Goal: Task Accomplishment & Management: Use online tool/utility

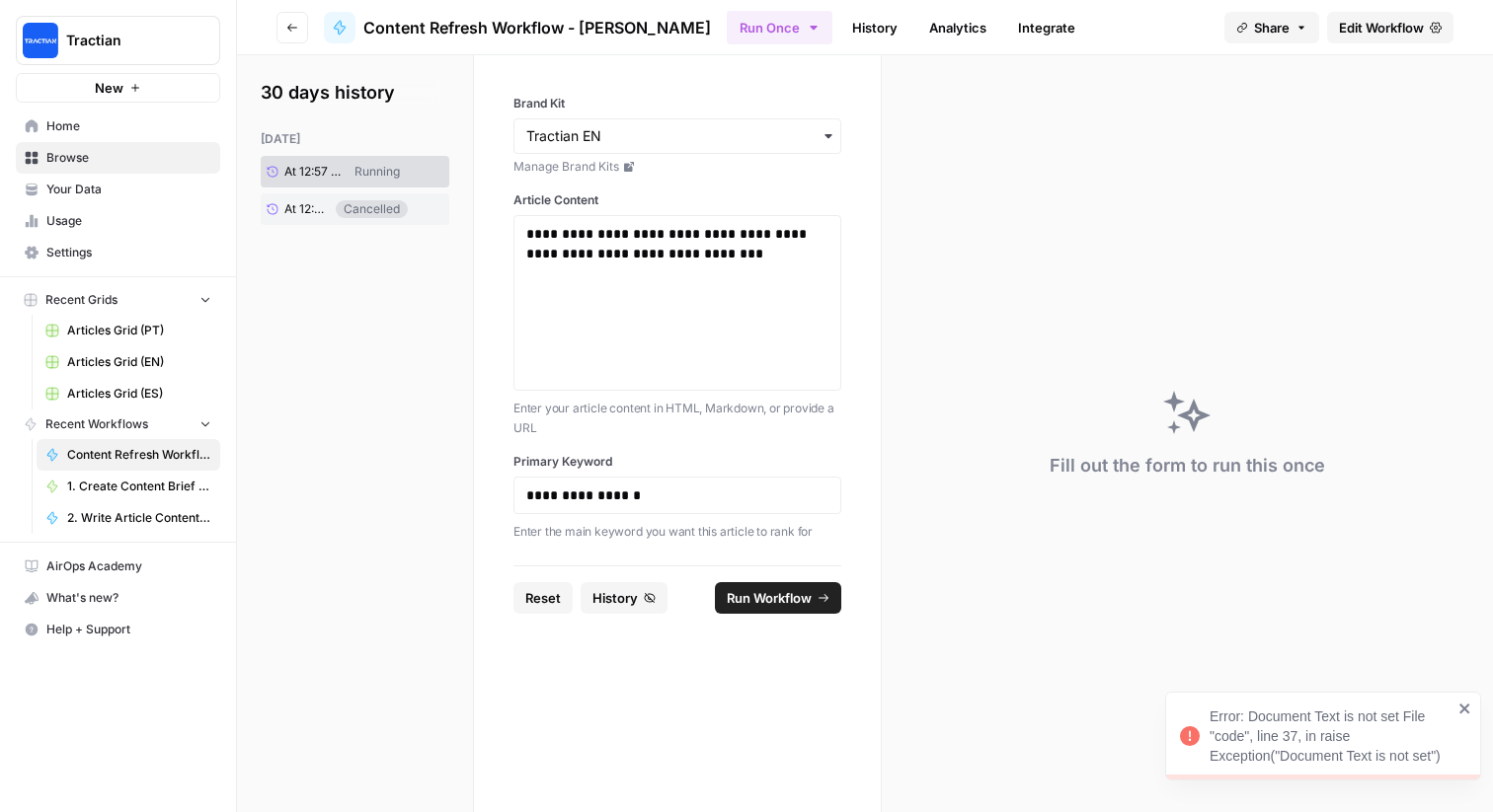
click at [1324, 765] on div "Error: Document Text is not set File "code", line 37, in raise Exception("Docum…" at bounding box center [1331, 736] width 243 height 60
click at [840, 12] on link "History" at bounding box center [875, 28] width 70 height 32
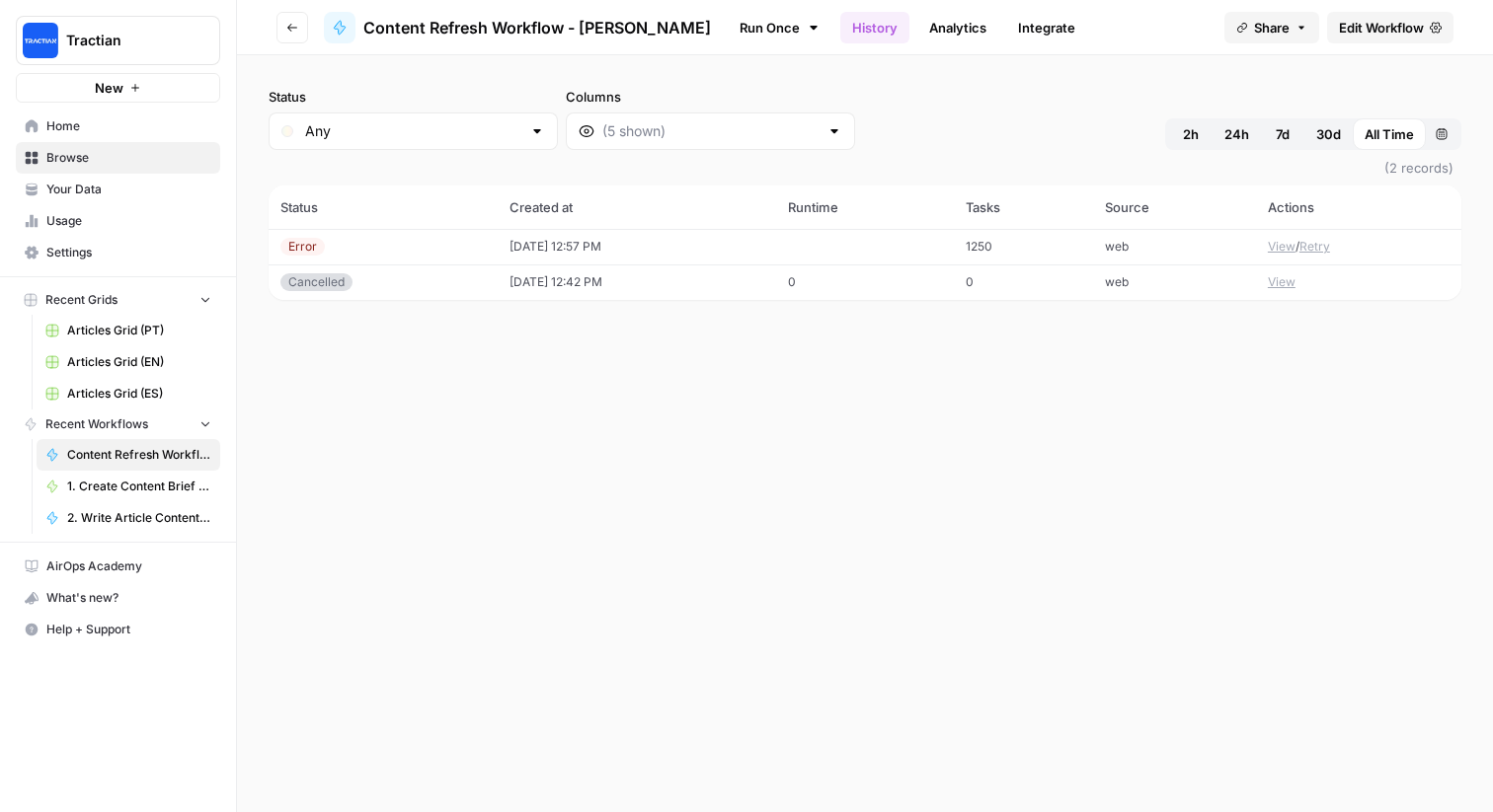
click at [639, 241] on td "08/11/25 at 12:57 PM" at bounding box center [637, 246] width 278 height 36
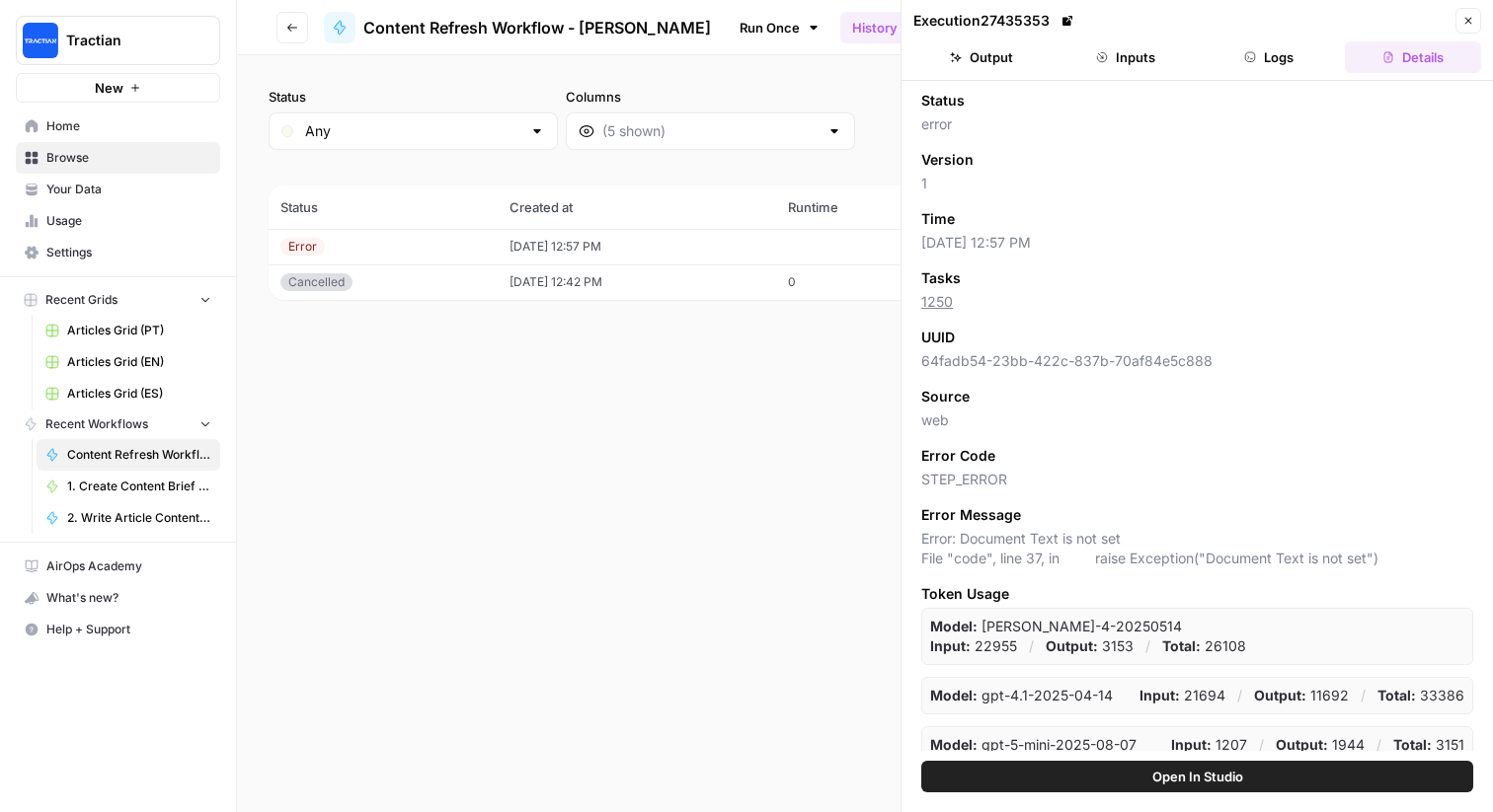
scroll to position [63, 0]
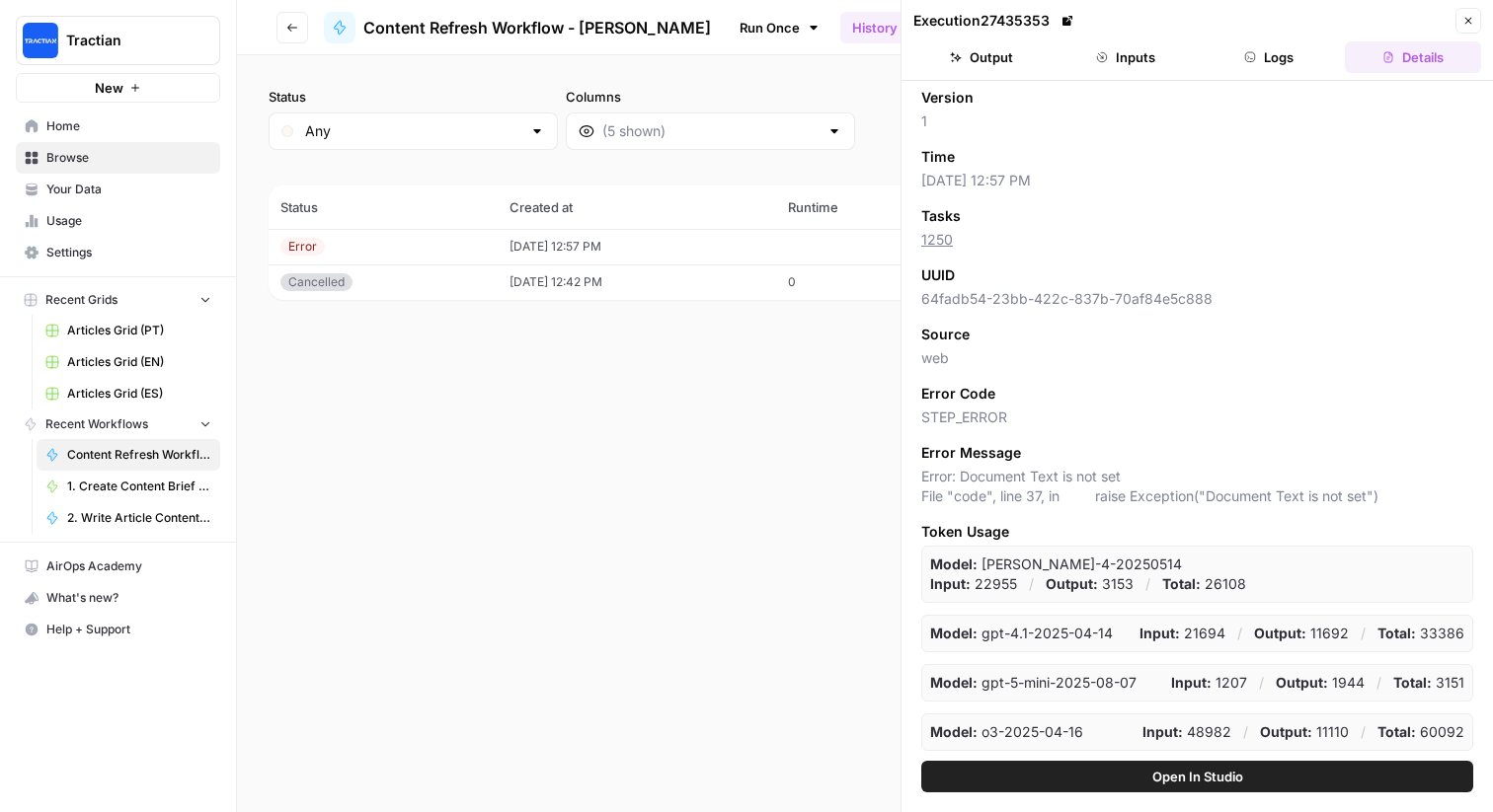
click at [1288, 49] on button "Logs" at bounding box center [1269, 58] width 136 height 32
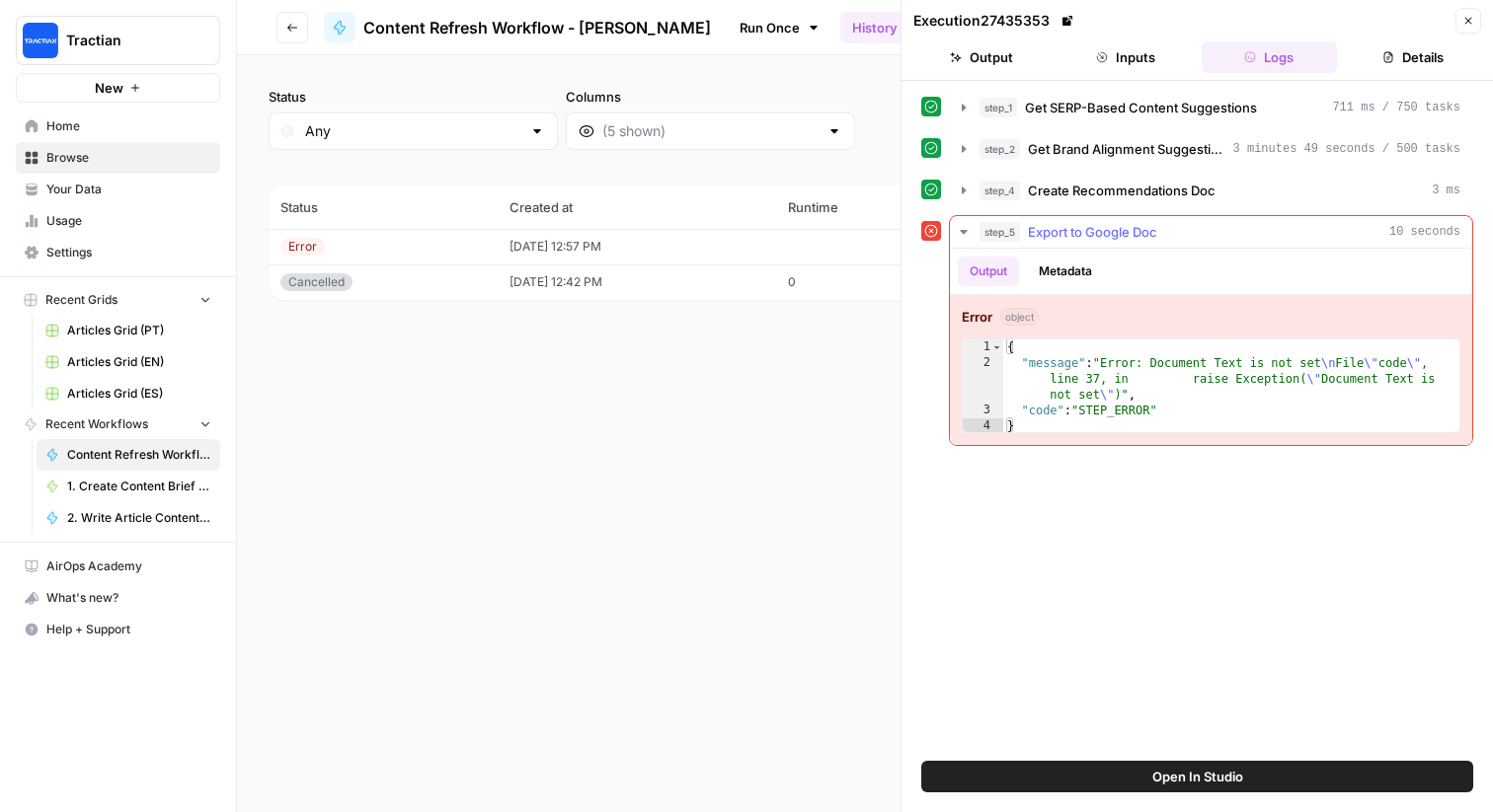
click at [1072, 270] on button "Metadata" at bounding box center [1065, 271] width 77 height 30
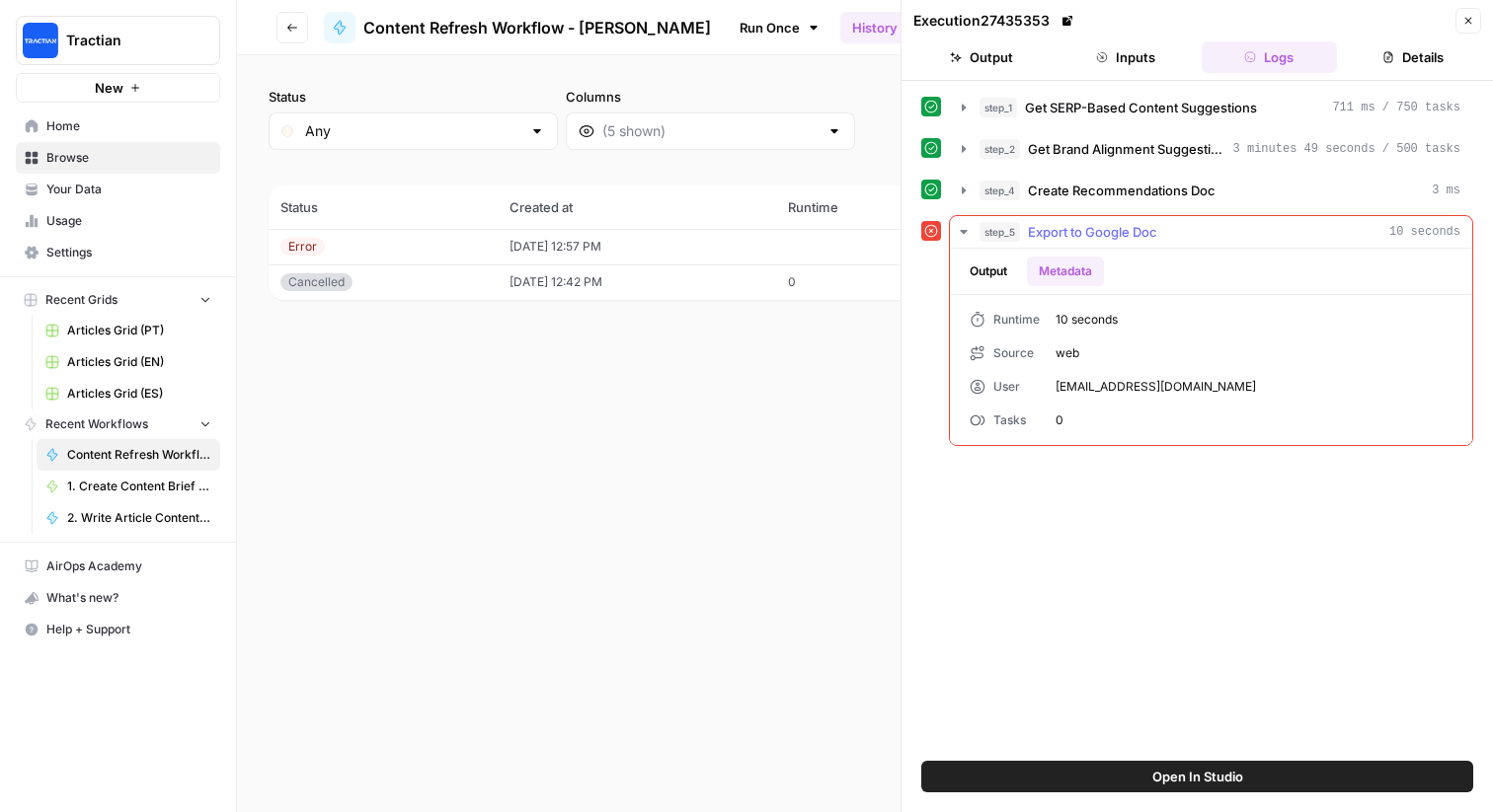
click at [996, 274] on button "Output" at bounding box center [988, 271] width 62 height 30
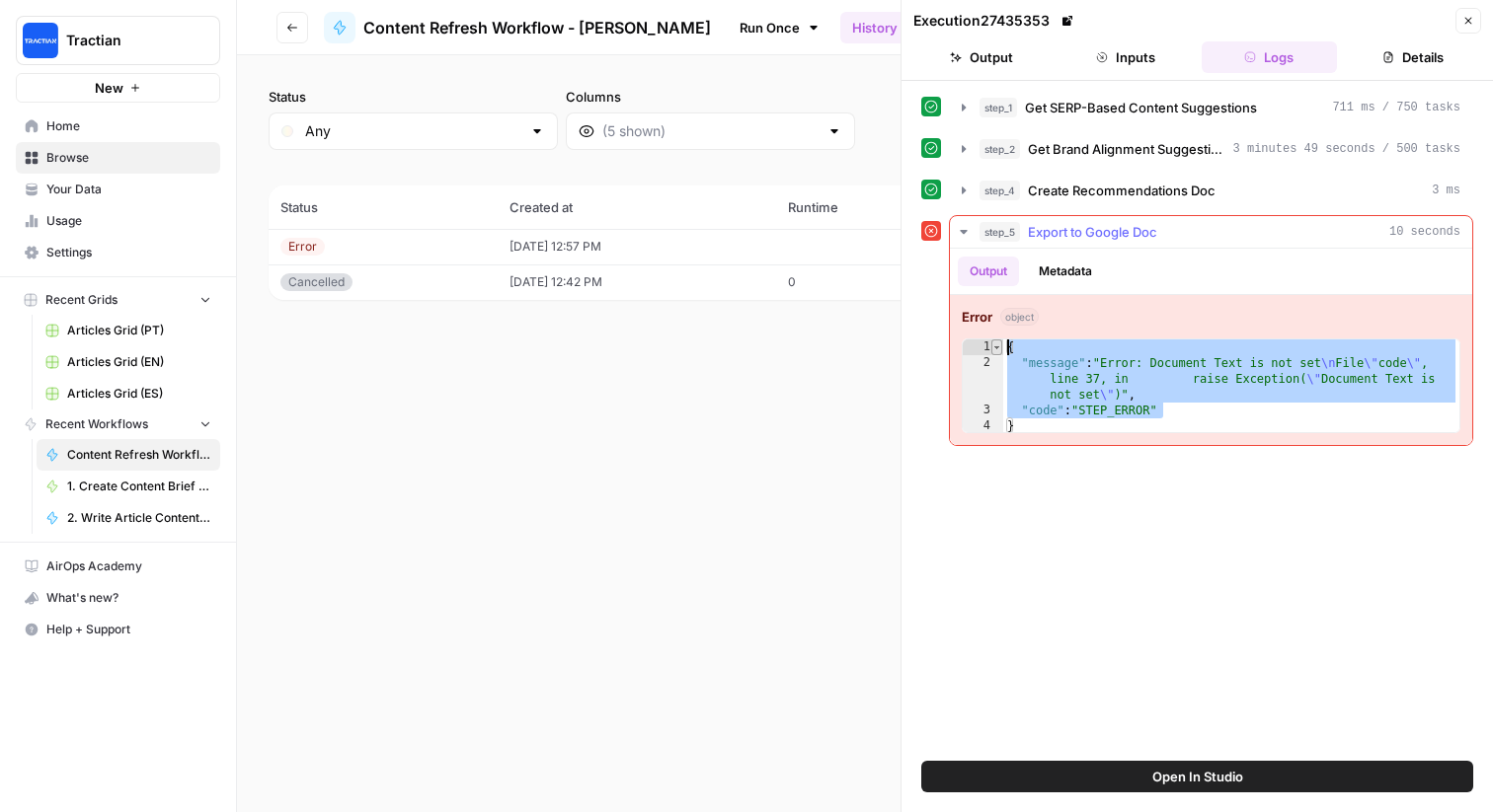
drag, startPoint x: 1175, startPoint y: 415, endPoint x: 999, endPoint y: 351, distance: 187.3
click at [999, 351] on div "**********" at bounding box center [1211, 386] width 499 height 94
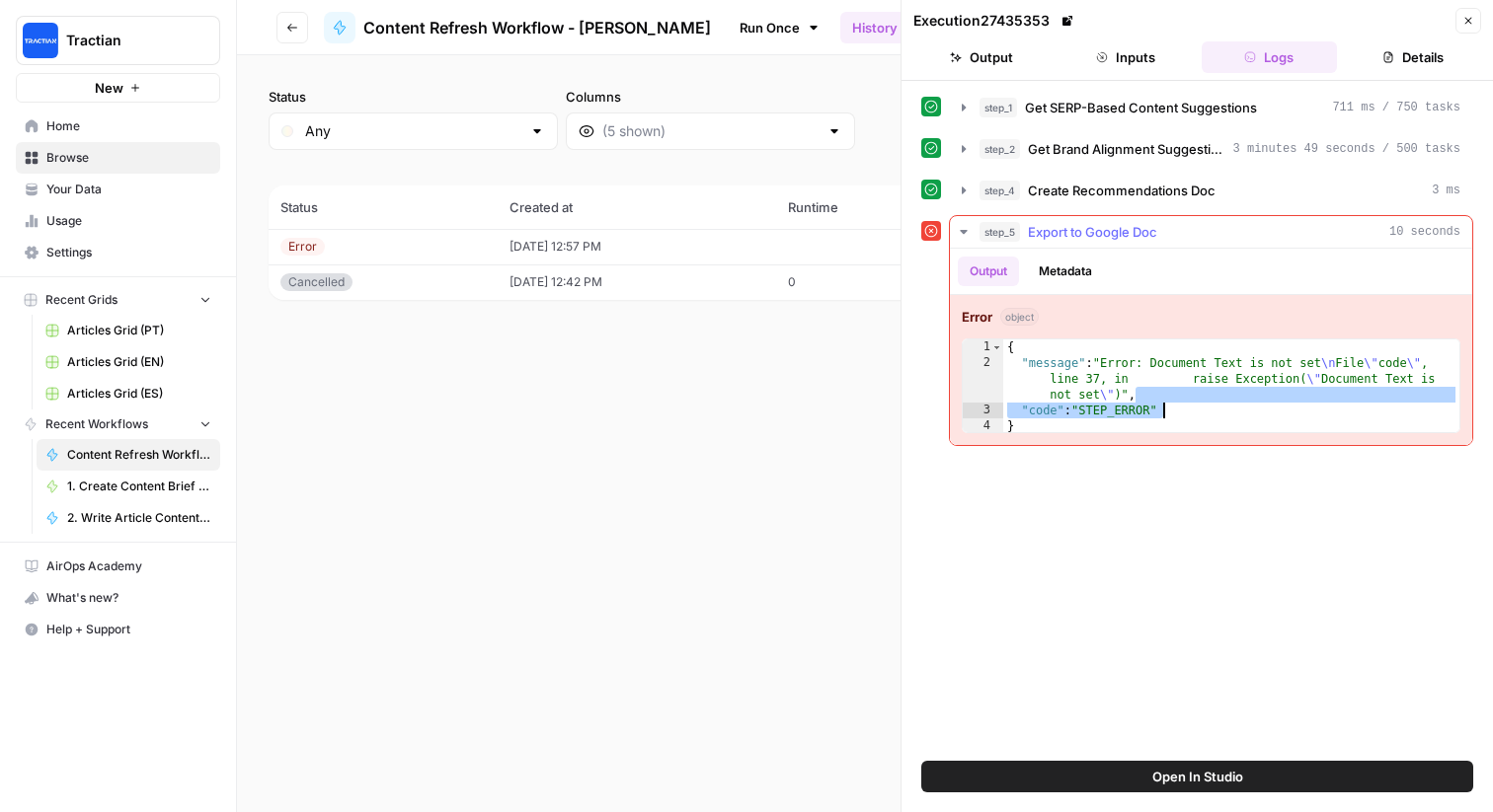
click at [1172, 403] on div "{ "message" : "Error: Document Text is not set \n File \" code \" , line 37, in…" at bounding box center [1231, 403] width 456 height 126
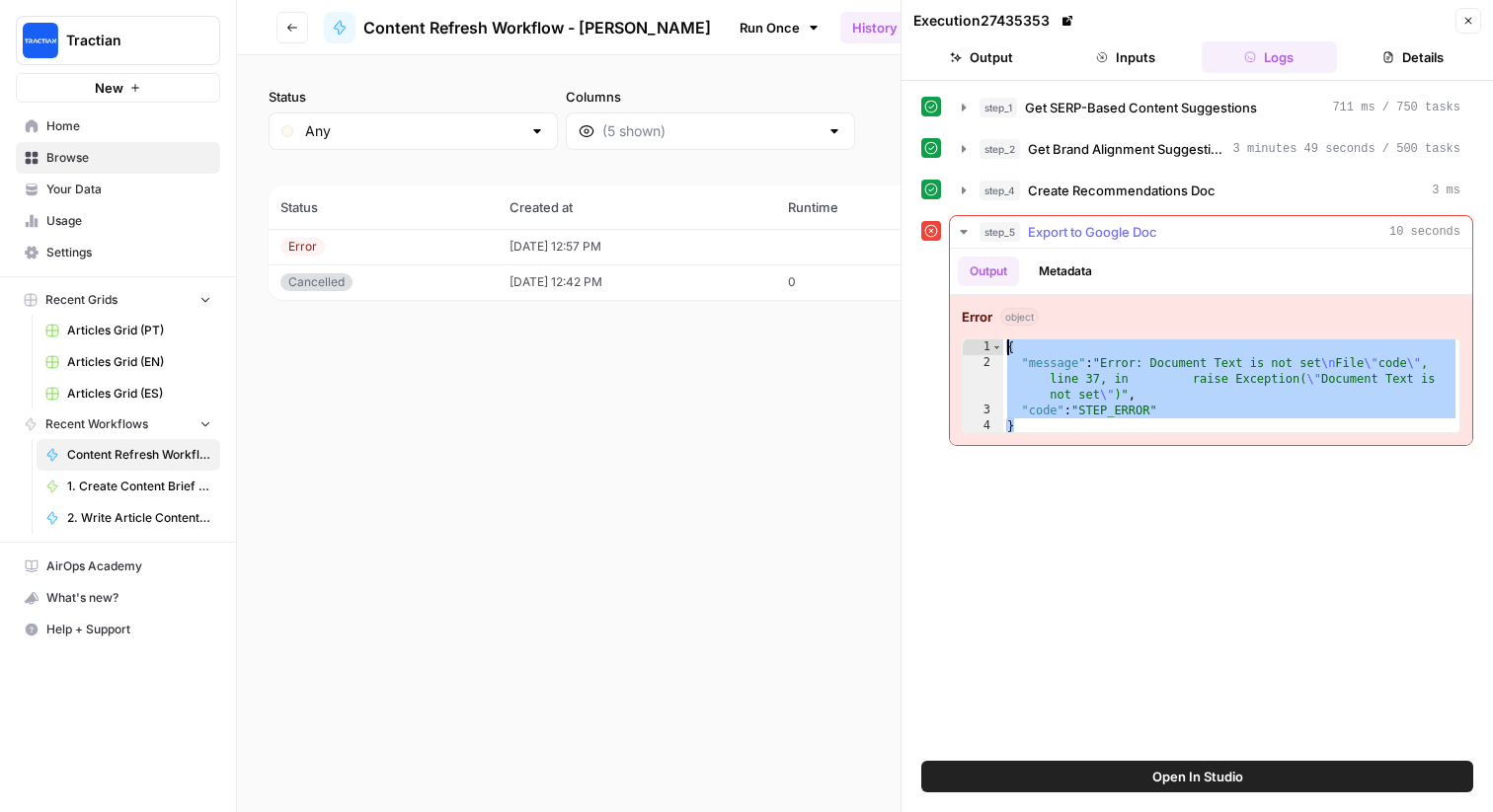
drag, startPoint x: 1125, startPoint y: 422, endPoint x: 971, endPoint y: 340, distance: 174.5
click at [971, 340] on div "**********" at bounding box center [1211, 386] width 499 height 94
type textarea "**********"
click at [1190, 774] on span "Open In Studio" at bounding box center [1197, 777] width 90 height 20
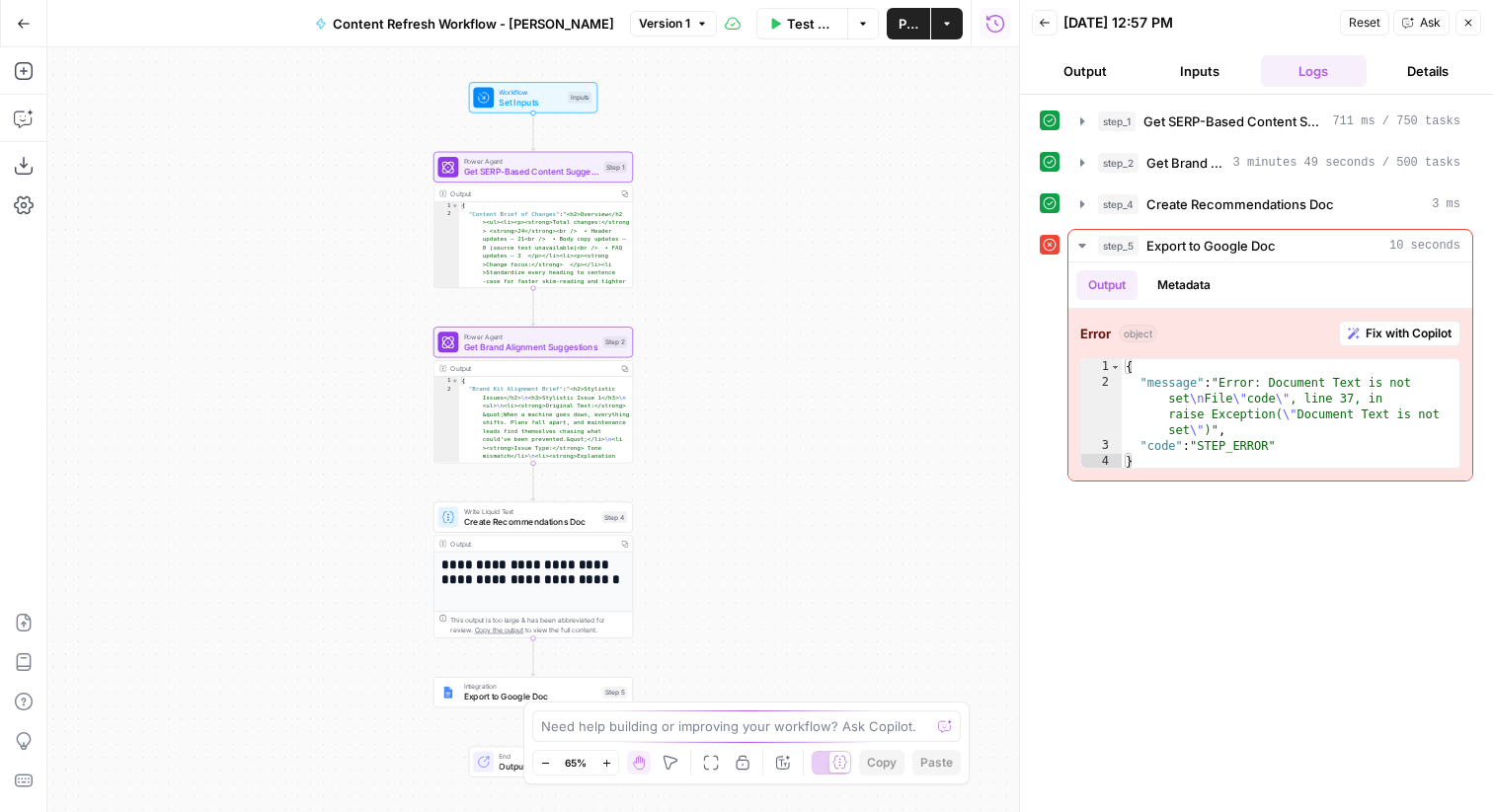
click at [707, 730] on div "Move M" at bounding box center [672, 725] width 82 height 36
click at [760, 718] on textarea at bounding box center [735, 727] width 389 height 20
paste textarea "{ "message": "Error: Document Text is not set\nFile \"code\", line 37, in raise…"
type textarea "{ "message": "Error: Document Text is not set\nFile \"code\", line 37, in raise…"
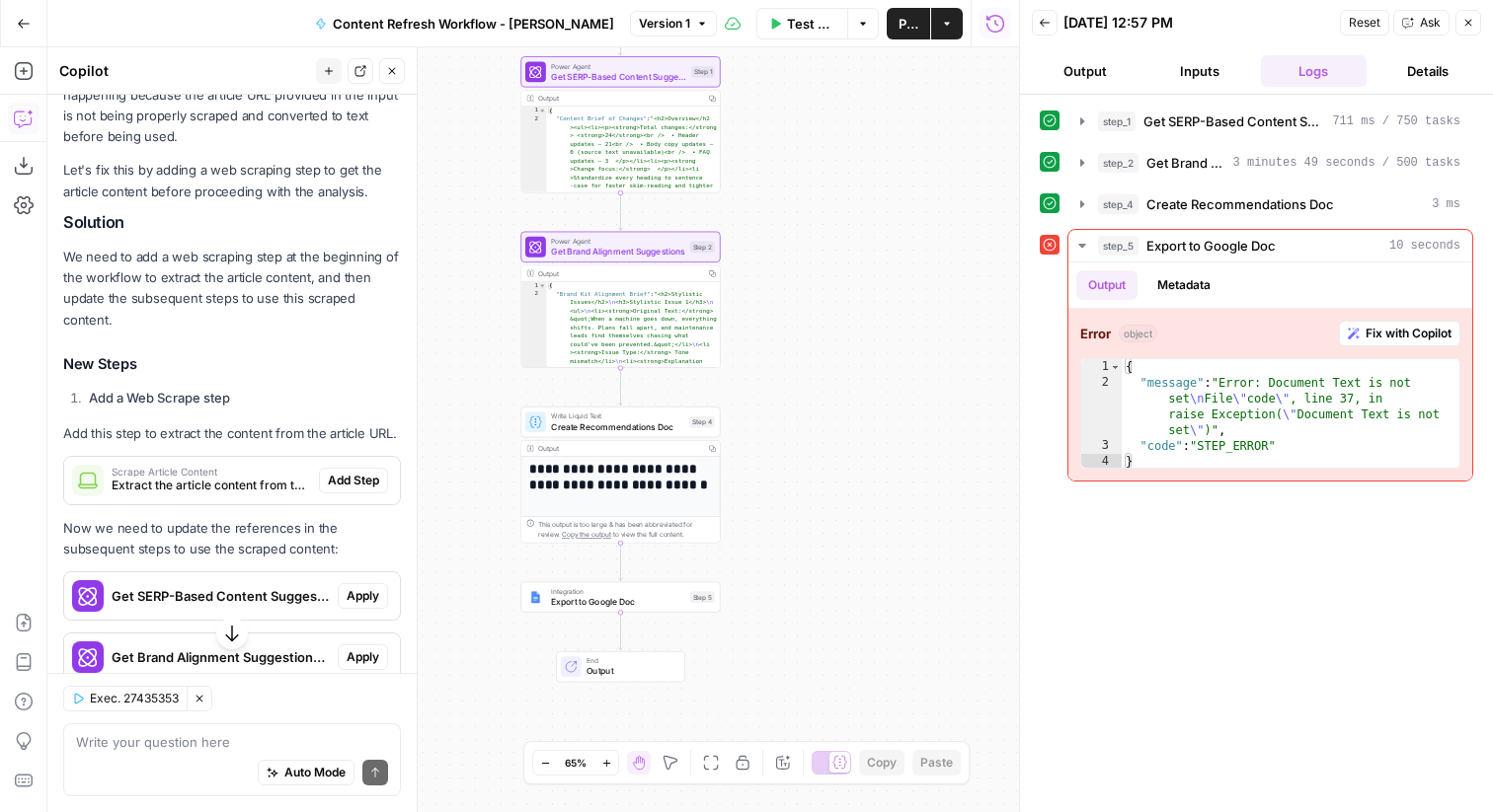
scroll to position [434, 0]
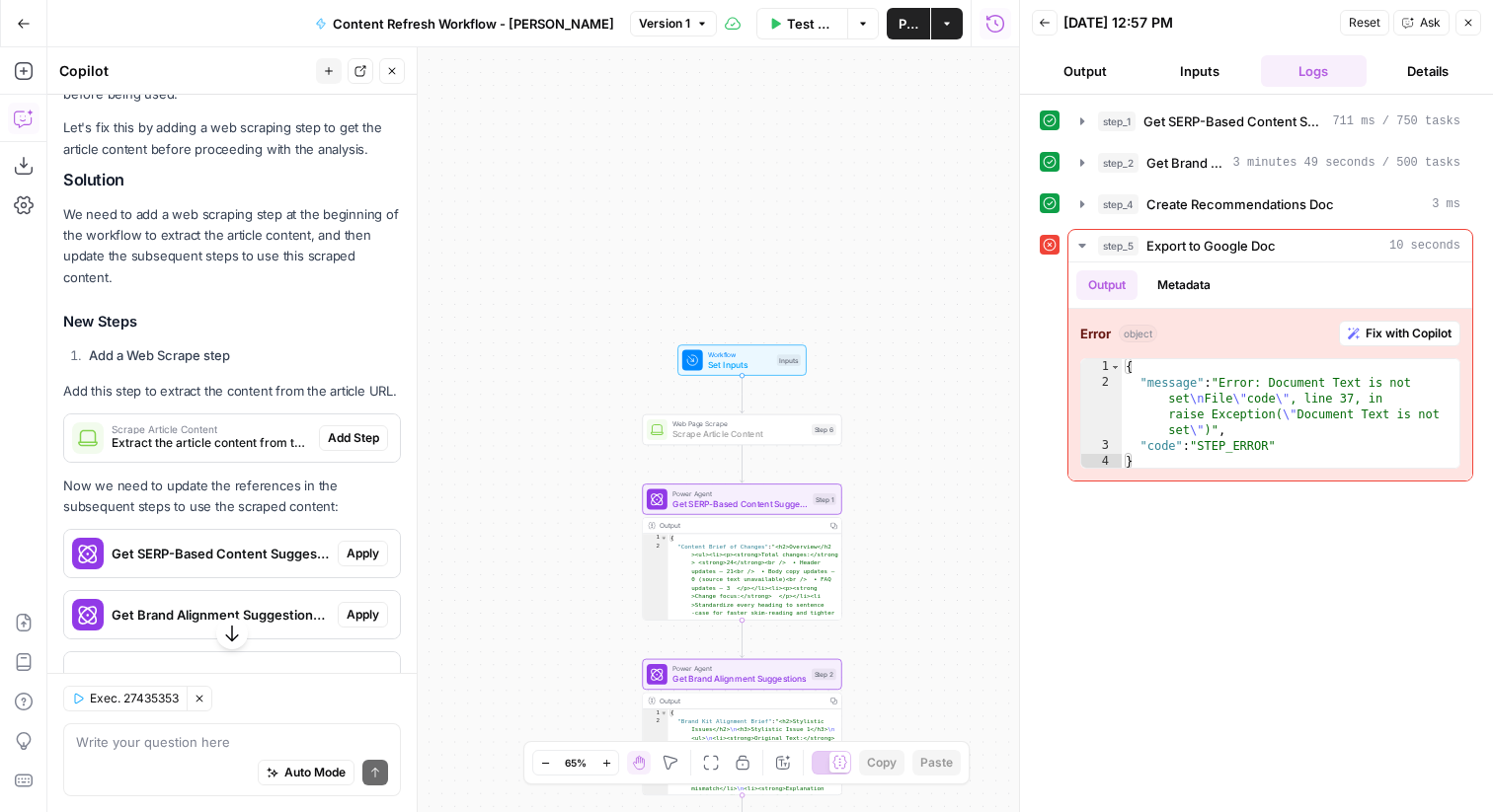
click at [345, 429] on span "Add Step" at bounding box center [354, 438] width 52 height 18
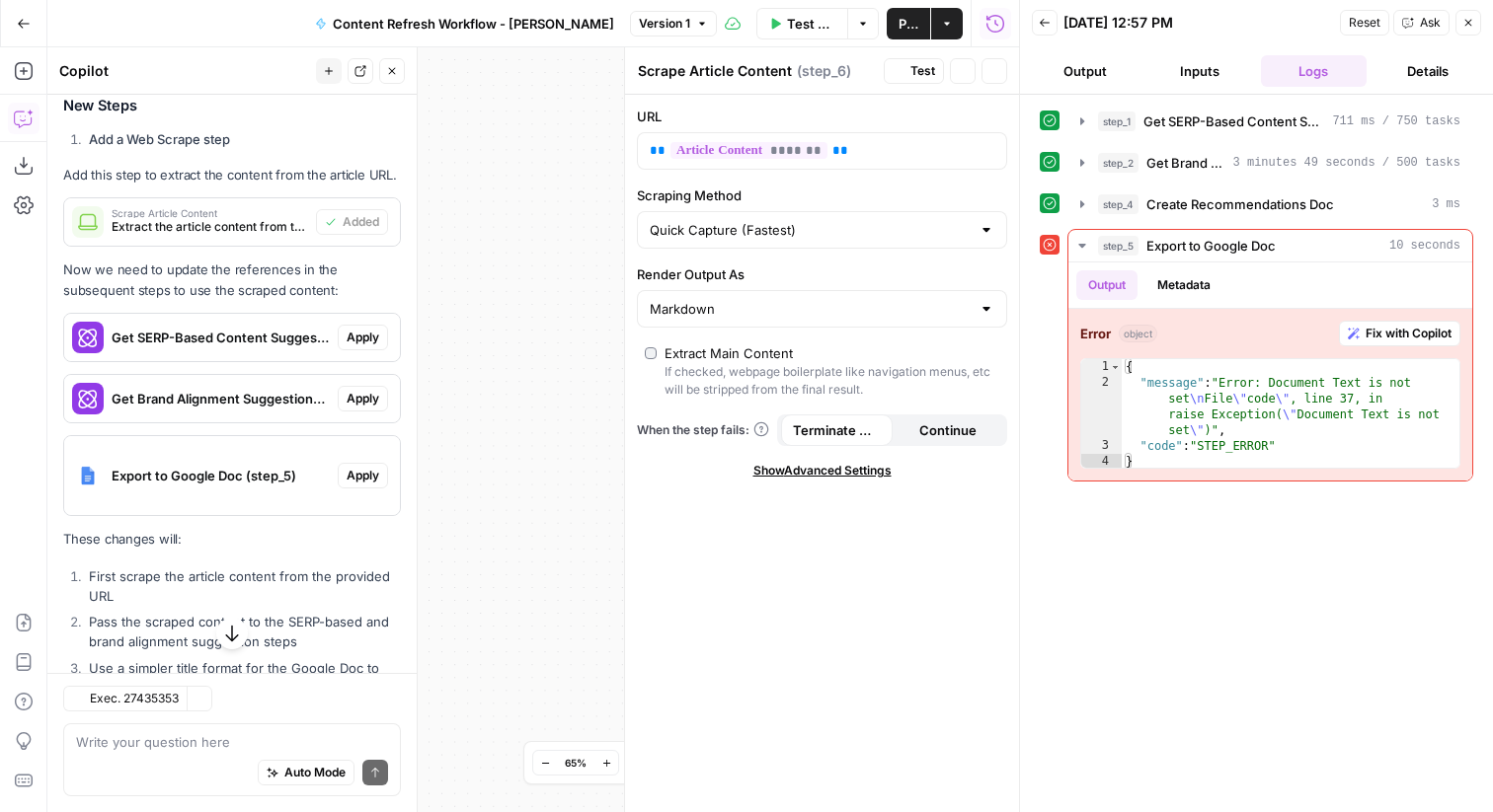
scroll to position [714, 0]
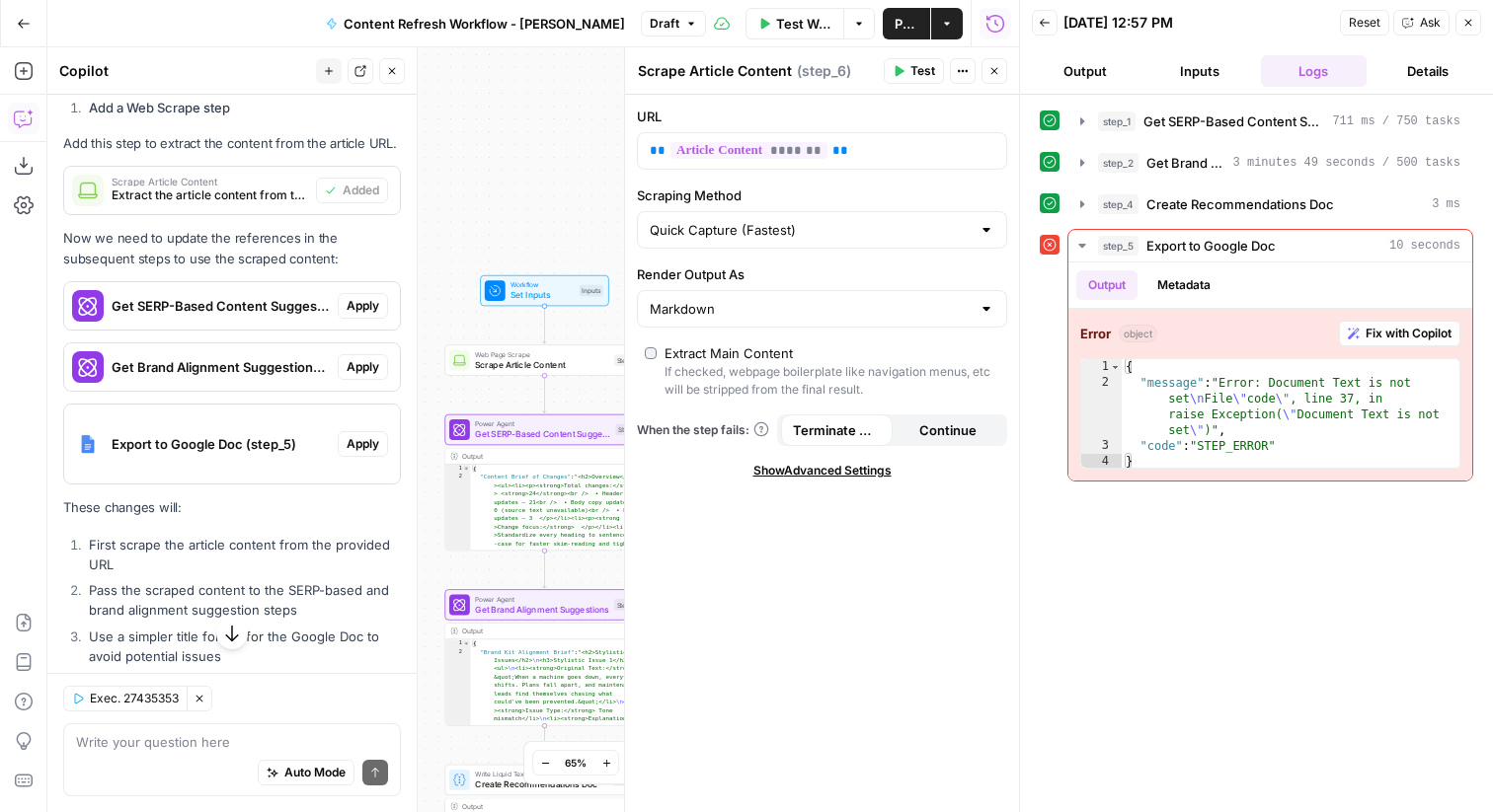
click at [982, 233] on div at bounding box center [986, 230] width 16 height 20
click at [993, 229] on div at bounding box center [986, 230] width 16 height 20
type input "Quick Capture (Fastest)"
click at [991, 193] on label "Scraping Method" at bounding box center [822, 196] width 370 height 20
click at [970, 220] on input "Quick Capture (Fastest)" at bounding box center [810, 230] width 321 height 20
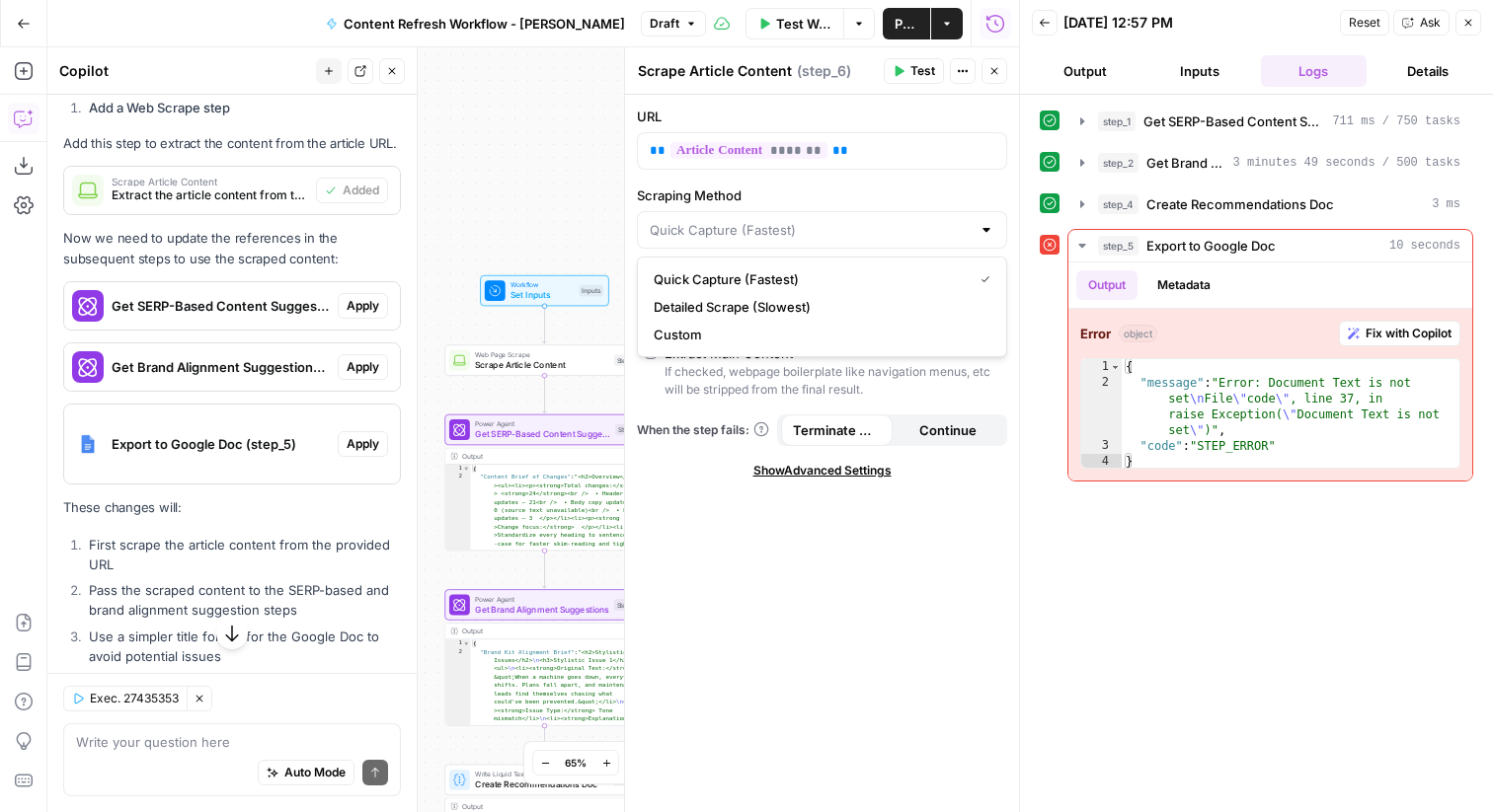
type input "Quick Capture (Fastest)"
click at [991, 193] on label "Scraping Method" at bounding box center [822, 196] width 370 height 20
click at [970, 220] on input "Quick Capture (Fastest)" at bounding box center [810, 230] width 321 height 20
type input "Quick Capture (Fastest)"
click at [987, 534] on div "URL ** ******* ** Scraping Method Quick Capture (Fastest) Render Output As Mark…" at bounding box center [822, 453] width 394 height 718
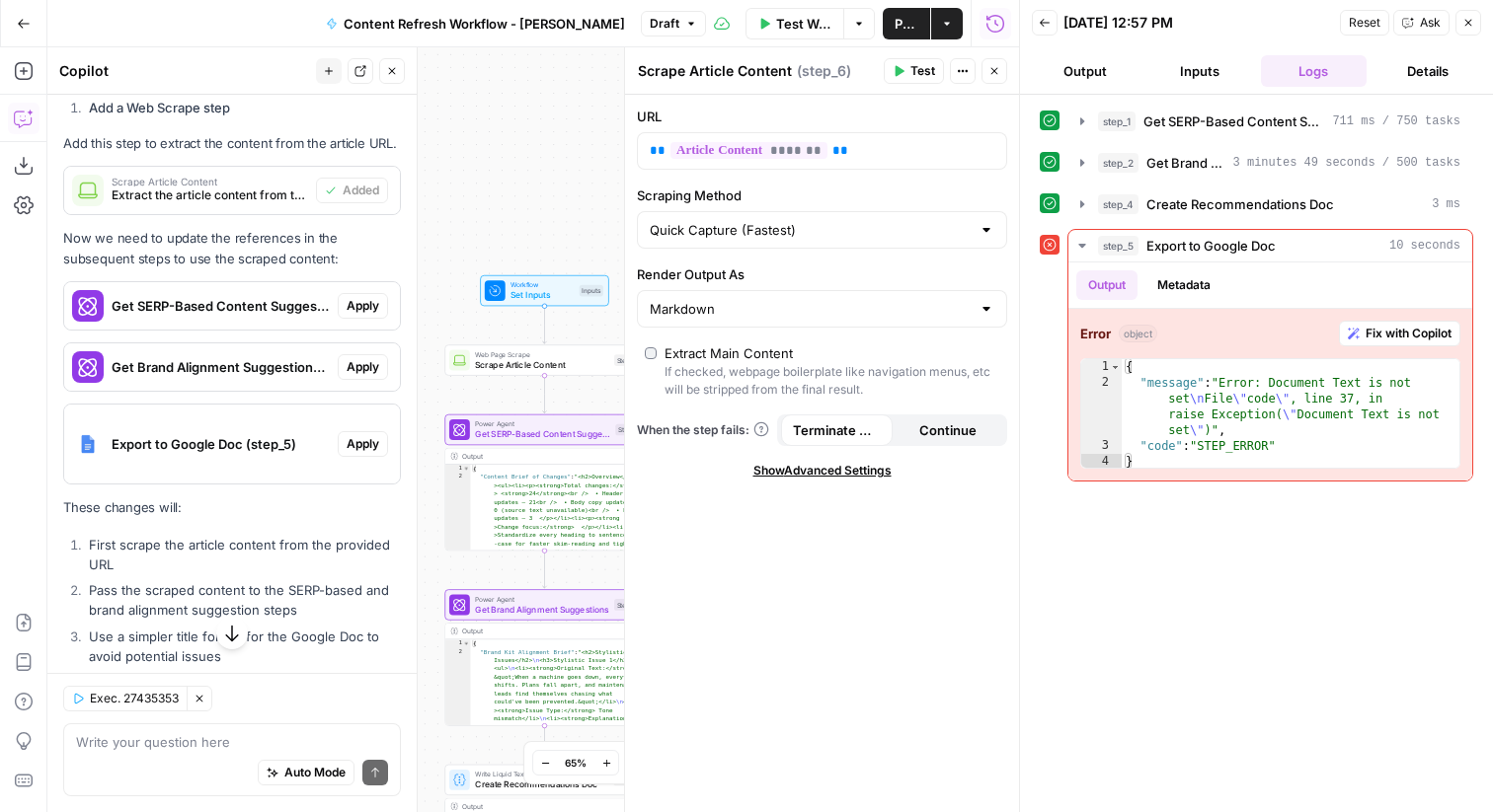
click at [913, 326] on div "Markdown" at bounding box center [822, 309] width 370 height 38
click at [846, 389] on span "HTML" at bounding box center [818, 386] width 329 height 20
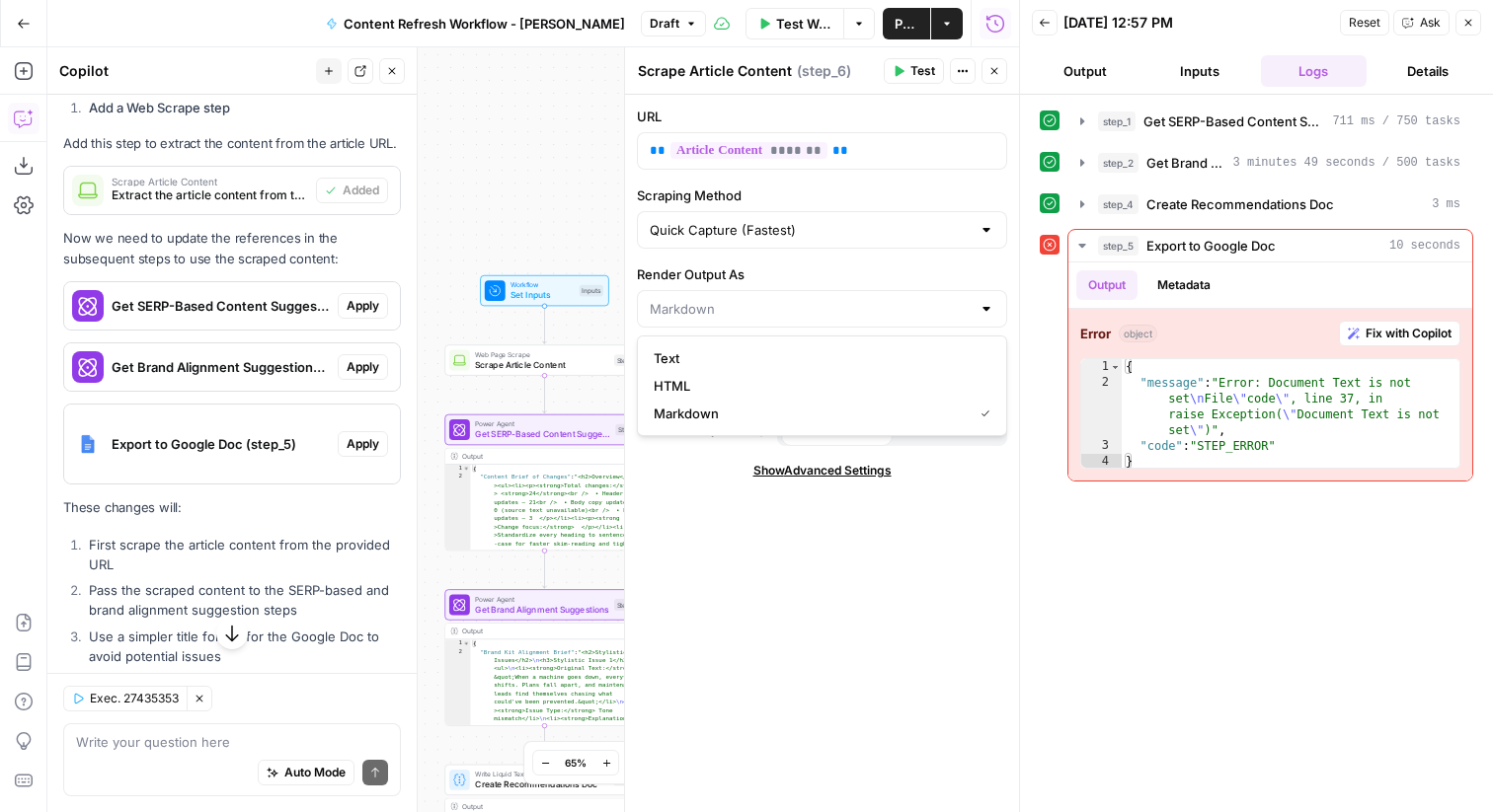
type input "HTML"
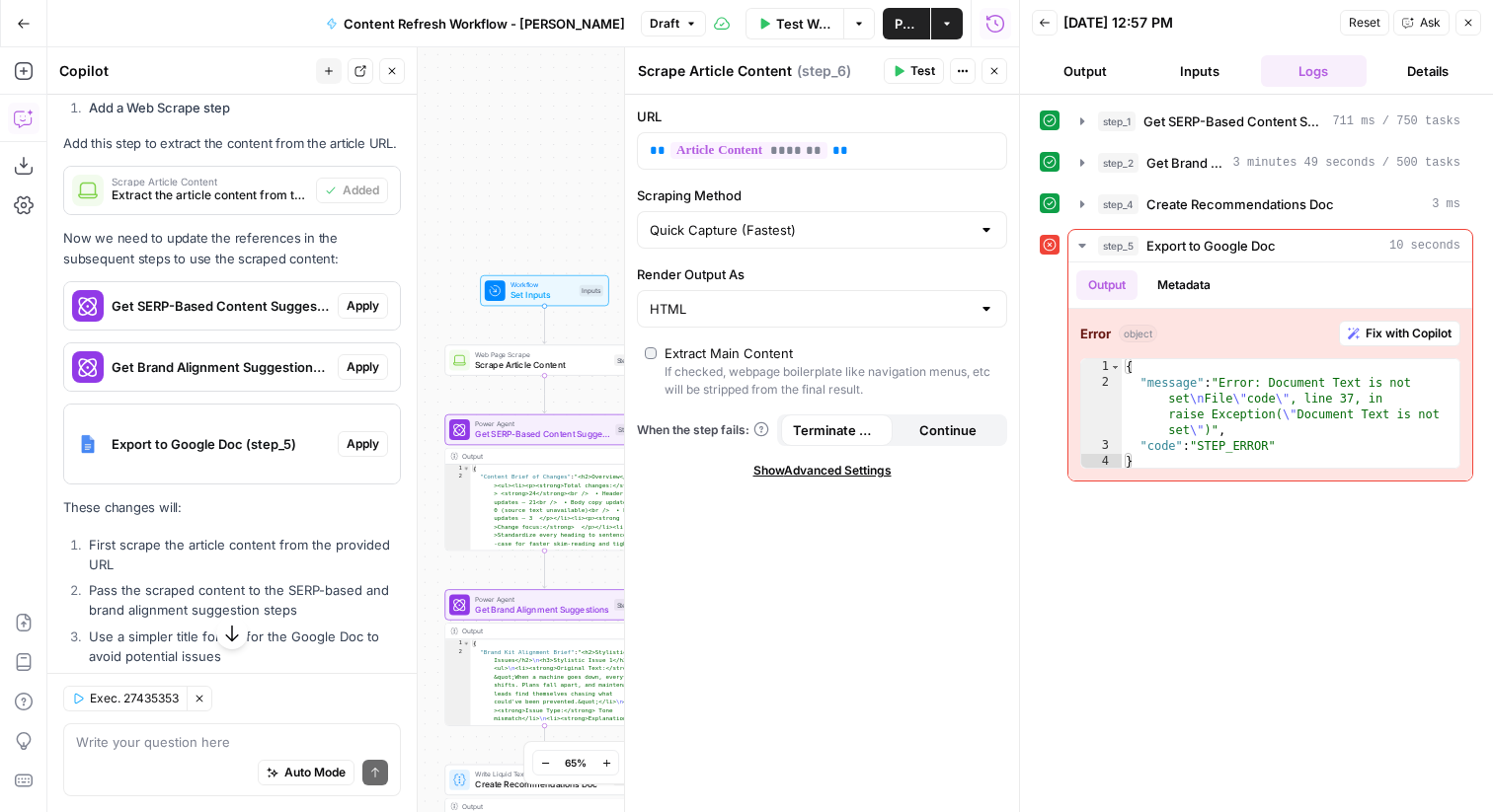
click at [909, 73] on button "Test" at bounding box center [913, 72] width 61 height 26
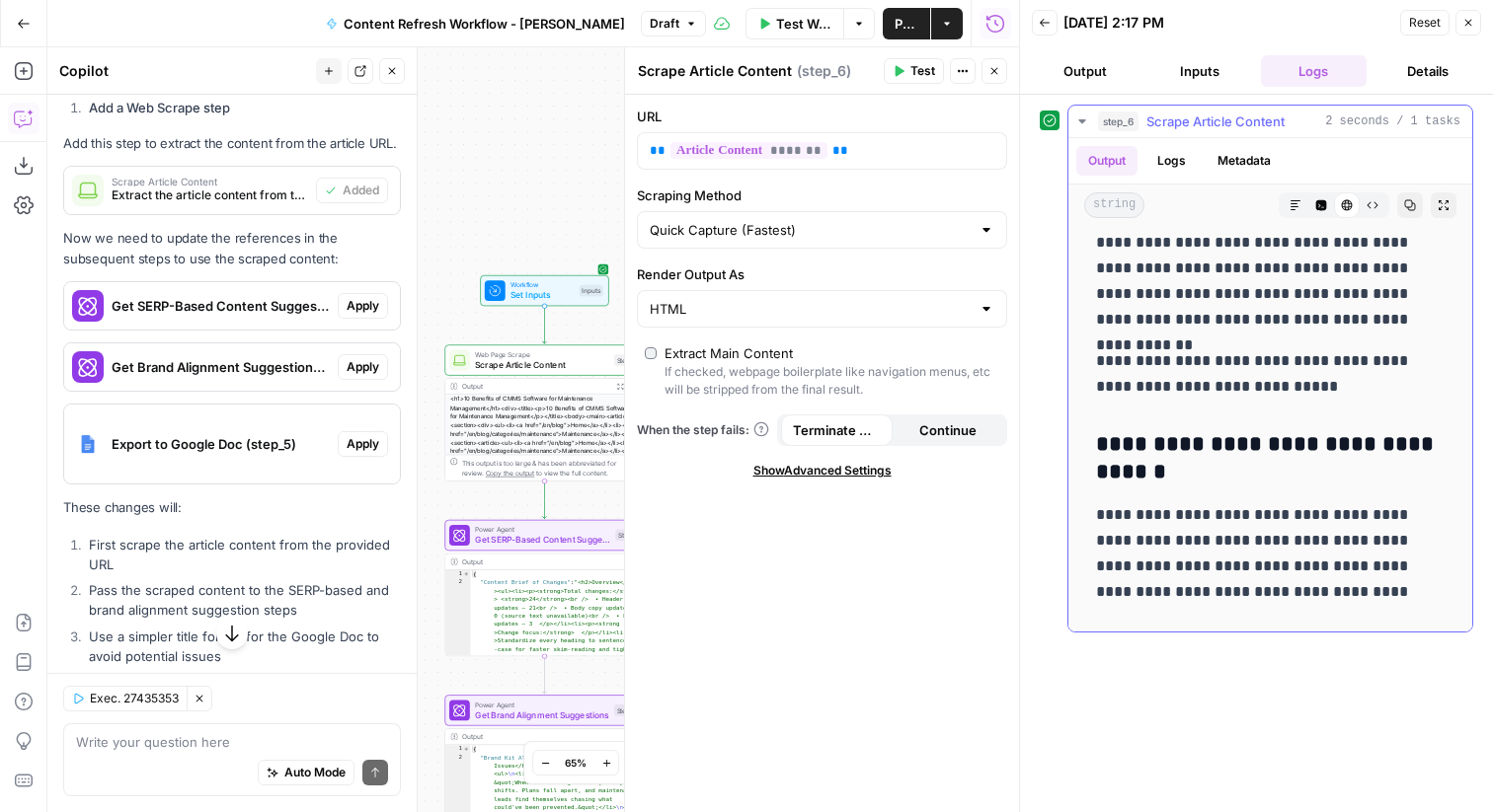
scroll to position [6332, 0]
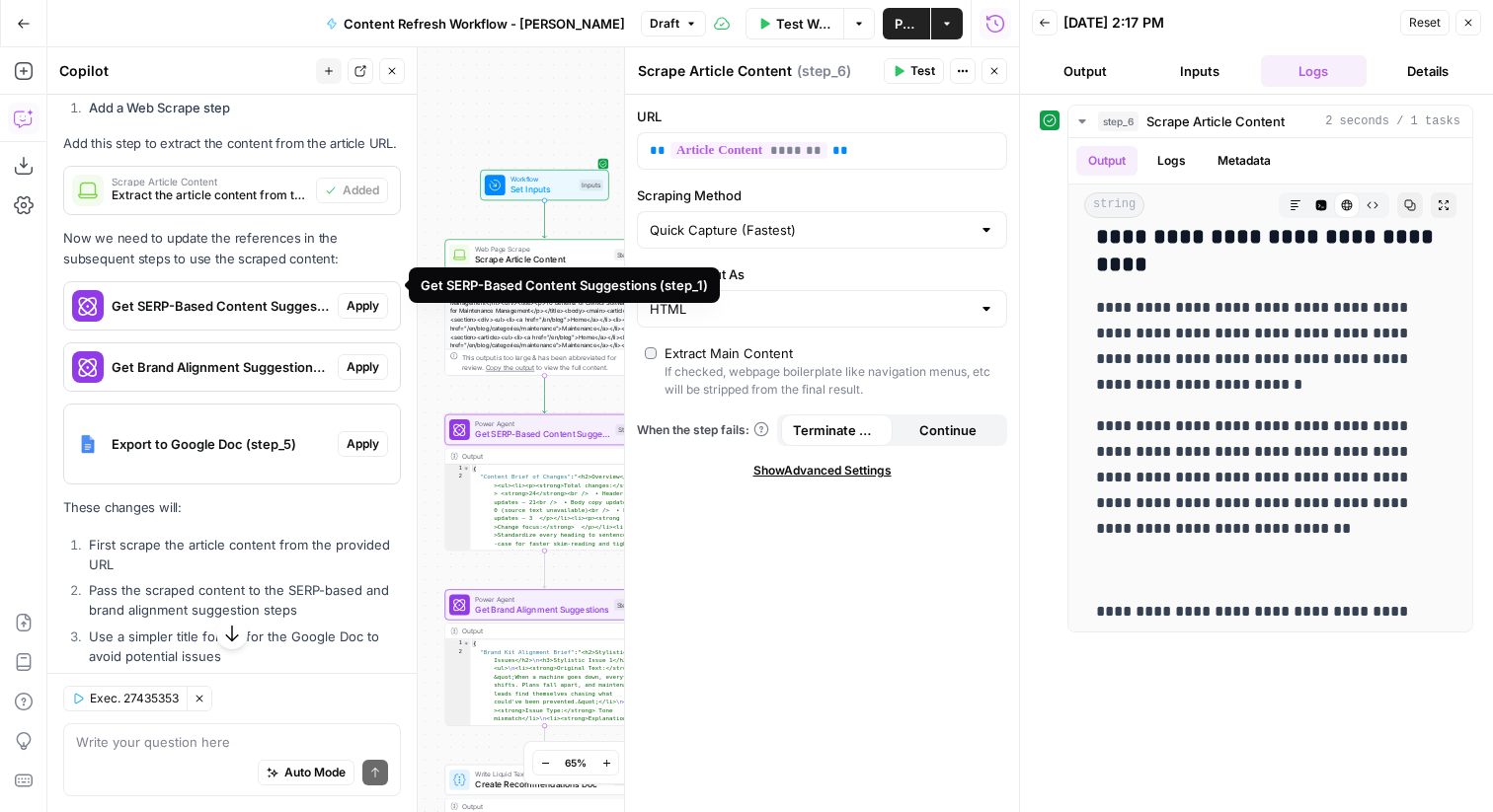
click at [280, 296] on span "Get SERP-Based Content Suggestions (step_1)" at bounding box center [221, 306] width 219 height 20
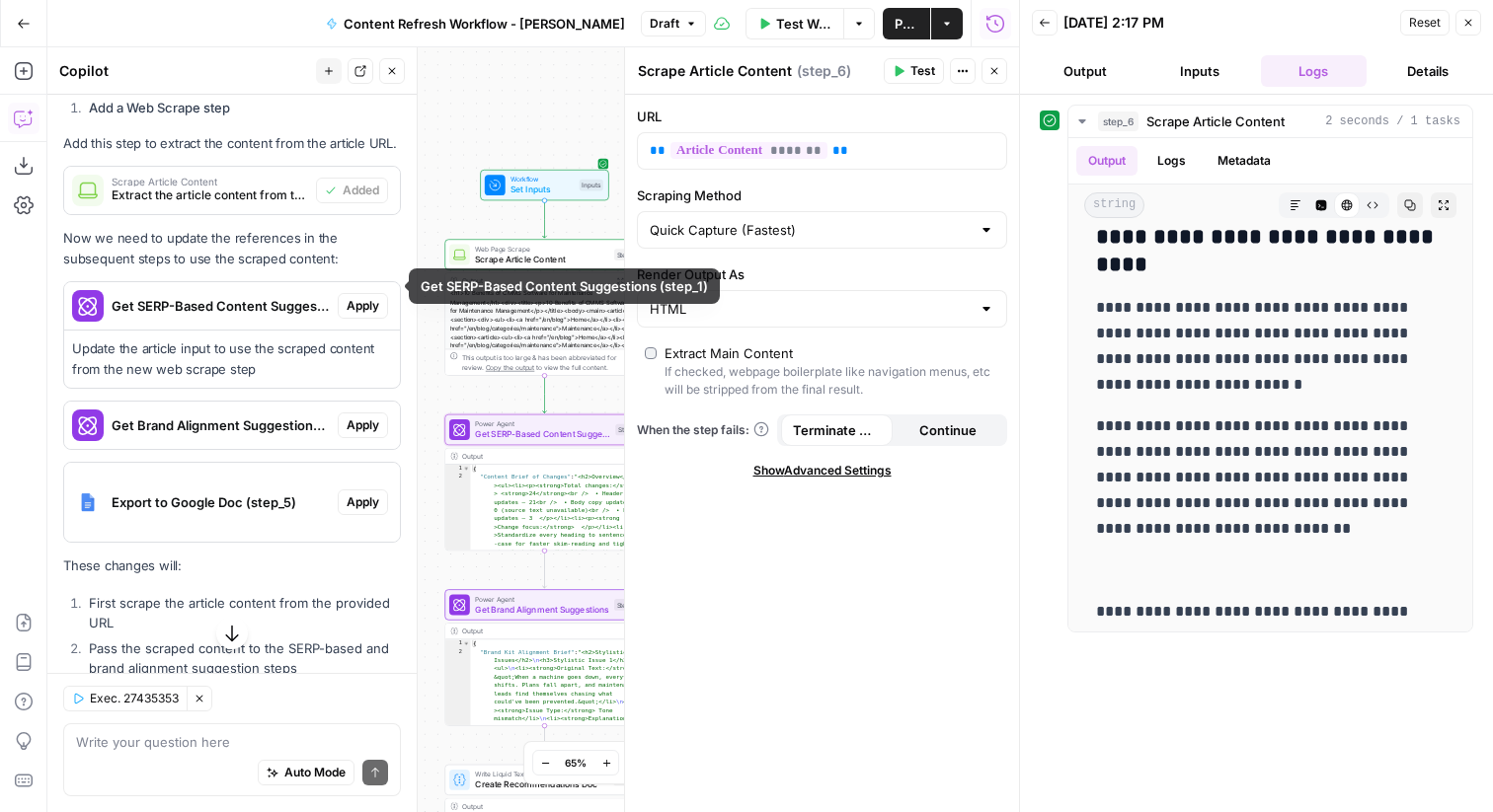
click at [351, 297] on span "Apply" at bounding box center [363, 306] width 33 height 18
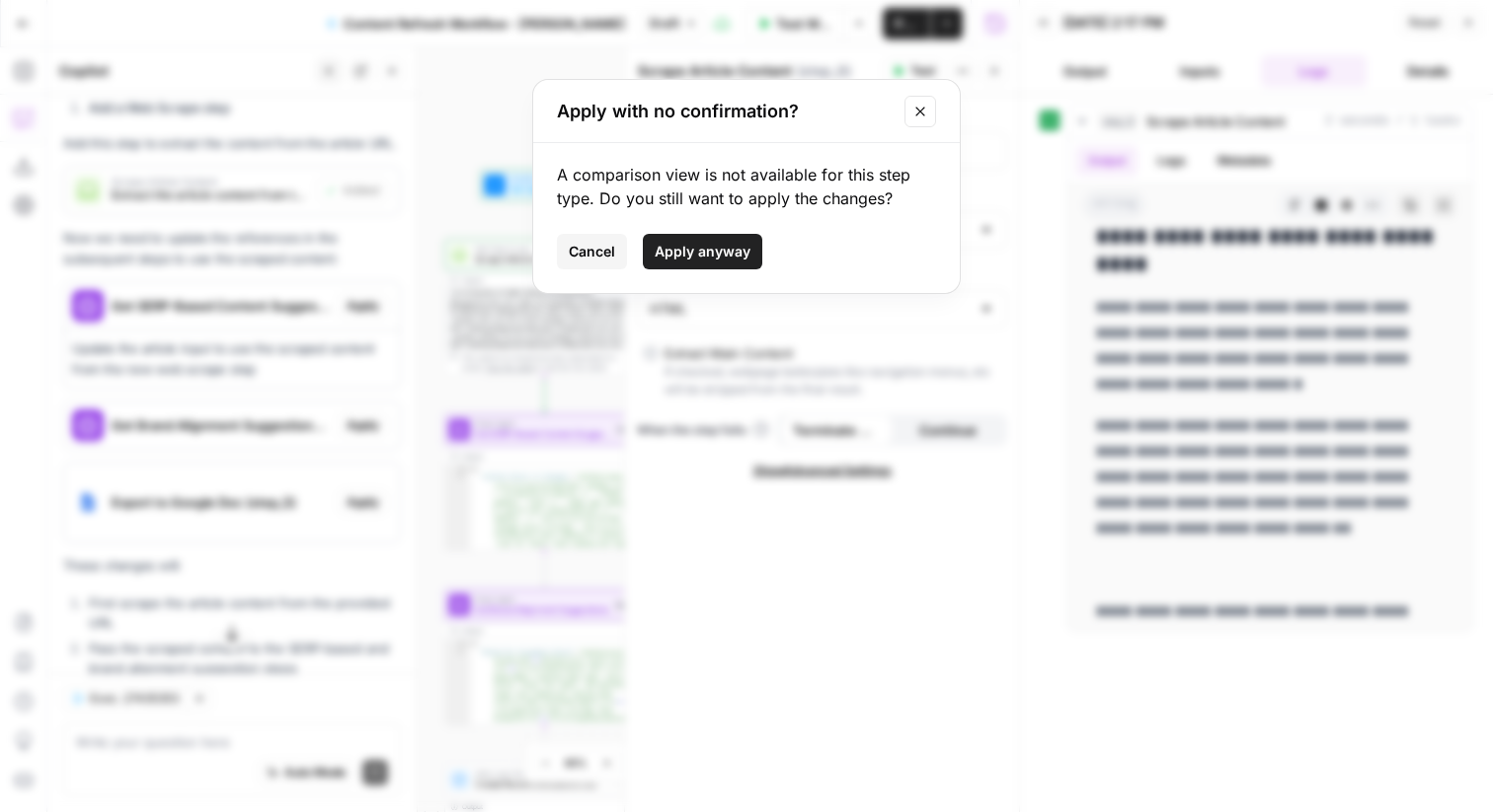
click at [601, 253] on span "Cancel" at bounding box center [591, 251] width 47 height 20
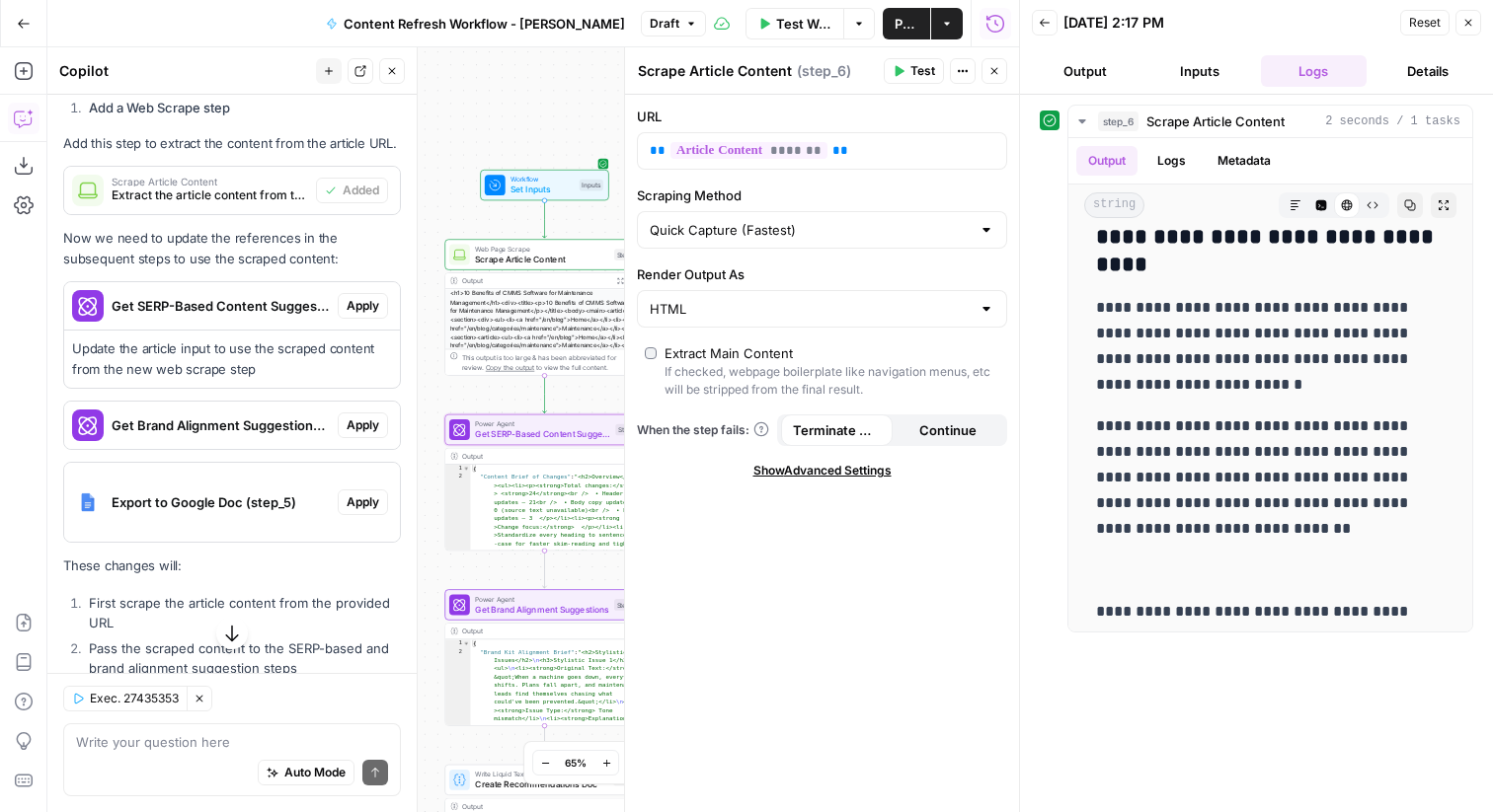
click at [364, 297] on span "Apply" at bounding box center [363, 306] width 33 height 18
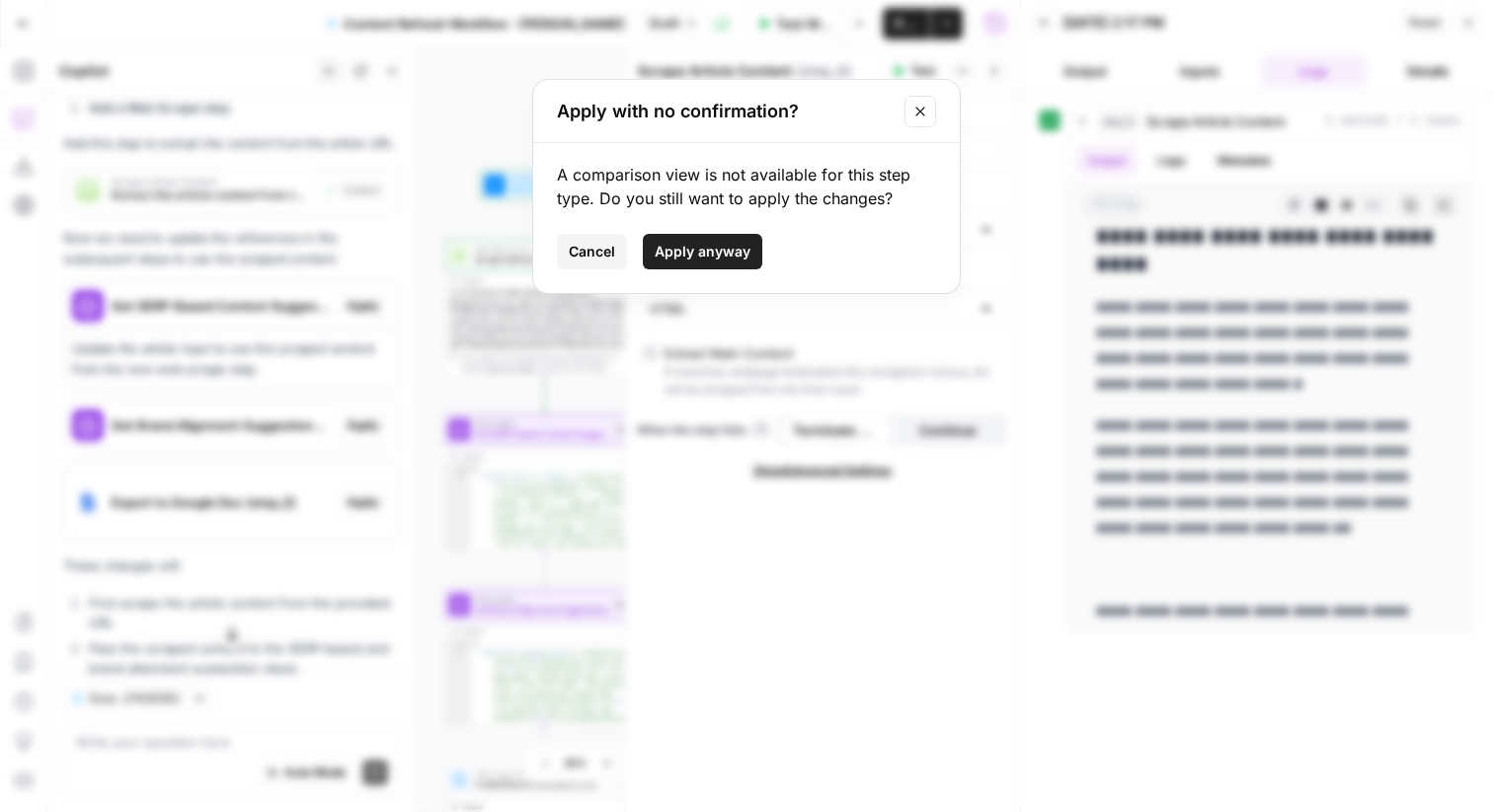
click at [709, 259] on span "Apply anyway" at bounding box center [703, 251] width 95 height 20
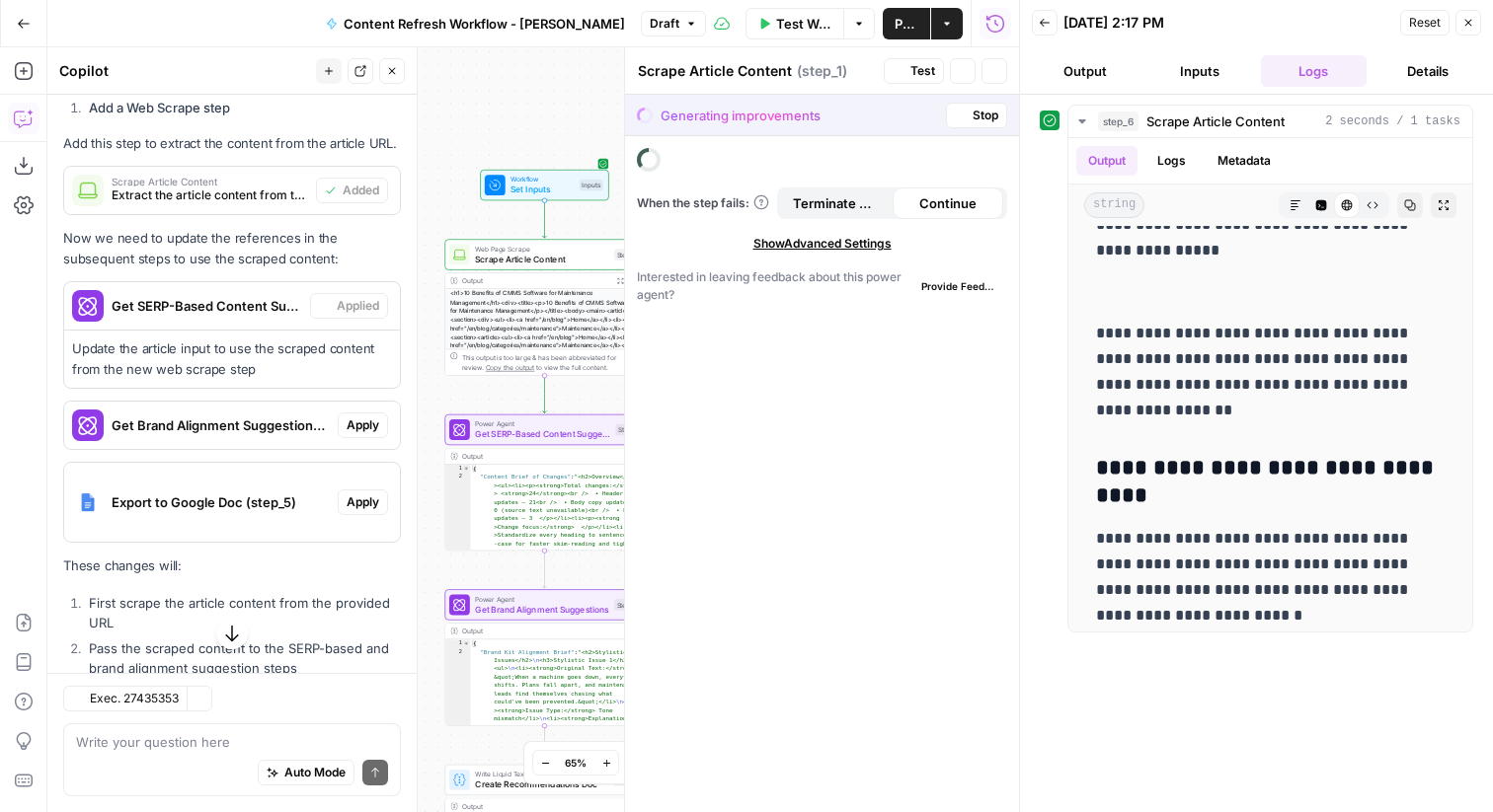
type textarea "Get SERP-Based Content Suggestions"
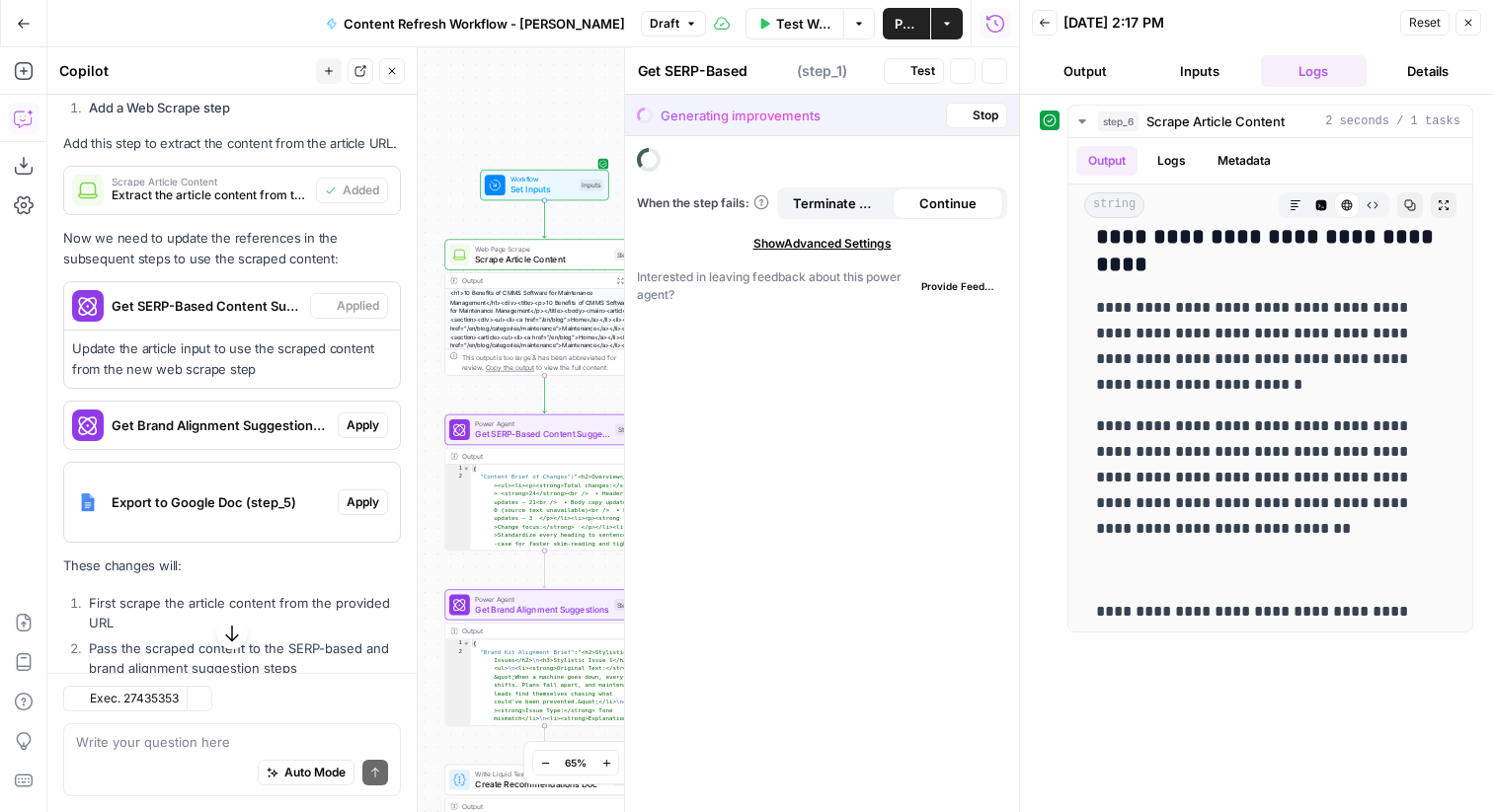
scroll to position [0, 0]
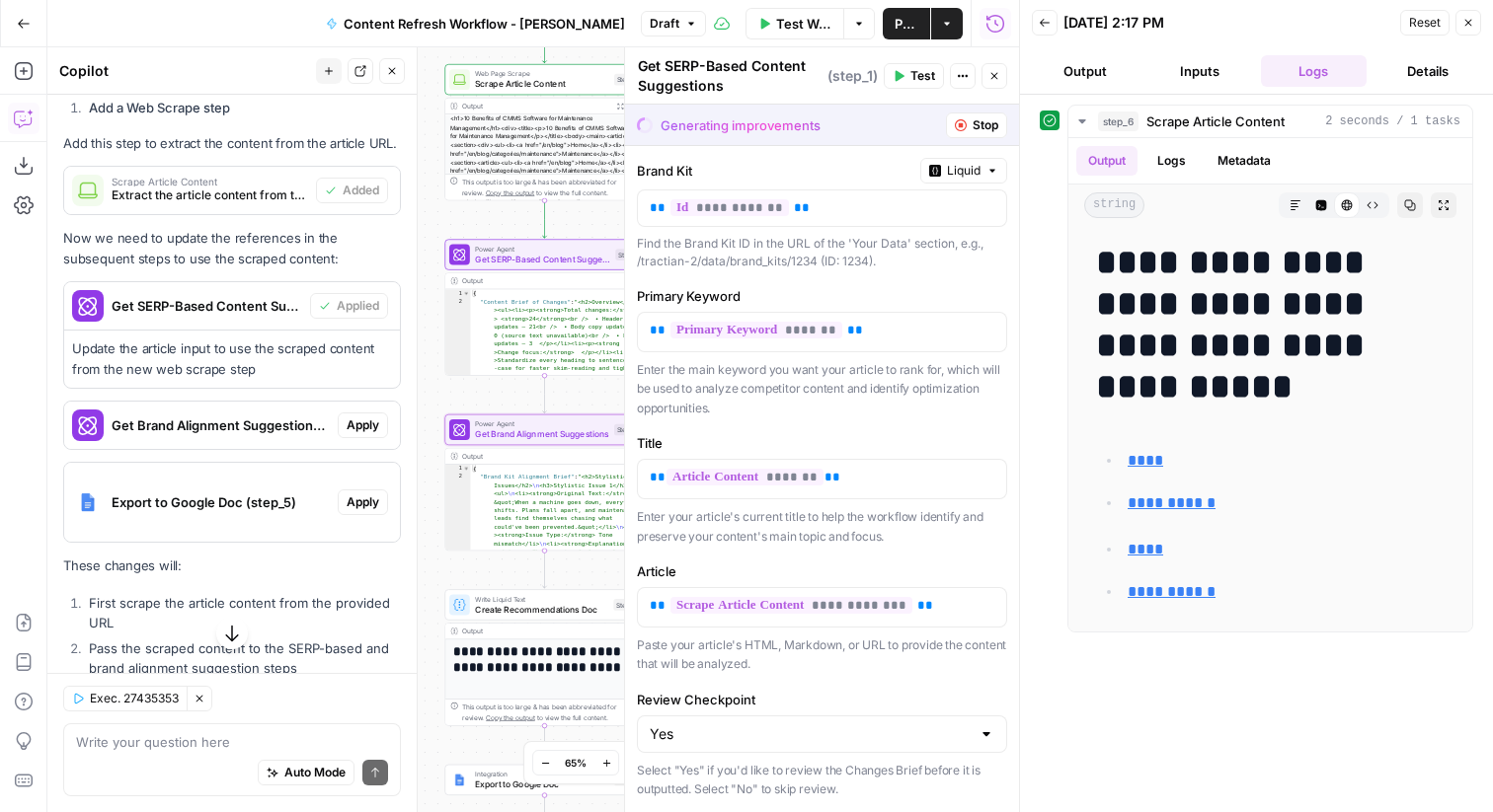
click at [374, 416] on span "Apply" at bounding box center [363, 425] width 33 height 18
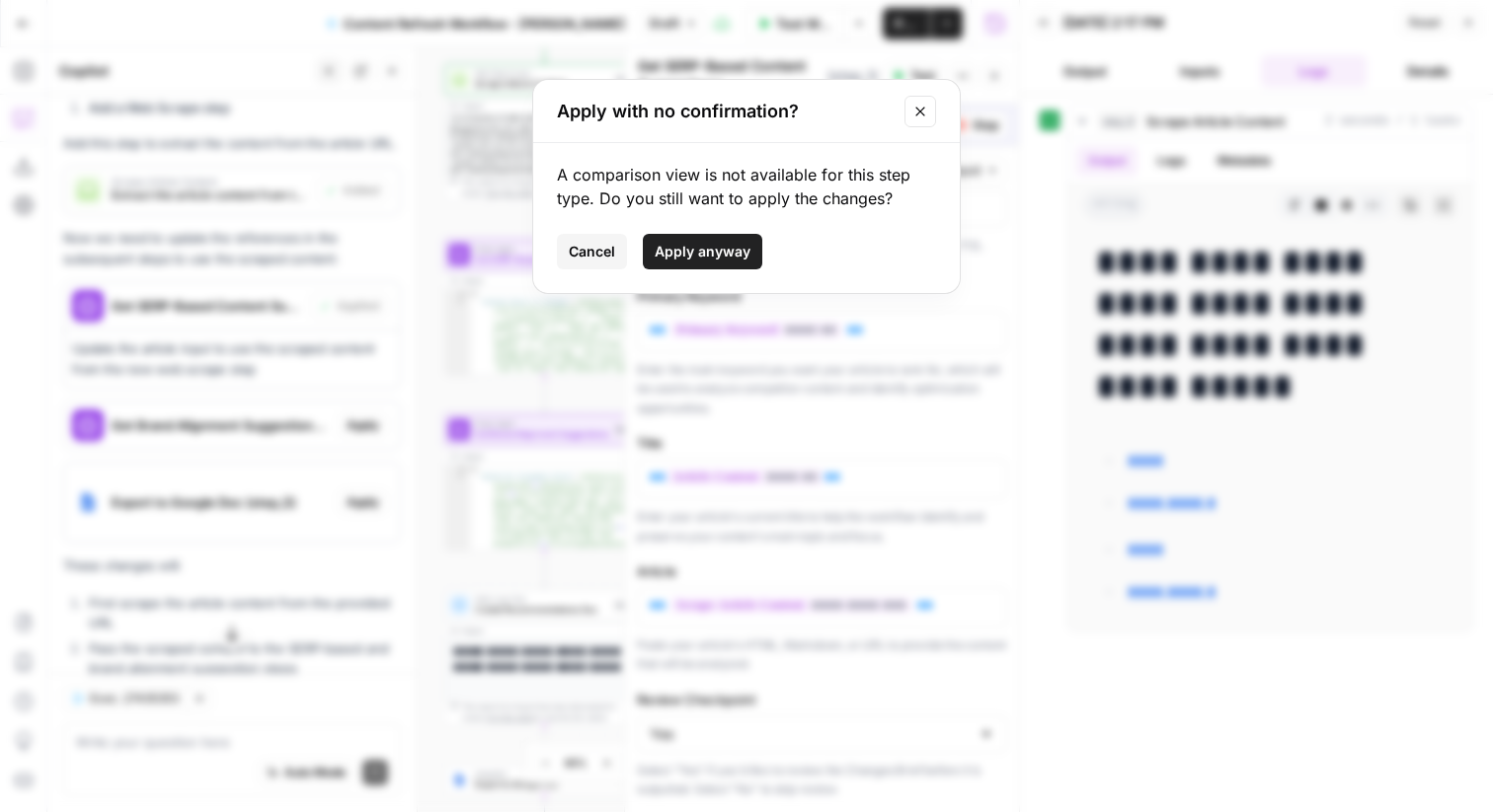
click at [712, 256] on span "Apply anyway" at bounding box center [703, 251] width 95 height 20
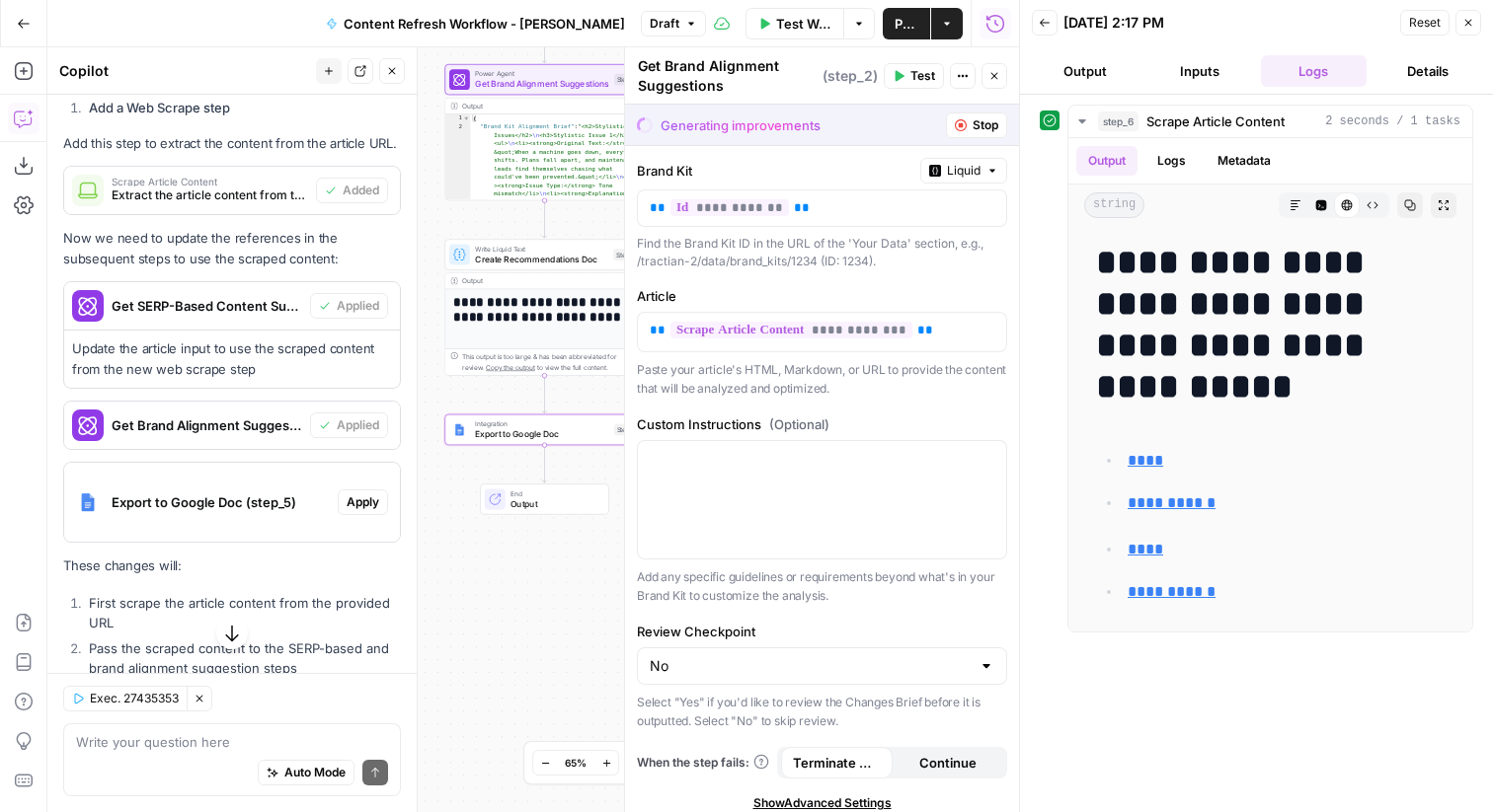
click at [372, 494] on span "Apply" at bounding box center [363, 503] width 33 height 18
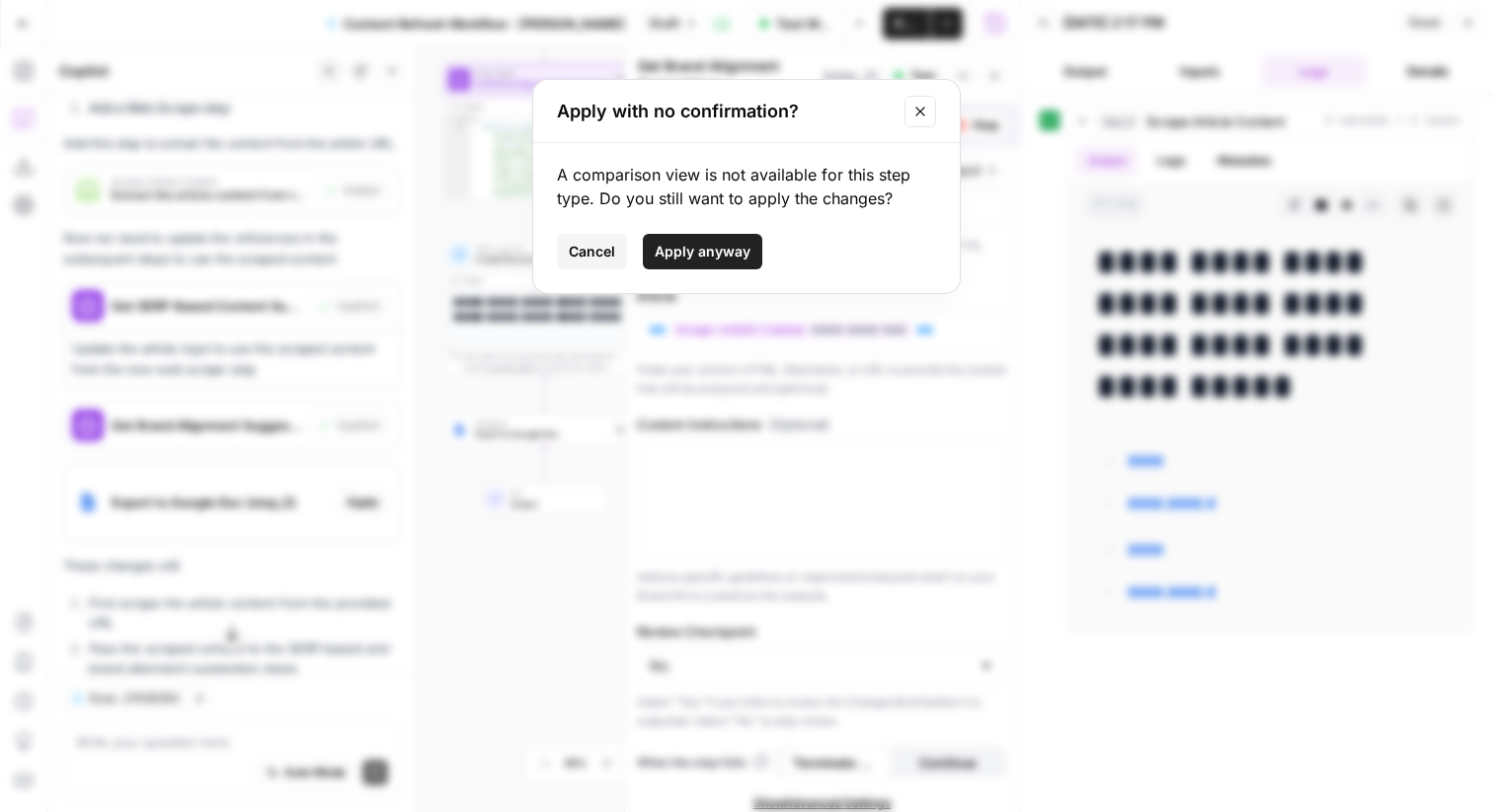
click at [731, 244] on span "Apply anyway" at bounding box center [703, 251] width 95 height 20
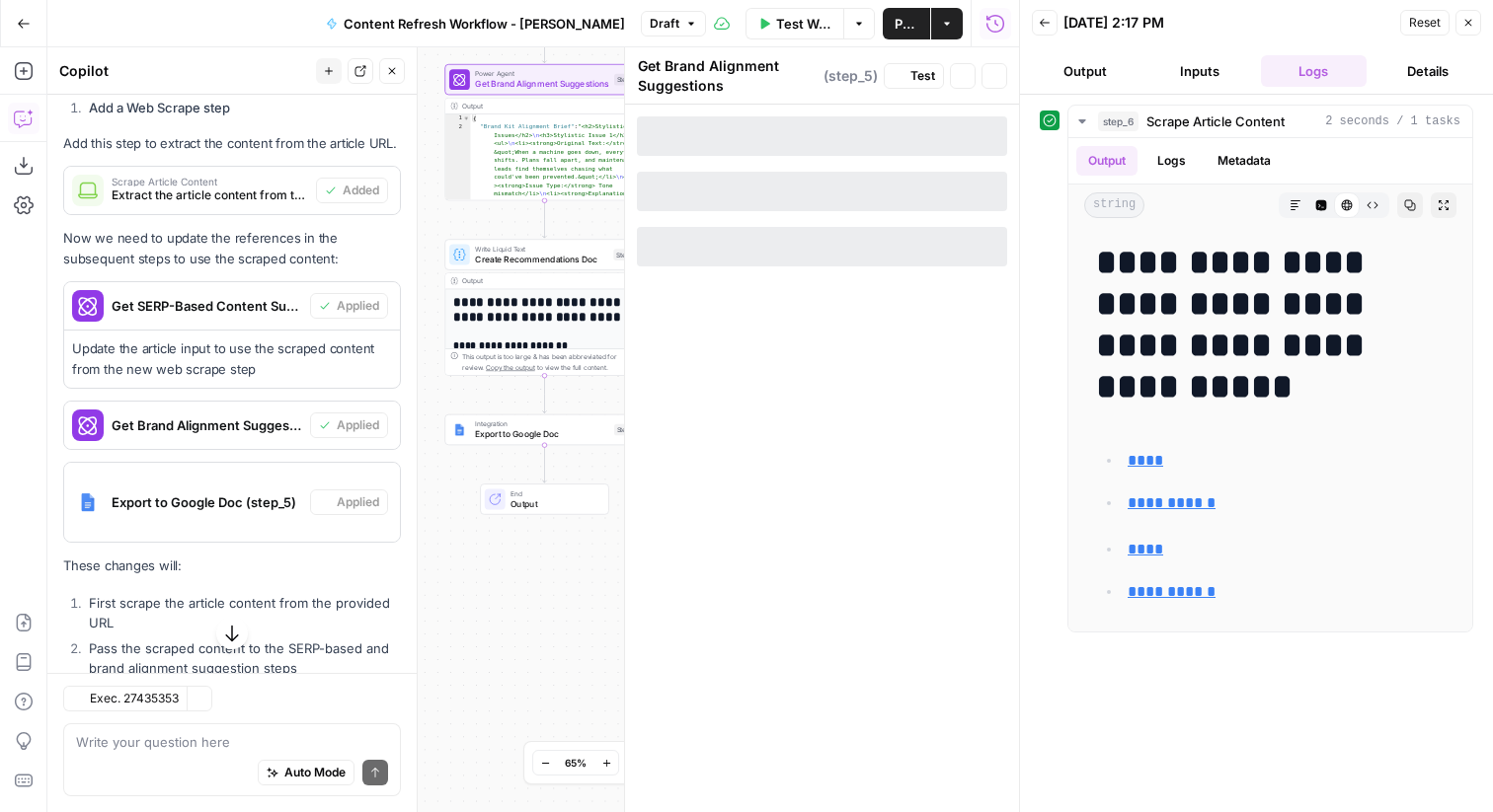
type textarea "Export to Google Doc"
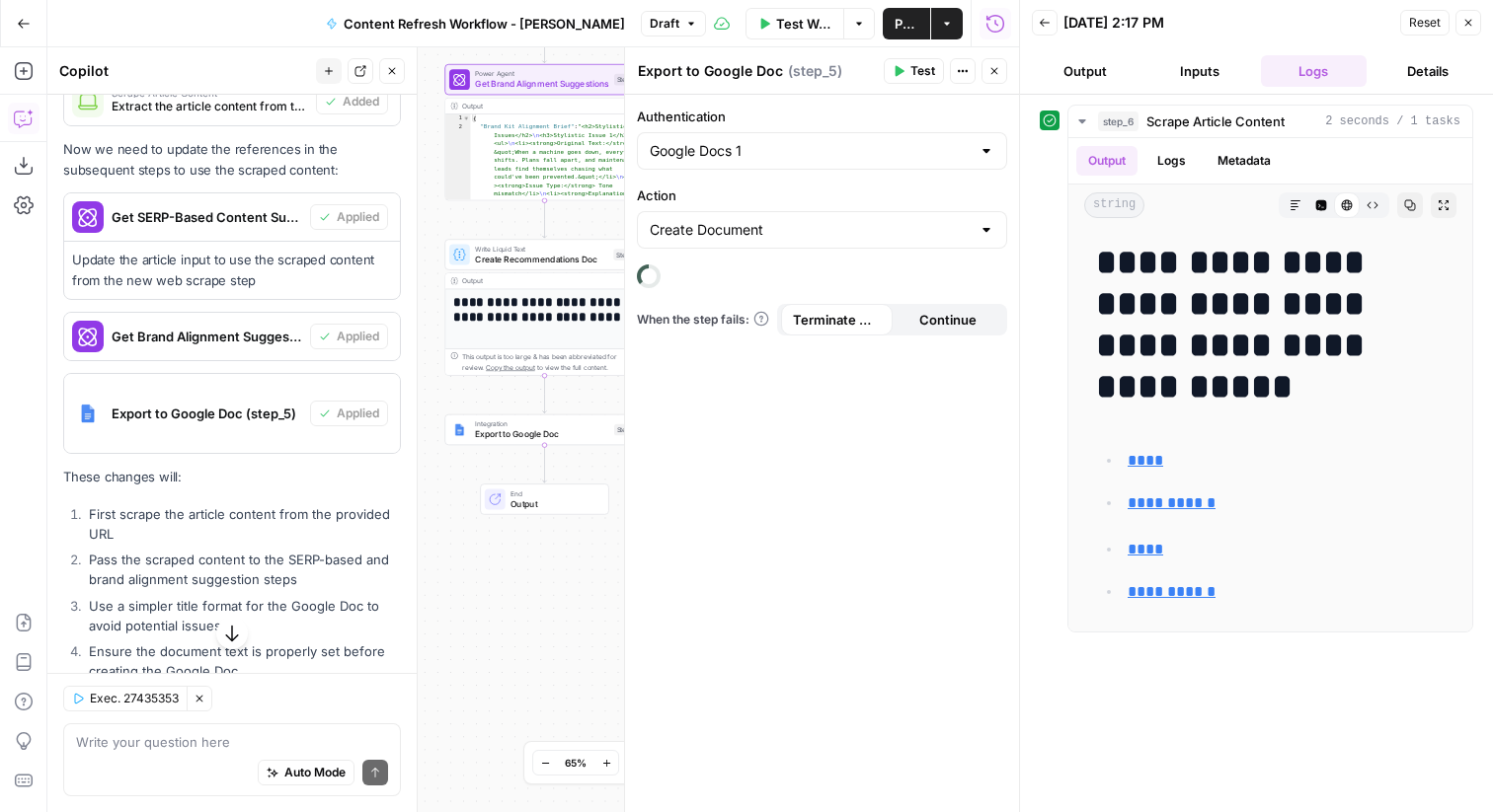
scroll to position [843, 0]
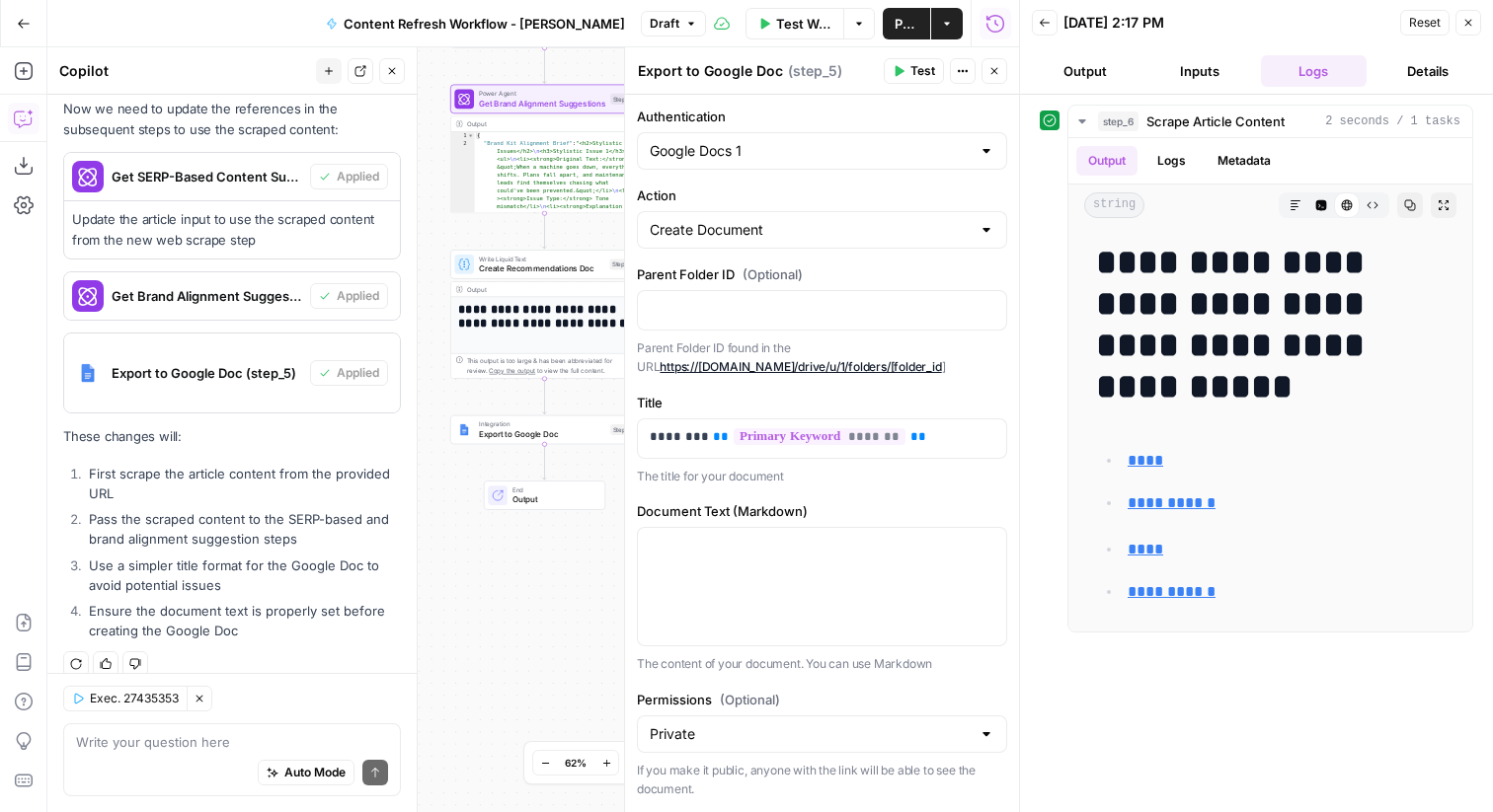
click at [1477, 29] on button "Close" at bounding box center [1468, 23] width 26 height 26
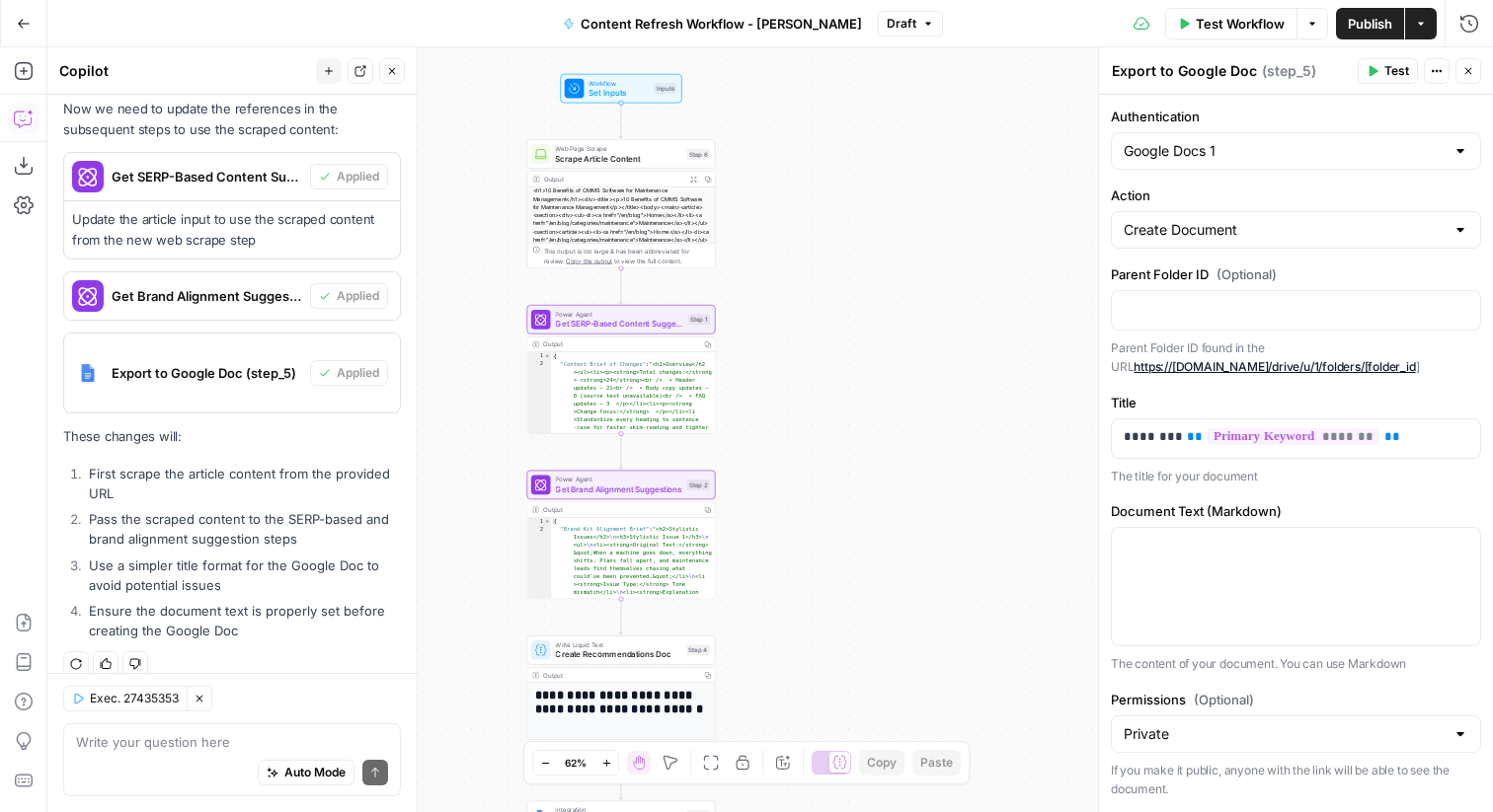
click at [1245, 19] on span "Test Workflow" at bounding box center [1240, 24] width 88 height 20
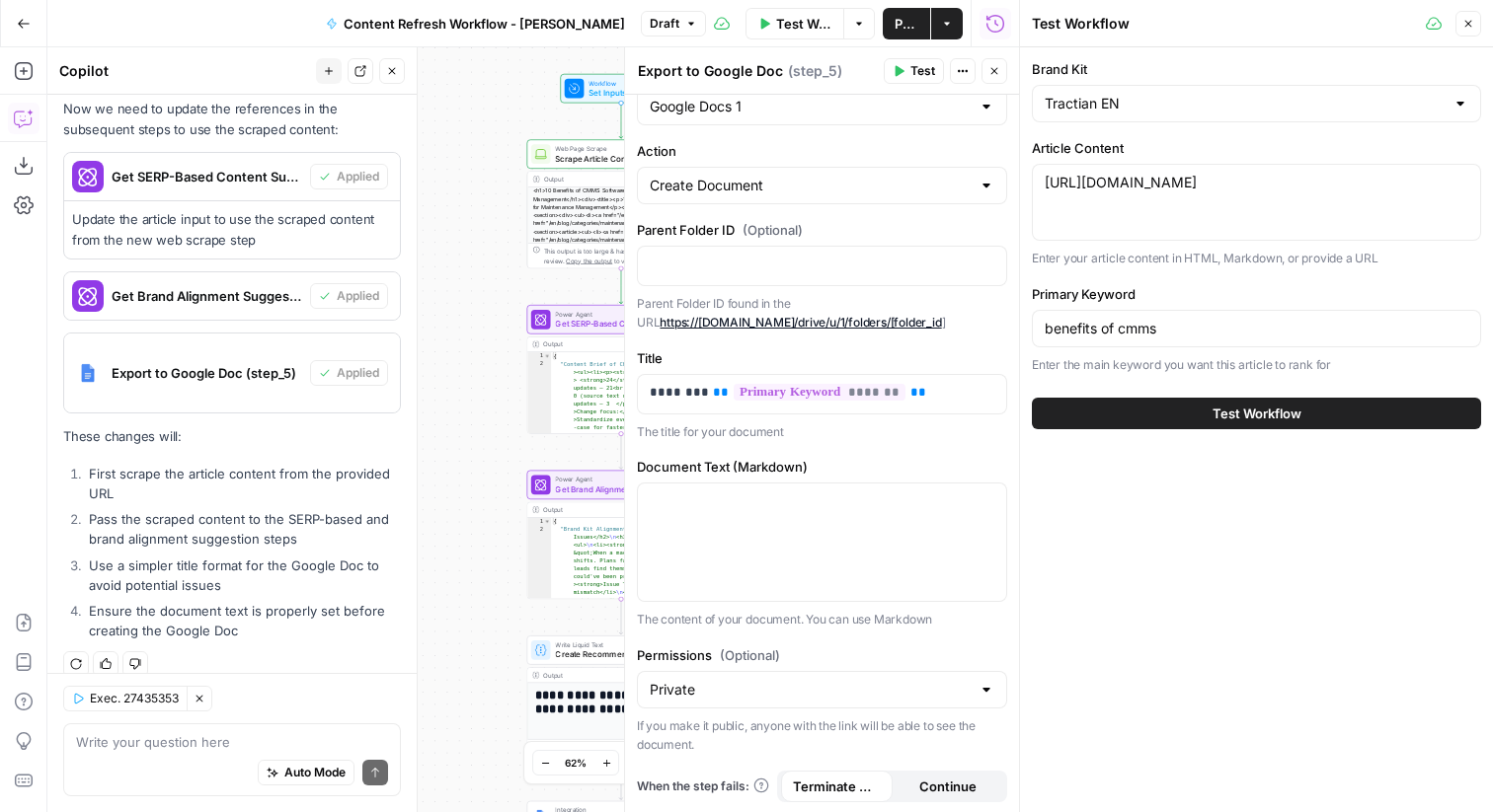
scroll to position [46, 0]
click at [1184, 419] on button "Test Workflow" at bounding box center [1256, 413] width 449 height 32
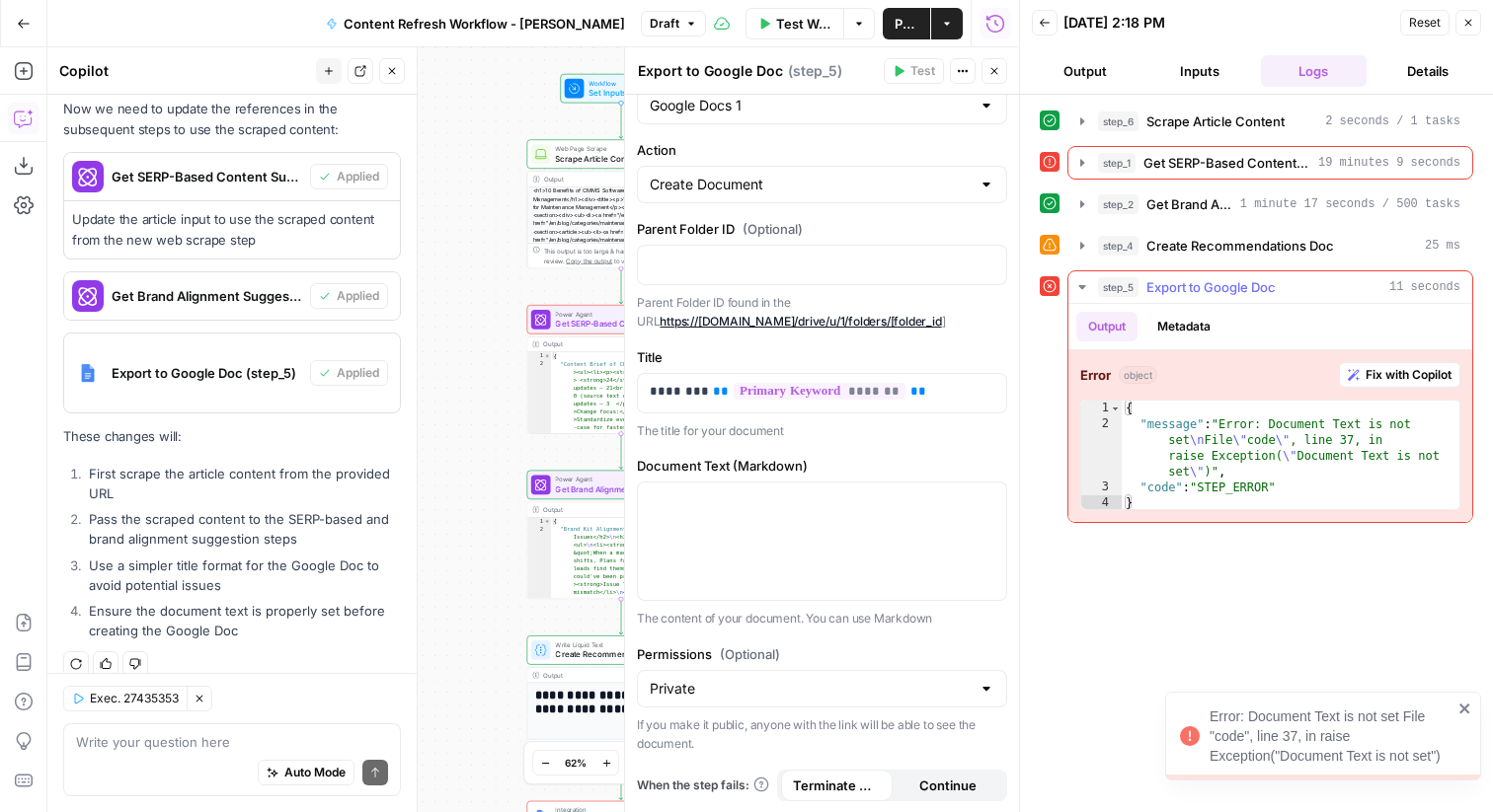
click at [1376, 375] on span "Fix with Copilot" at bounding box center [1409, 375] width 85 height 18
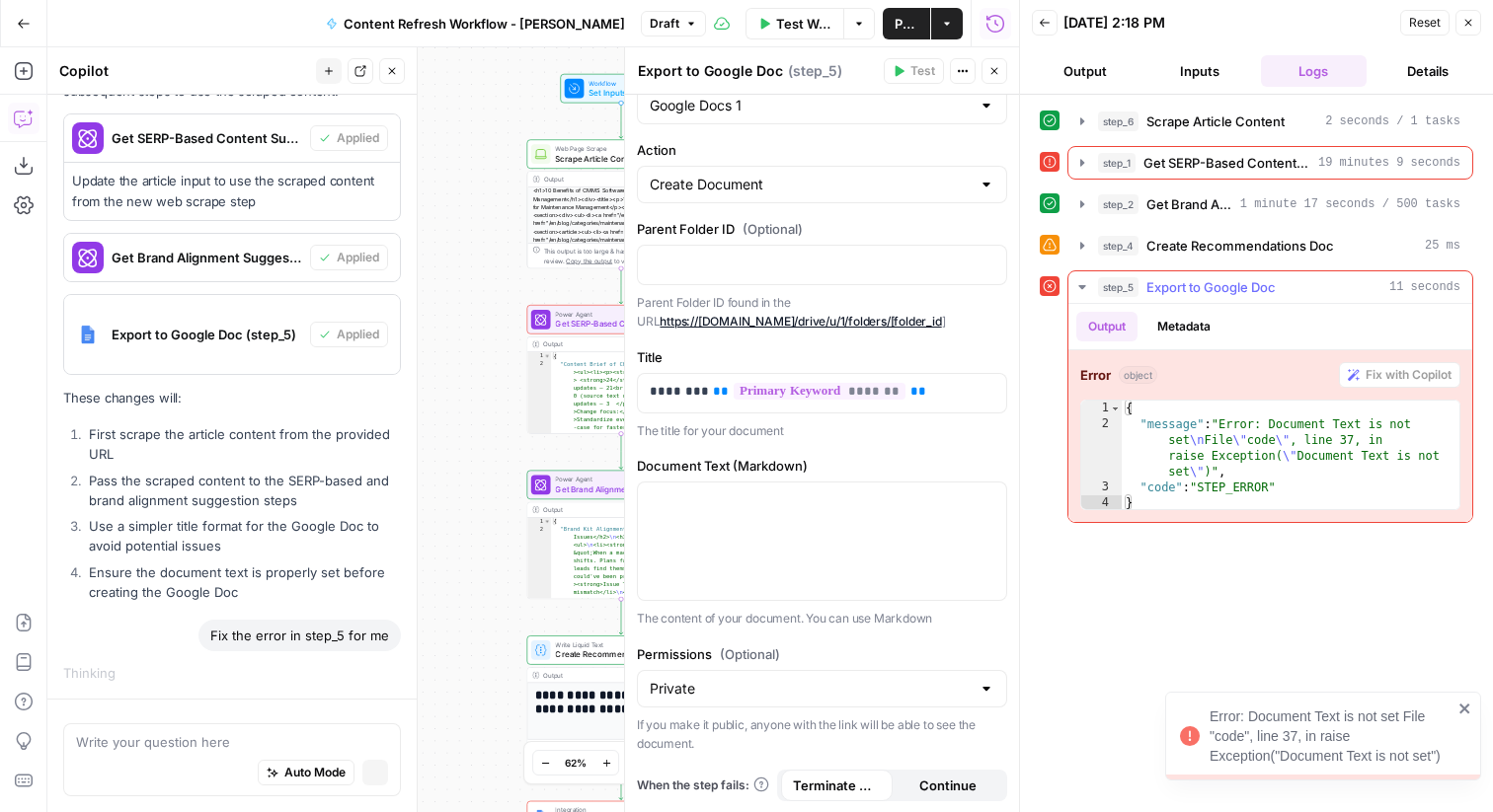
scroll to position [822, 0]
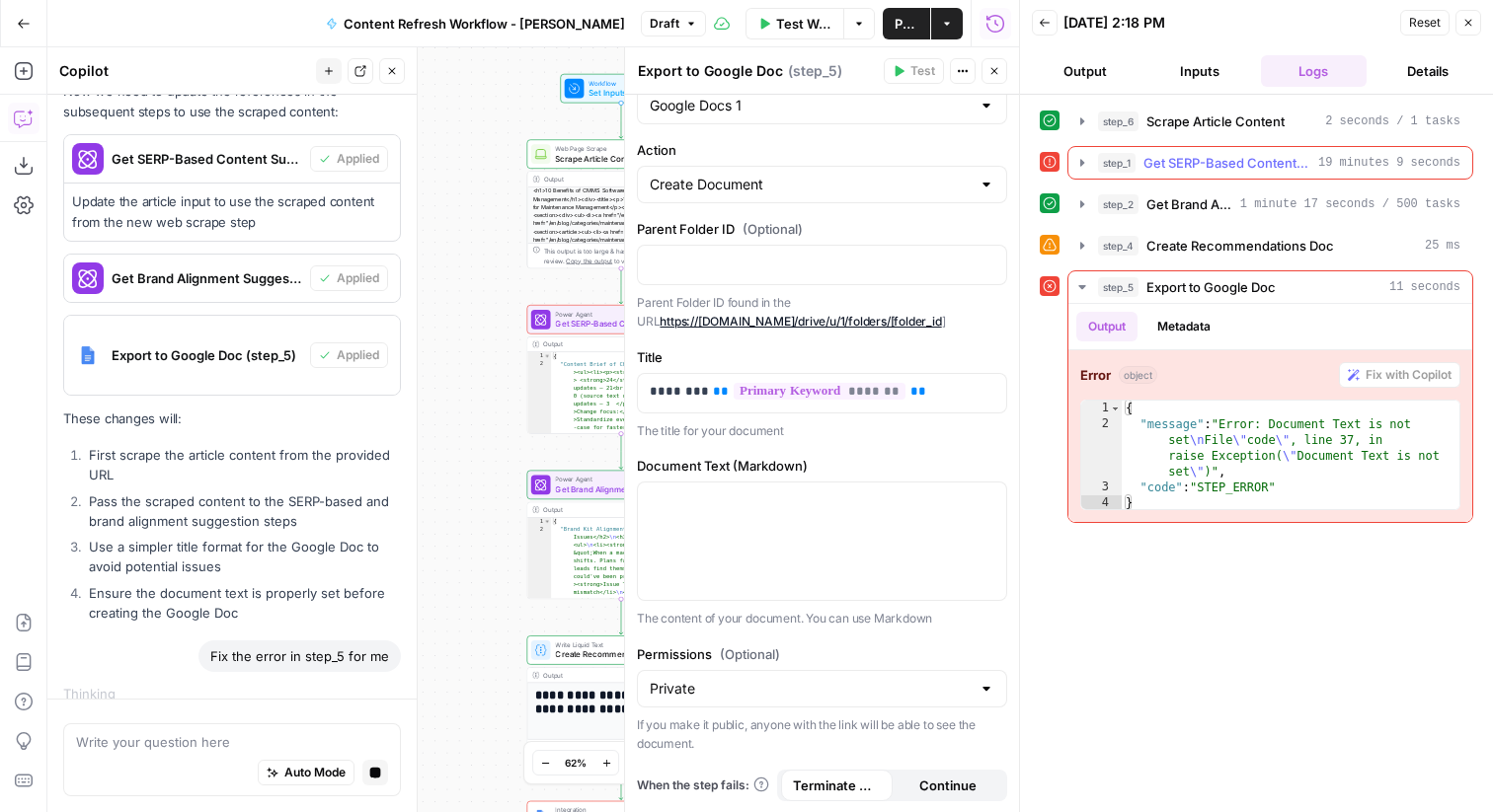
click at [1228, 166] on span "Get SERP-Based Content Suggestions" at bounding box center [1227, 163] width 167 height 20
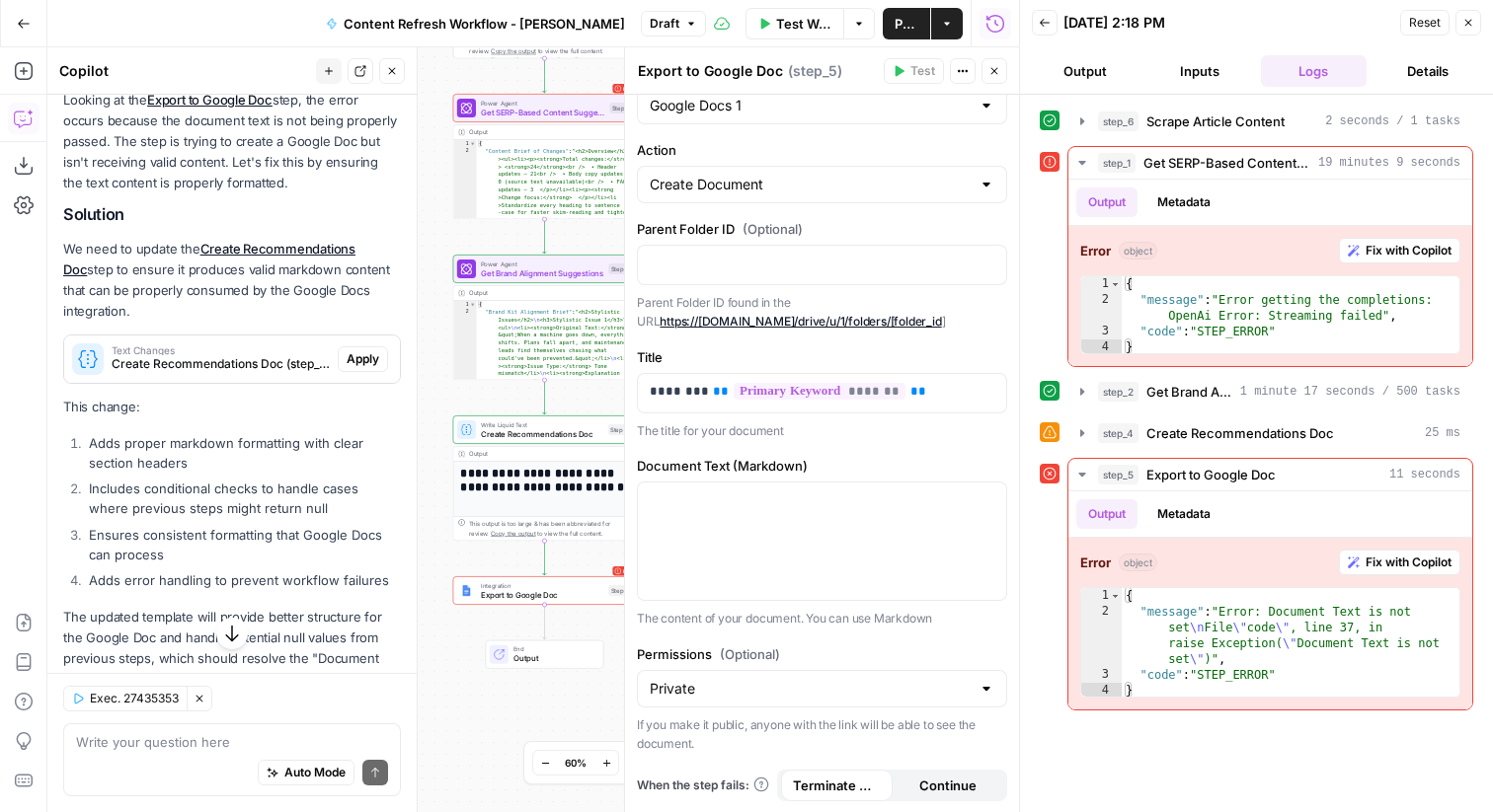
scroll to position [1500, 0]
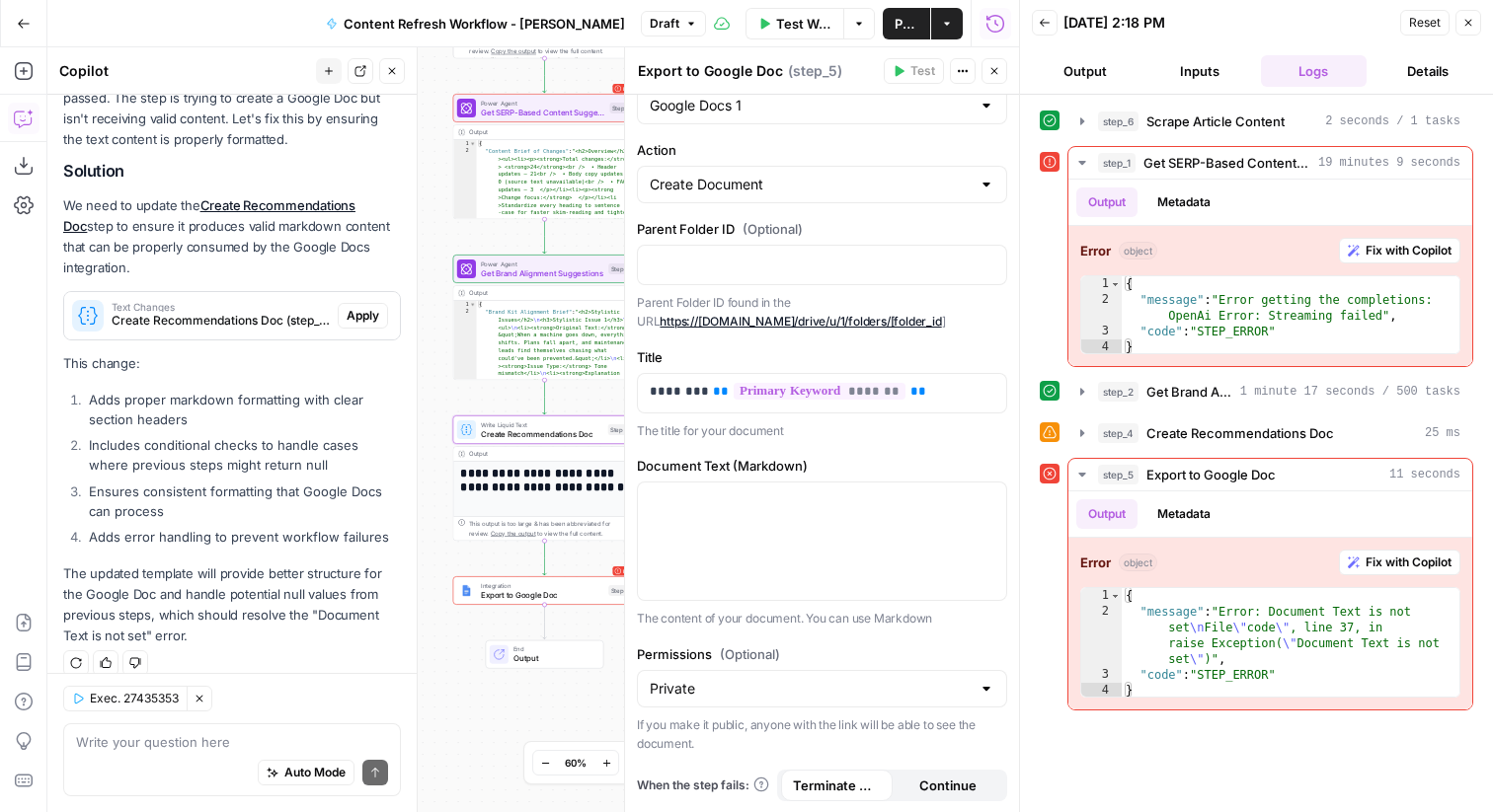
click at [356, 307] on span "Apply" at bounding box center [363, 316] width 33 height 18
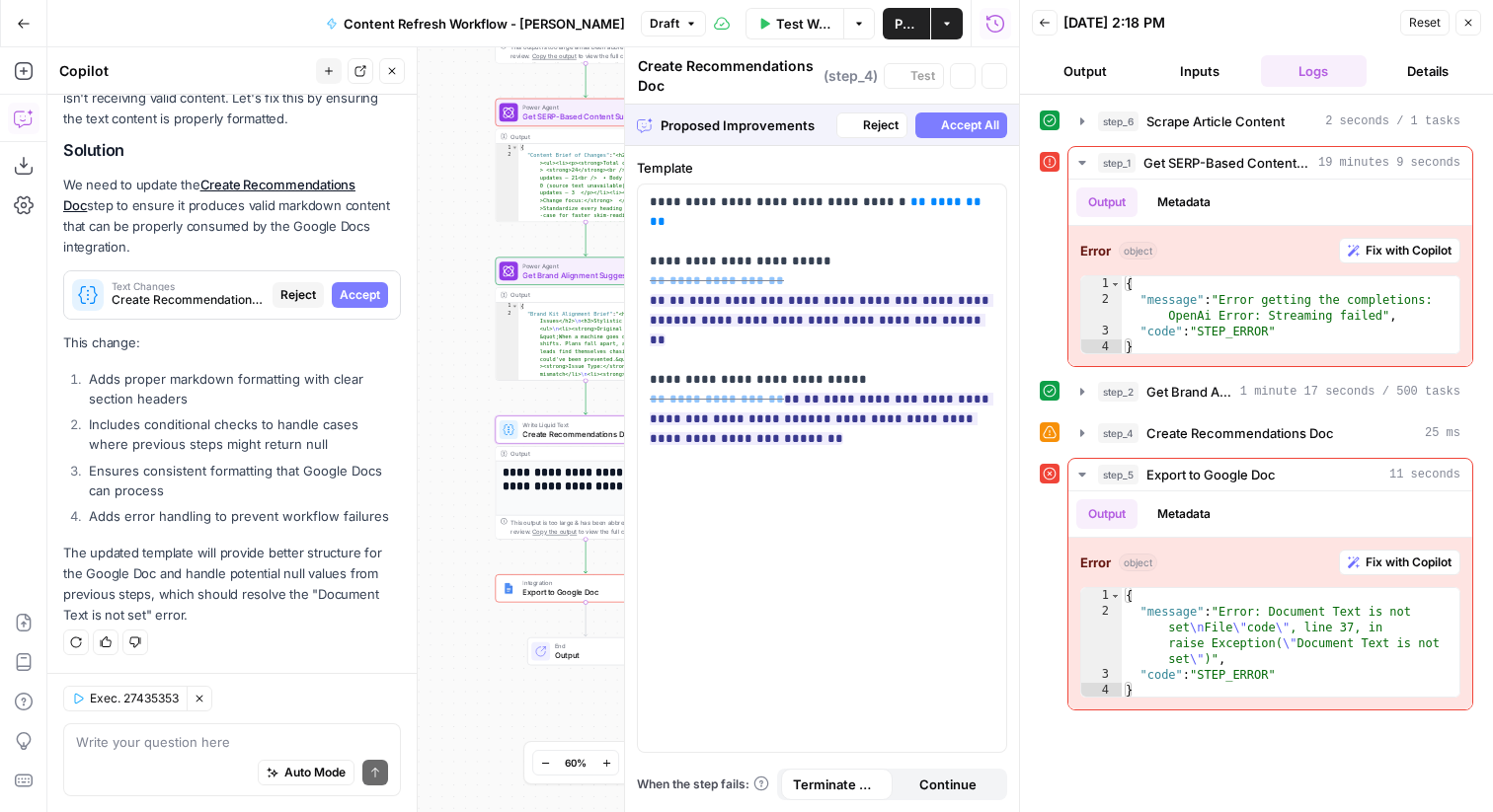
scroll to position [1468, 0]
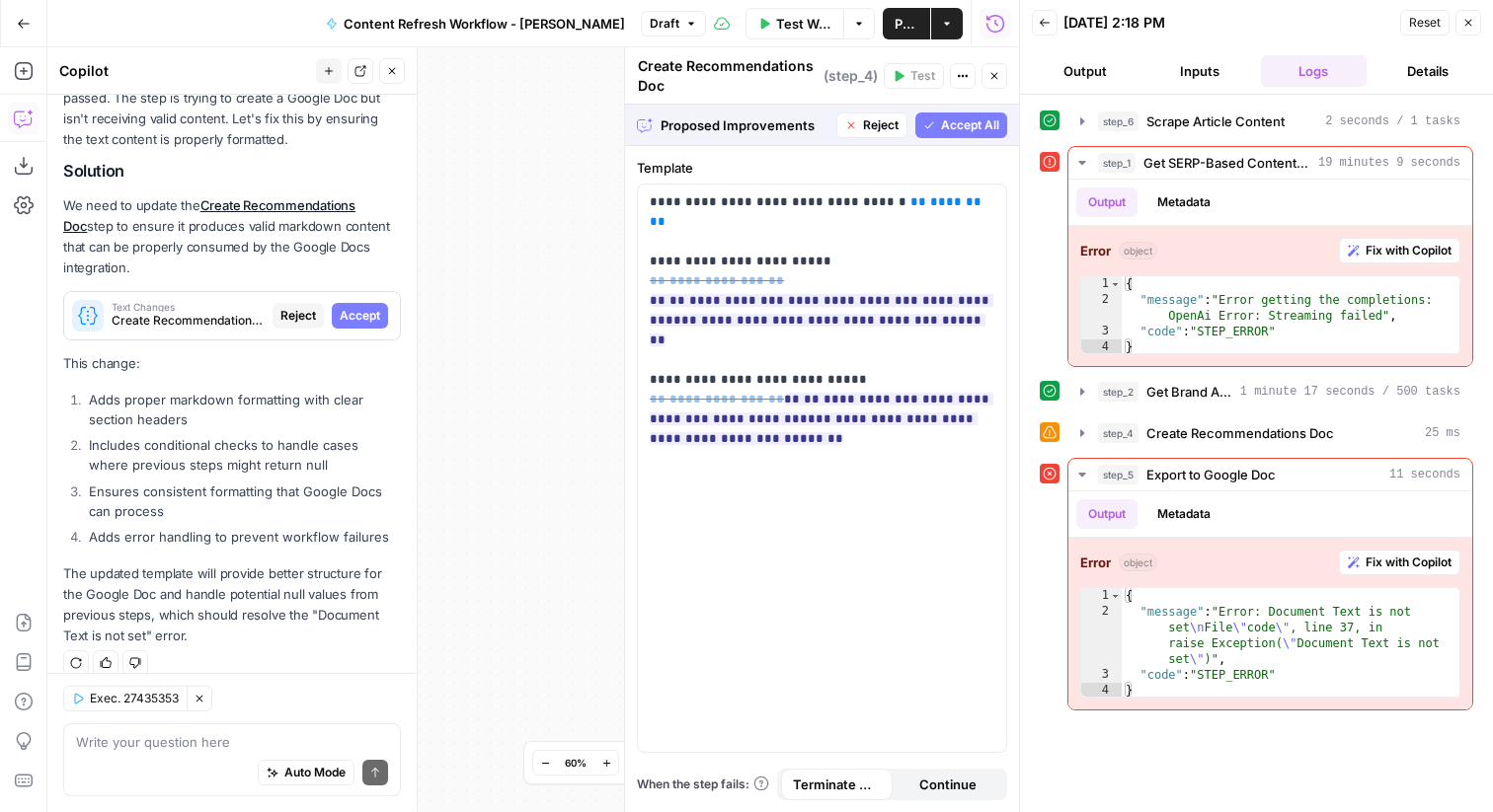
click at [954, 127] on span "Accept All" at bounding box center [970, 125] width 59 height 18
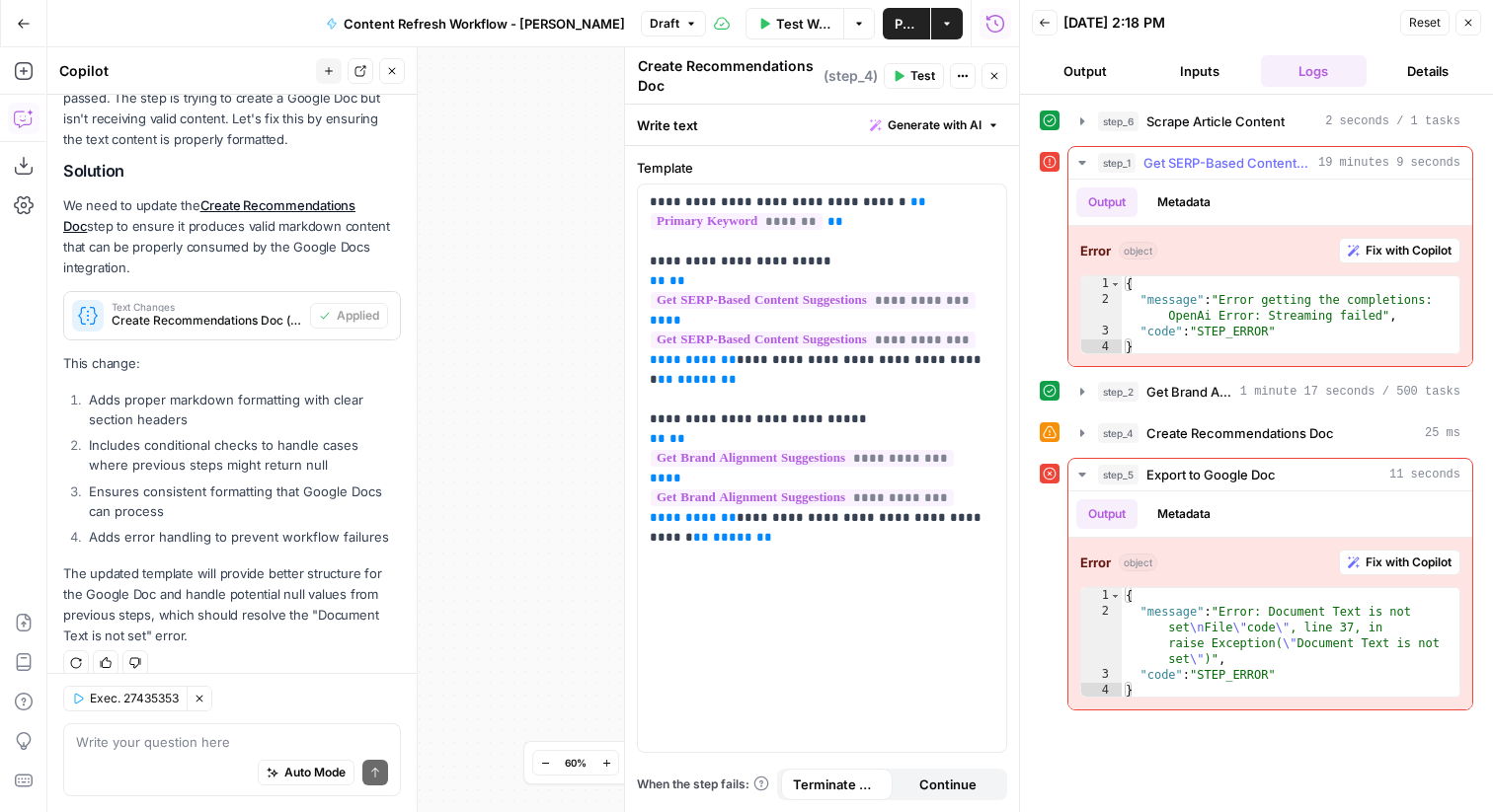
click at [1374, 255] on span "Fix with Copilot" at bounding box center [1409, 250] width 85 height 18
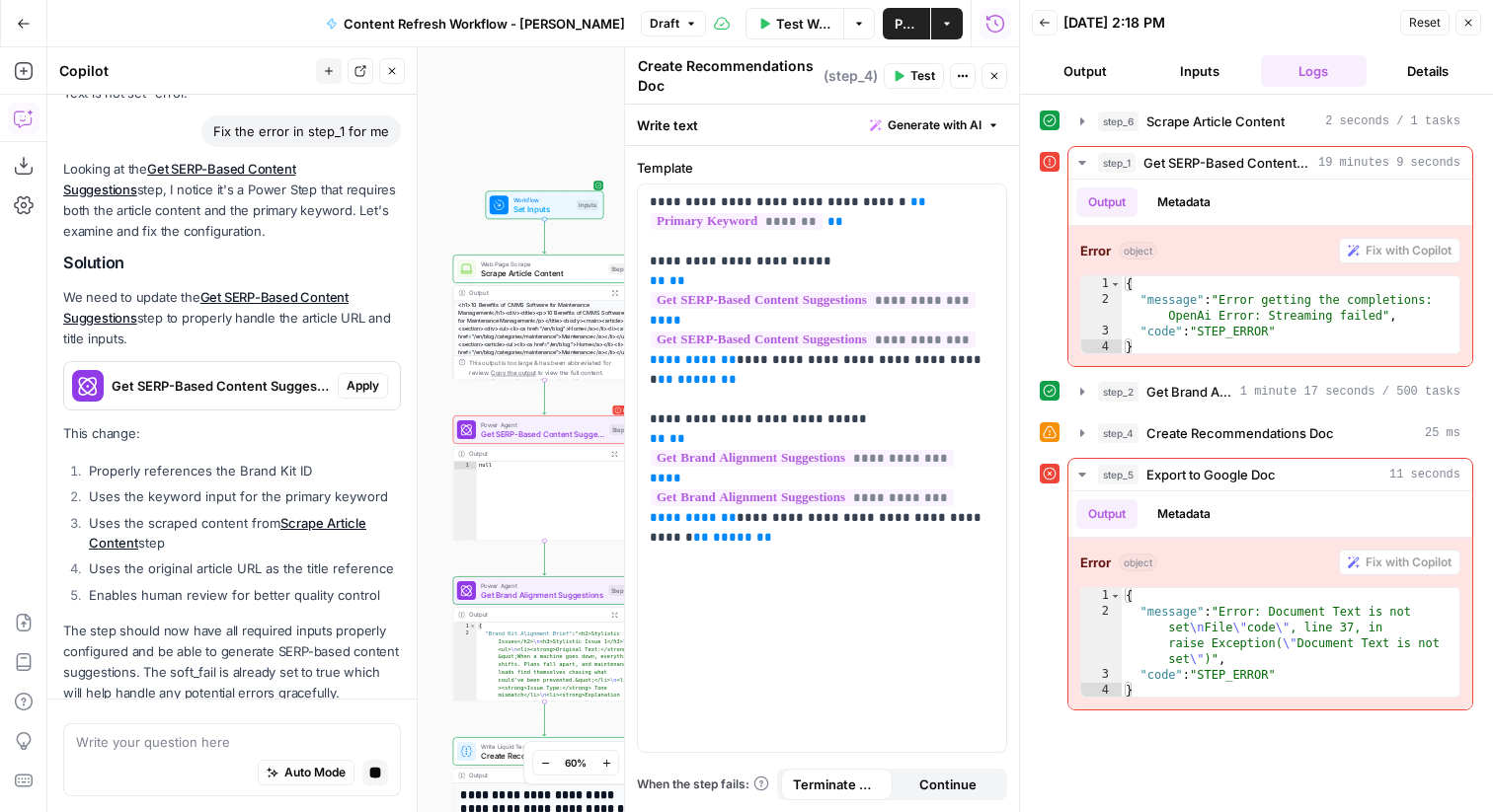
scroll to position [2131, 0]
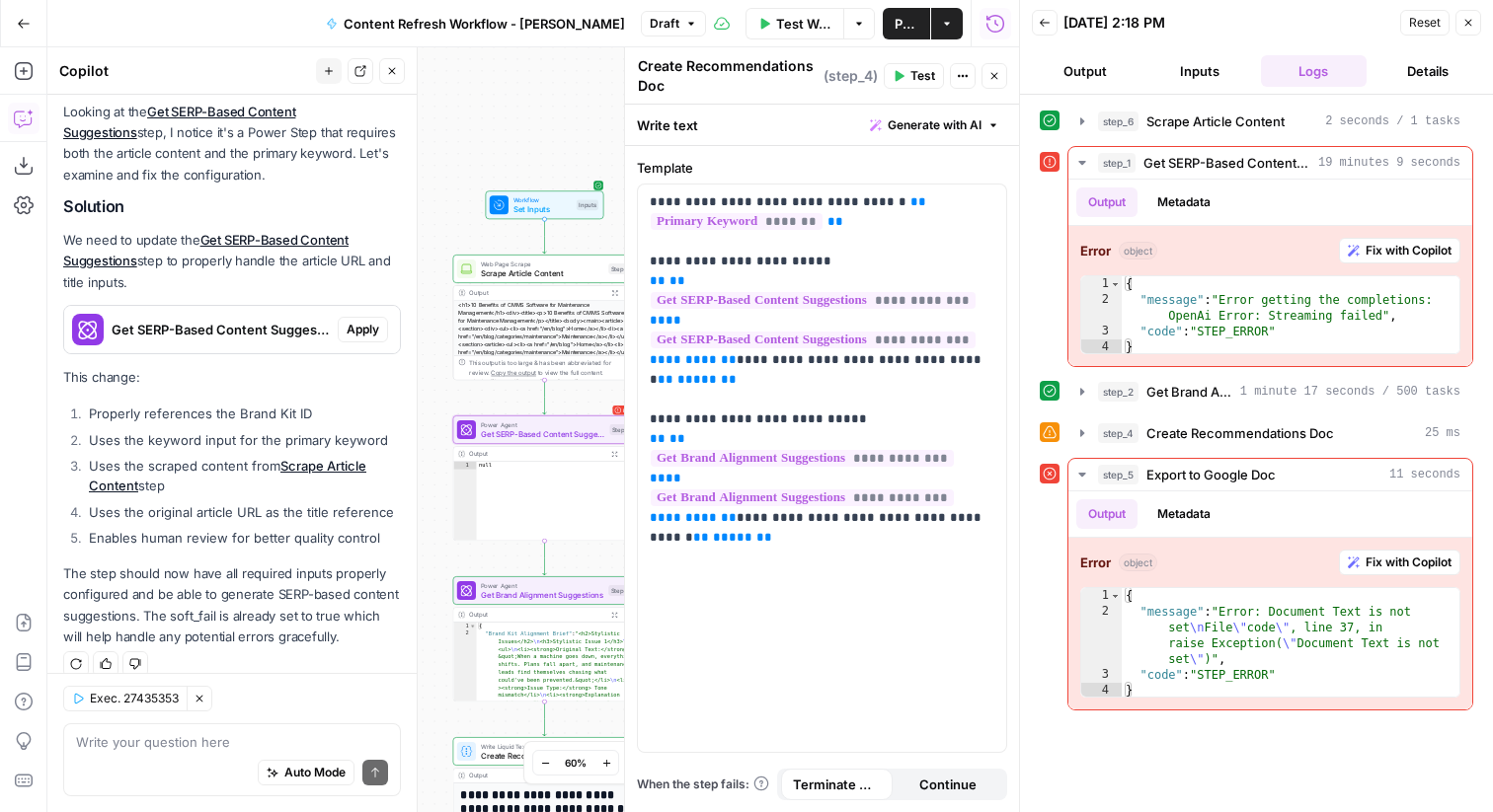
click at [365, 321] on span "Apply" at bounding box center [363, 330] width 33 height 18
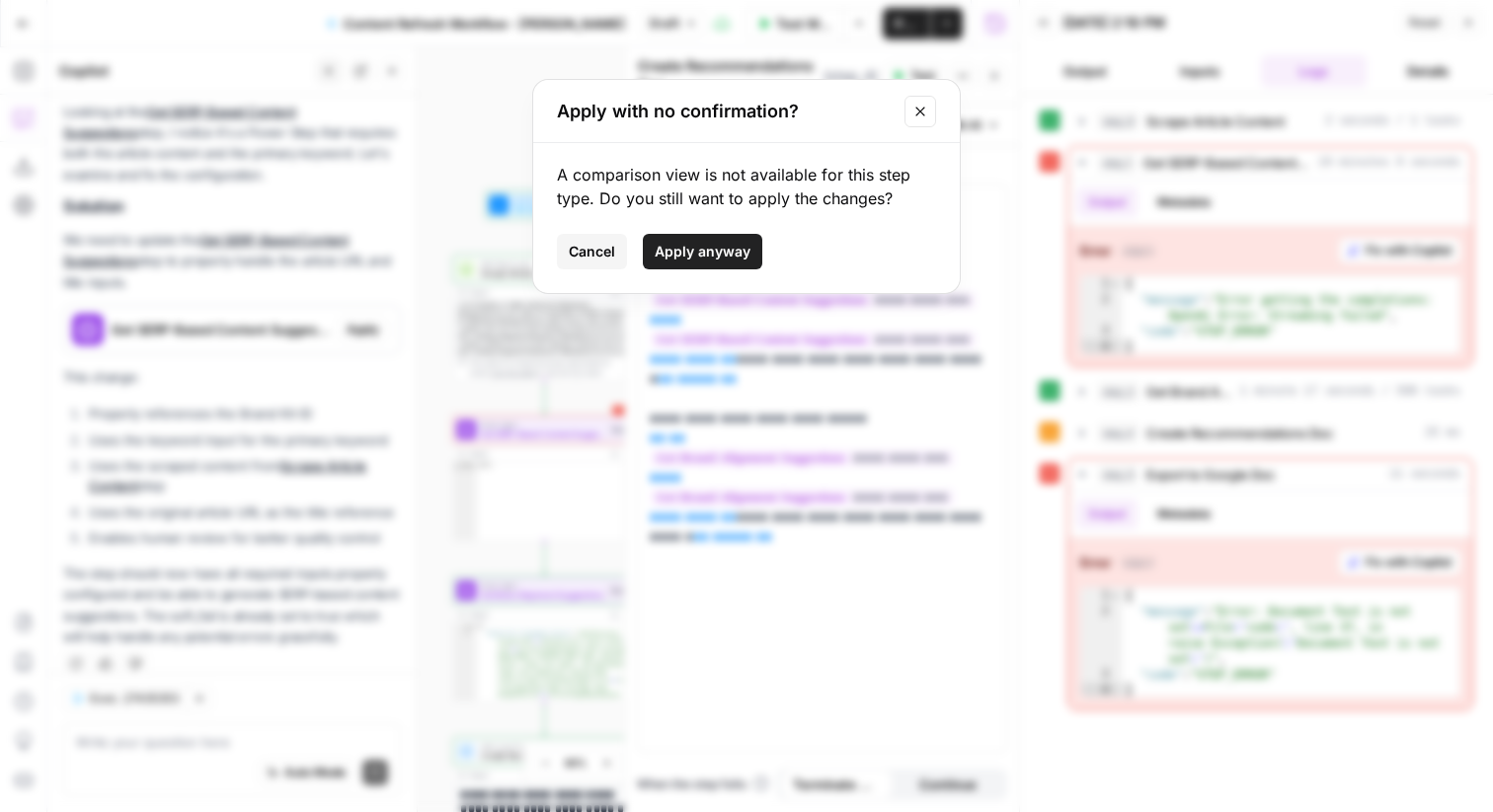
click at [718, 250] on span "Apply anyway" at bounding box center [703, 251] width 95 height 20
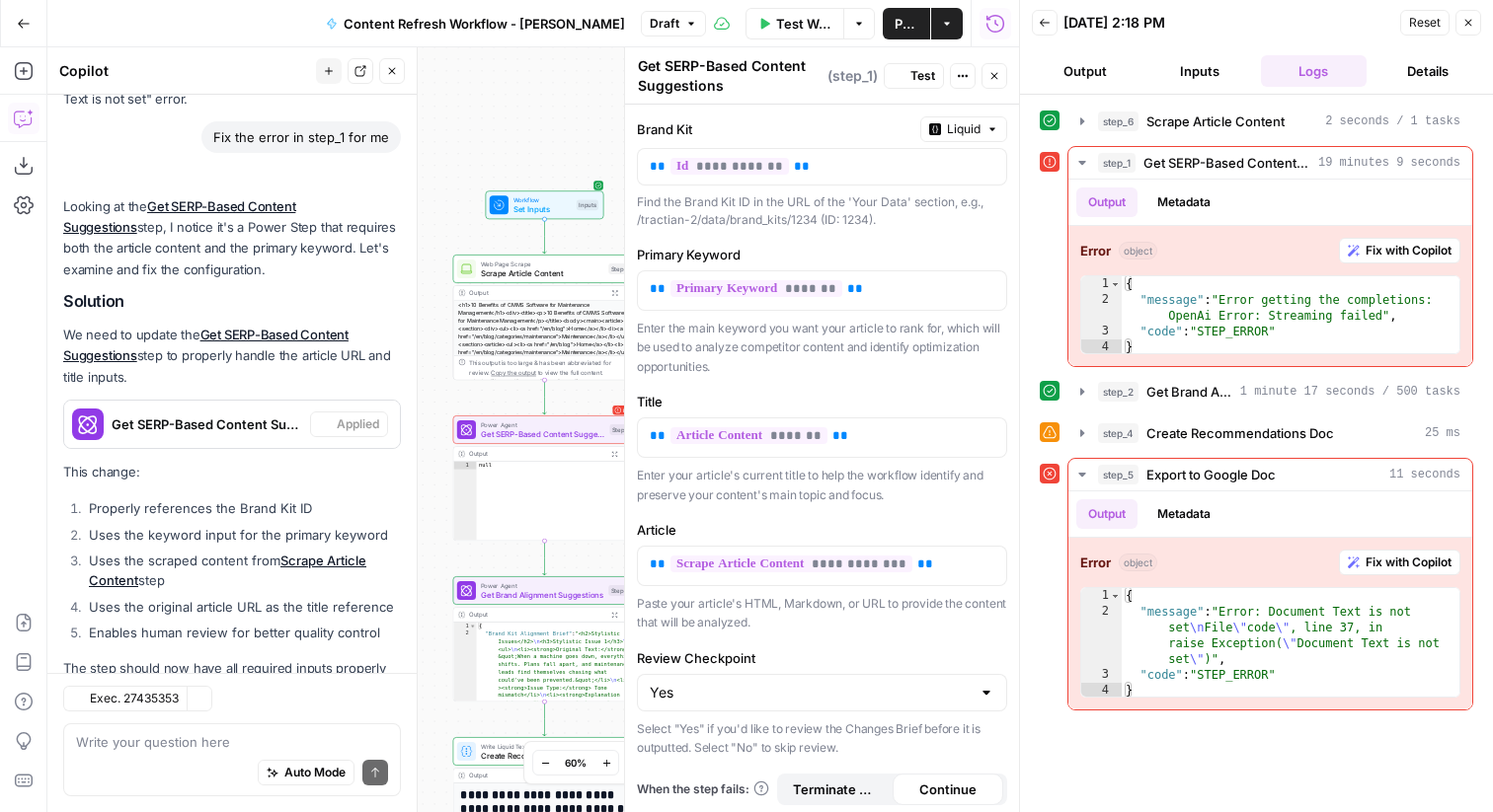
scroll to position [2163, 0]
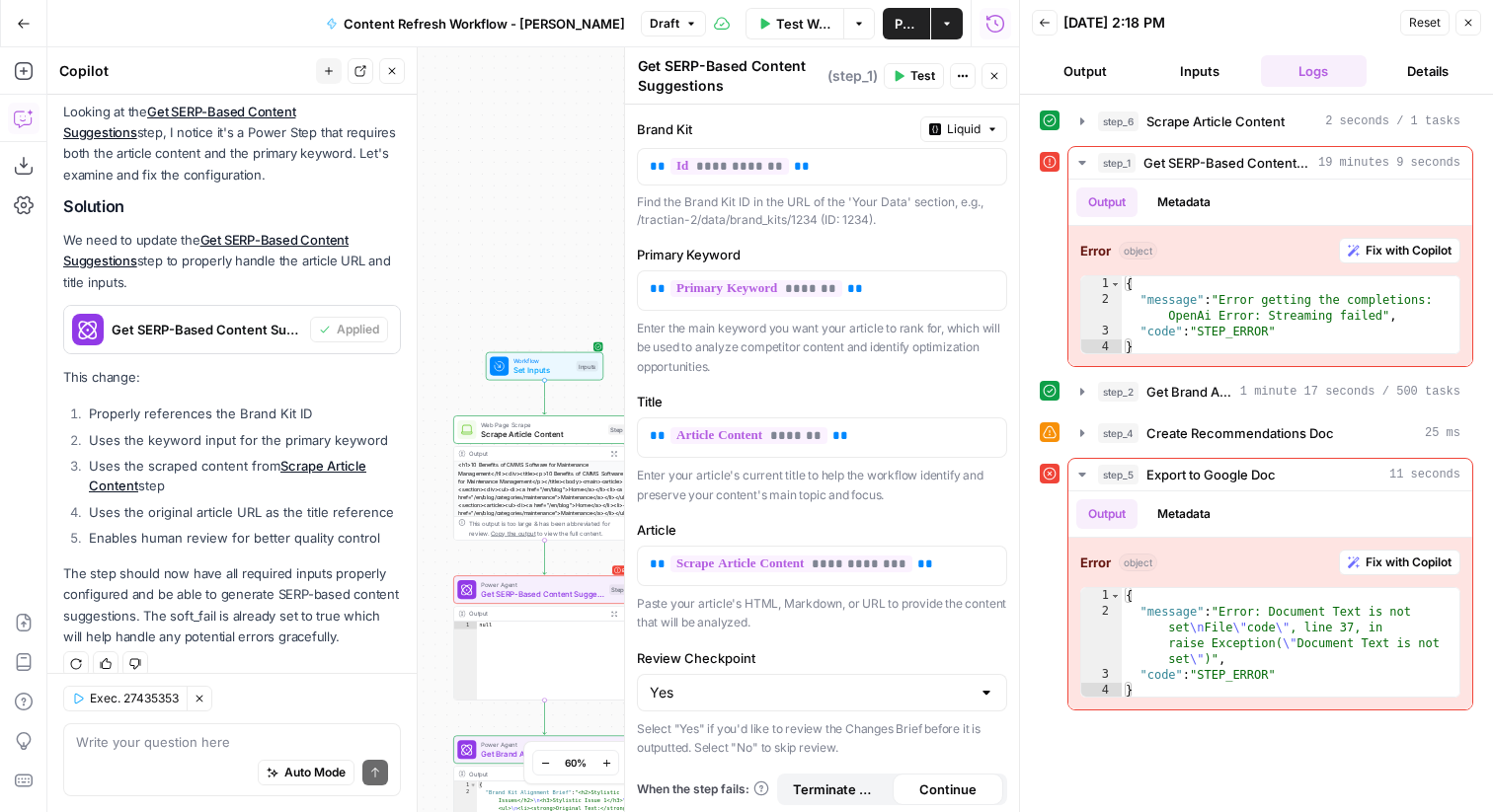
click at [1468, 35] on button "Close" at bounding box center [1468, 23] width 26 height 26
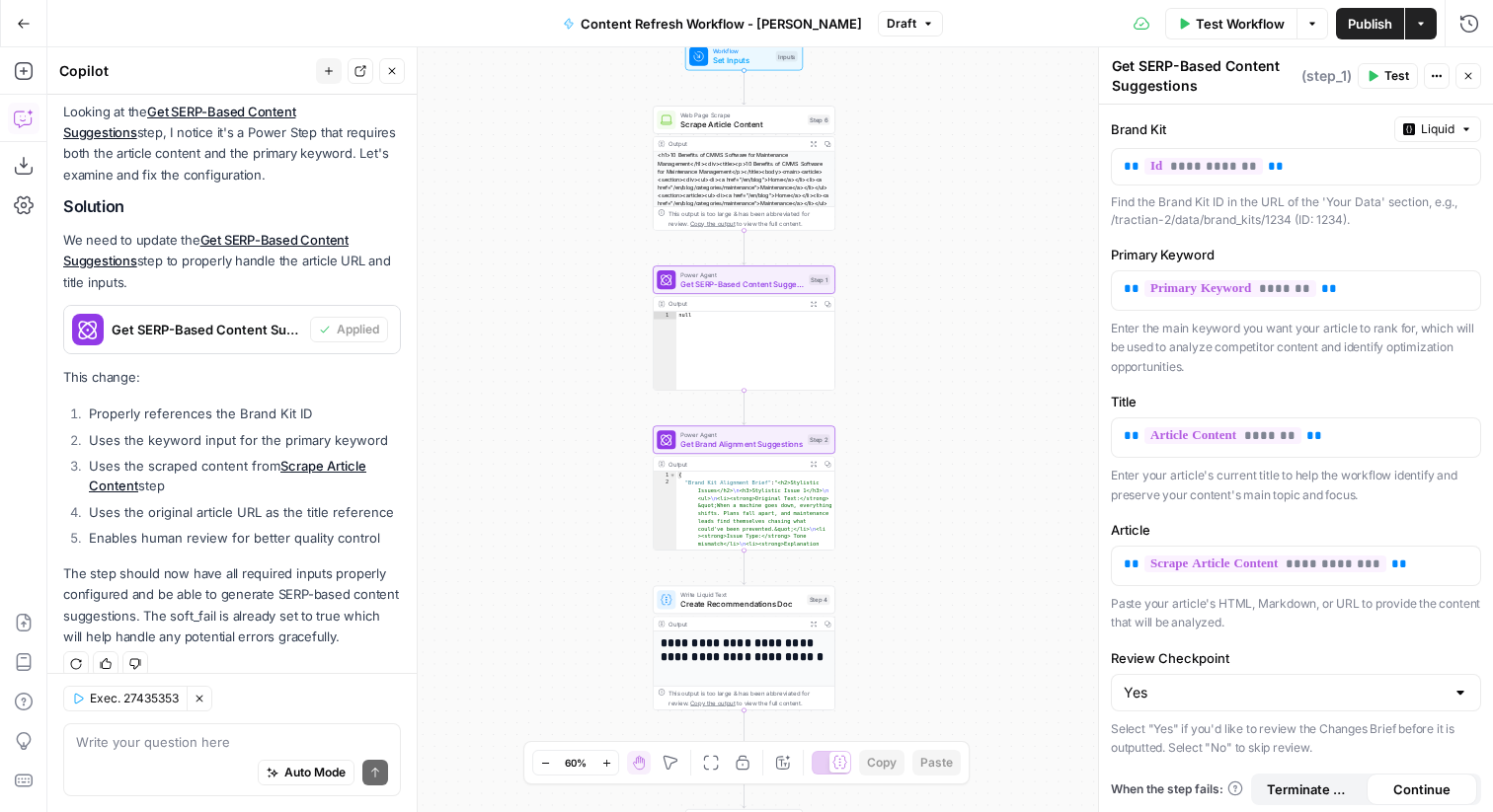
type textarea "****"
click at [762, 342] on div "null" at bounding box center [755, 359] width 159 height 94
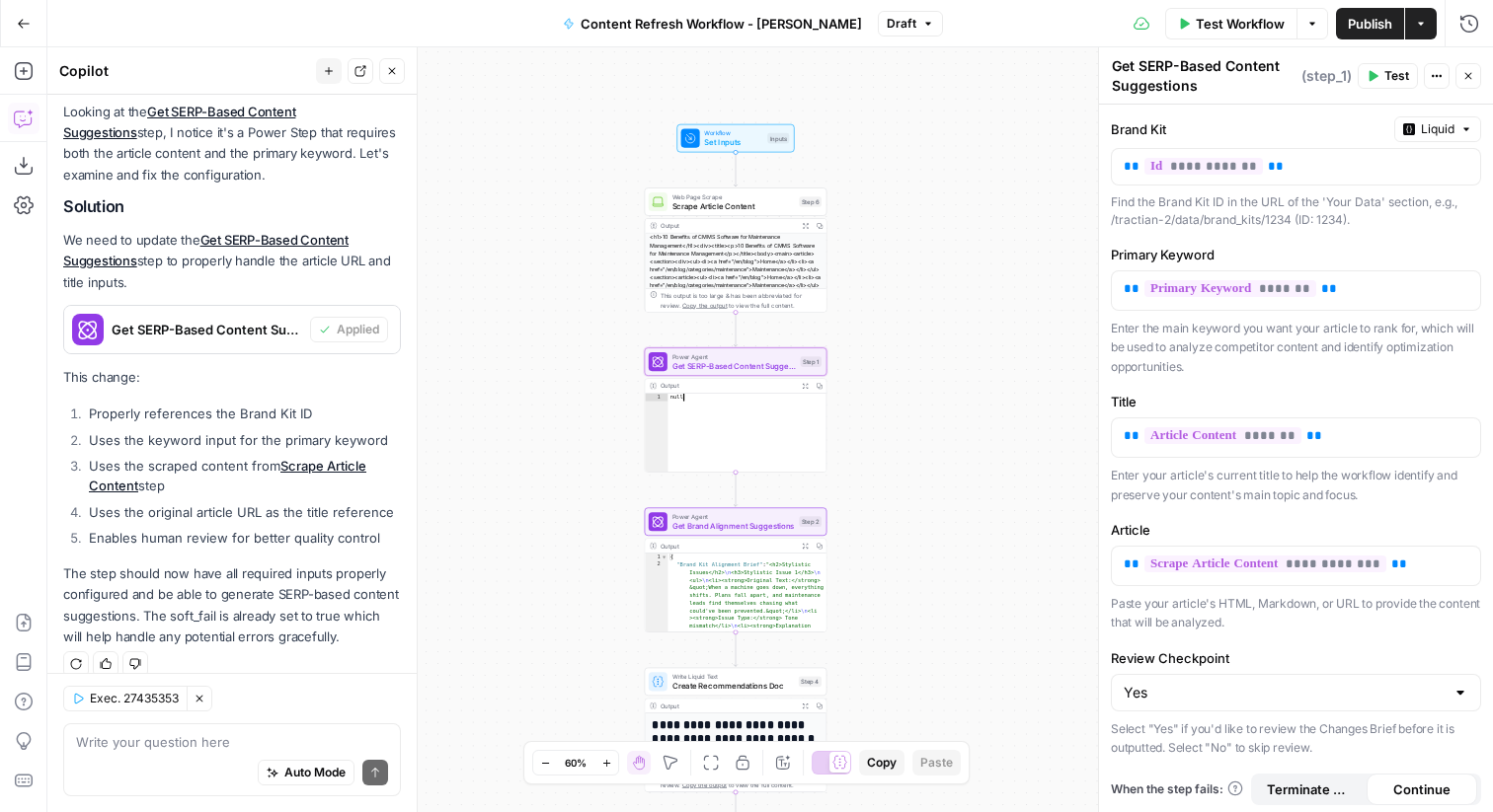
click at [719, 154] on div "Workflow Set Inputs Inputs Web Page Scrape Scrape Article Content Step 6 Output…" at bounding box center [770, 430] width 1445 height 765
click at [1209, 14] on span "Test Workflow" at bounding box center [1240, 24] width 88 height 20
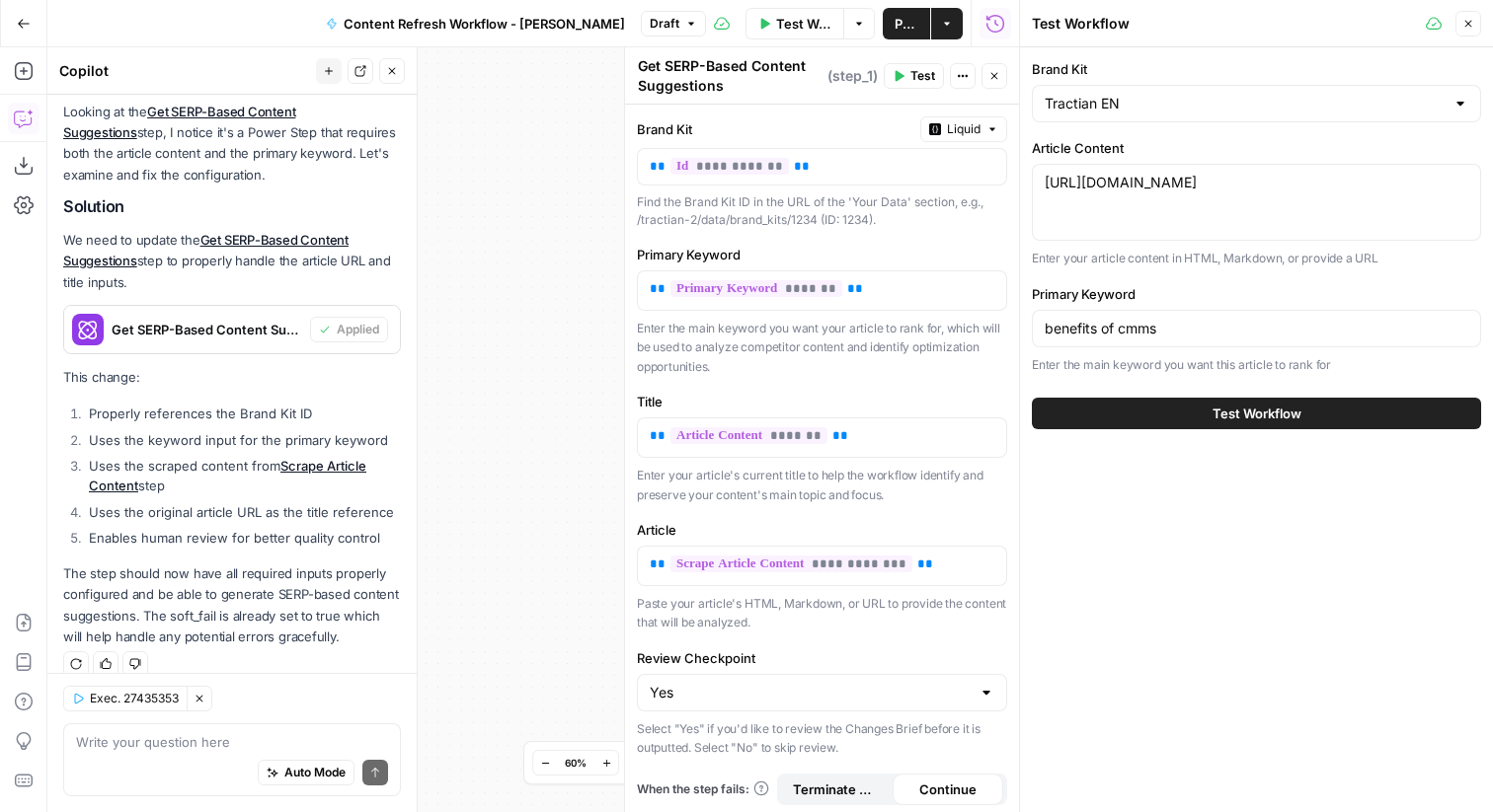
click at [912, 74] on span "Test" at bounding box center [922, 77] width 25 height 18
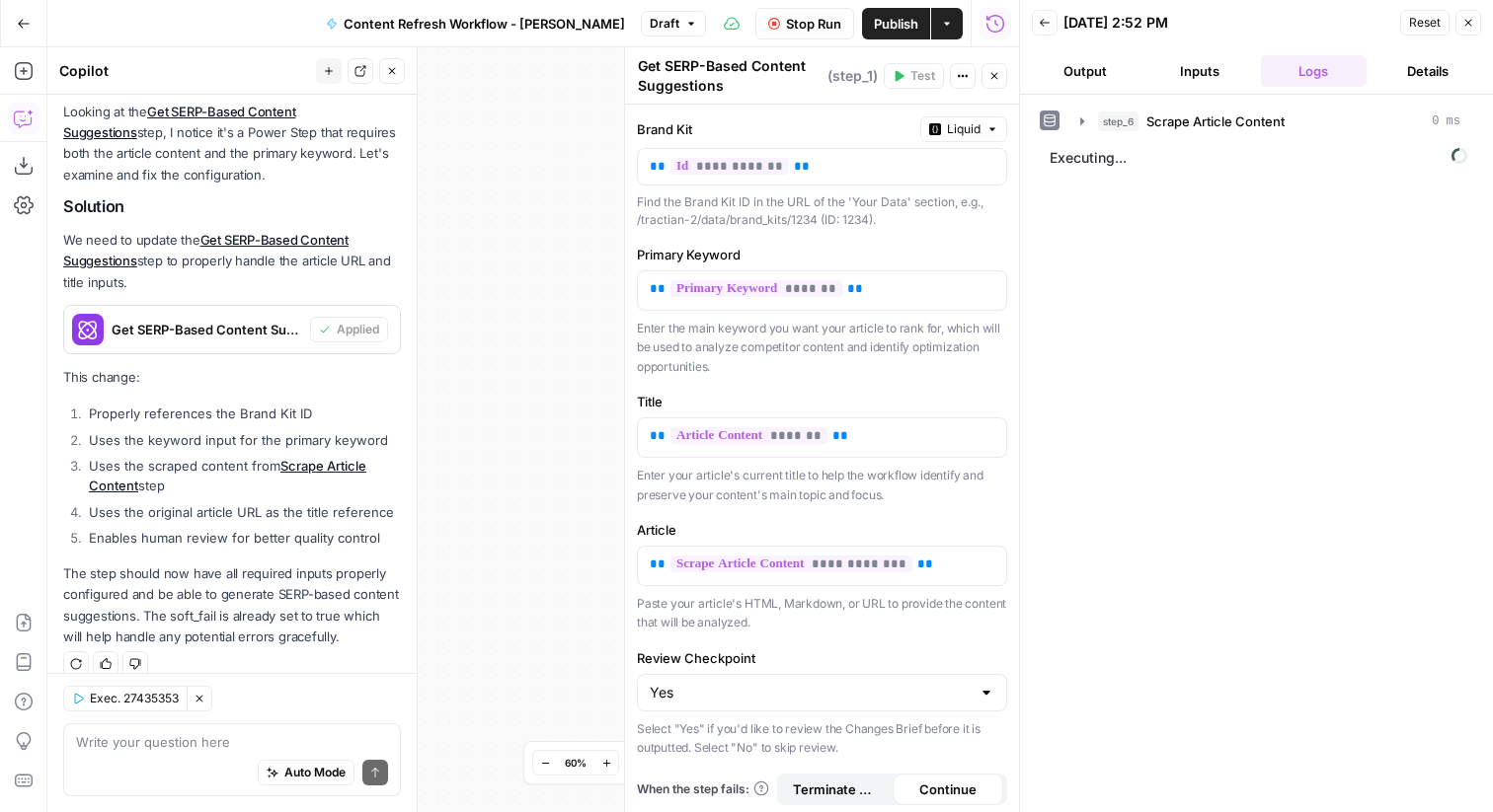
click at [1465, 26] on icon "button" at bounding box center [1468, 23] width 12 height 12
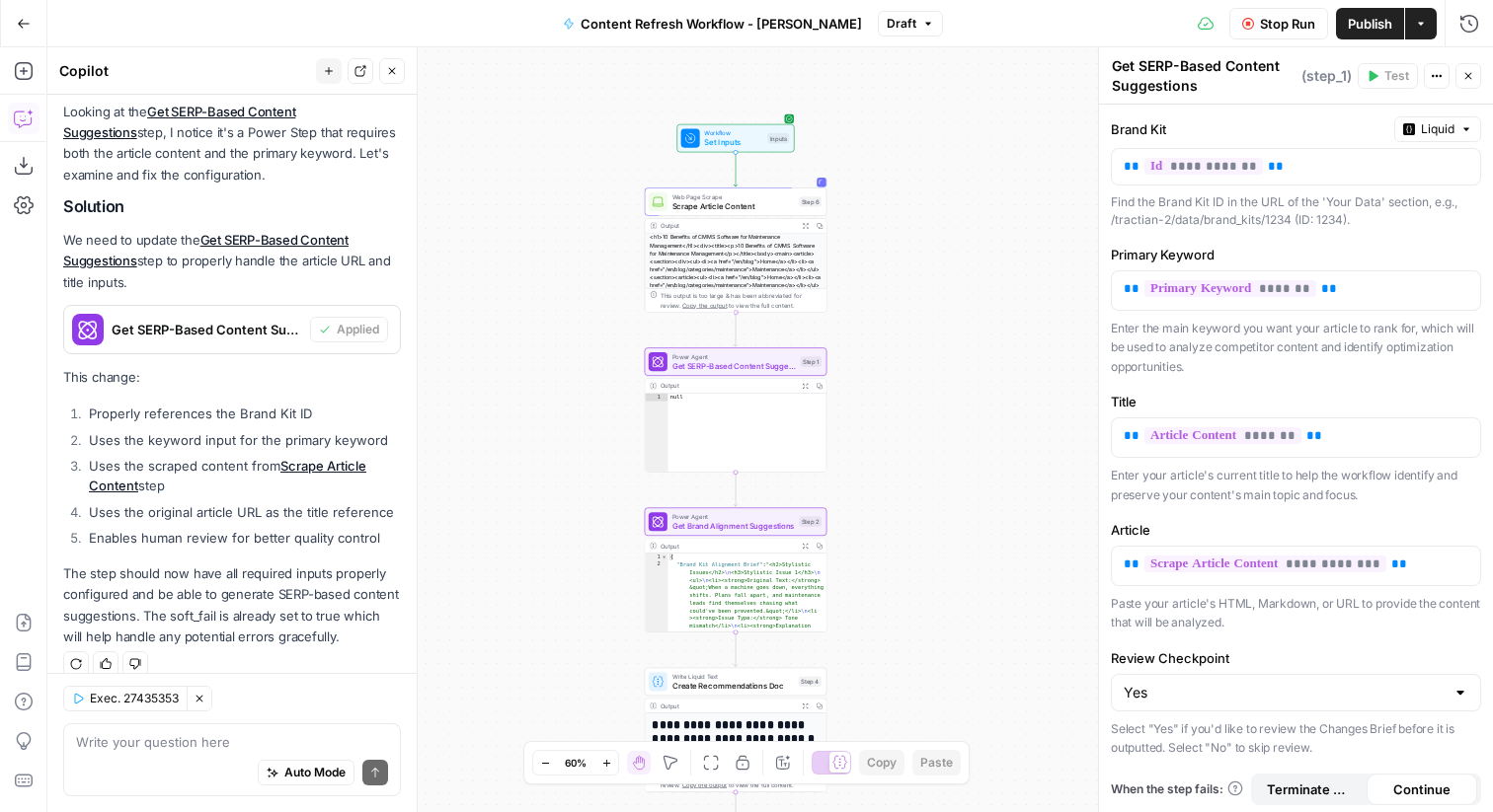
click at [753, 205] on span "Scrape Article Content" at bounding box center [733, 207] width 122 height 12
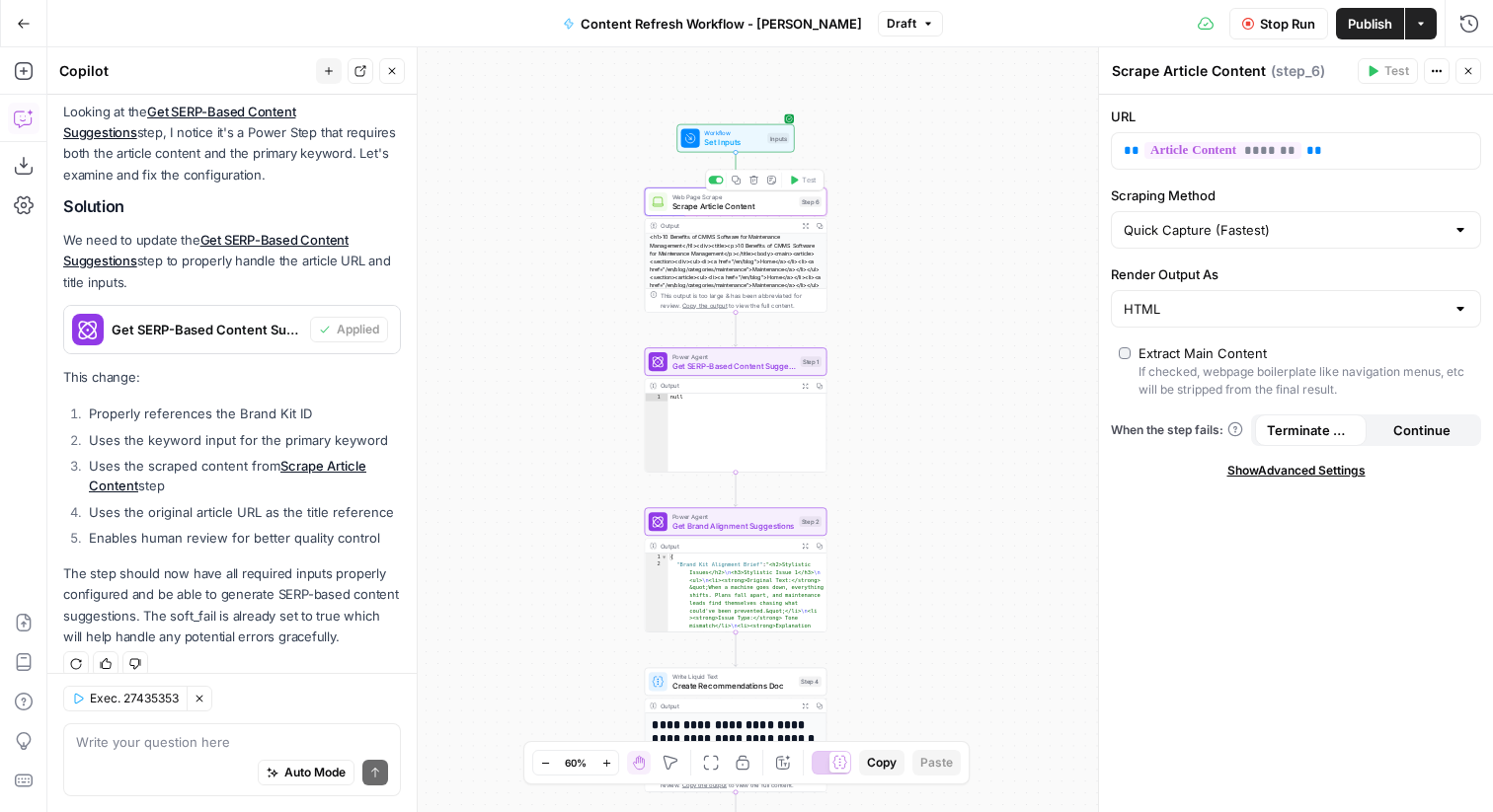
click at [746, 214] on div "Web Page Scrape Scrape Article Content Step 6 Copy step Delete step Add Note Te…" at bounding box center [737, 202] width 183 height 29
click at [1301, 24] on span "Stop Run" at bounding box center [1287, 24] width 56 height 20
click at [775, 416] on div "null" at bounding box center [746, 440] width 159 height 94
click at [1474, 74] on button "Close" at bounding box center [1468, 72] width 26 height 26
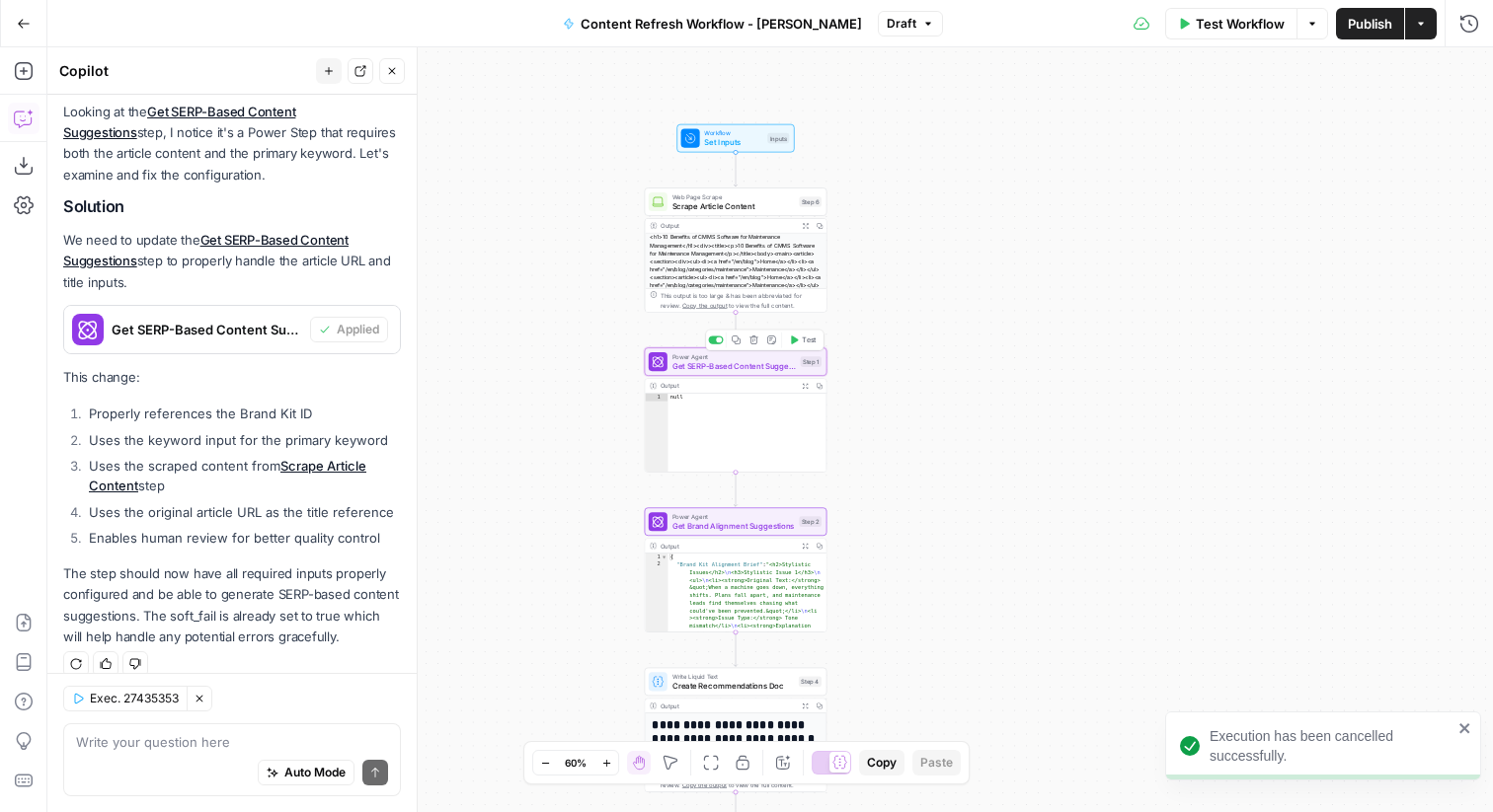
click at [735, 357] on span "Power Agent" at bounding box center [734, 357] width 123 height 10
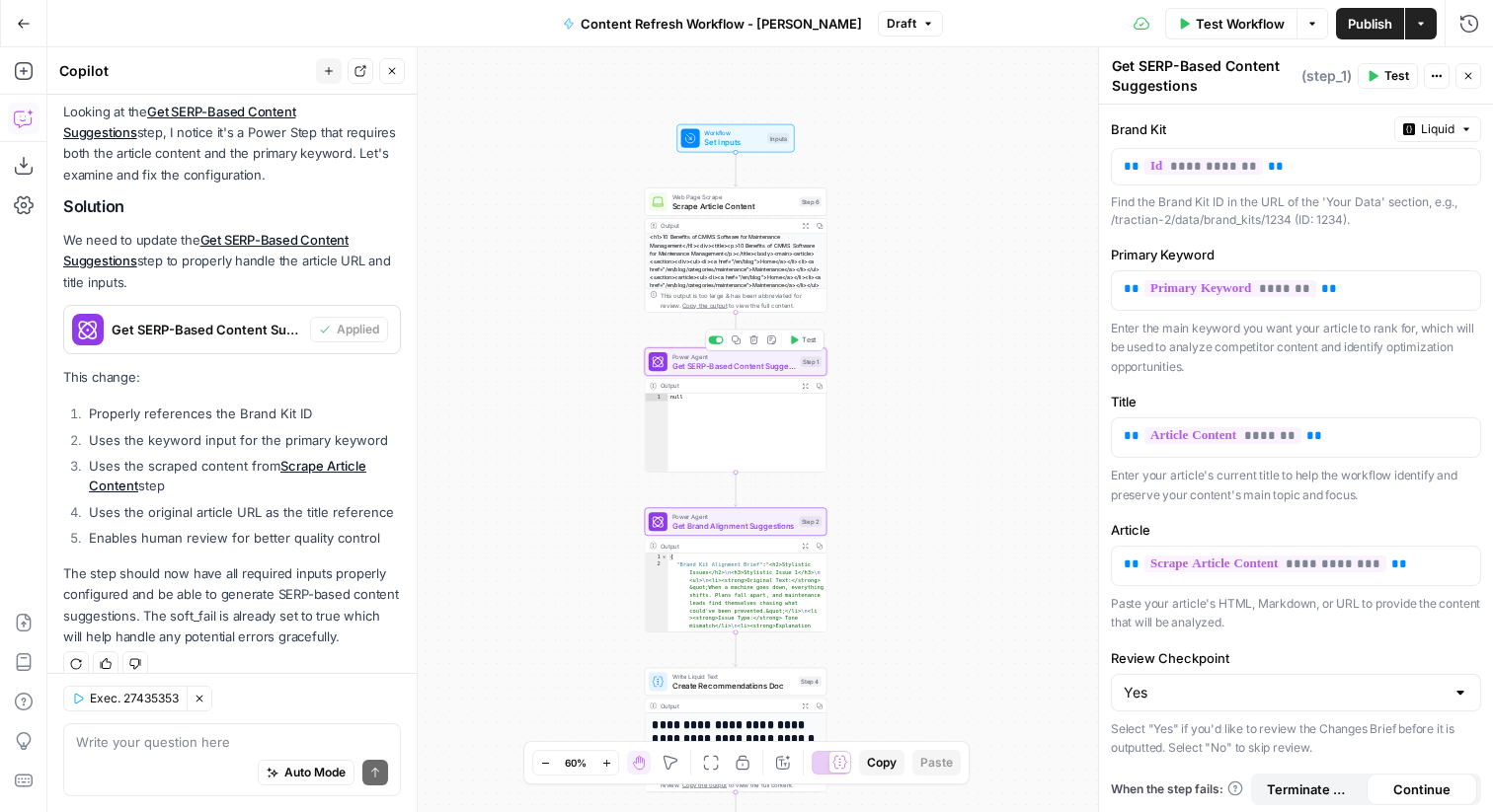
click at [793, 341] on icon "button" at bounding box center [794, 340] width 7 height 9
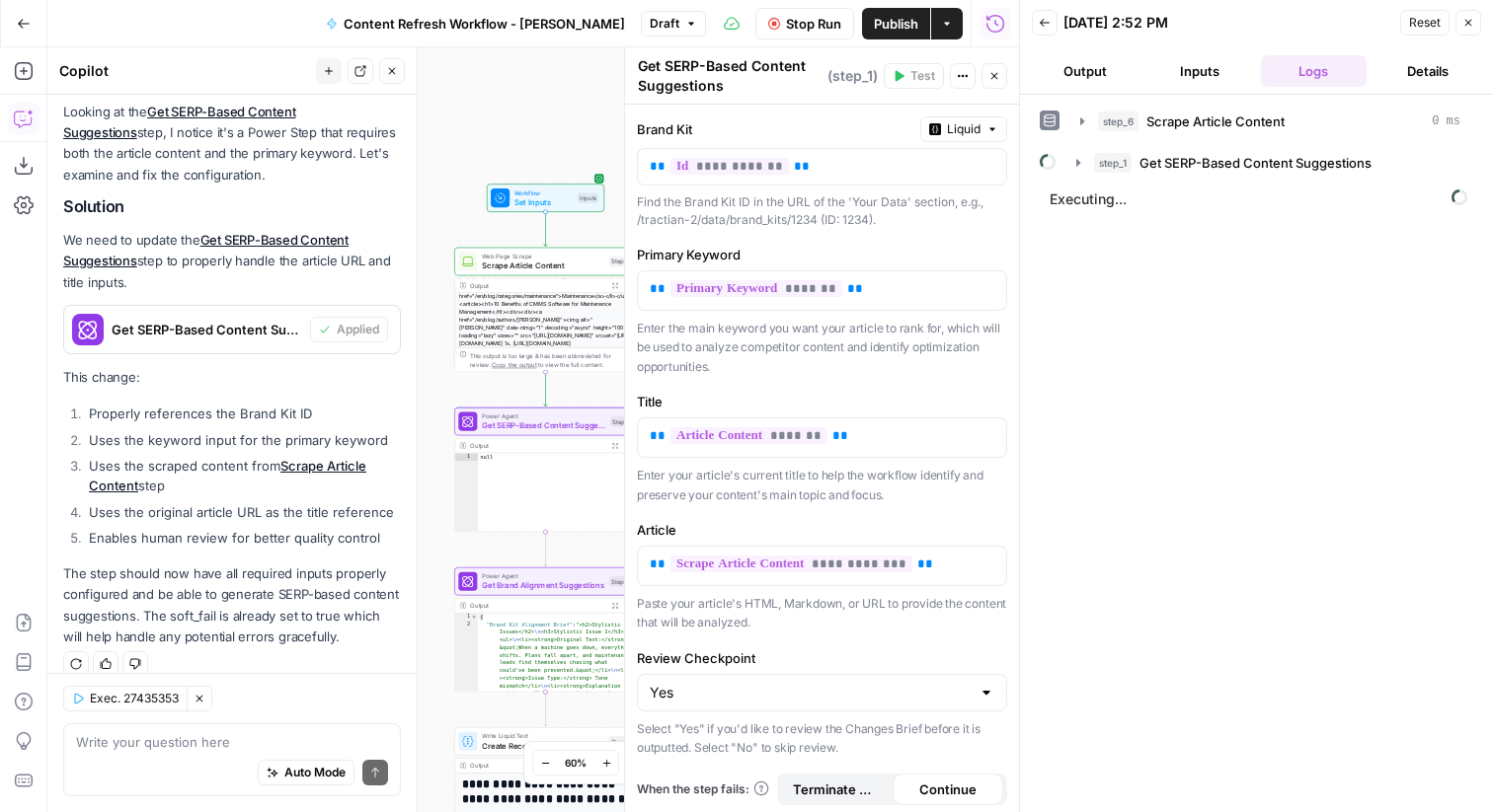
scroll to position [160, 0]
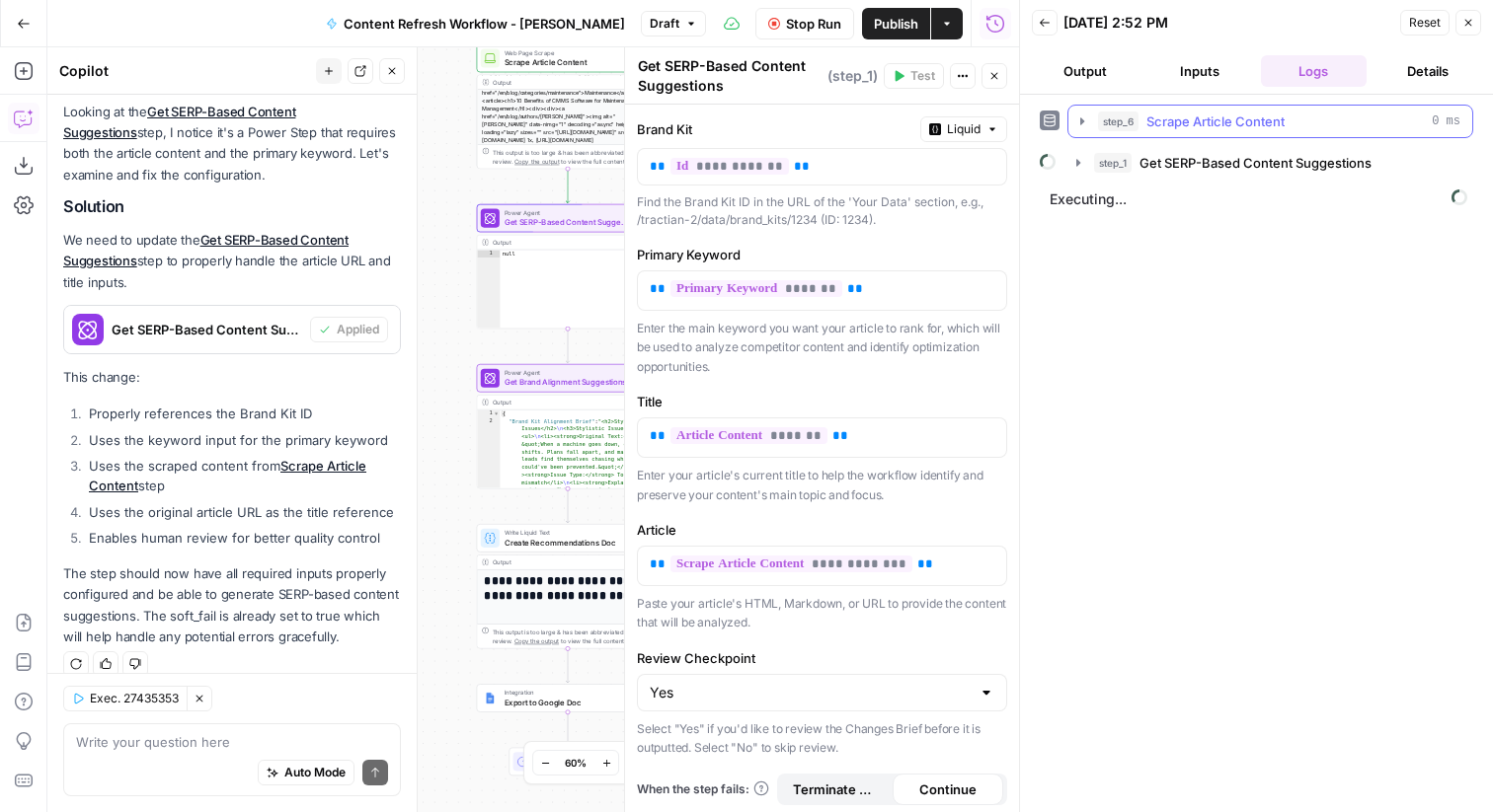
click at [1081, 118] on icon "button" at bounding box center [1082, 120] width 4 height 7
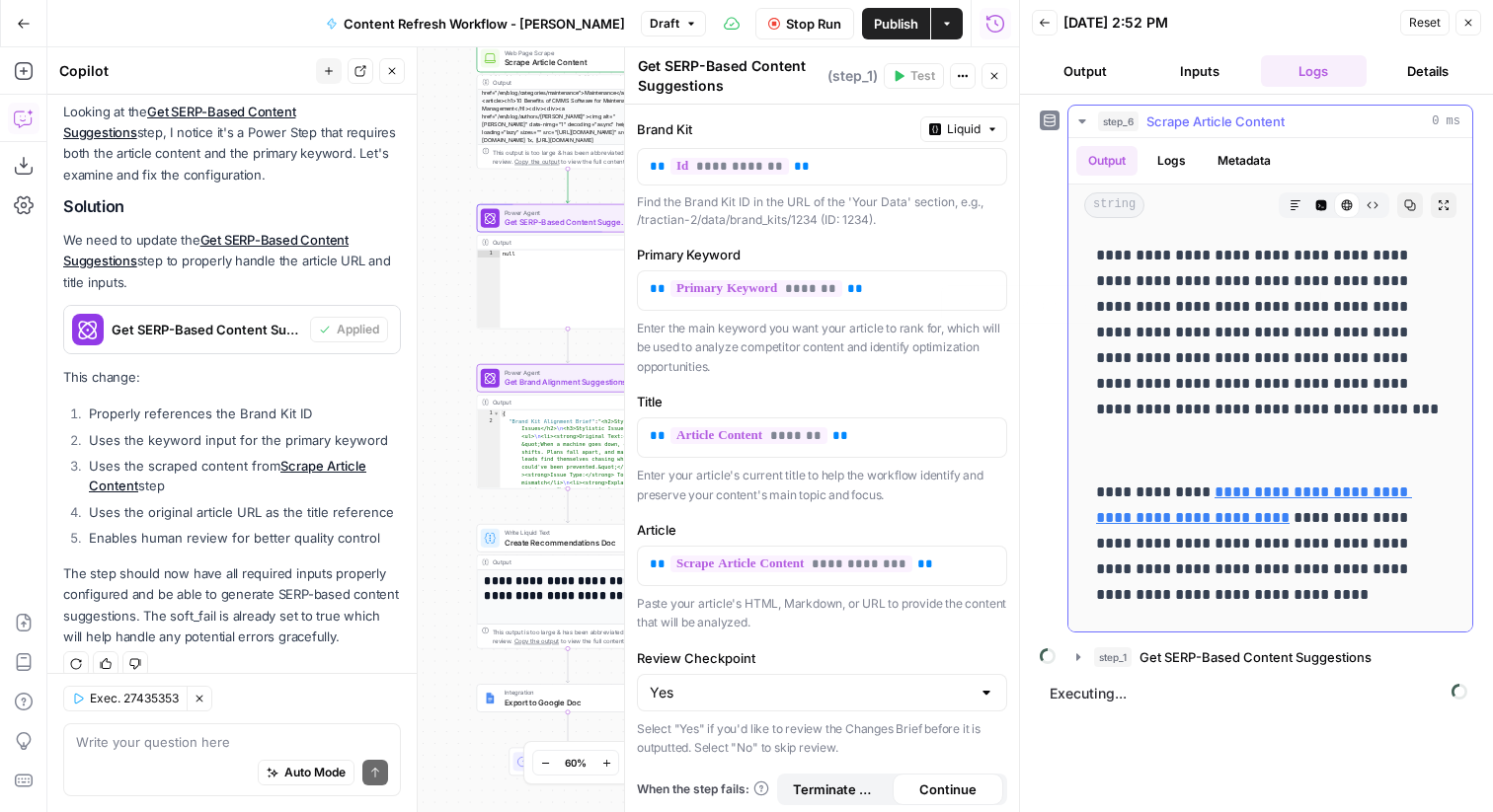
scroll to position [2289, 0]
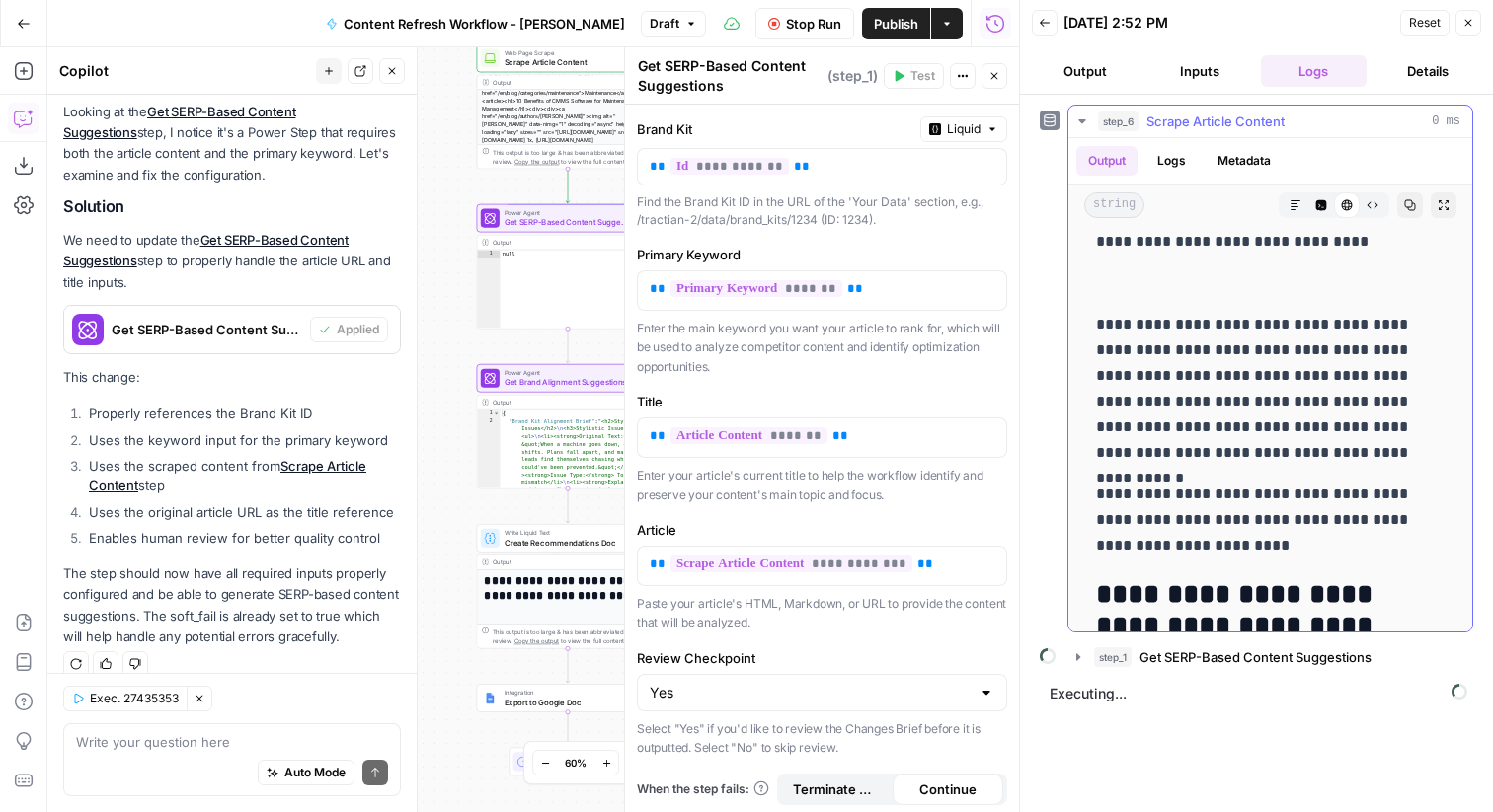
click at [1078, 124] on icon "button" at bounding box center [1082, 121] width 16 height 16
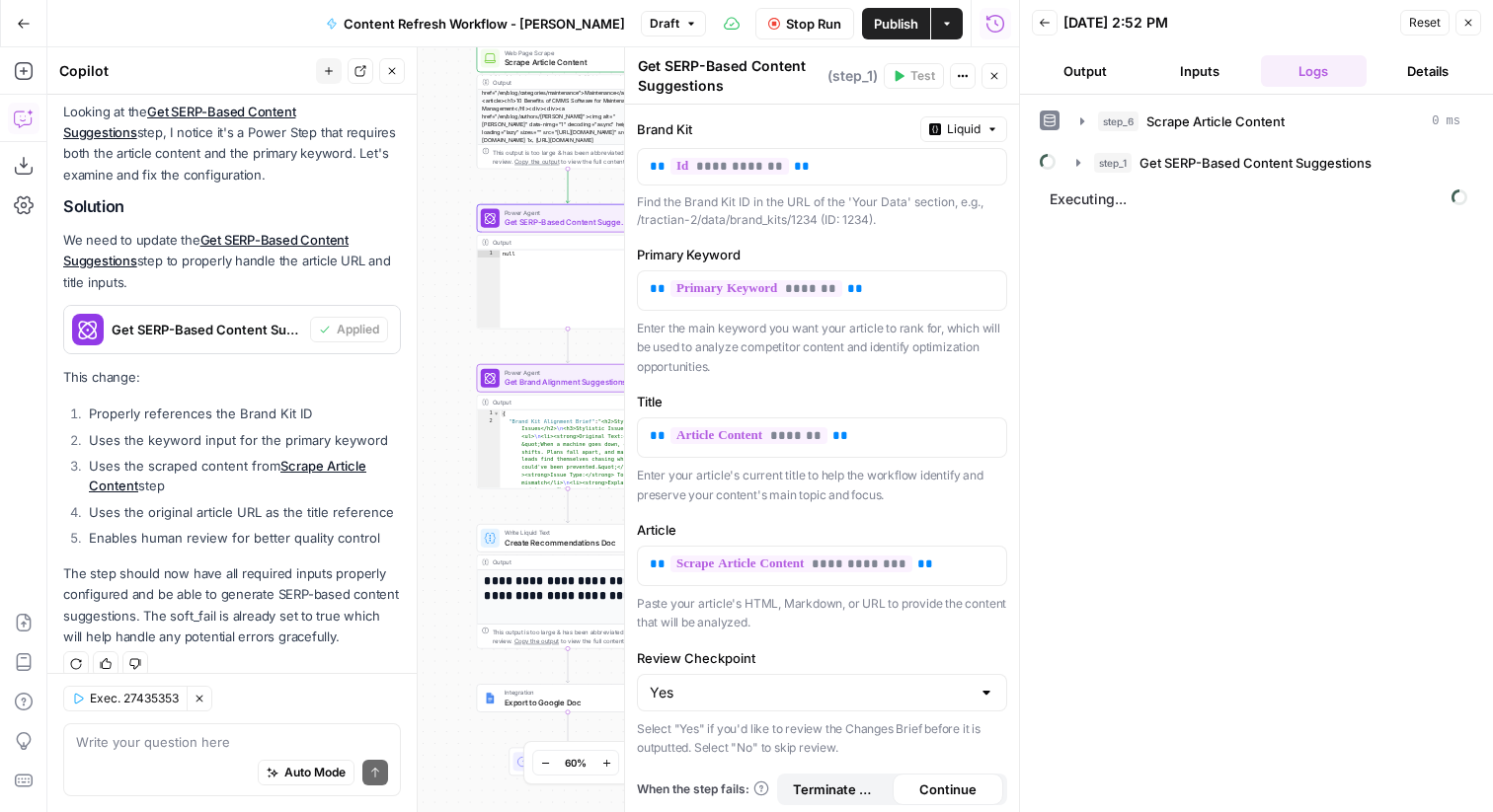
click at [573, 609] on h1 "**********" at bounding box center [568, 595] width 168 height 42
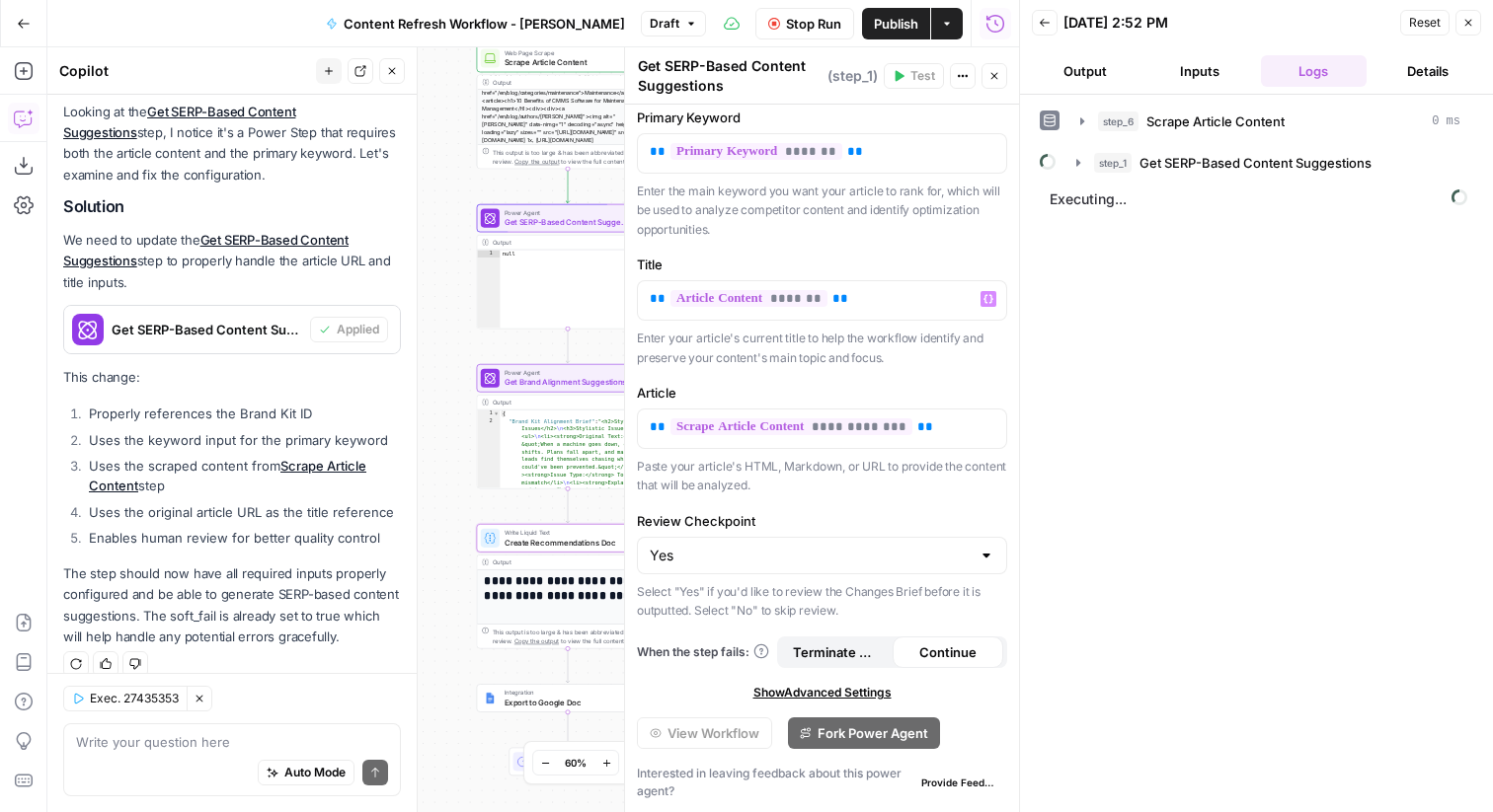
scroll to position [0, 0]
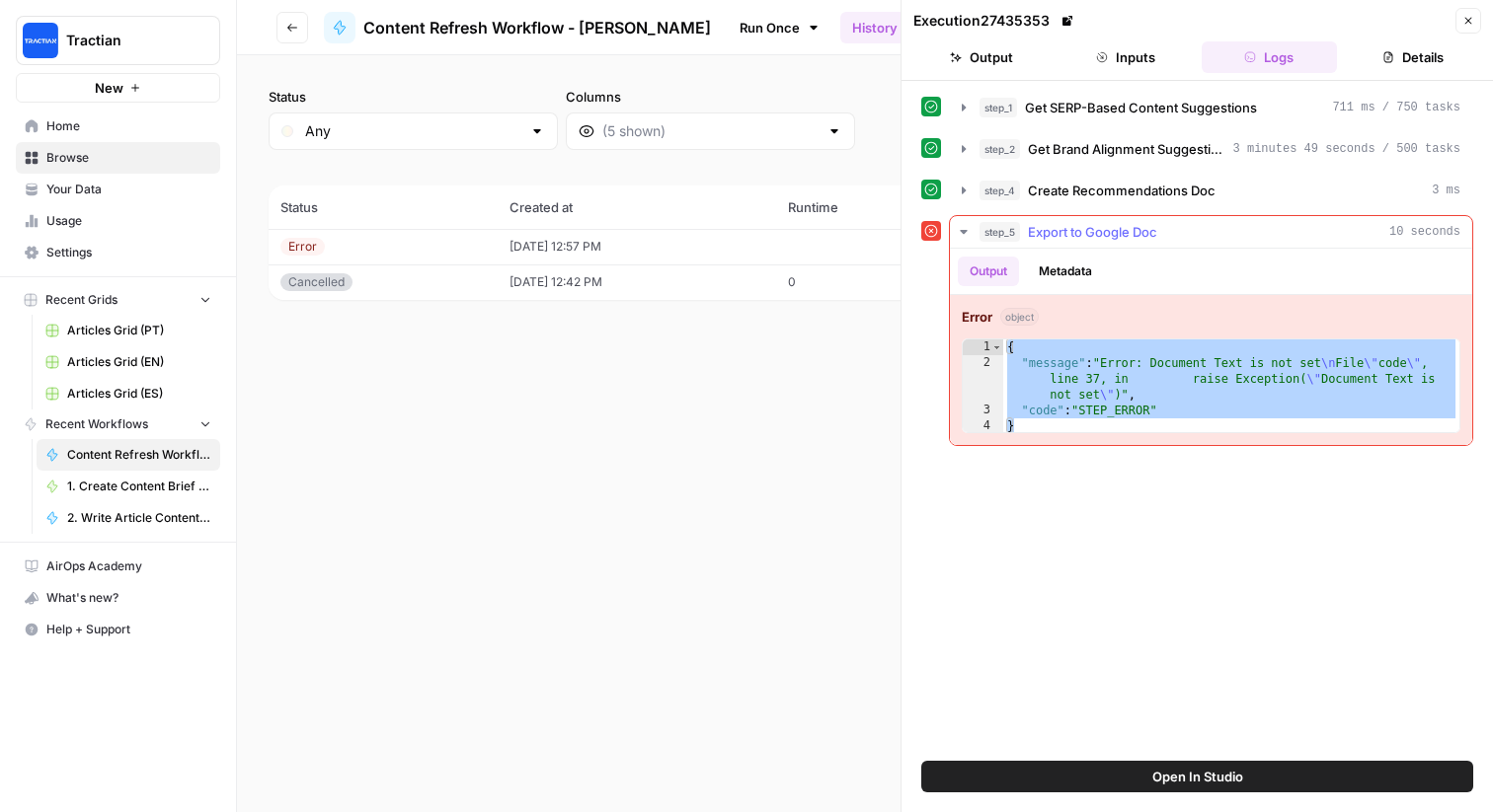
click at [1189, 377] on div "{ "message" : "Error: Document Text is not set \n File \" code \" , line 37, in…" at bounding box center [1231, 403] width 456 height 126
type textarea "**********"
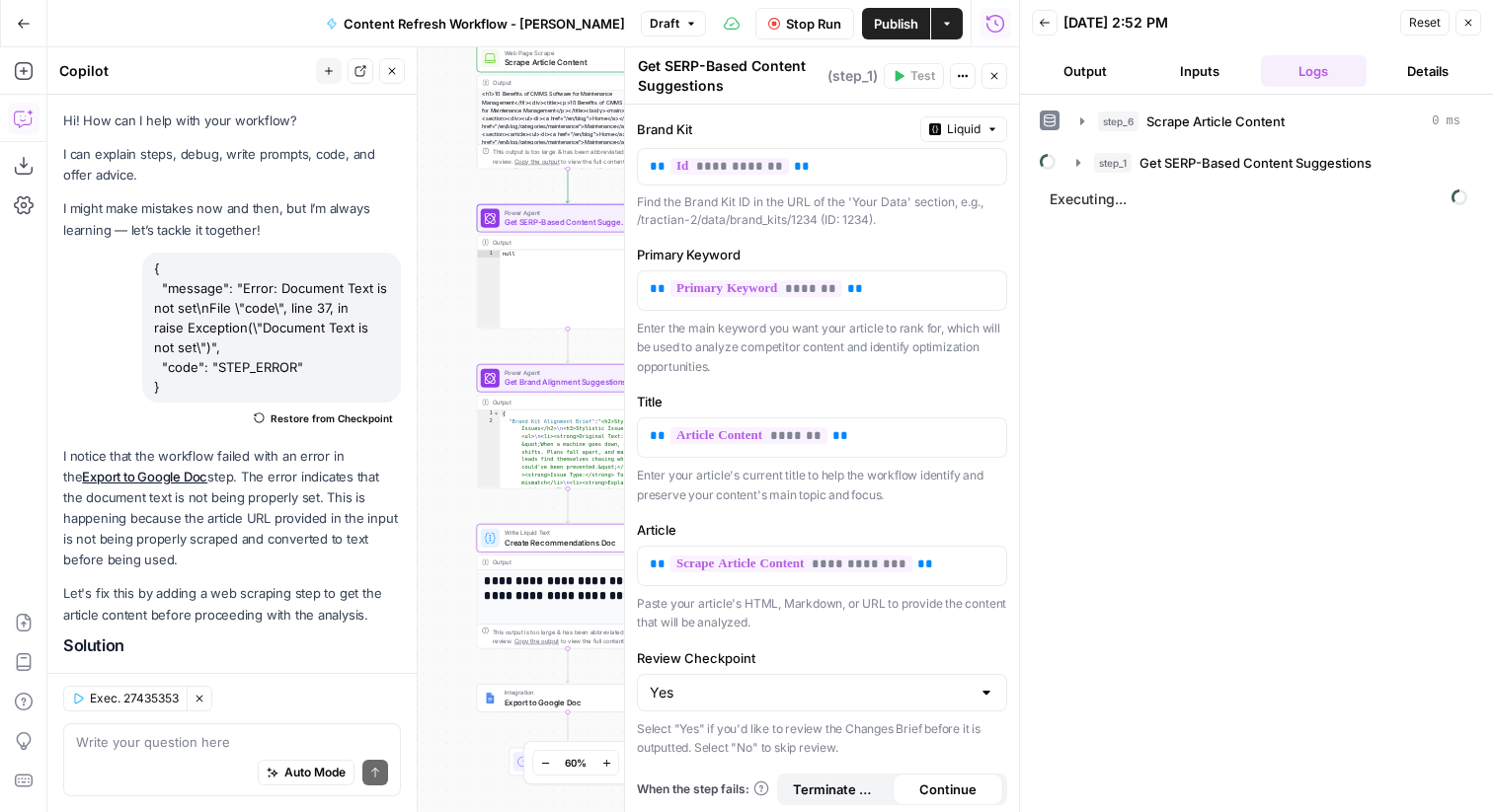
scroll to position [2163, 0]
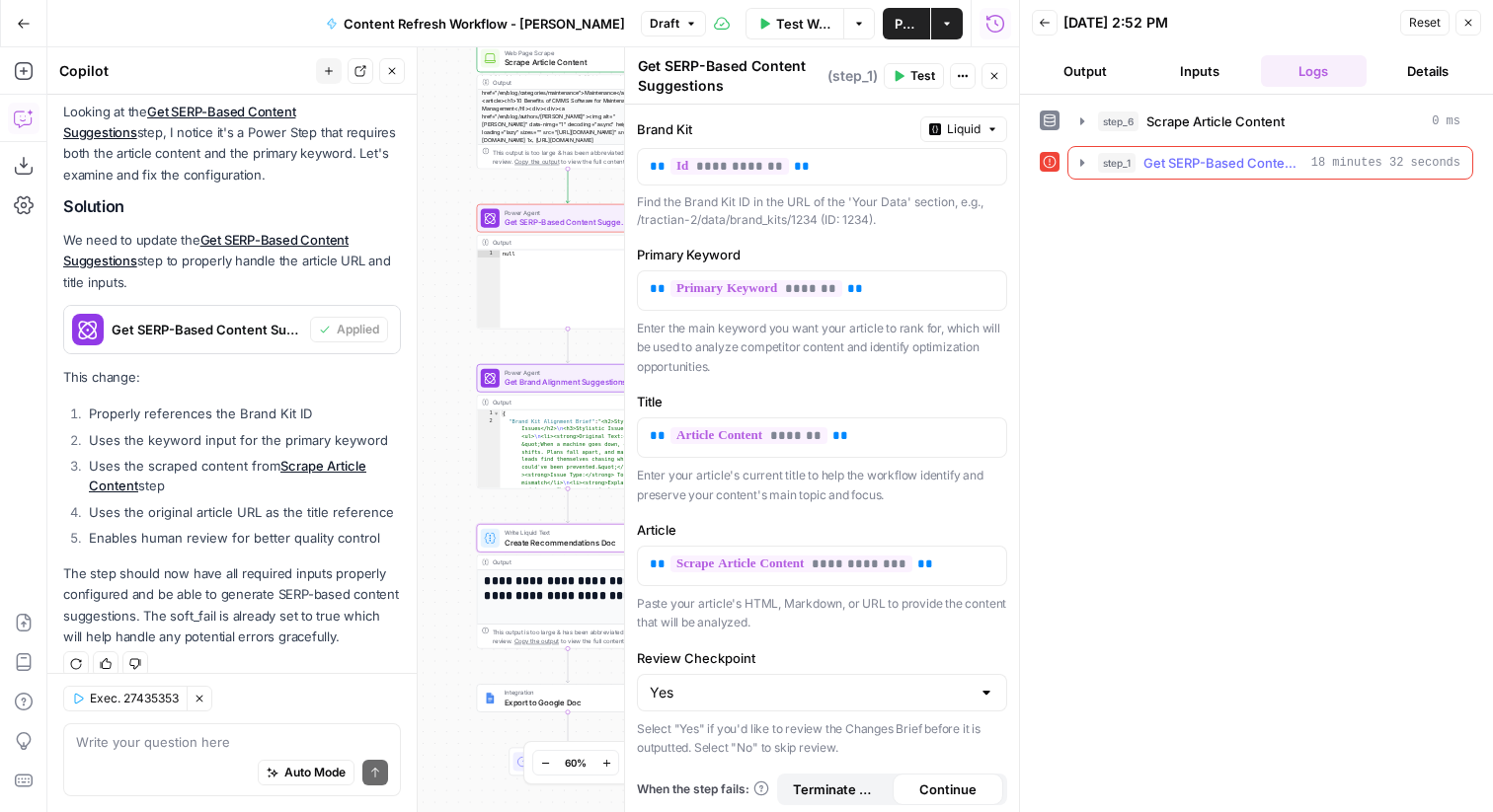
click at [1309, 162] on div "step_1 Get SERP-Based Content Suggestions 18 minutes 32 seconds" at bounding box center [1279, 163] width 363 height 20
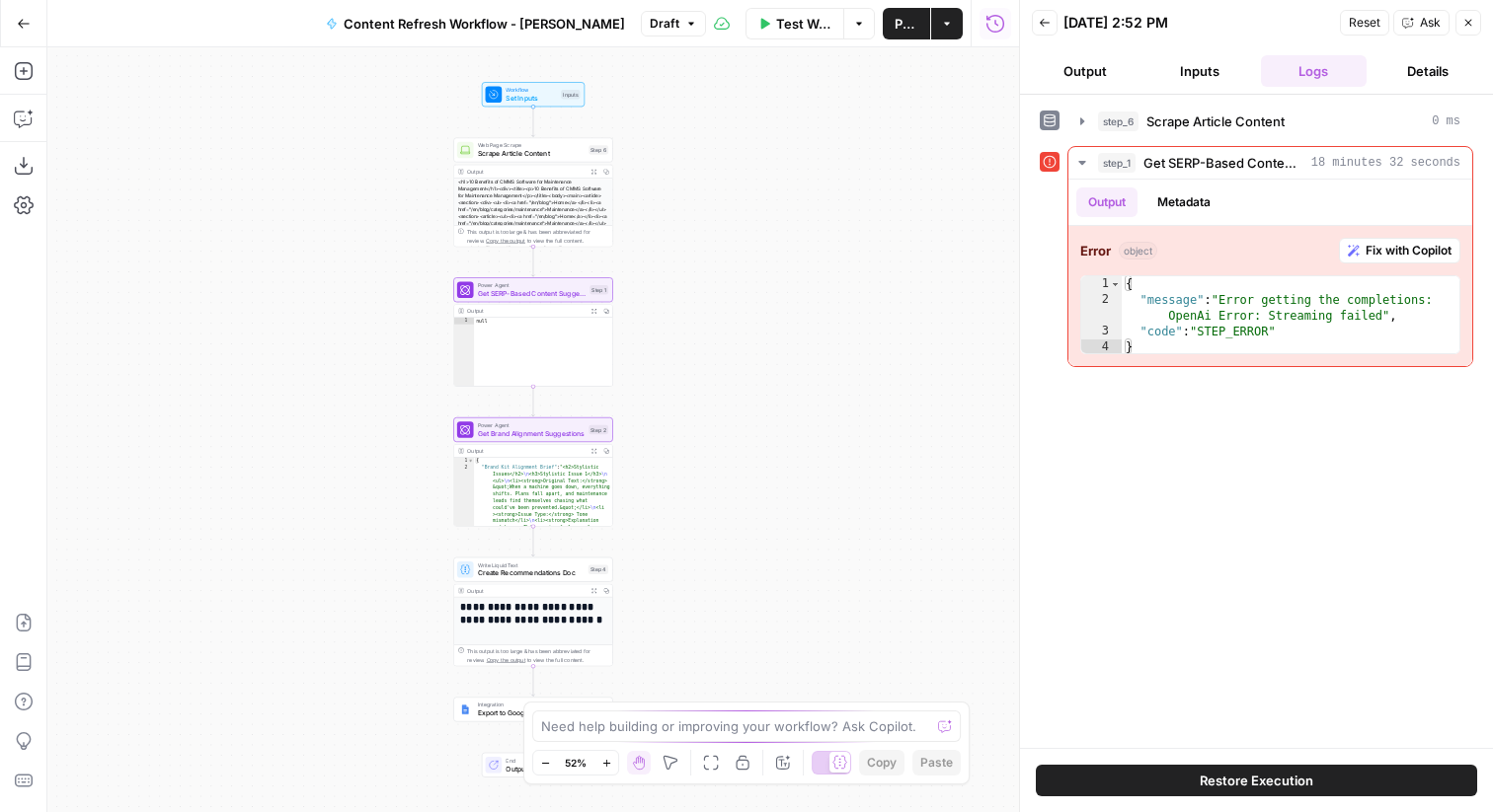
click at [1370, 21] on span "Reset" at bounding box center [1365, 23] width 32 height 18
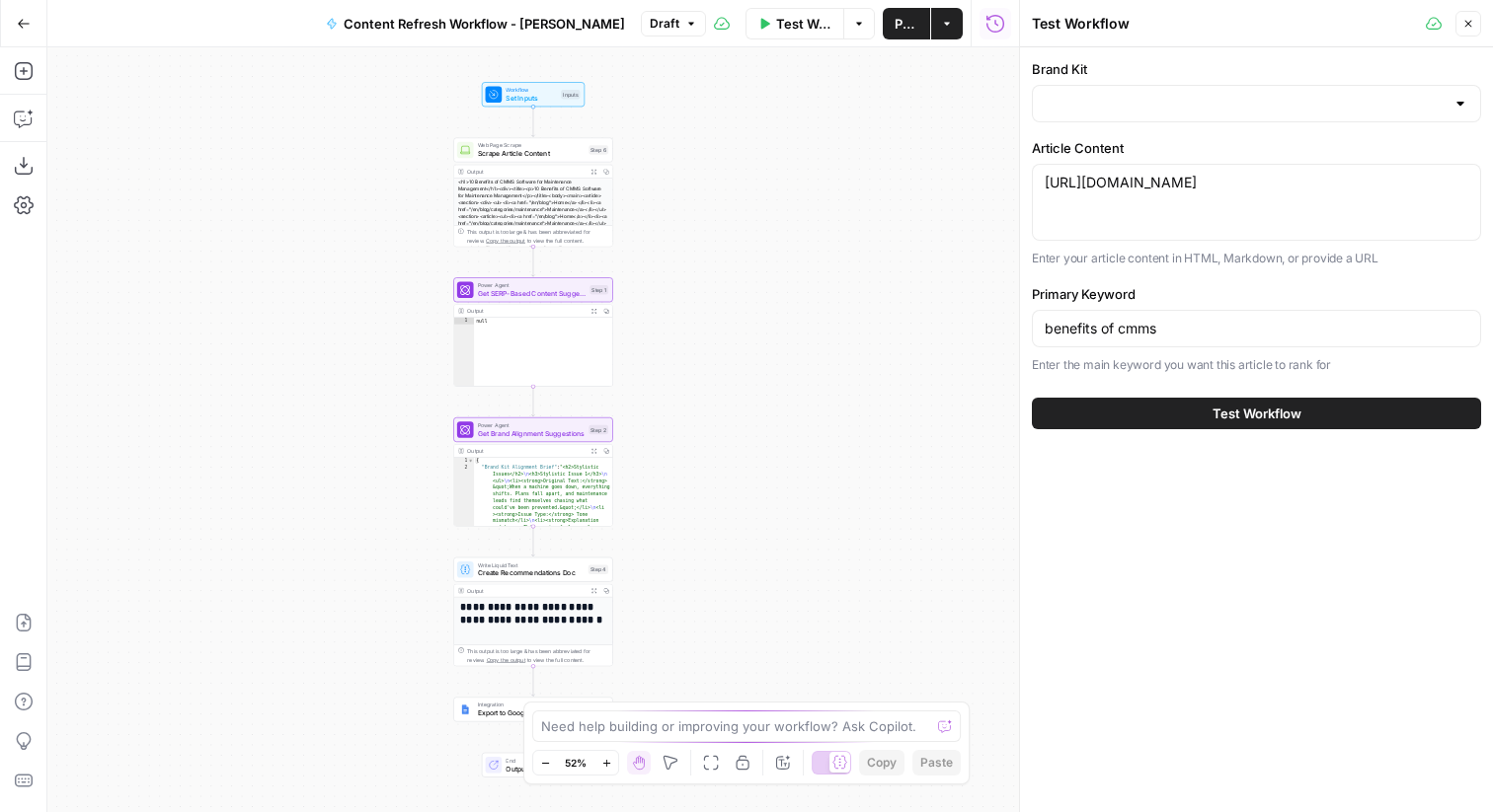
type input "Tractian EN"
click at [1233, 417] on span "Test Workflow" at bounding box center [1256, 413] width 88 height 20
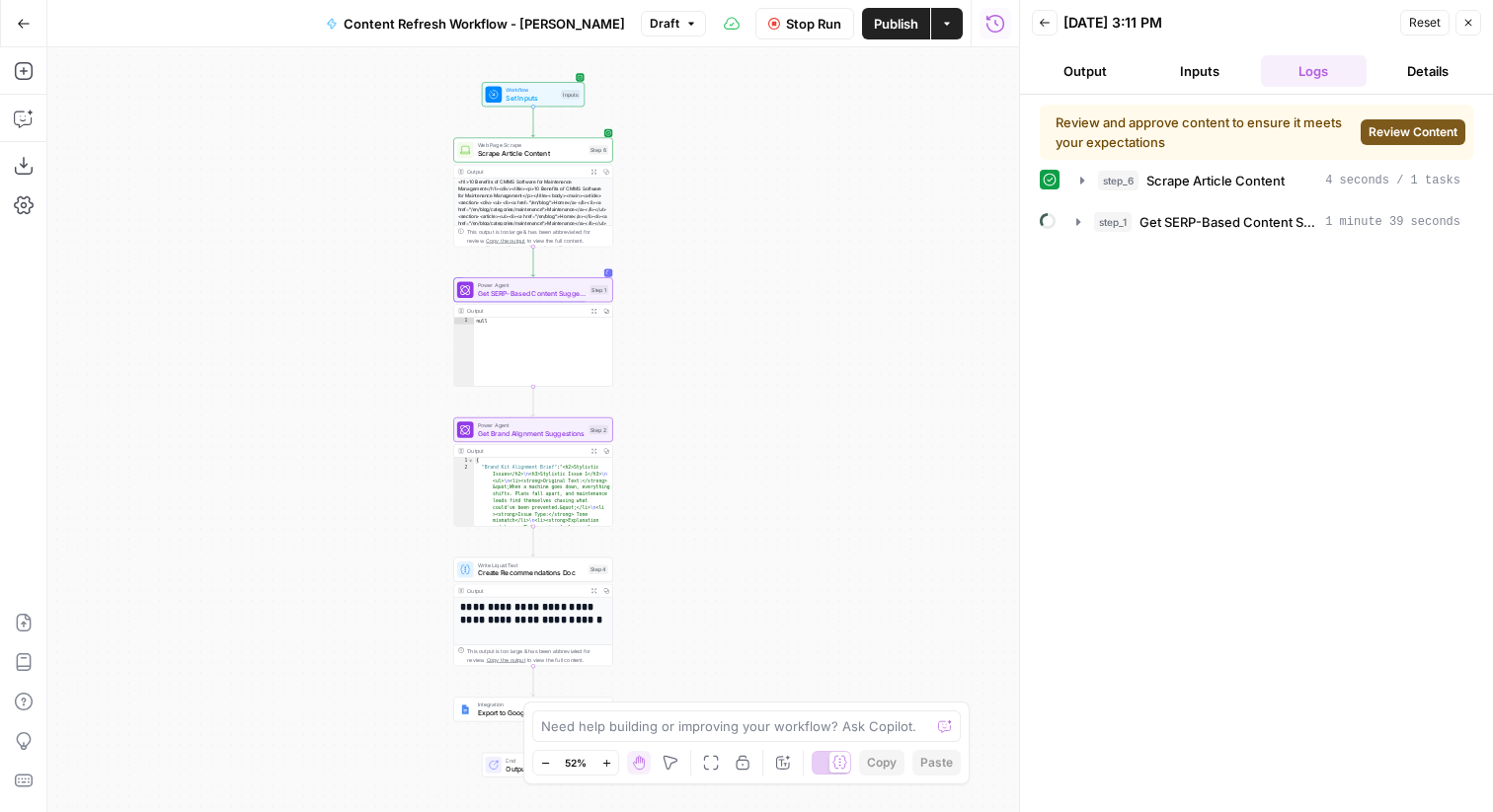
click at [1423, 123] on span "Review Content" at bounding box center [1412, 132] width 88 height 18
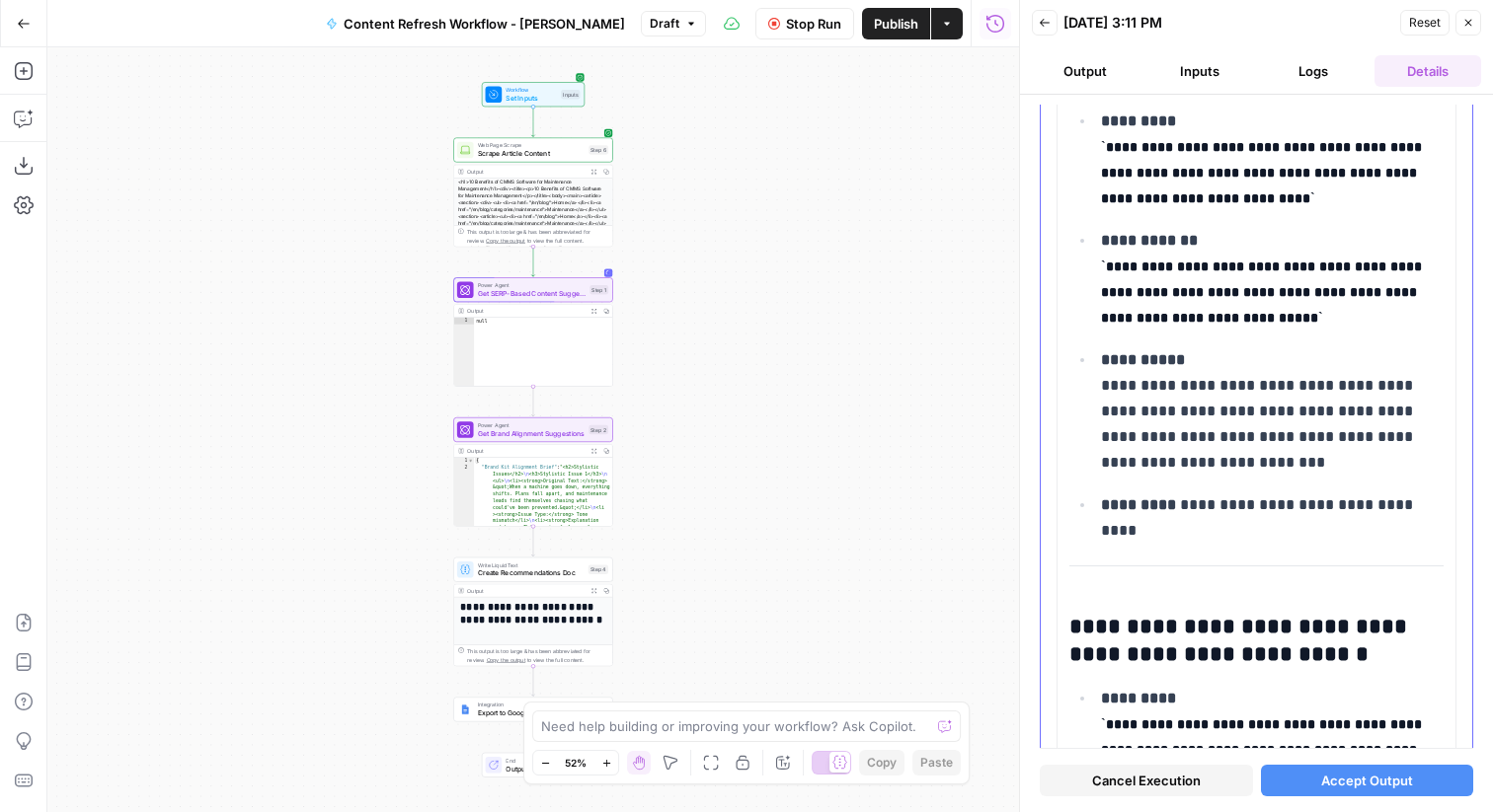
scroll to position [1083, 0]
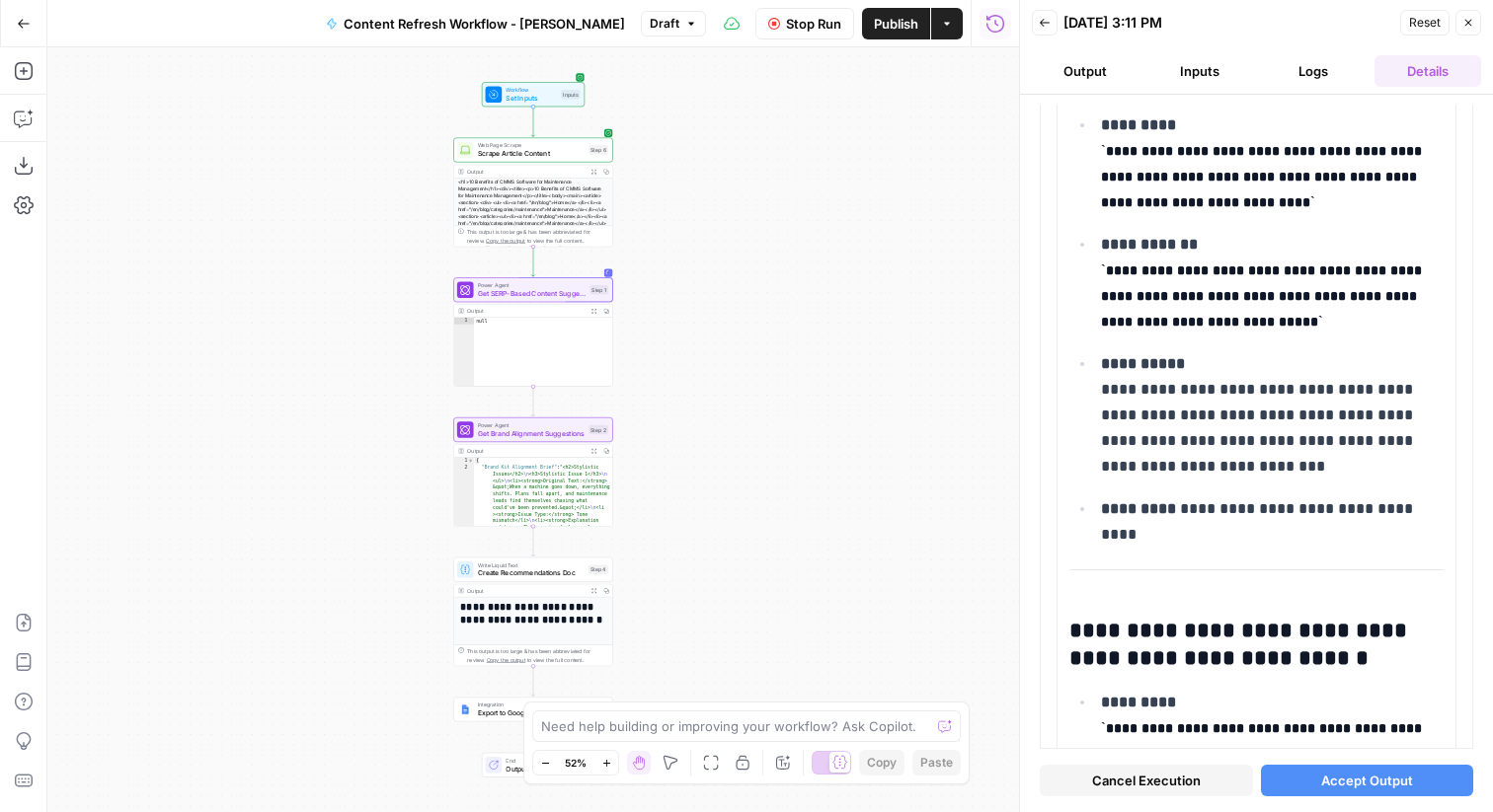
click at [1352, 781] on span "Accept Output" at bounding box center [1367, 781] width 91 height 20
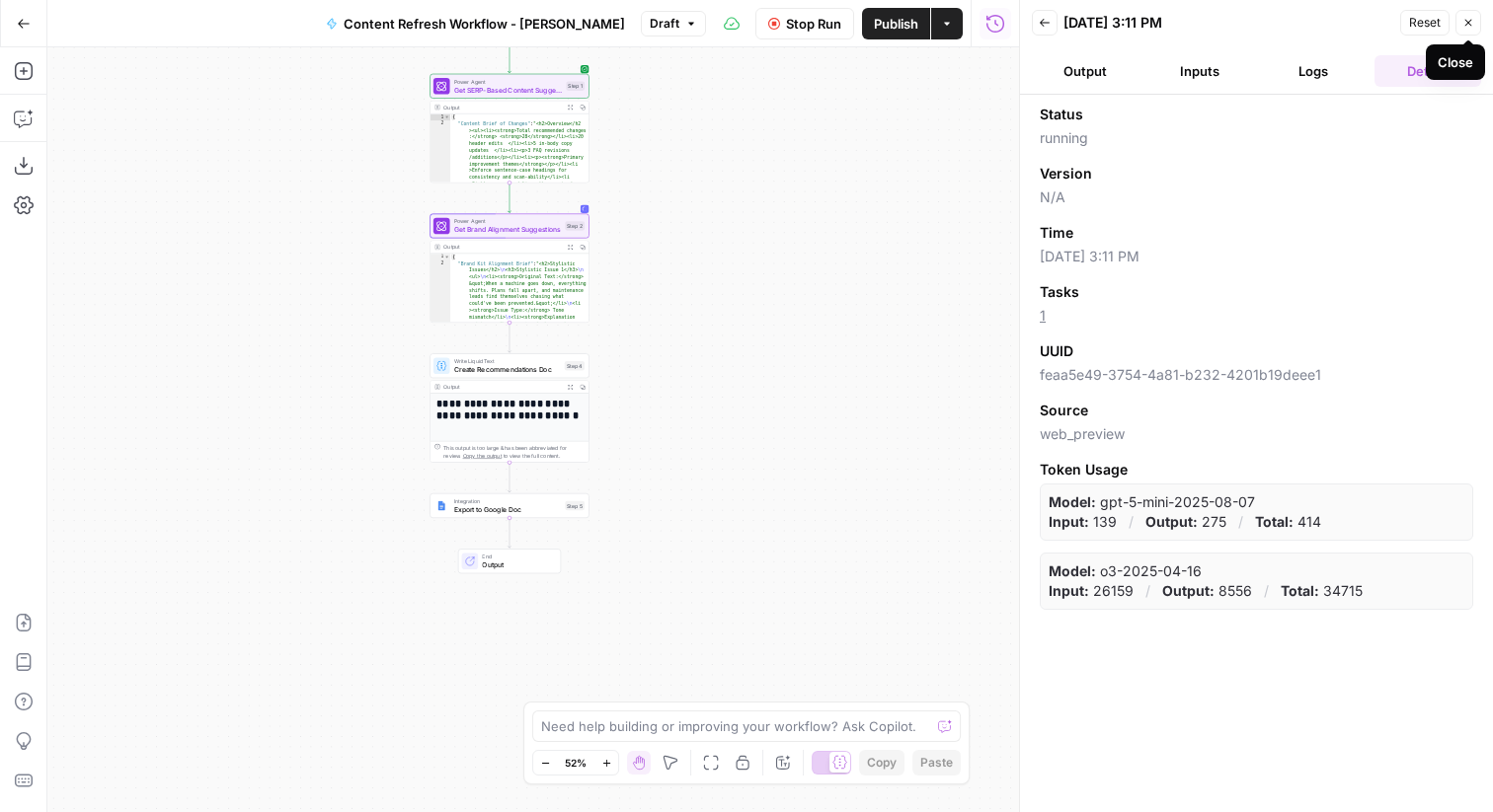
click at [1086, 79] on button "Output" at bounding box center [1084, 72] width 106 height 32
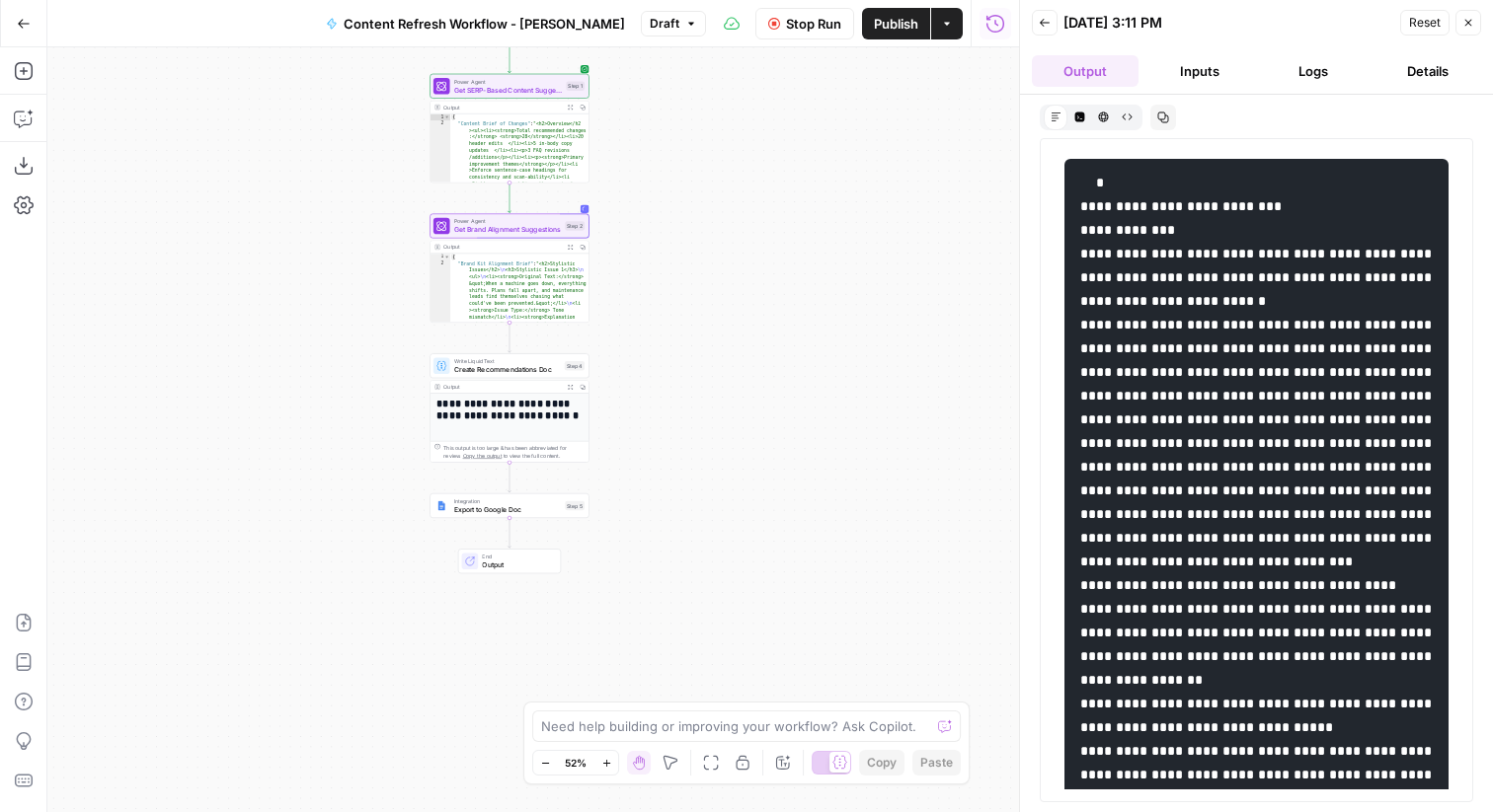
click at [1049, 24] on icon "button" at bounding box center [1045, 23] width 12 height 12
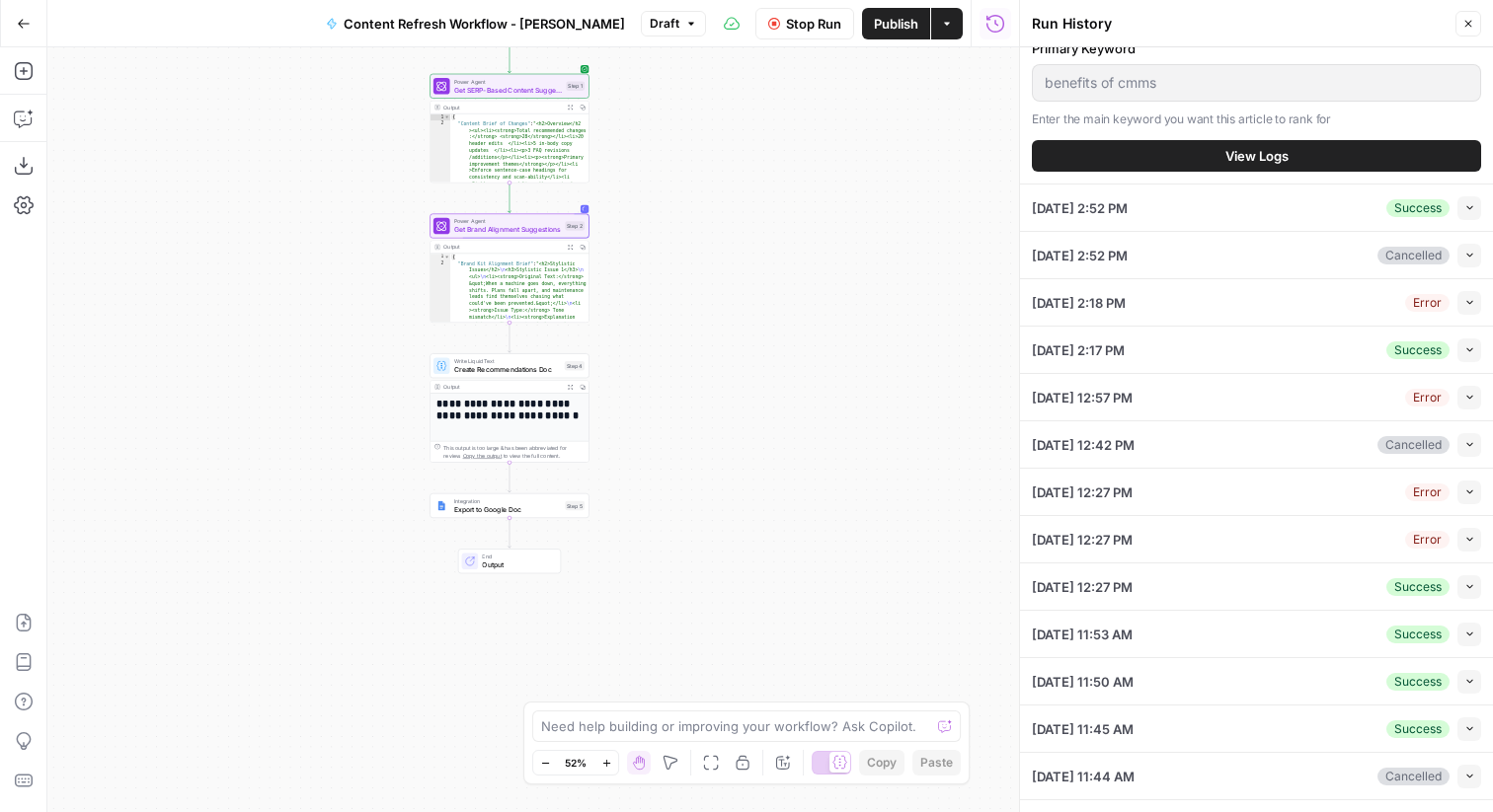
scroll to position [0, 0]
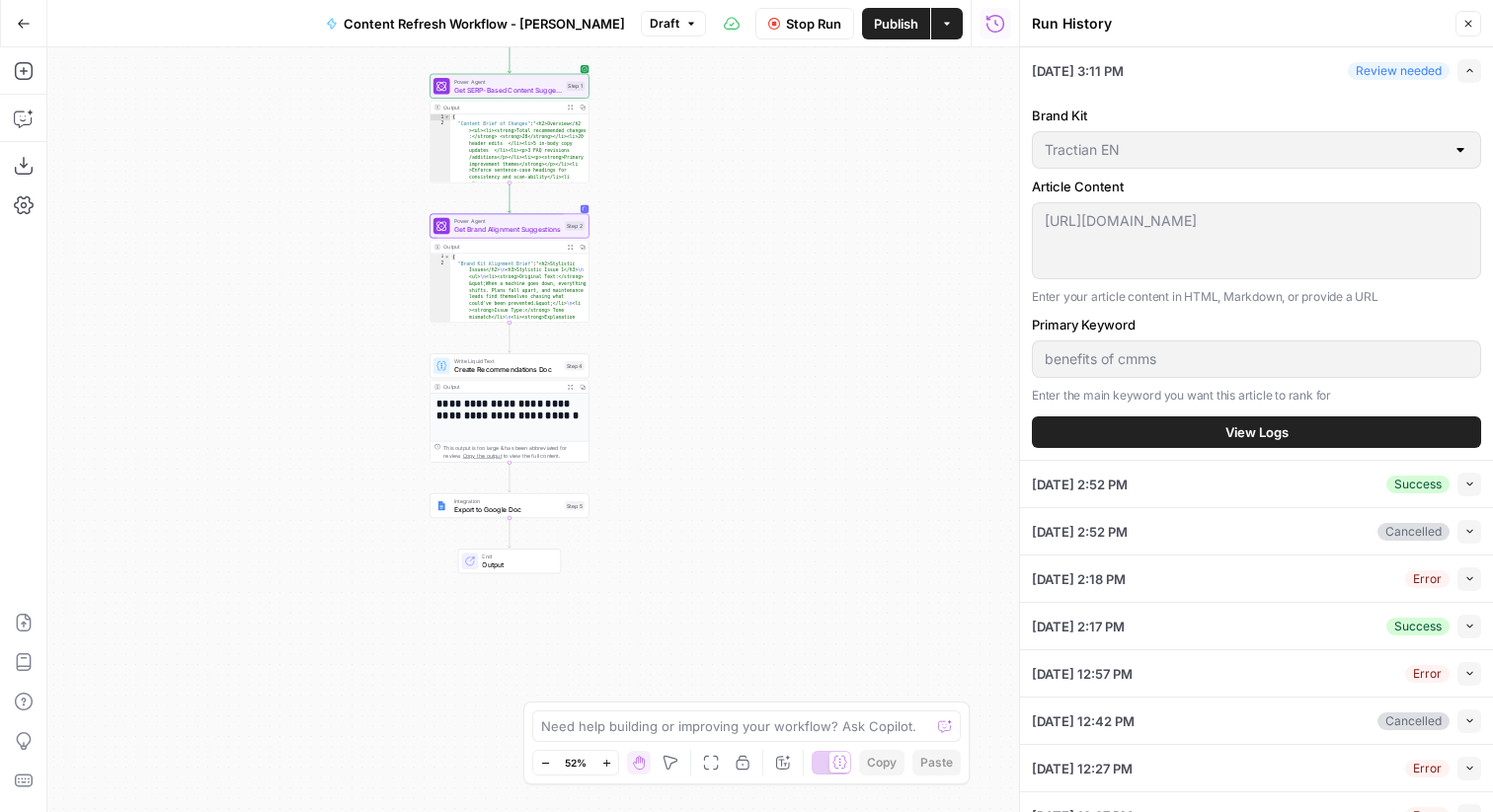
click at [1244, 426] on span "View Logs" at bounding box center [1257, 432] width 64 height 20
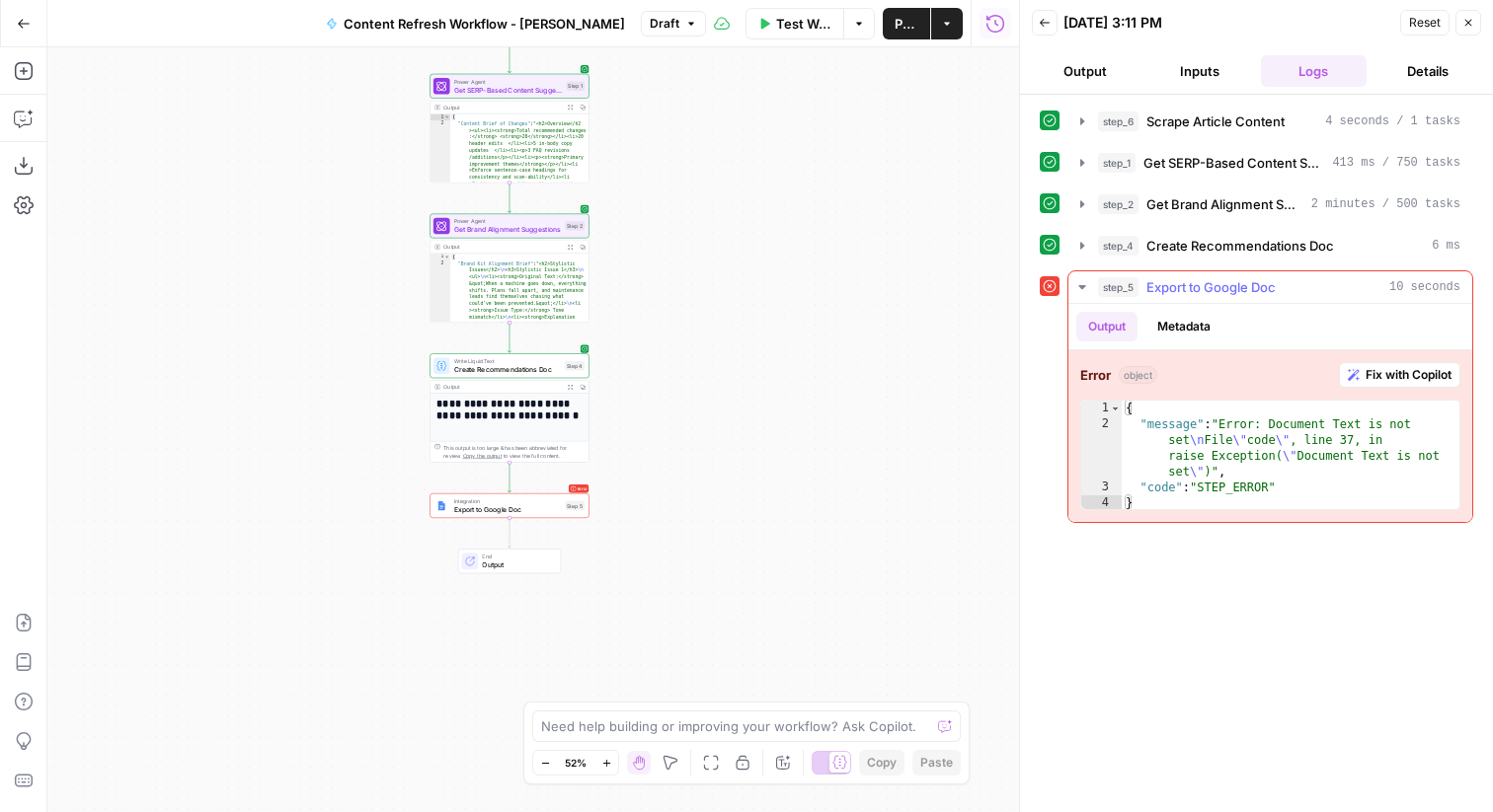
click at [1412, 379] on span "Fix with Copilot" at bounding box center [1409, 375] width 85 height 18
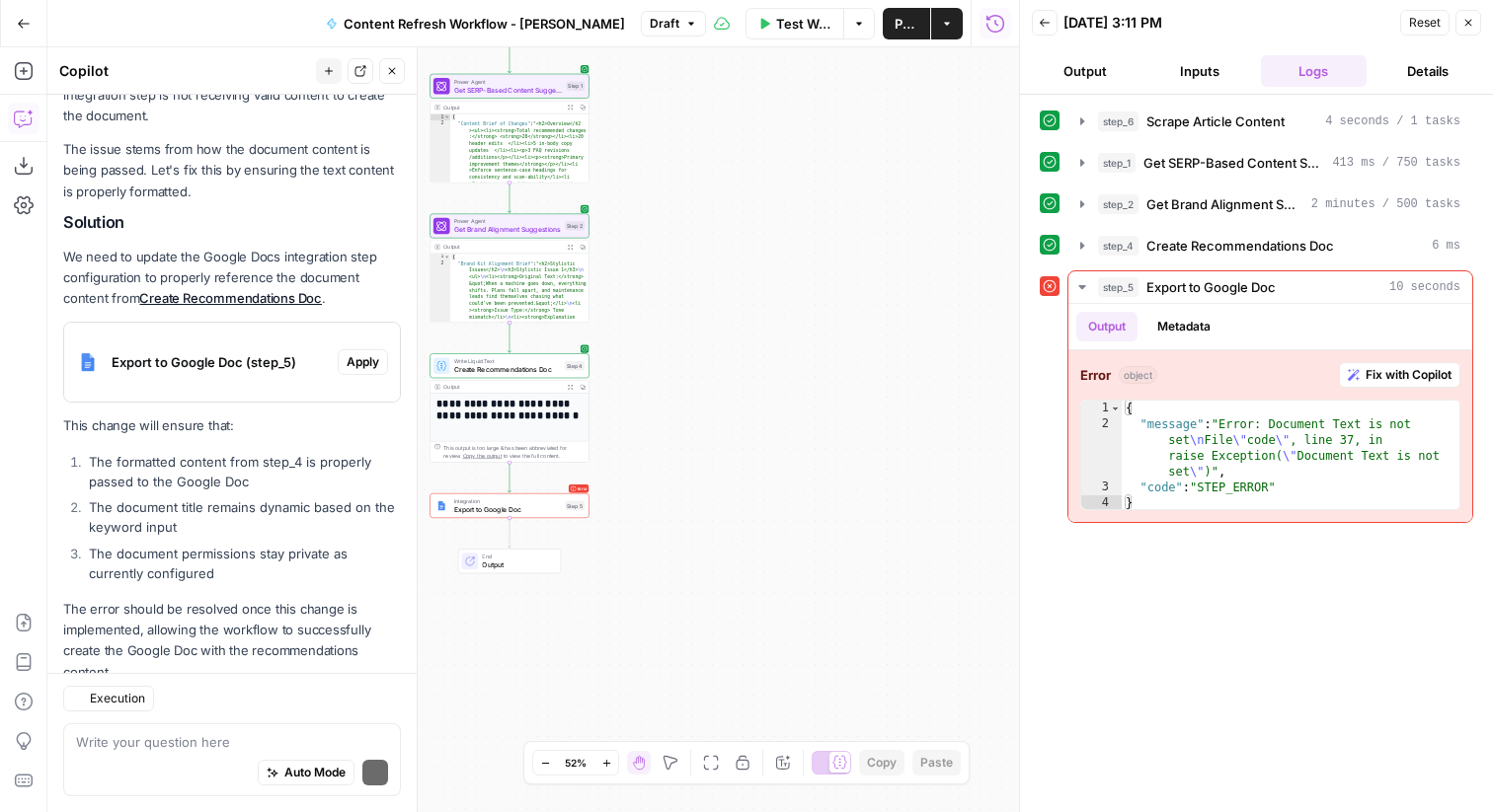
scroll to position [331, 0]
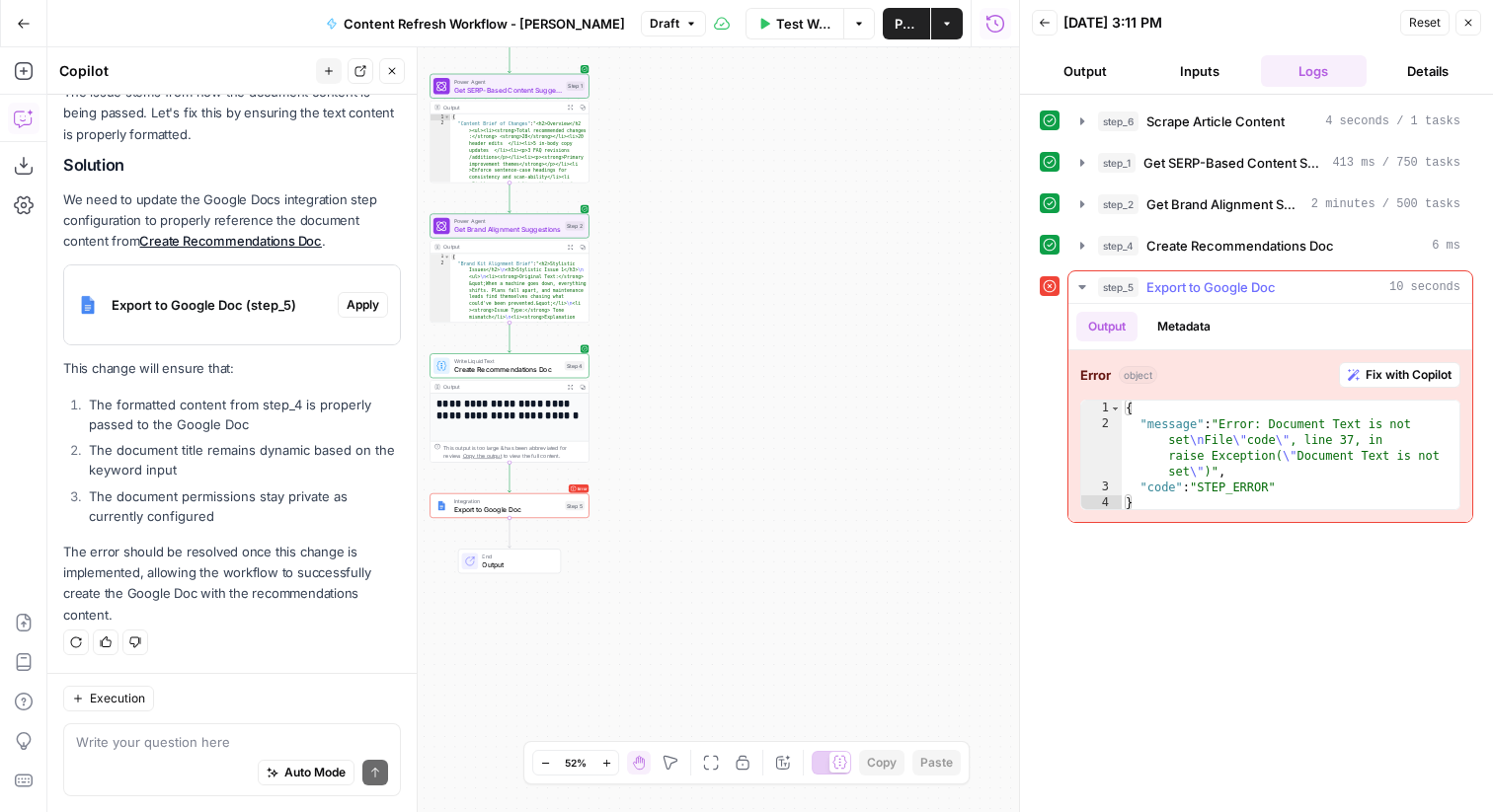
click at [1400, 366] on span "Fix with Copilot" at bounding box center [1409, 375] width 85 height 18
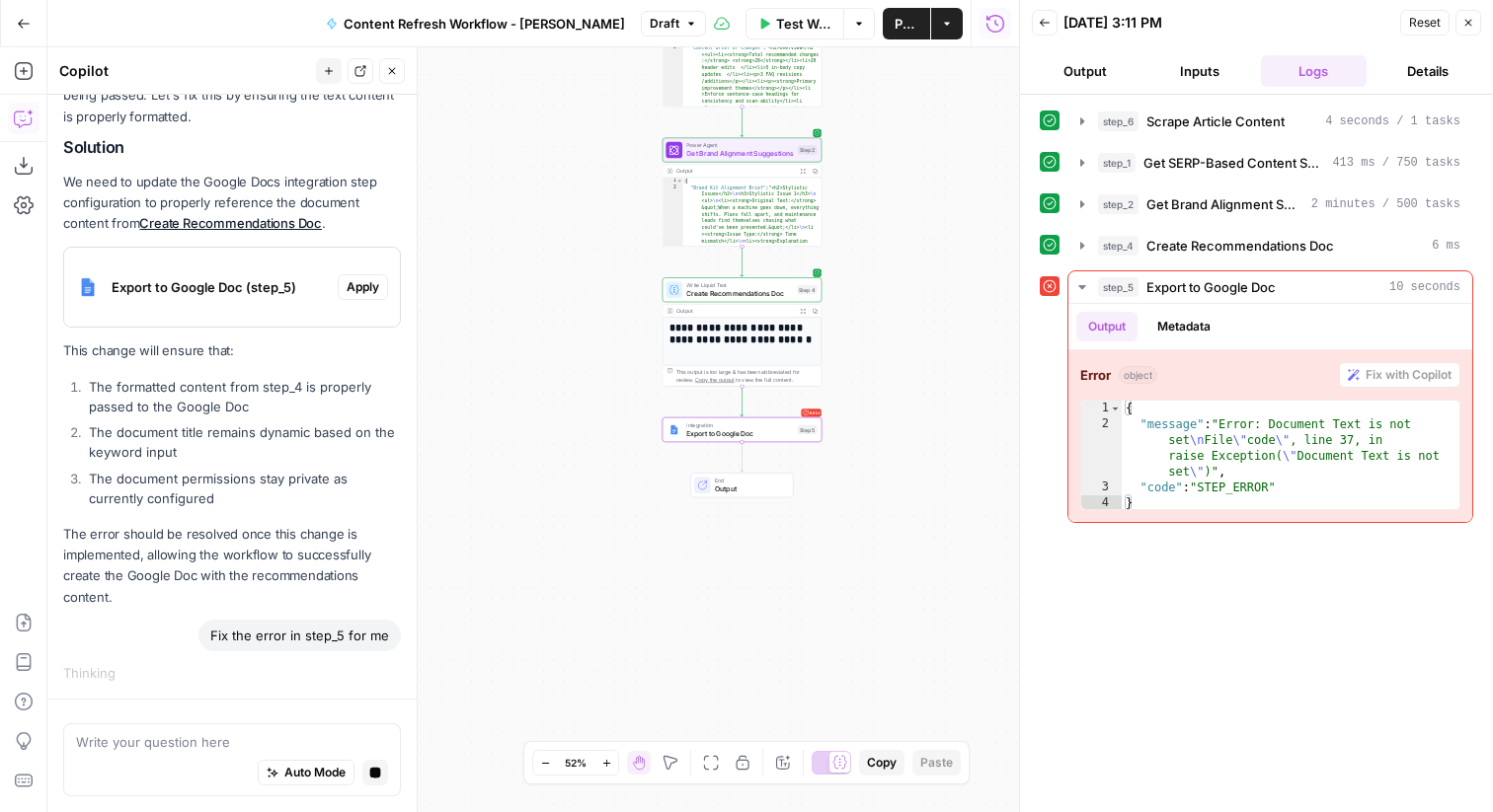
click at [364, 288] on span "Apply" at bounding box center [363, 287] width 33 height 18
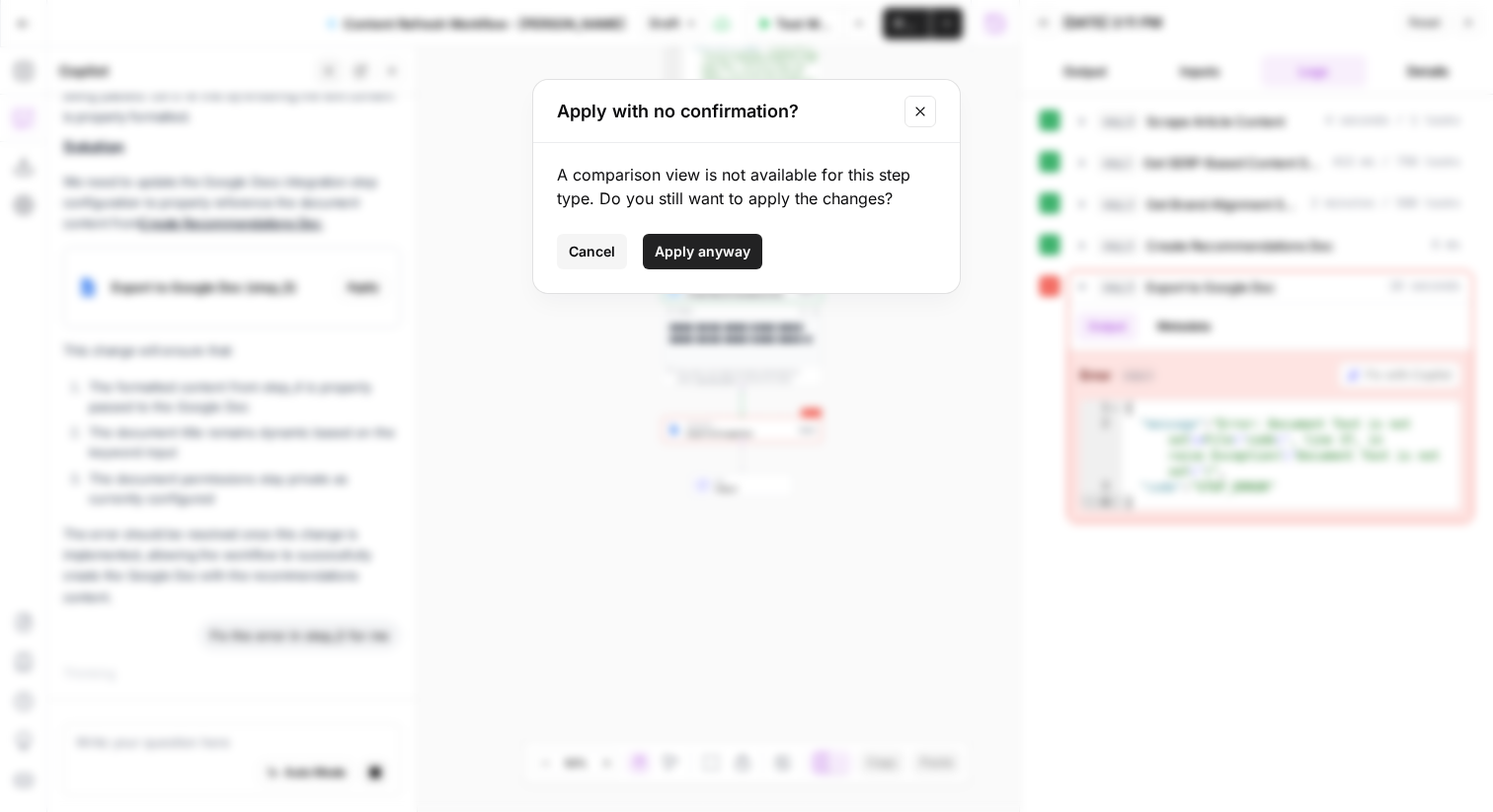
click at [680, 244] on span "Apply anyway" at bounding box center [703, 251] width 95 height 20
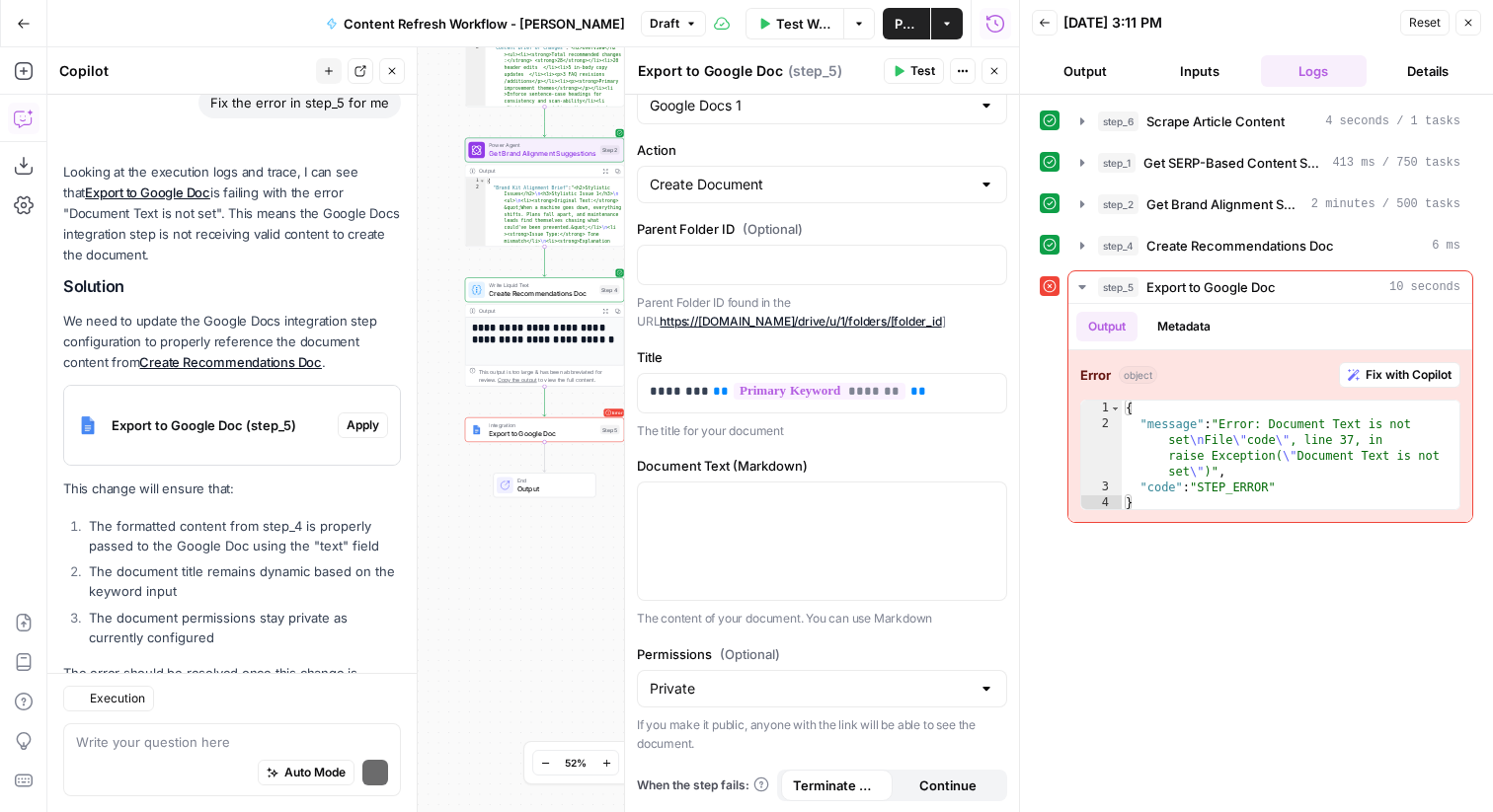
scroll to position [1034, 0]
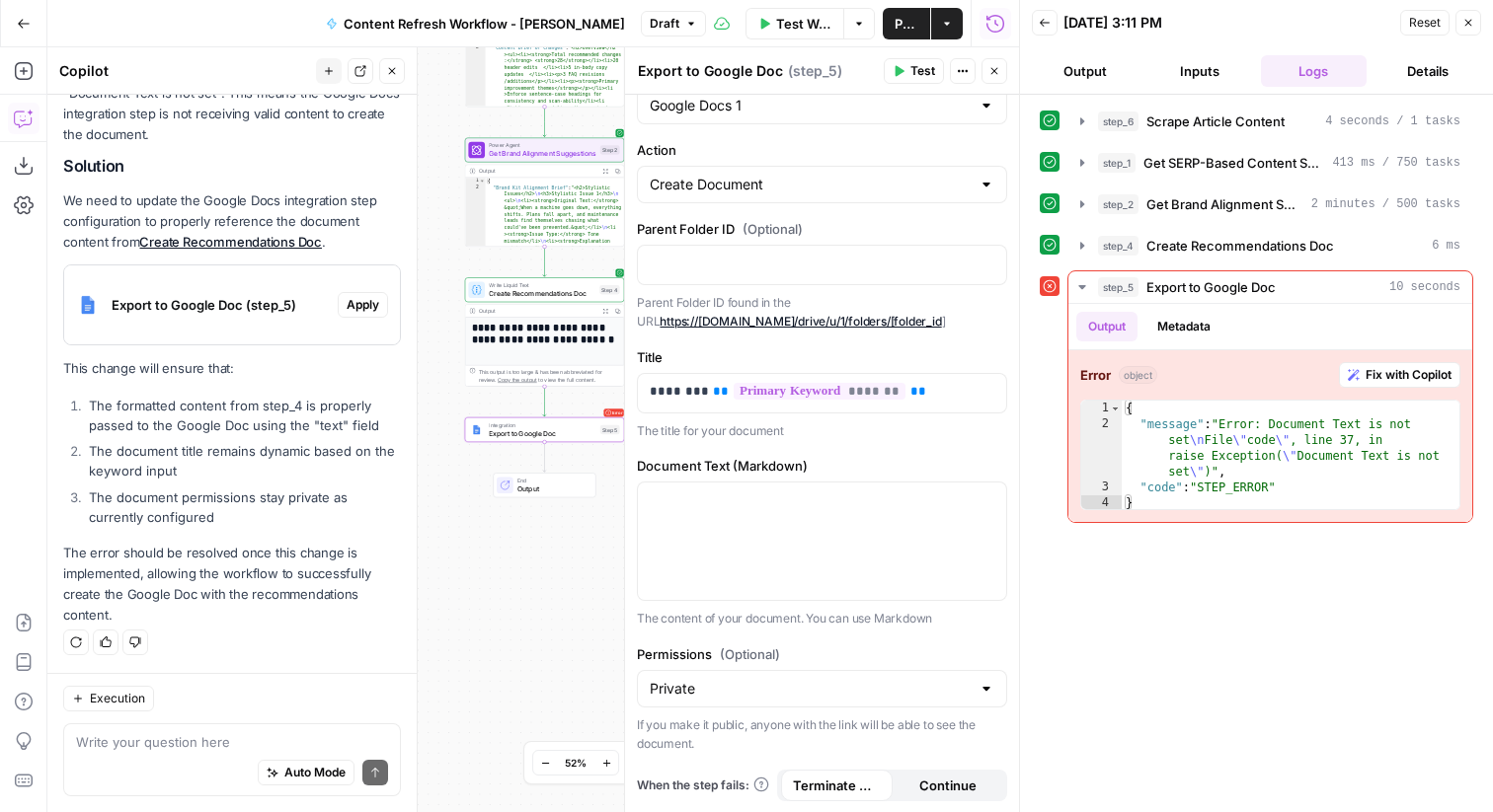
click at [359, 311] on span "Apply" at bounding box center [363, 305] width 33 height 18
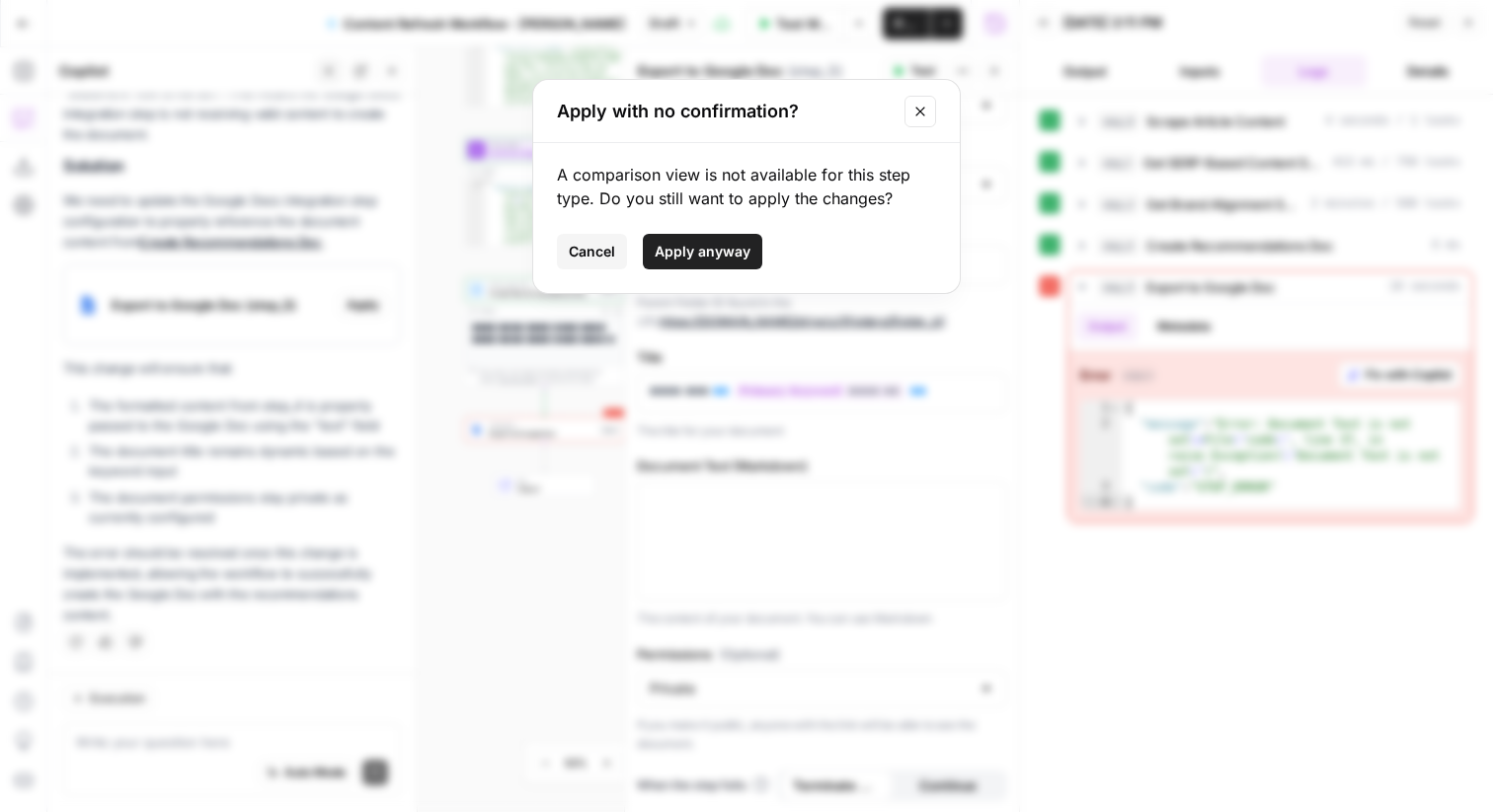
click at [686, 242] on span "Apply anyway" at bounding box center [703, 251] width 95 height 20
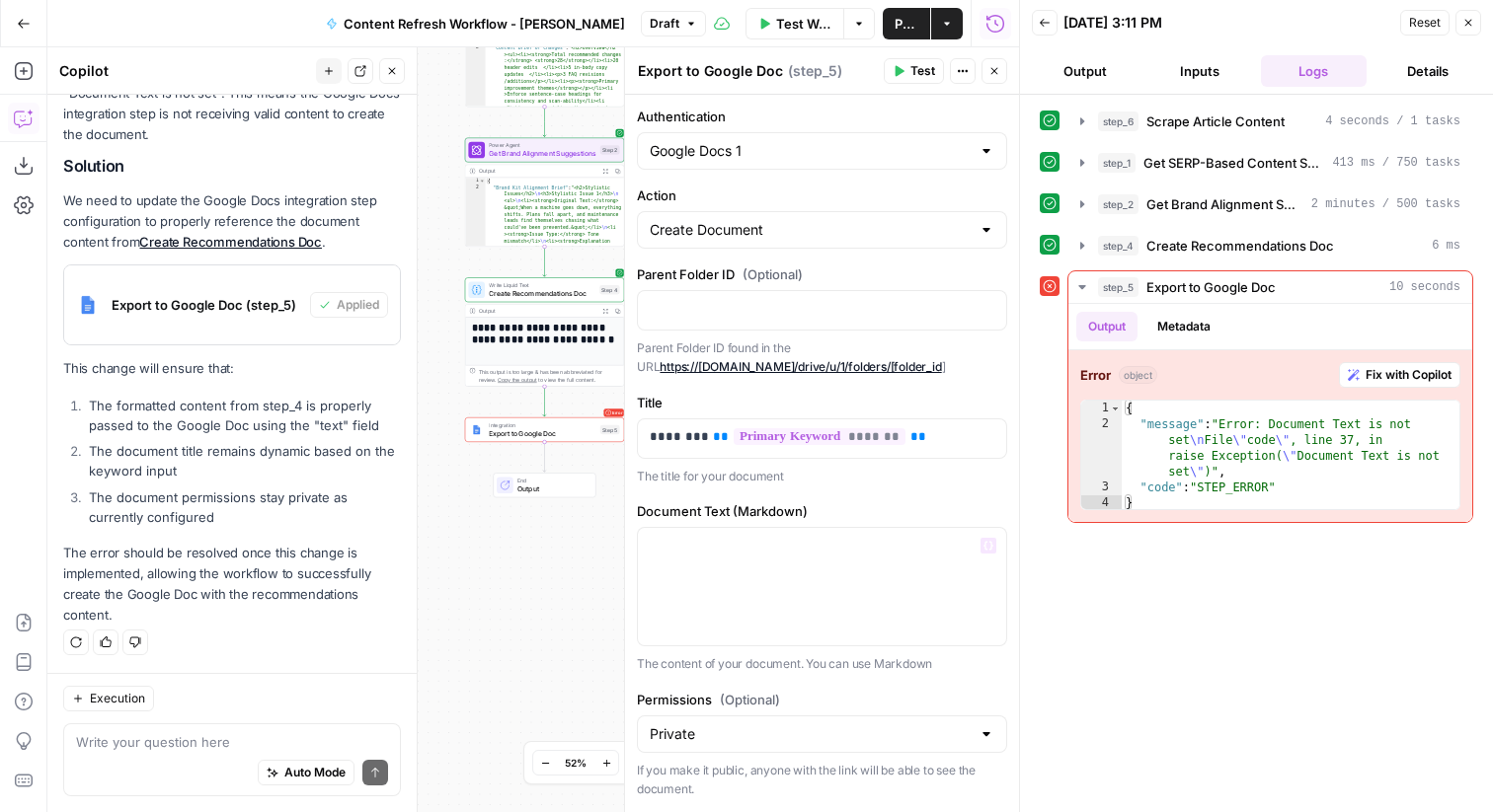
scroll to position [46, 0]
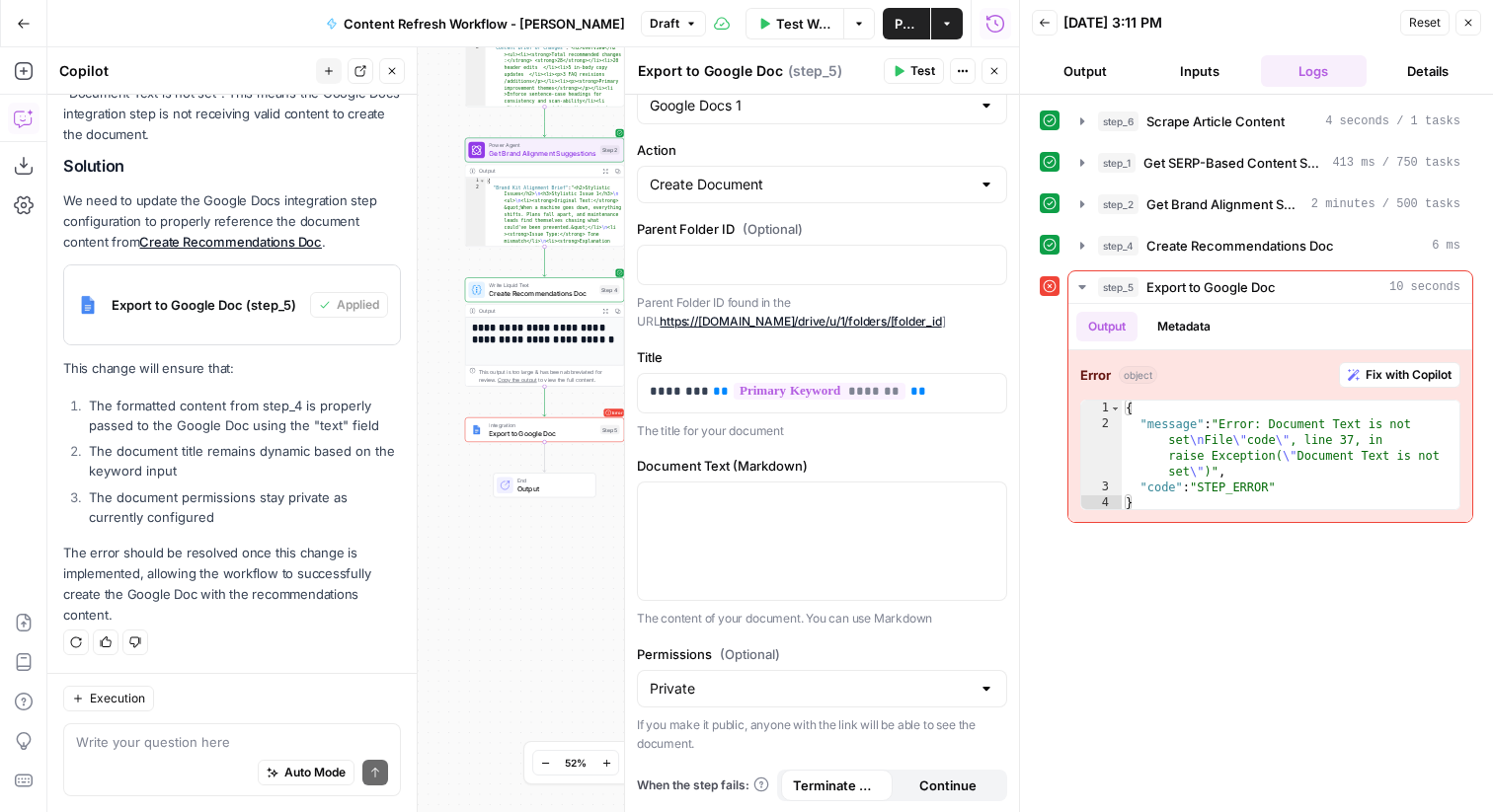
click at [914, 76] on span "Test" at bounding box center [922, 72] width 25 height 18
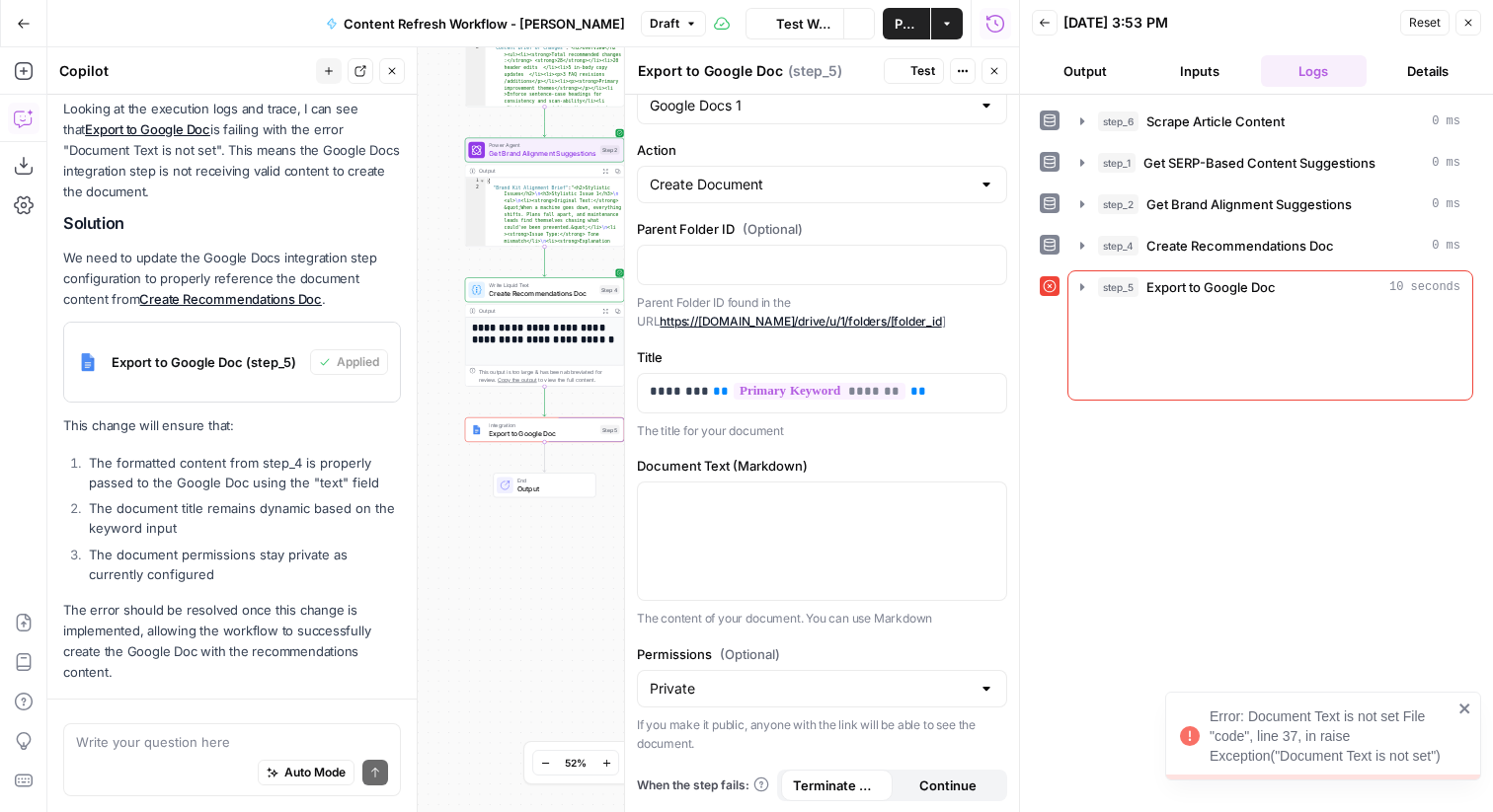
scroll to position [1034, 0]
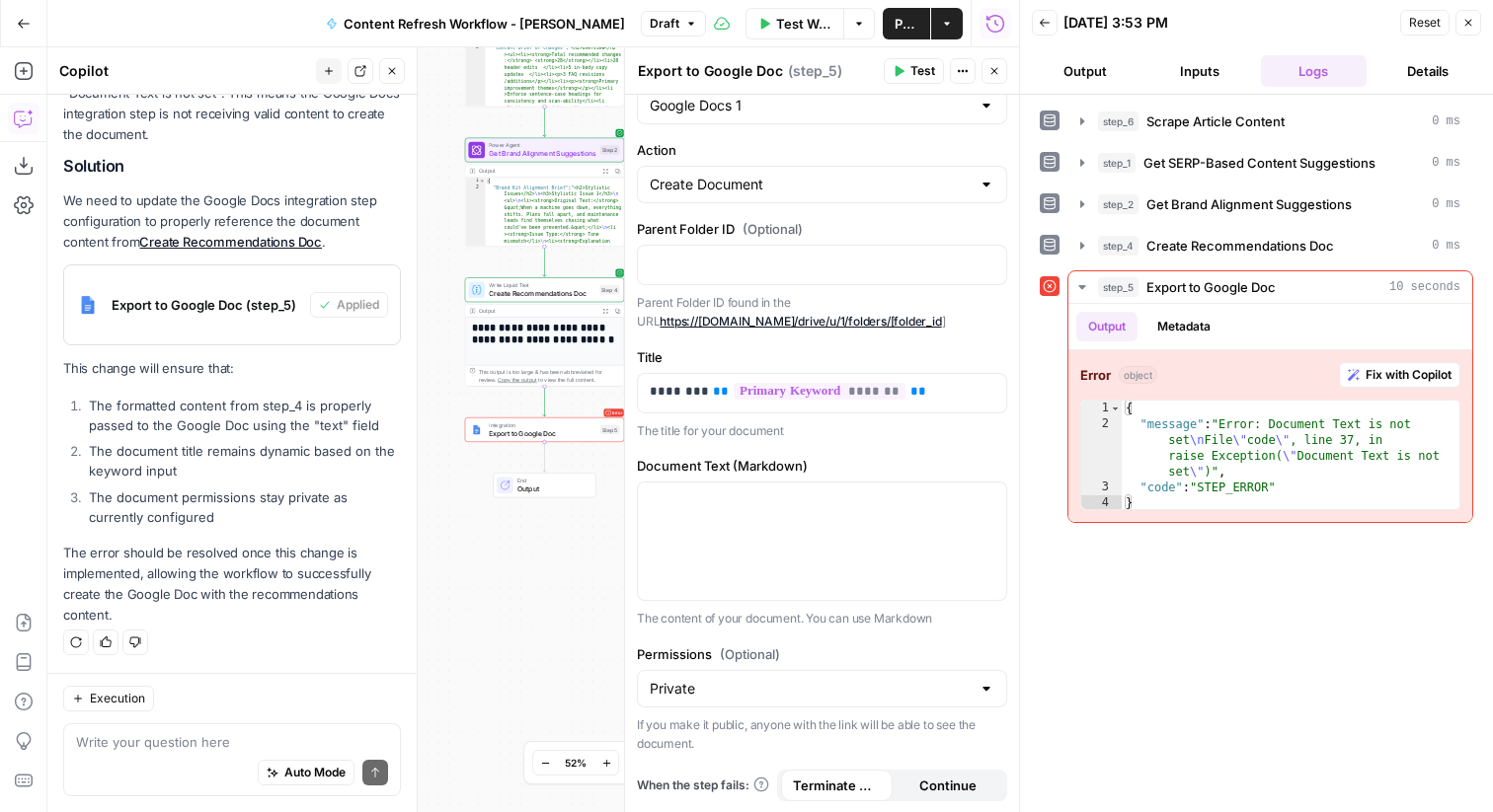
click at [854, 322] on link "https://drive.google.com/drive/u/1/folders/[folder_id" at bounding box center [799, 321] width 281 height 15
click at [887, 255] on p at bounding box center [822, 263] width 345 height 20
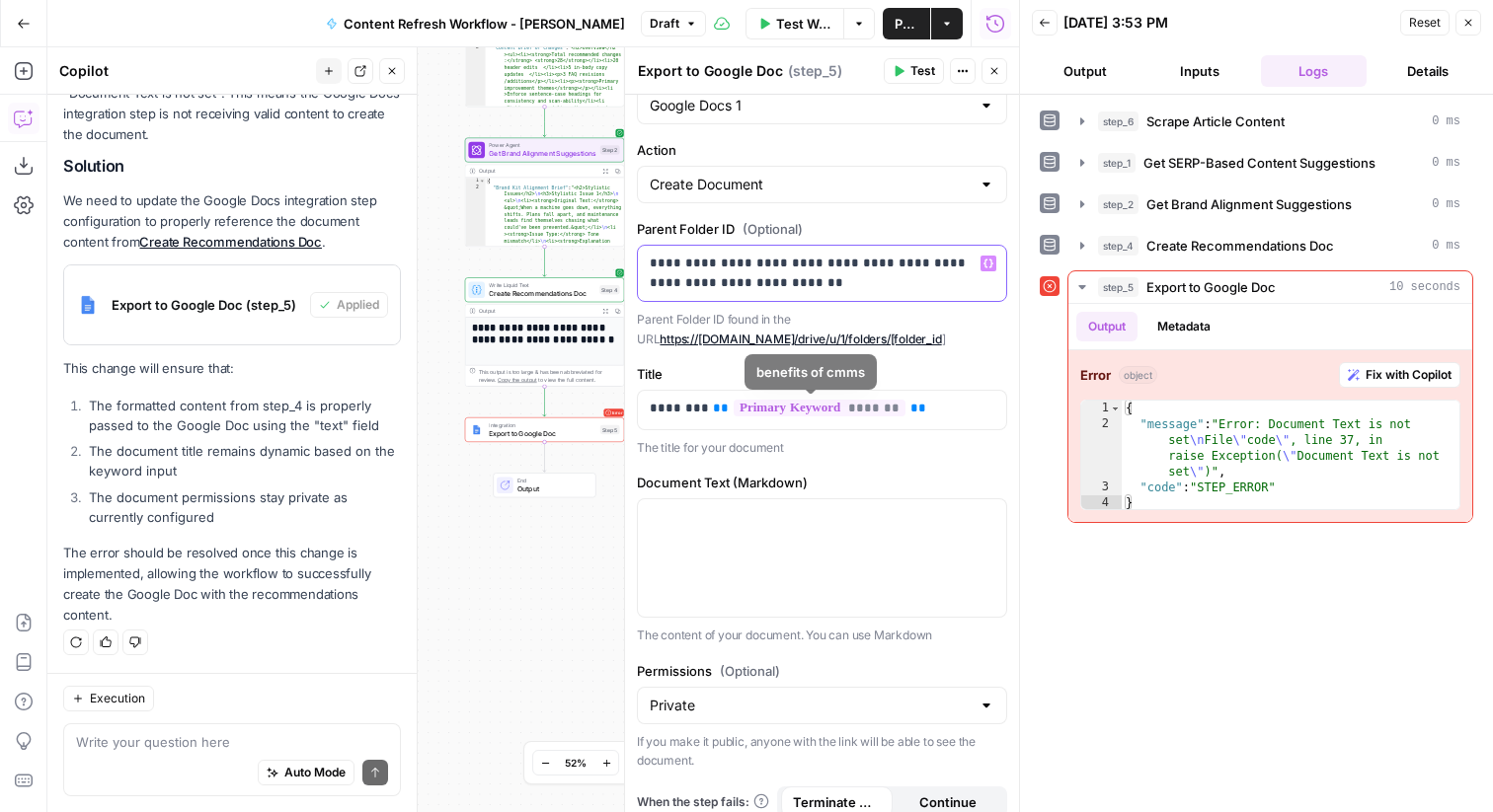
scroll to position [64, 0]
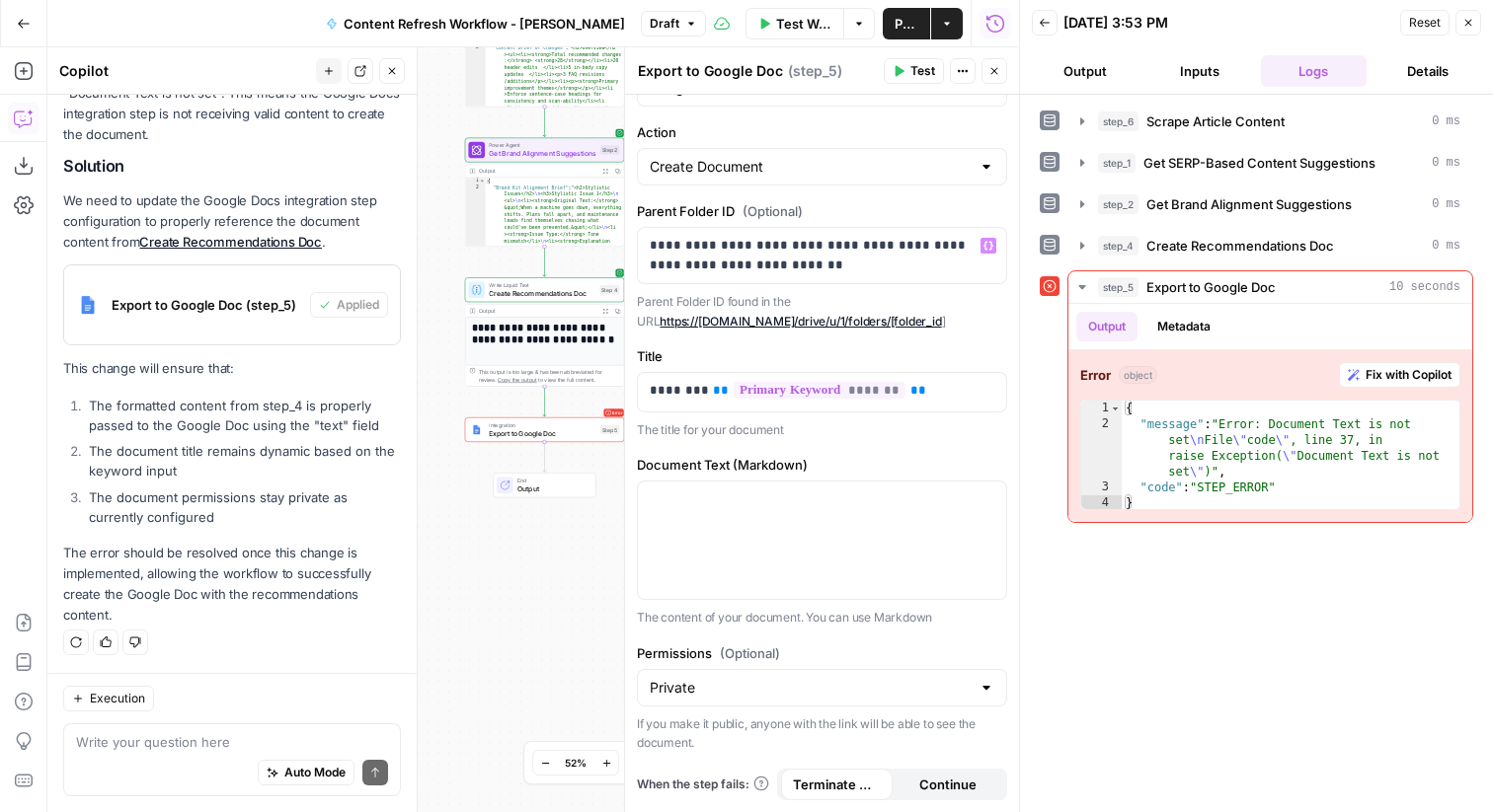
click at [904, 74] on icon "button" at bounding box center [899, 72] width 12 height 12
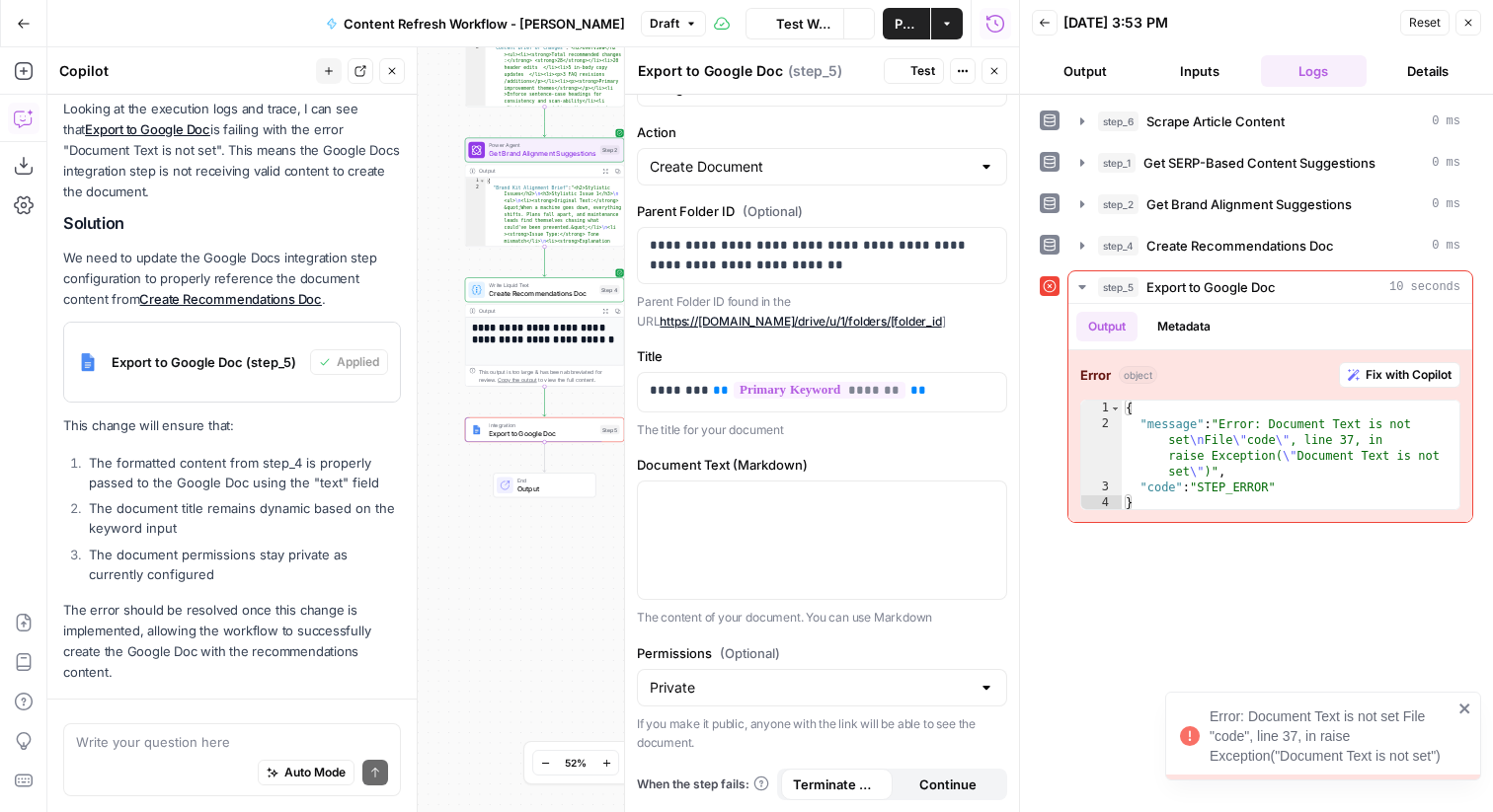
scroll to position [1034, 0]
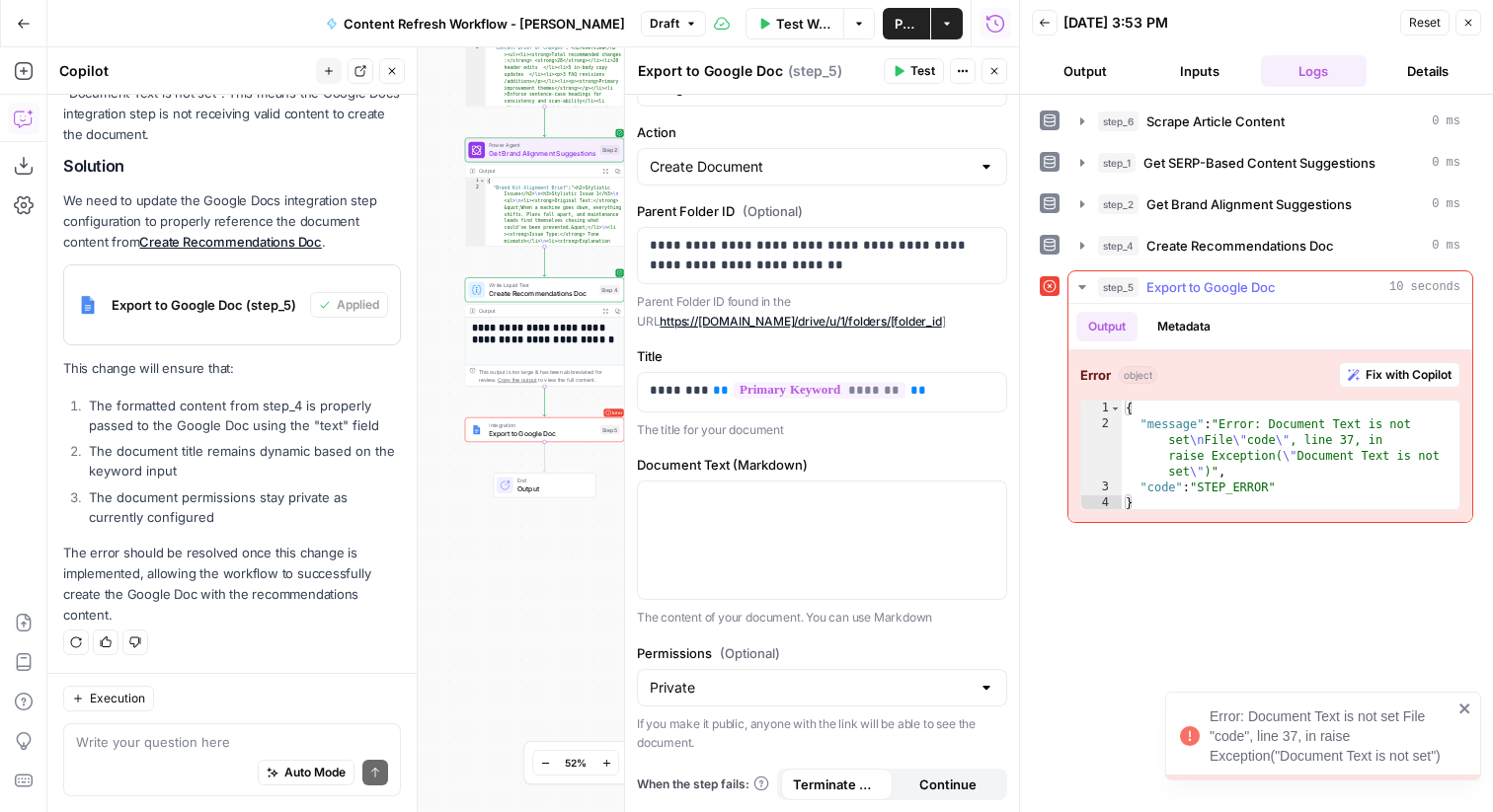
click at [1373, 367] on span "Fix with Copilot" at bounding box center [1409, 375] width 85 height 18
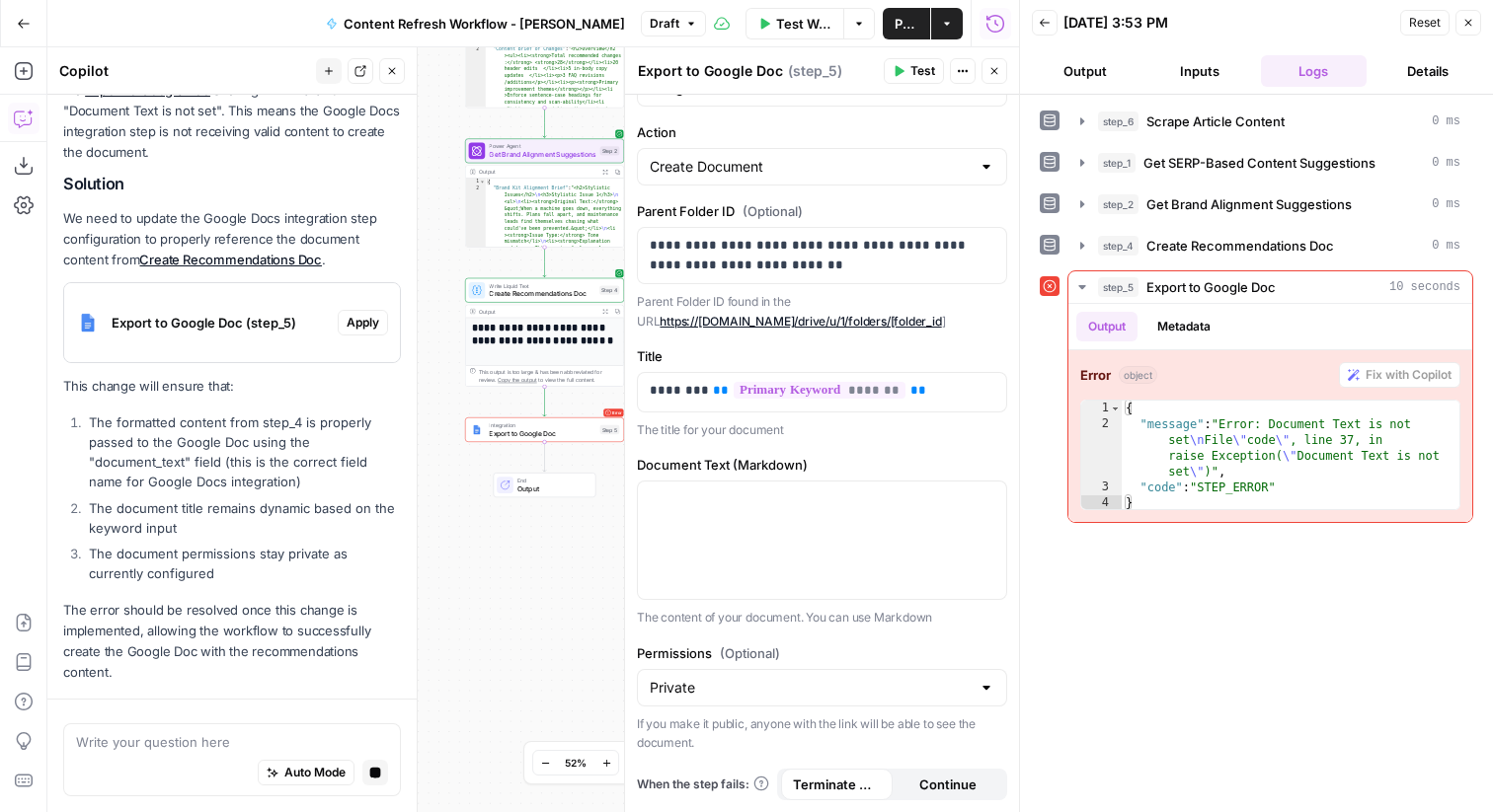
scroll to position [1713, 0]
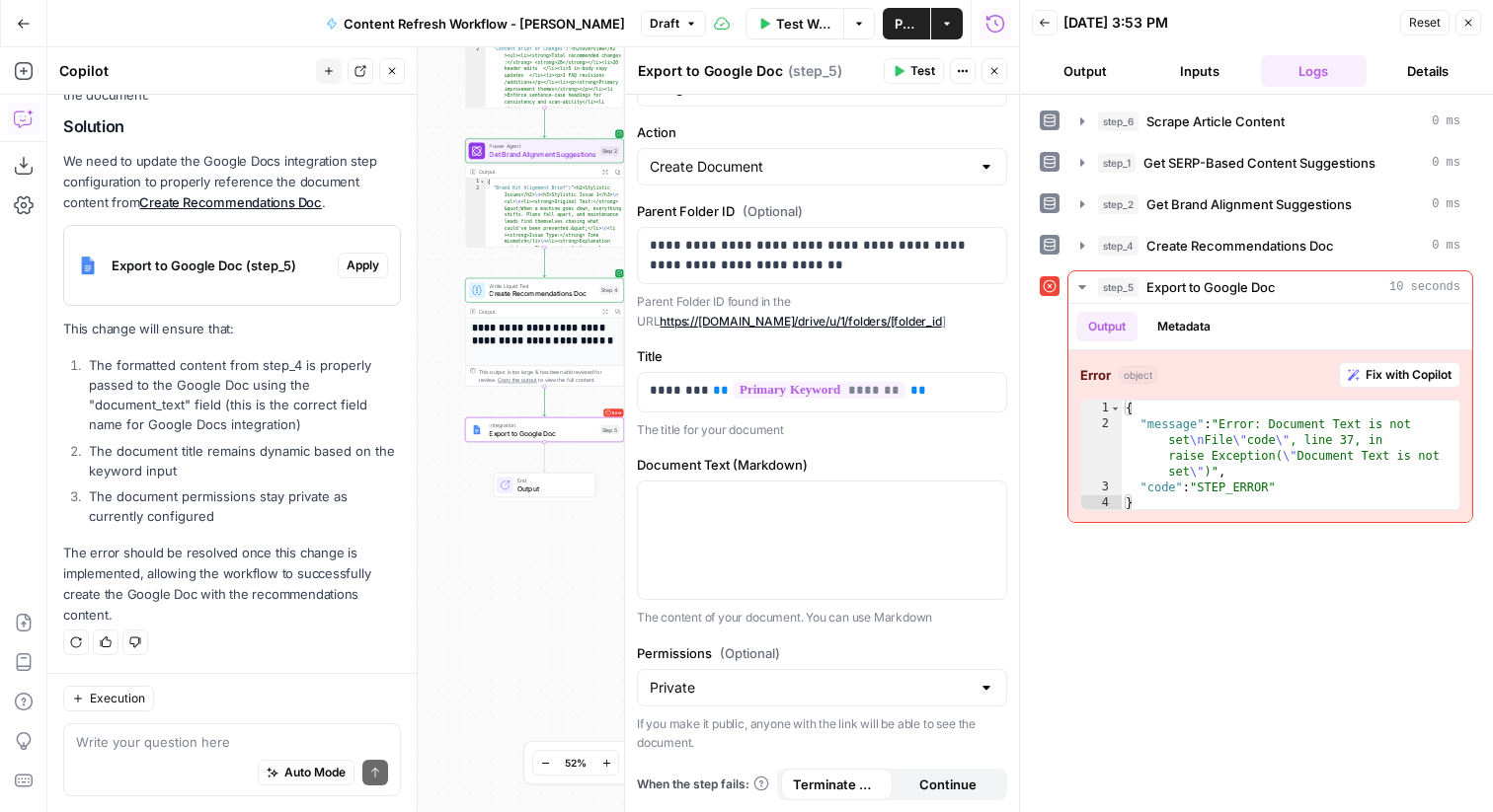
click at [356, 265] on span "Apply" at bounding box center [363, 265] width 33 height 18
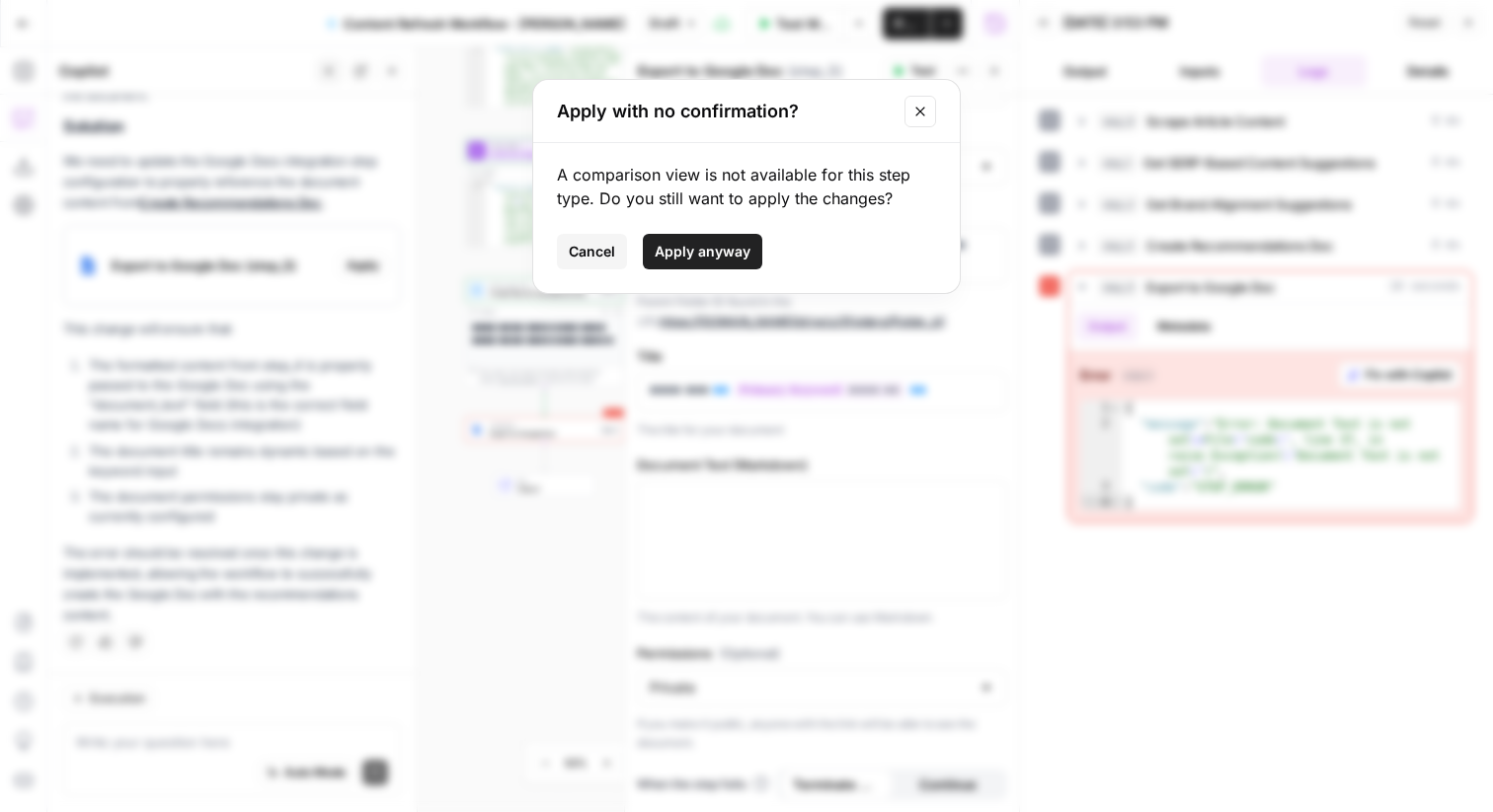
click at [703, 243] on span "Apply anyway" at bounding box center [703, 251] width 95 height 20
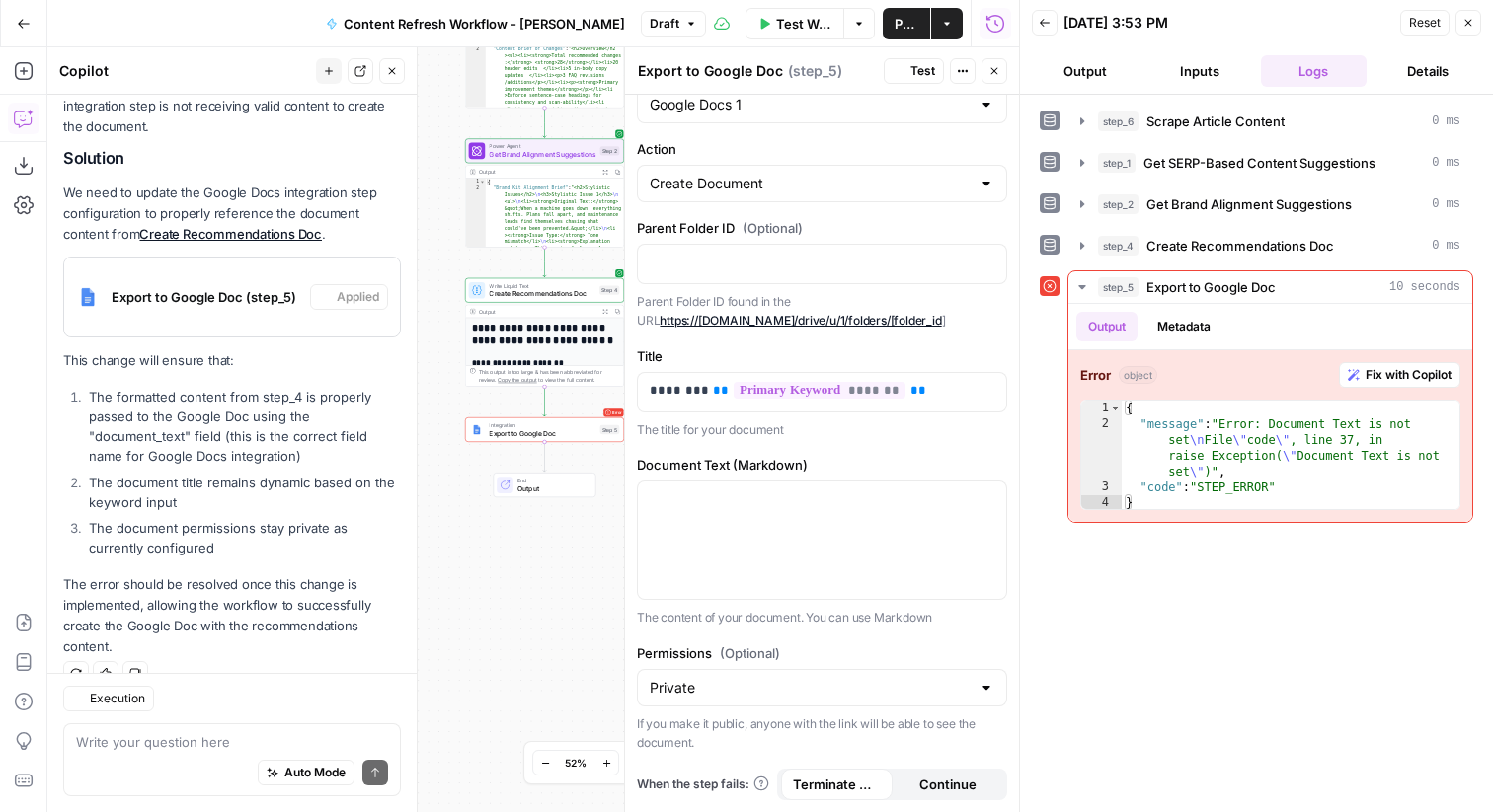
scroll to position [0, 0]
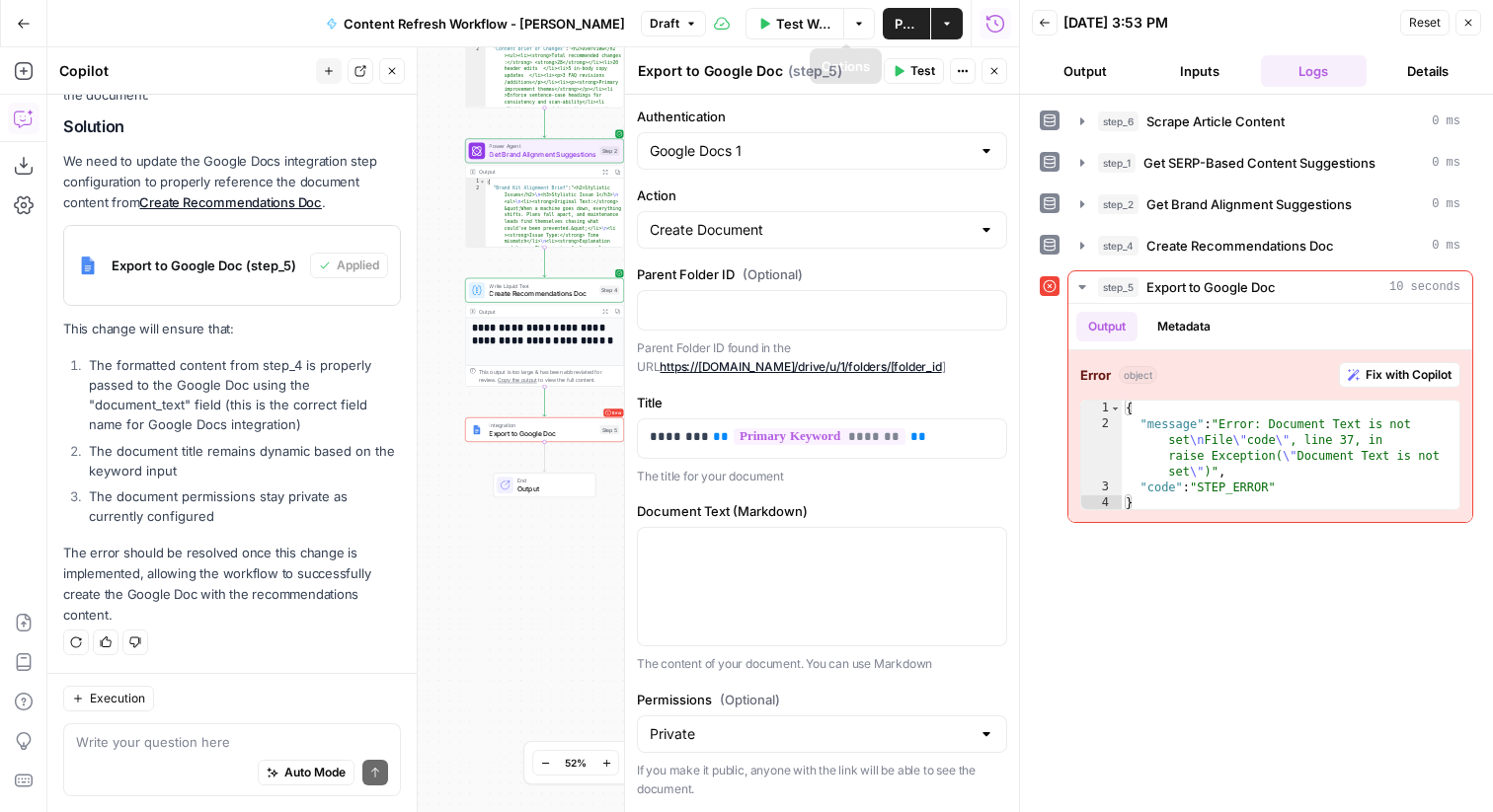
click at [907, 75] on button "Test" at bounding box center [913, 72] width 61 height 26
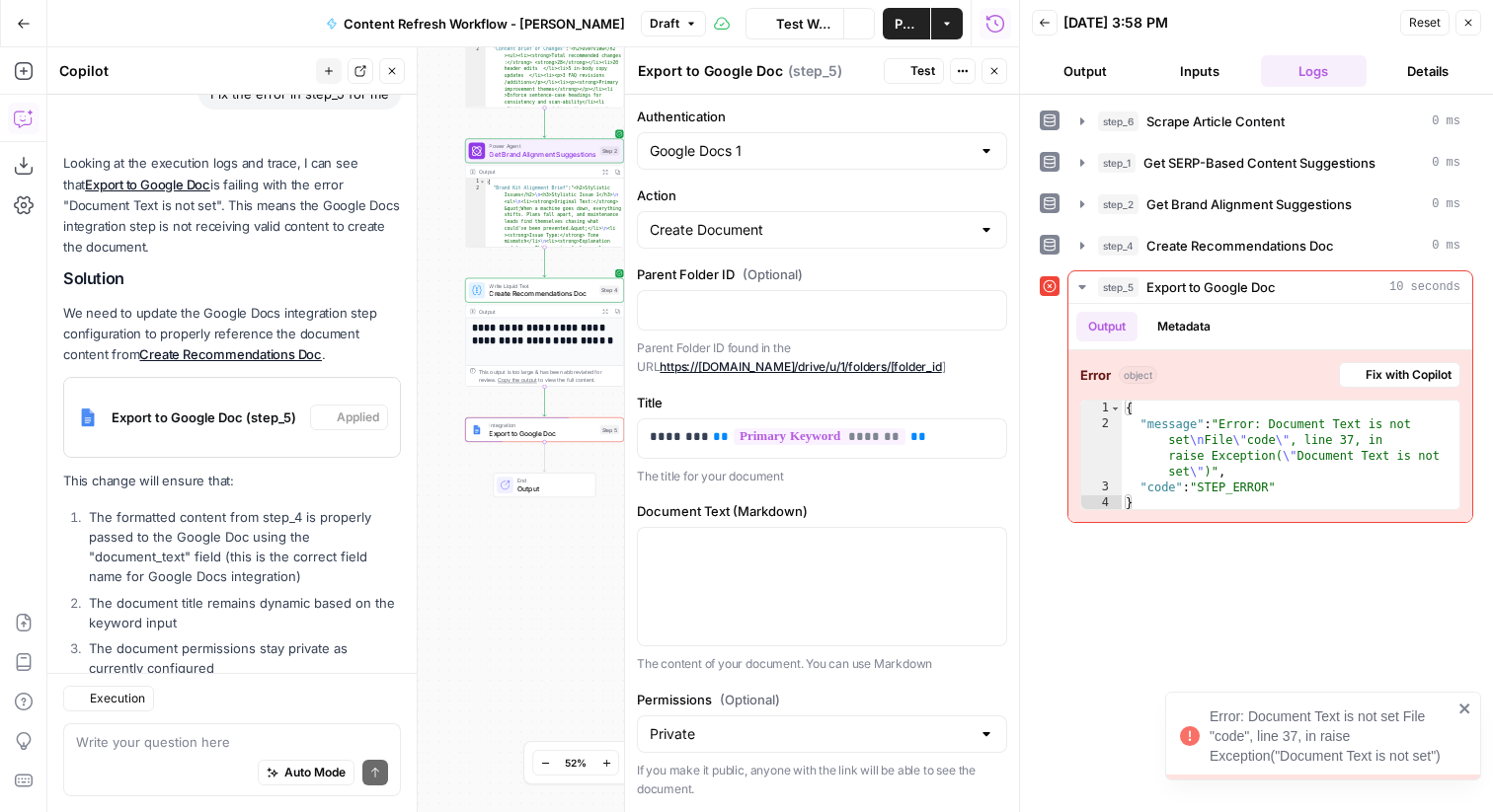
scroll to position [1745, 0]
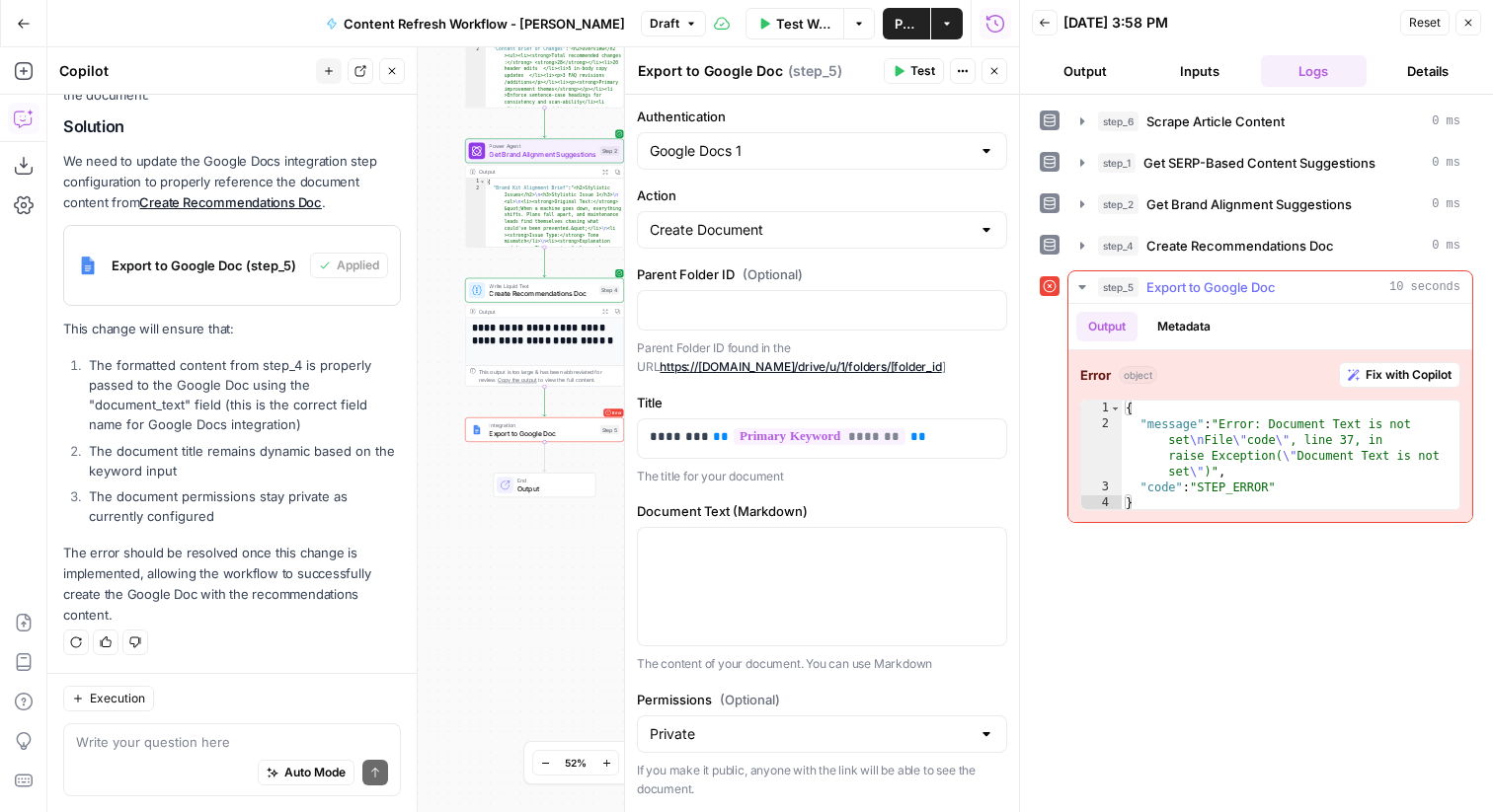
click at [1381, 376] on span "Fix with Copilot" at bounding box center [1409, 375] width 85 height 18
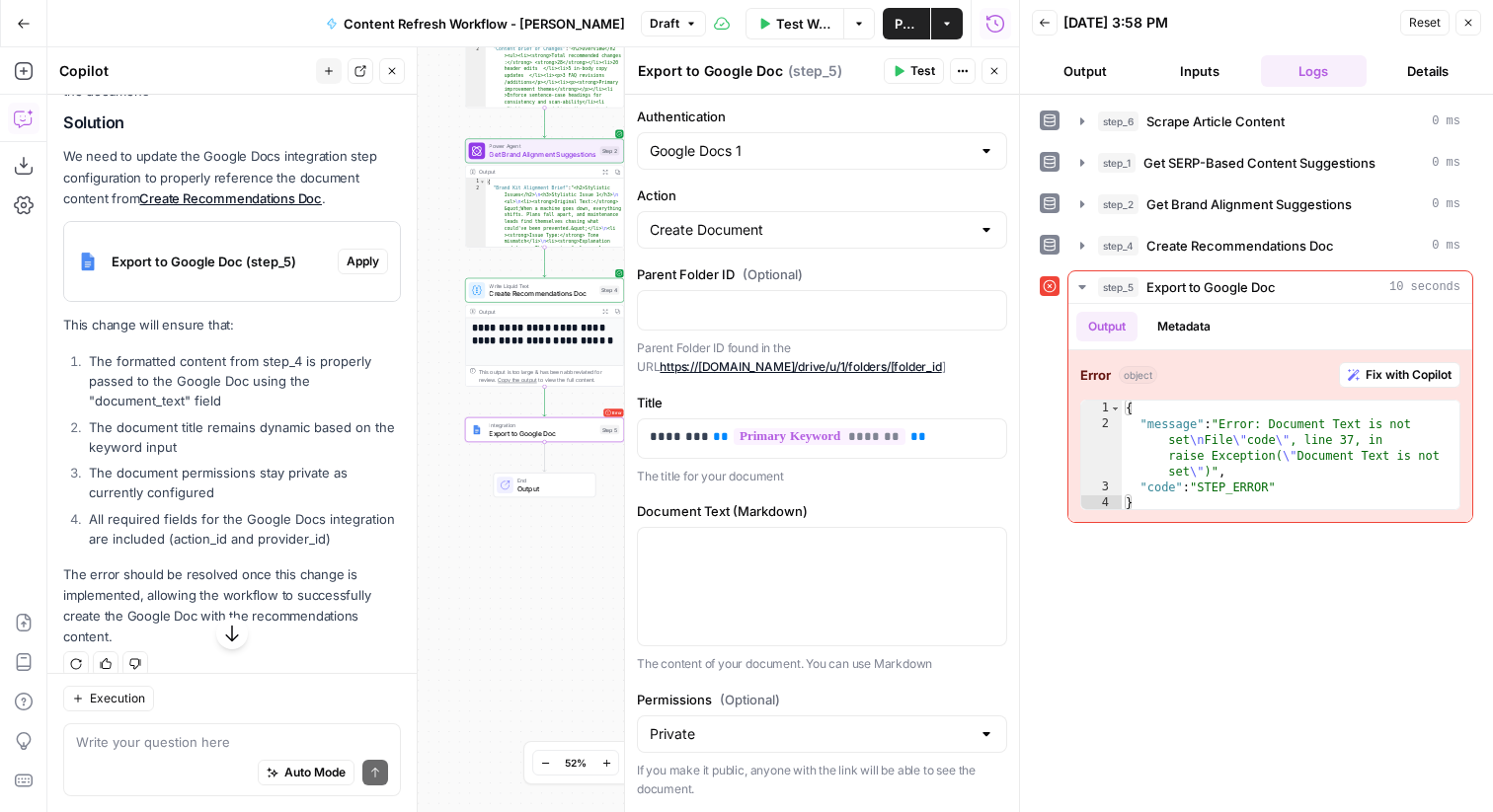
scroll to position [2451, 0]
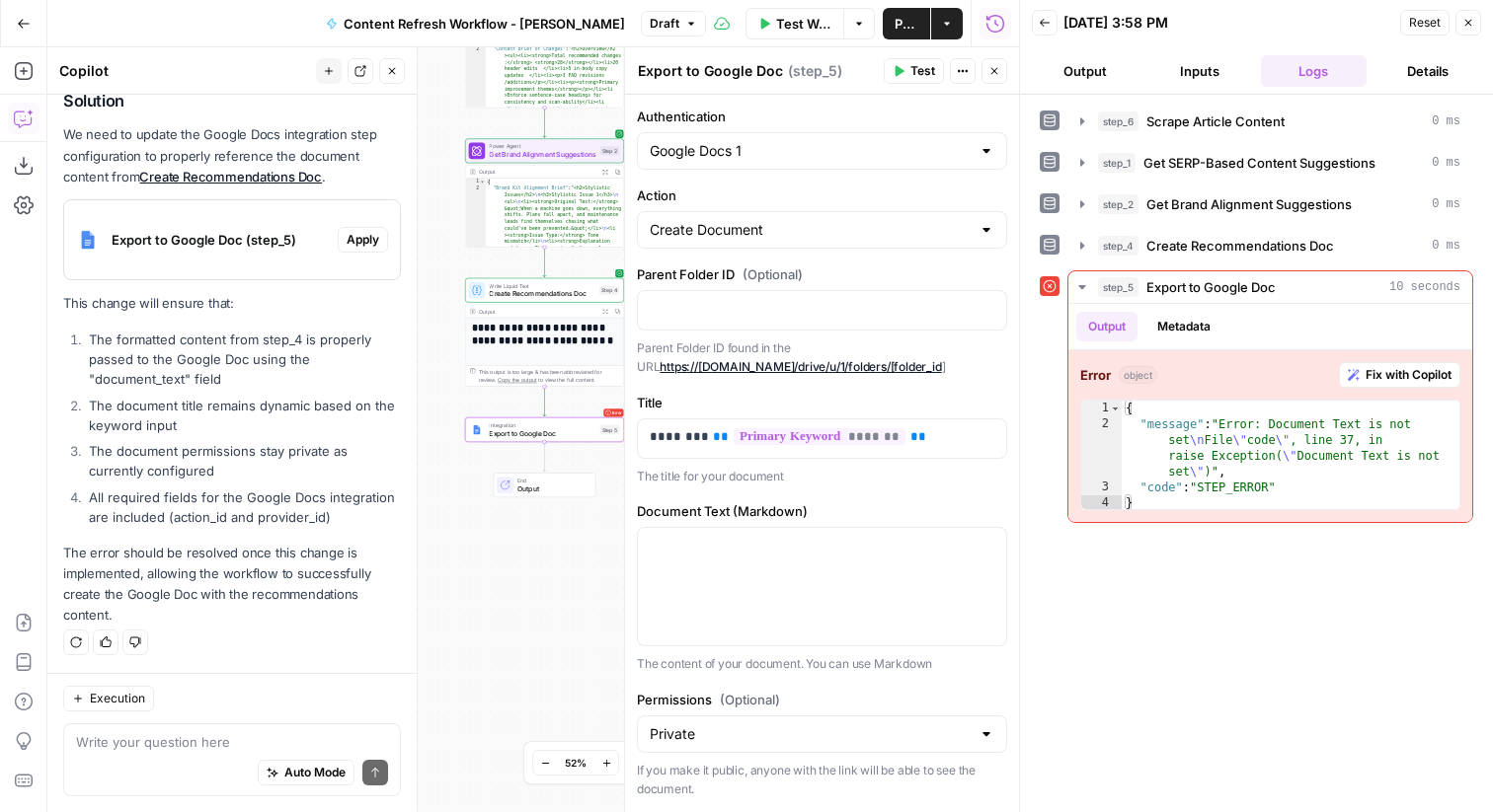
click at [269, 256] on div "Export to Google Doc (step_5)" at bounding box center [201, 240] width 273 height 79
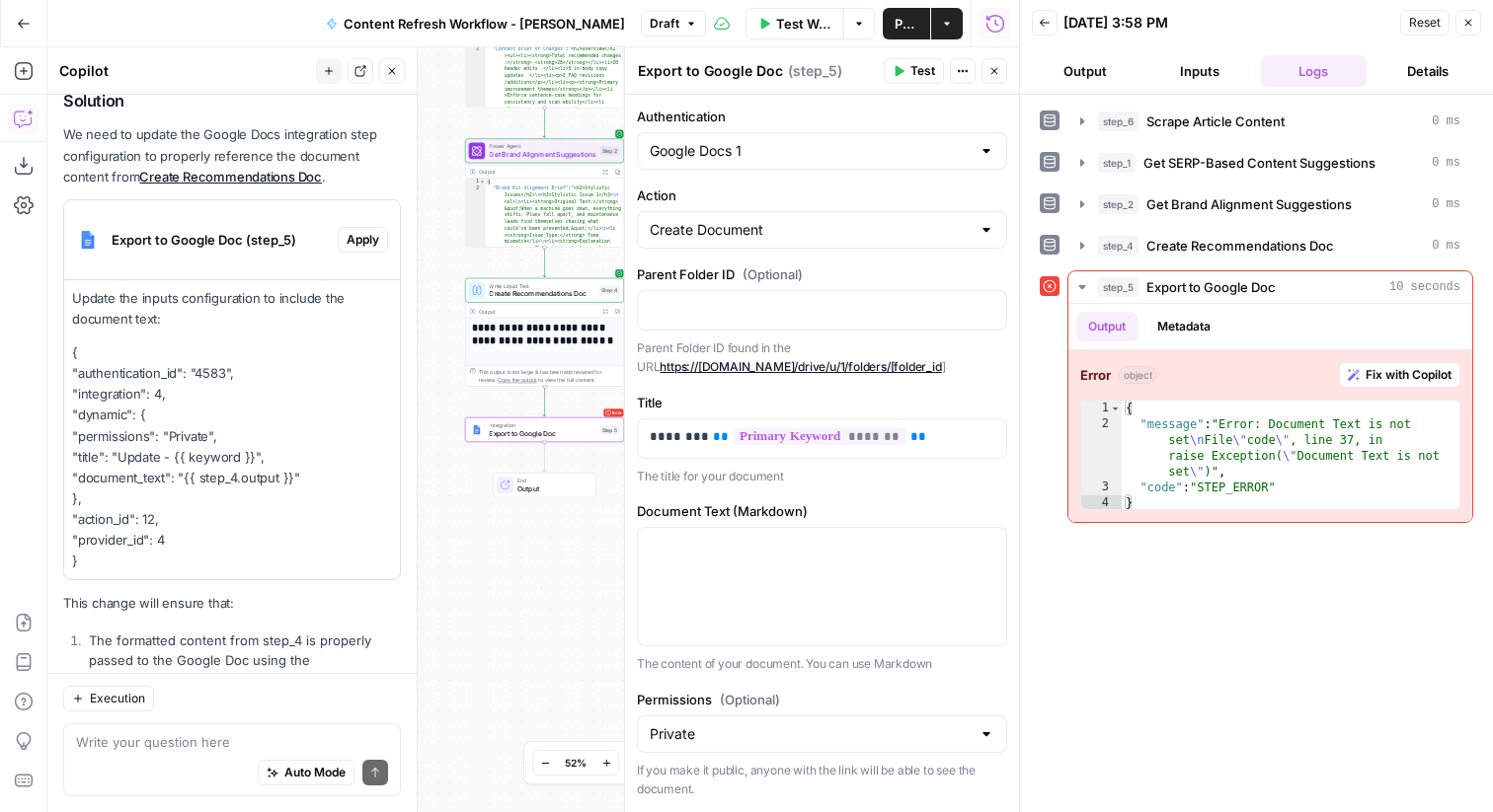
click at [368, 240] on span "Apply" at bounding box center [363, 240] width 33 height 18
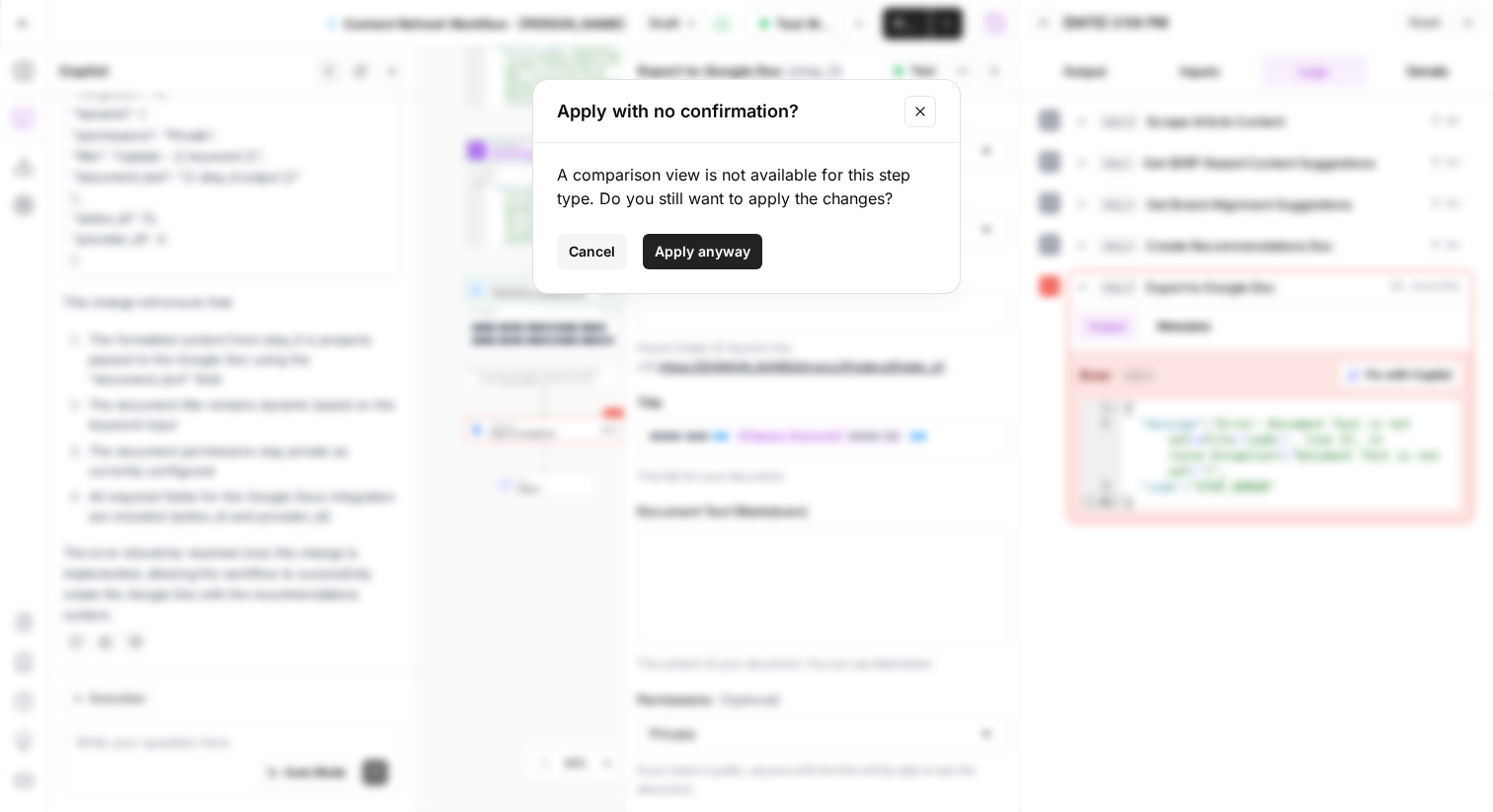
click at [715, 257] on span "Apply anyway" at bounding box center [703, 251] width 95 height 20
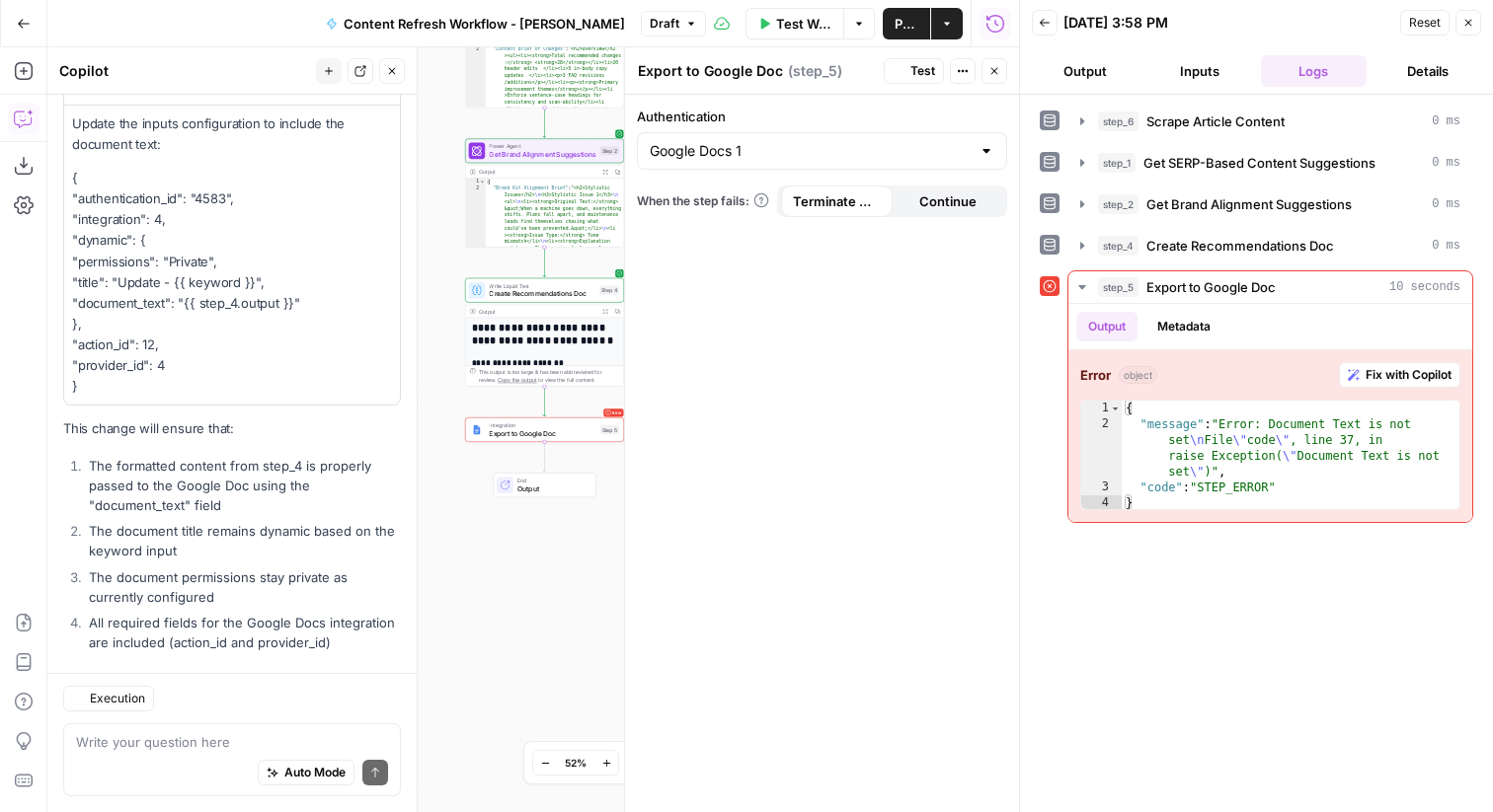
scroll to position [2784, 0]
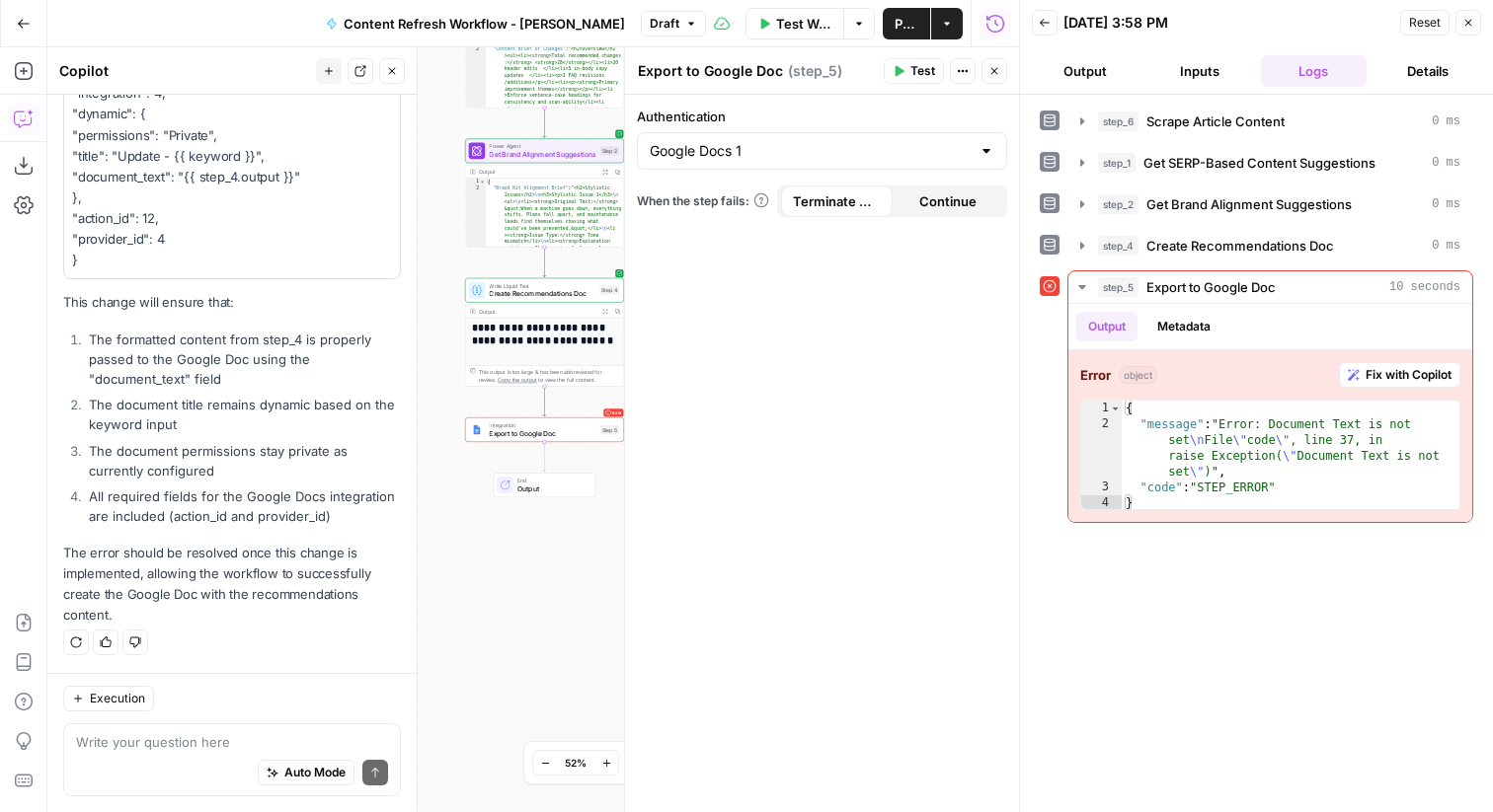
click at [1423, 26] on span "Reset" at bounding box center [1424, 23] width 32 height 18
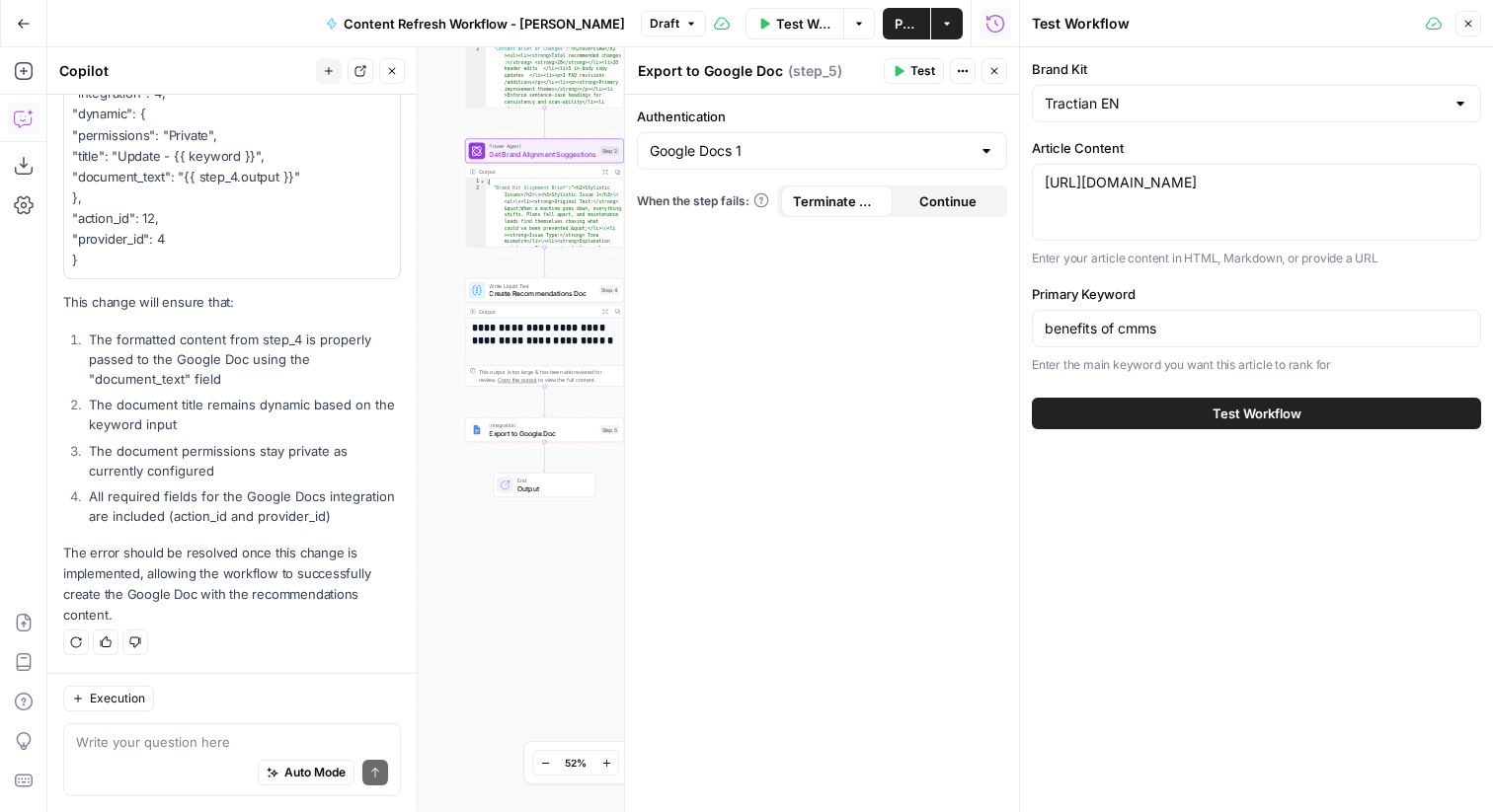
click at [1276, 410] on span "Test Workflow" at bounding box center [1256, 413] width 88 height 20
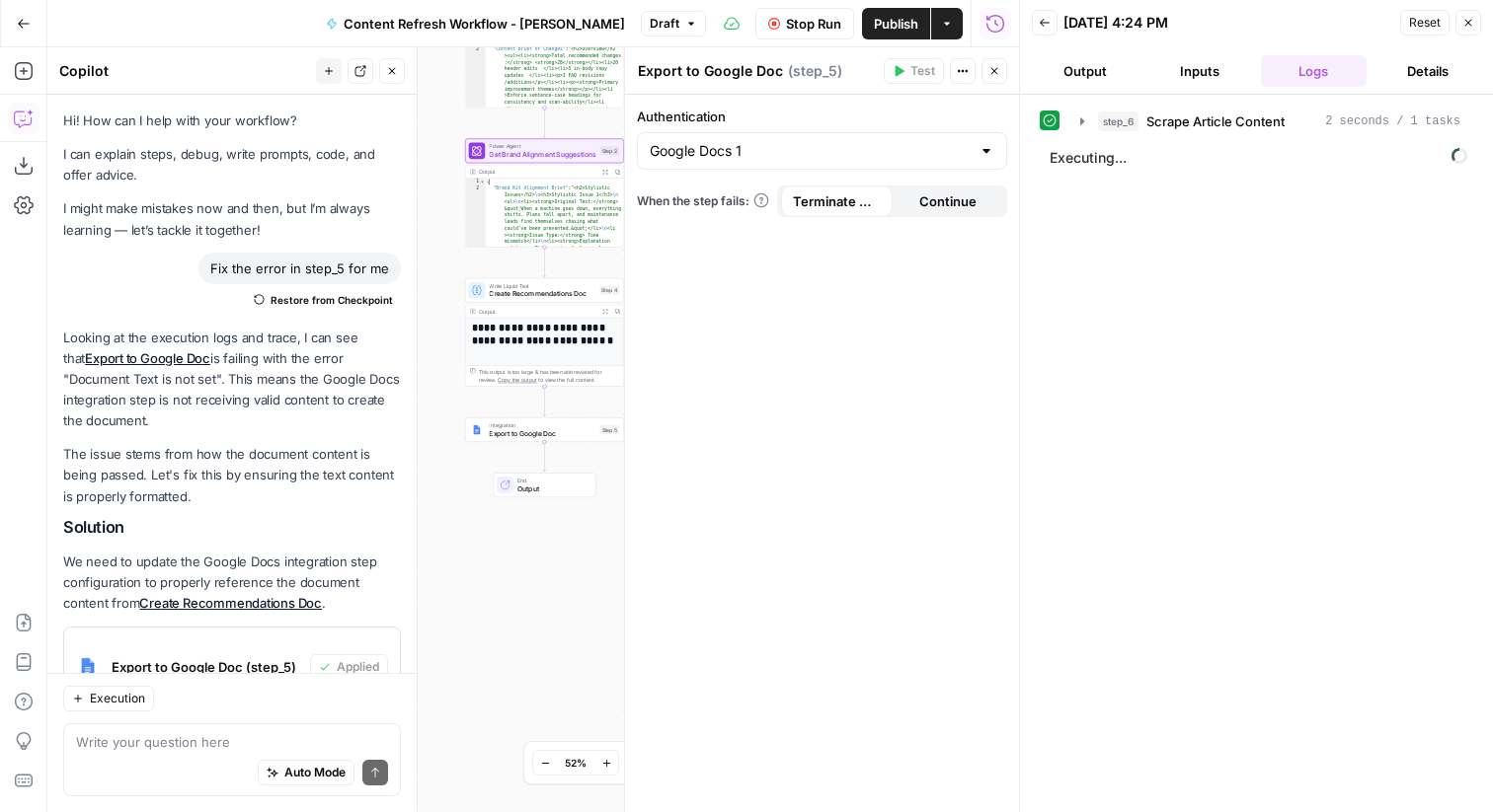
scroll to position [2784, 0]
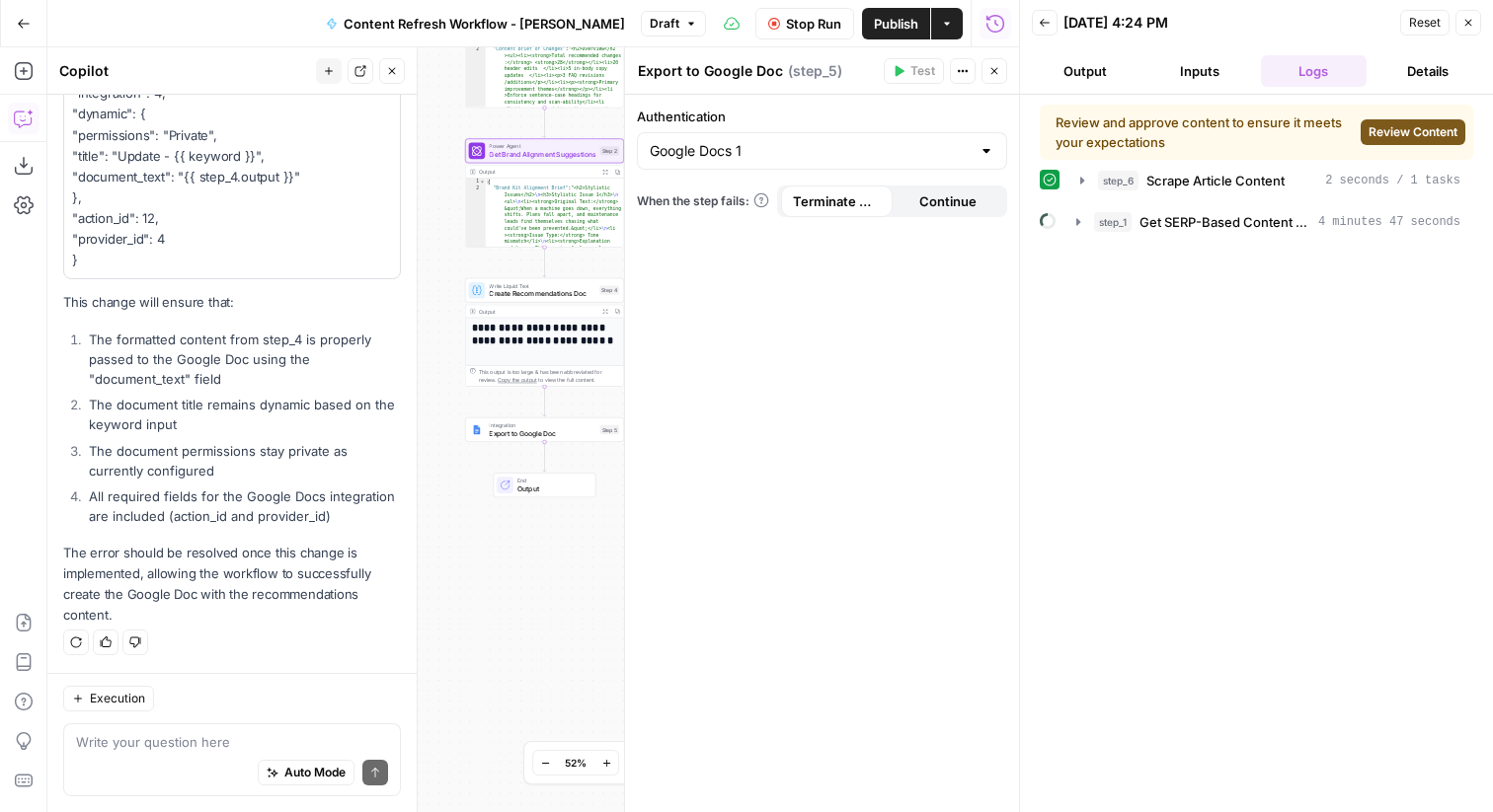
click at [1406, 139] on span "Review Content" at bounding box center [1412, 132] width 88 height 18
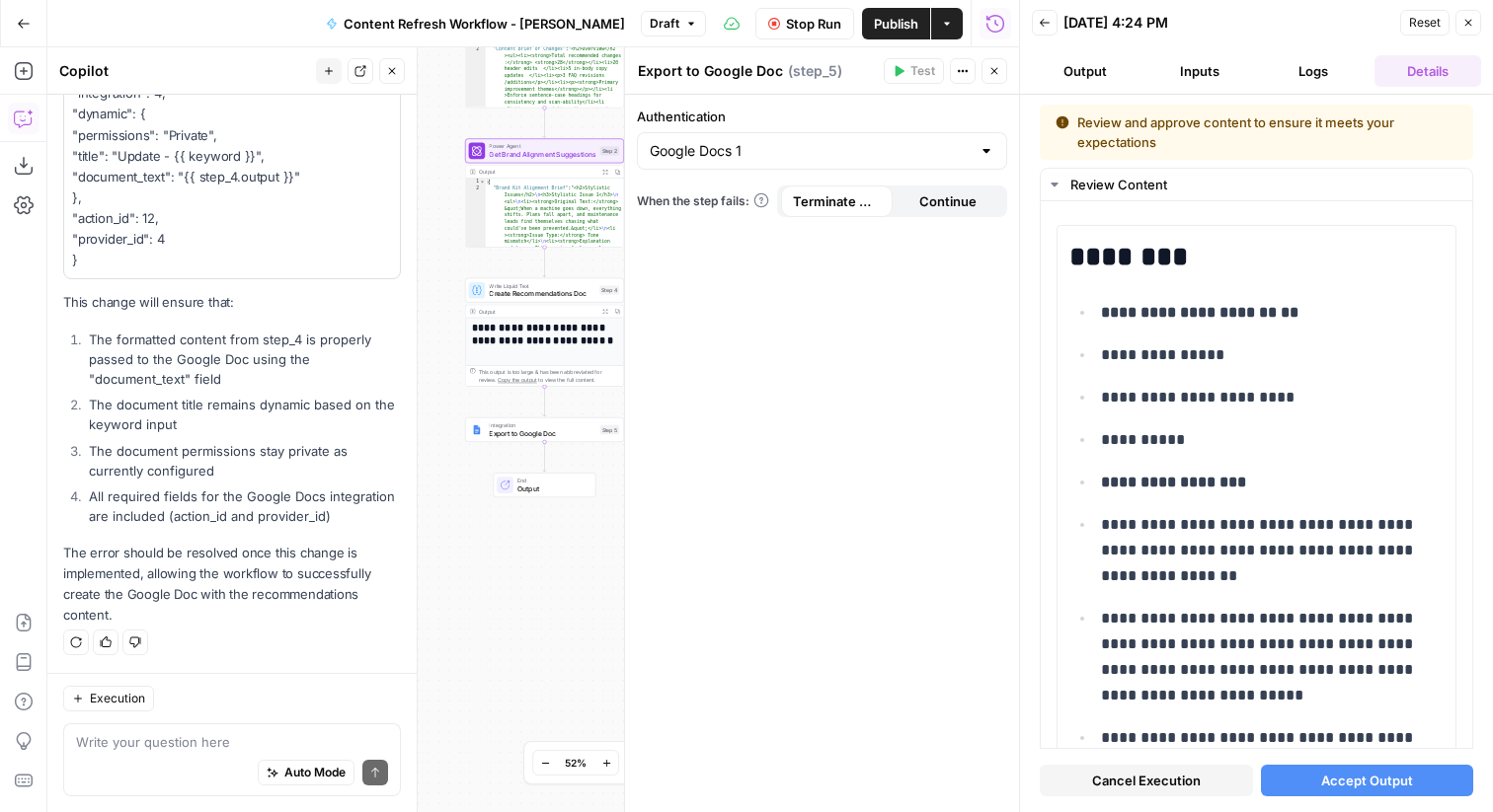
click at [1358, 777] on span "Accept Output" at bounding box center [1367, 781] width 91 height 20
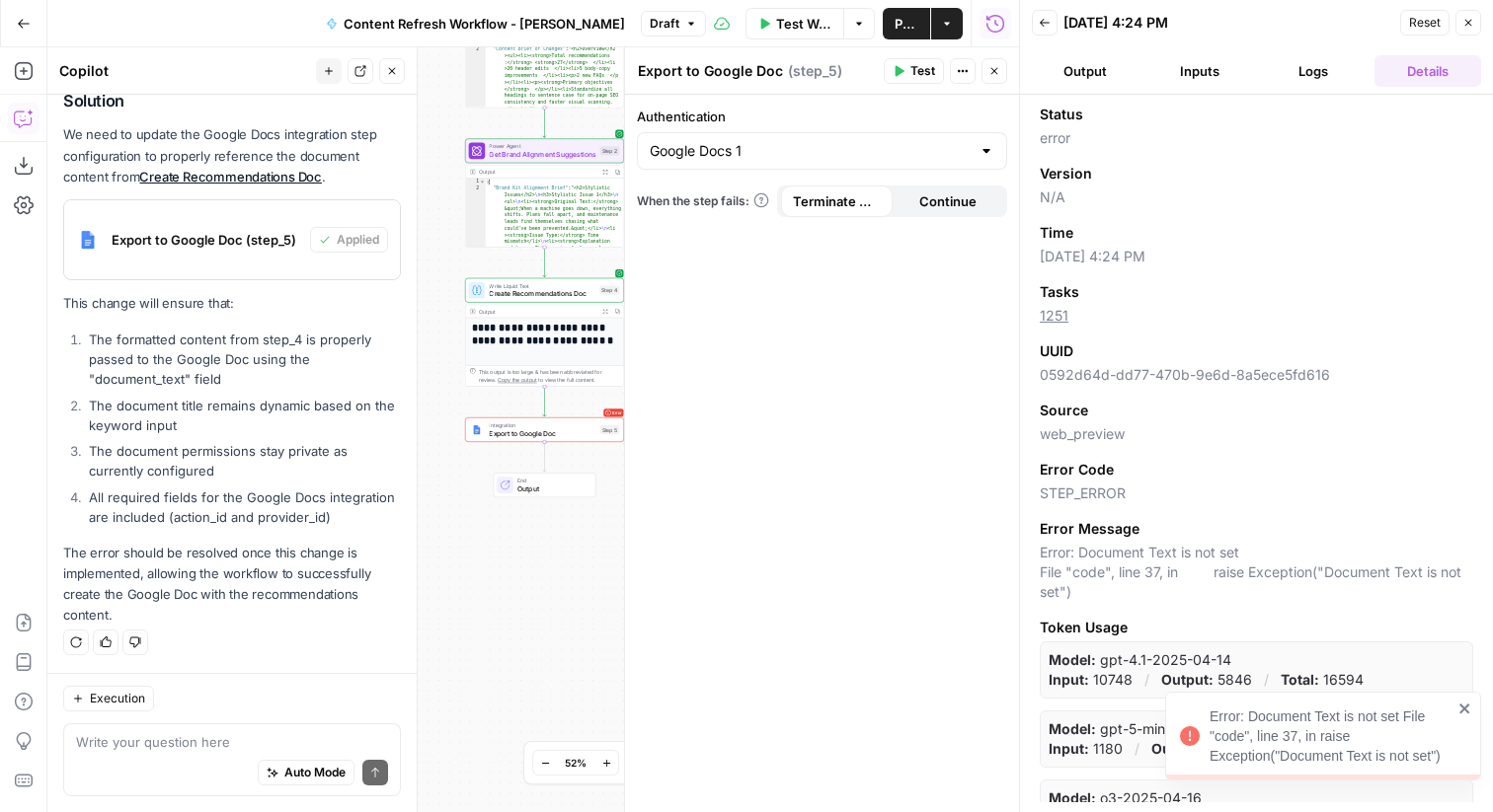
scroll to position [35, 0]
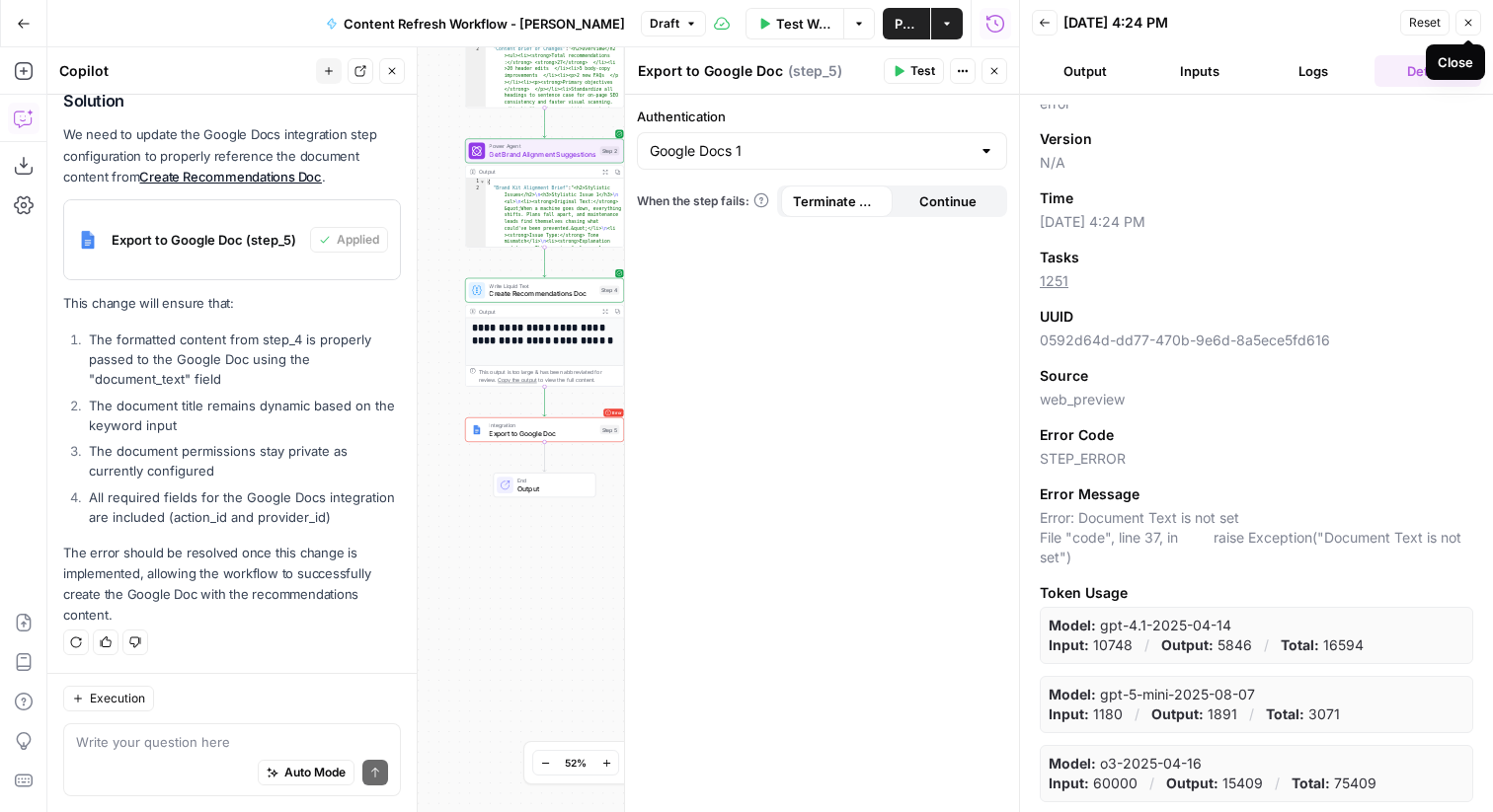
click at [1464, 14] on button "Close" at bounding box center [1468, 23] width 26 height 26
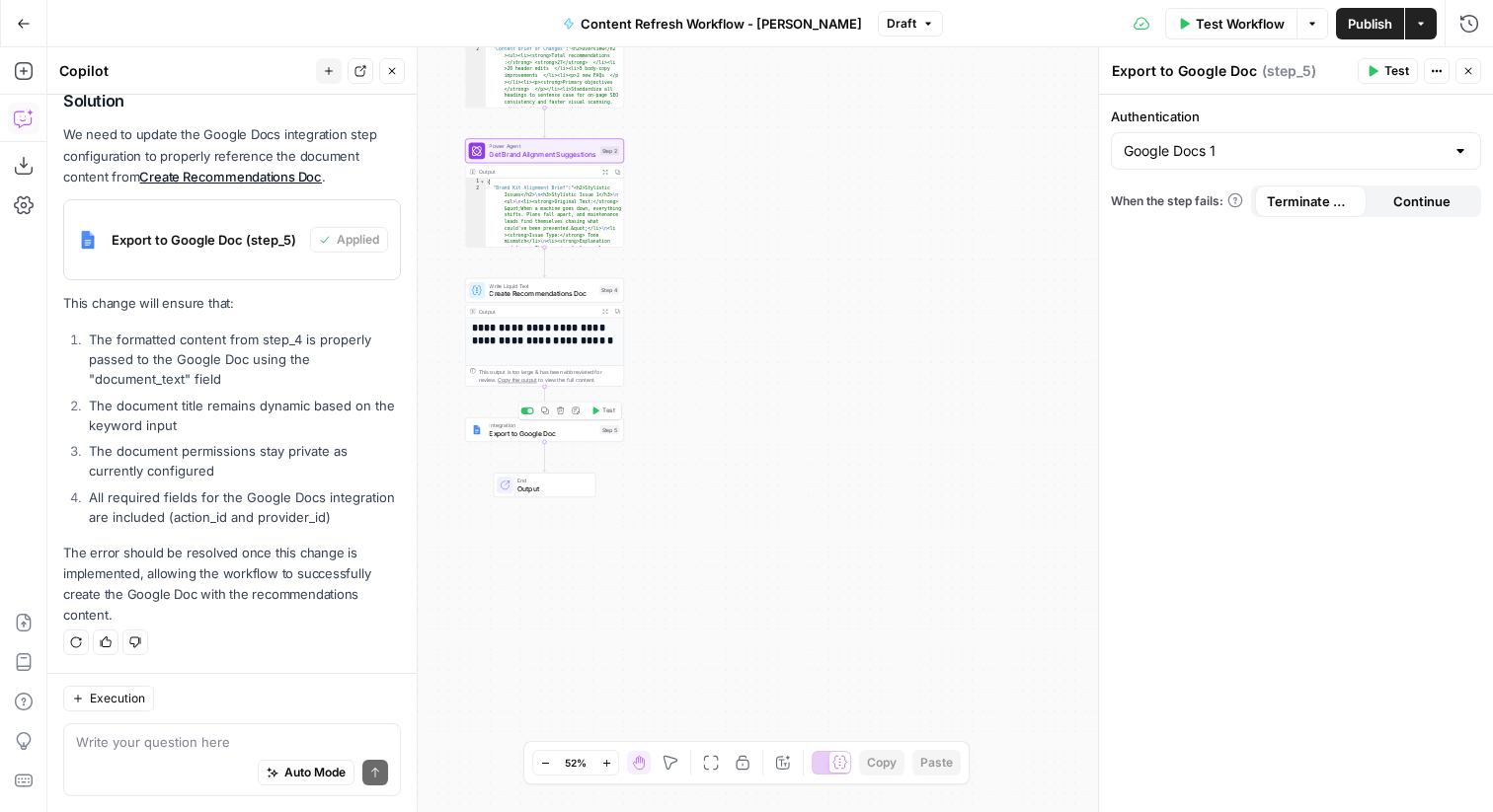
click at [564, 440] on div "Integration Export to Google Doc Step 5 Copy step Delete step Add Note Test" at bounding box center [545, 429] width 159 height 25
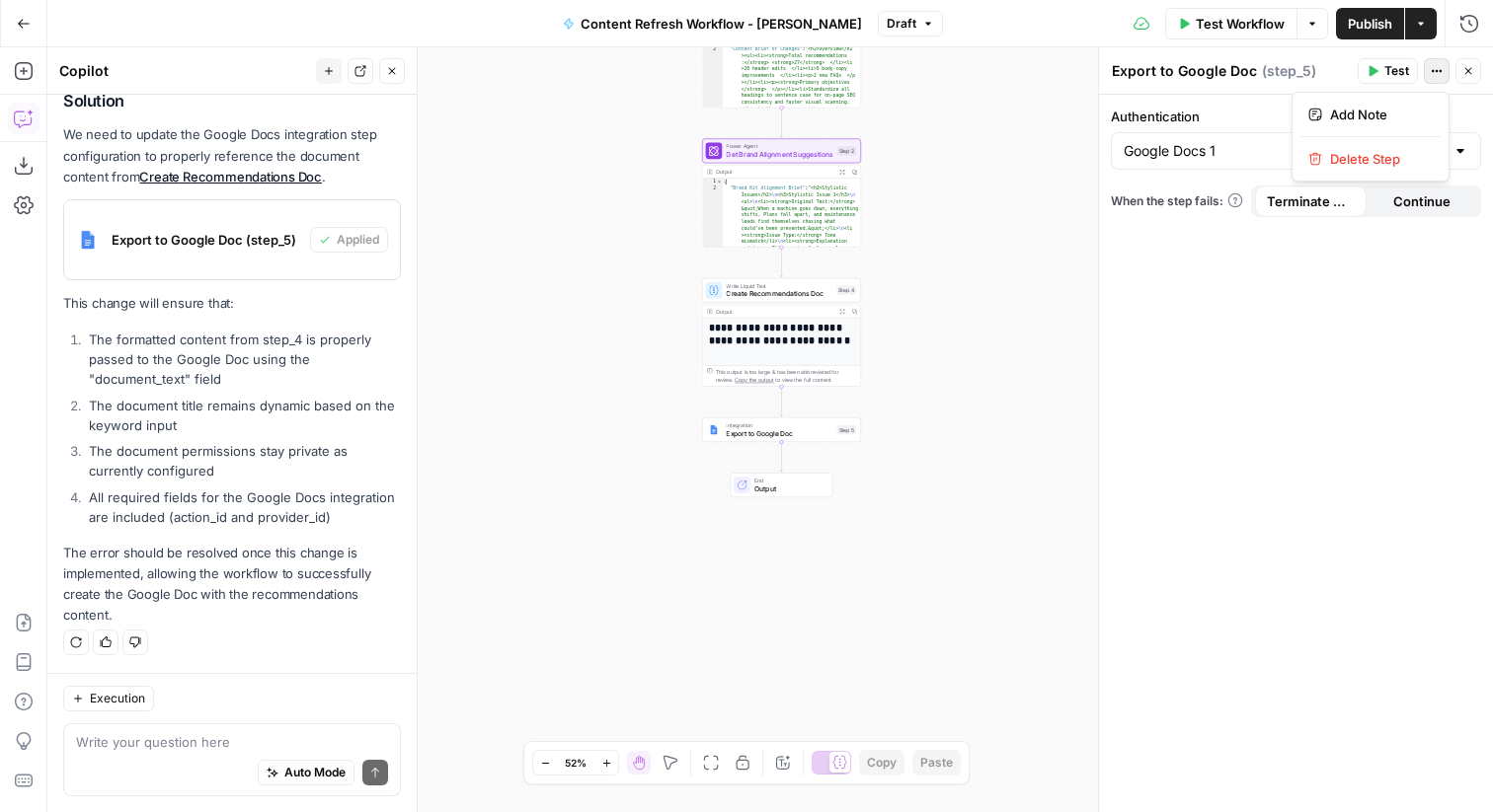
click at [1442, 74] on button "Actions" at bounding box center [1436, 72] width 26 height 26
click at [1220, 75] on textarea "Export to Google Doc" at bounding box center [1184, 72] width 145 height 20
click at [1379, 64] on button "Test" at bounding box center [1388, 72] width 61 height 26
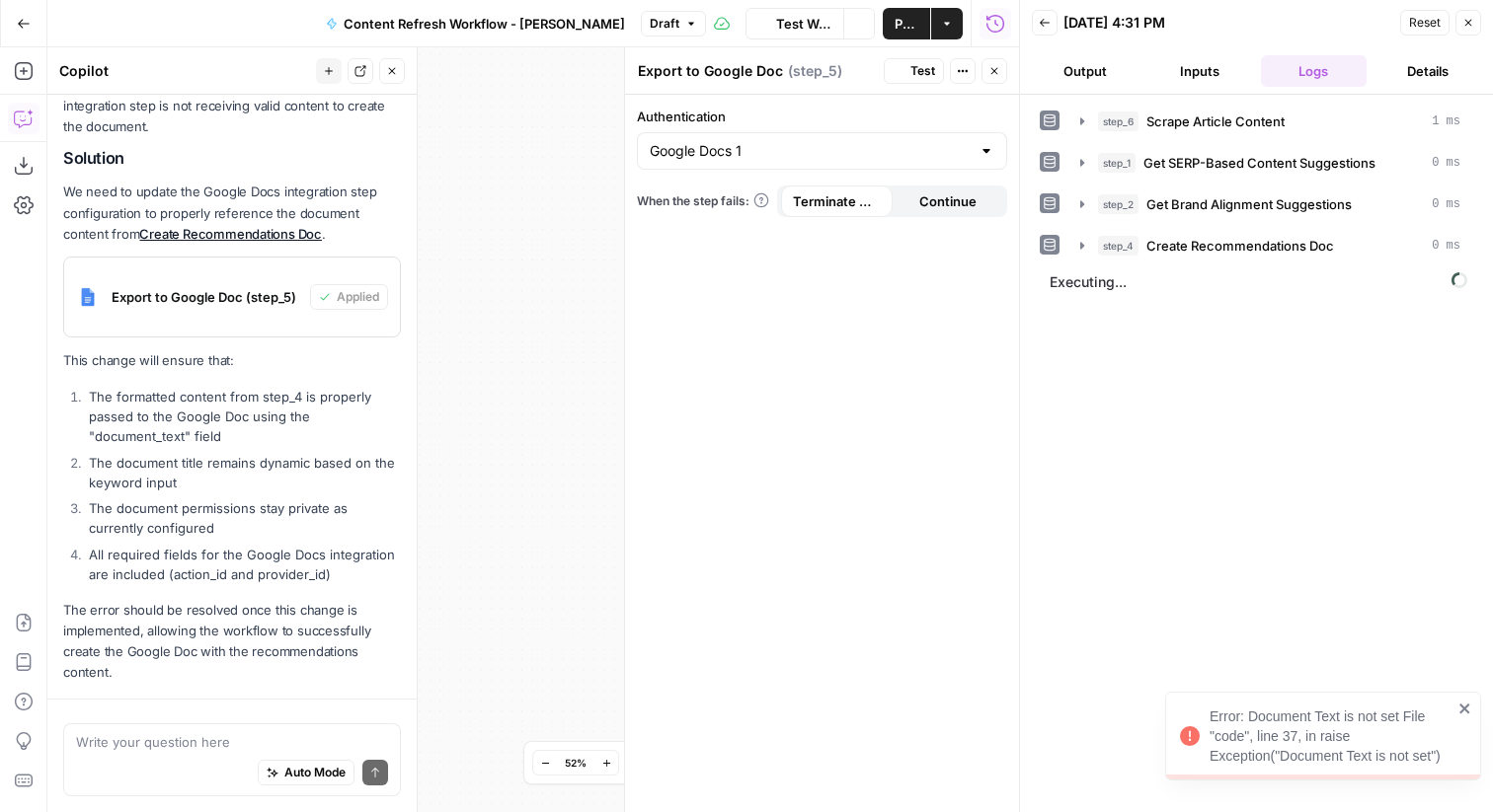
scroll to position [2483, 0]
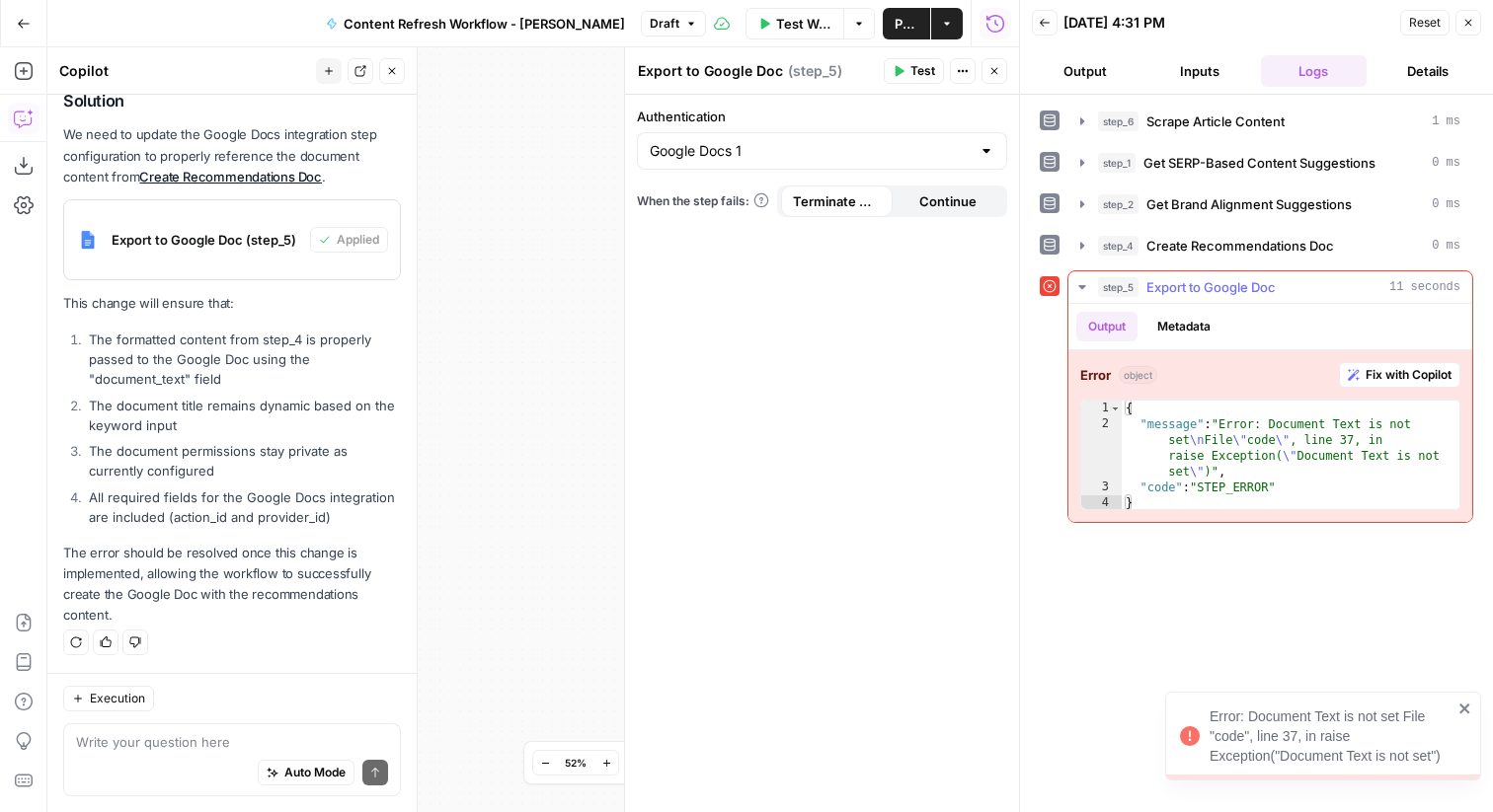
click at [1341, 447] on div "{ "message" : "Error: Document Text is not set \n File \" code \" , line 37, in…" at bounding box center [1290, 471] width 338 height 142
type textarea "**********"
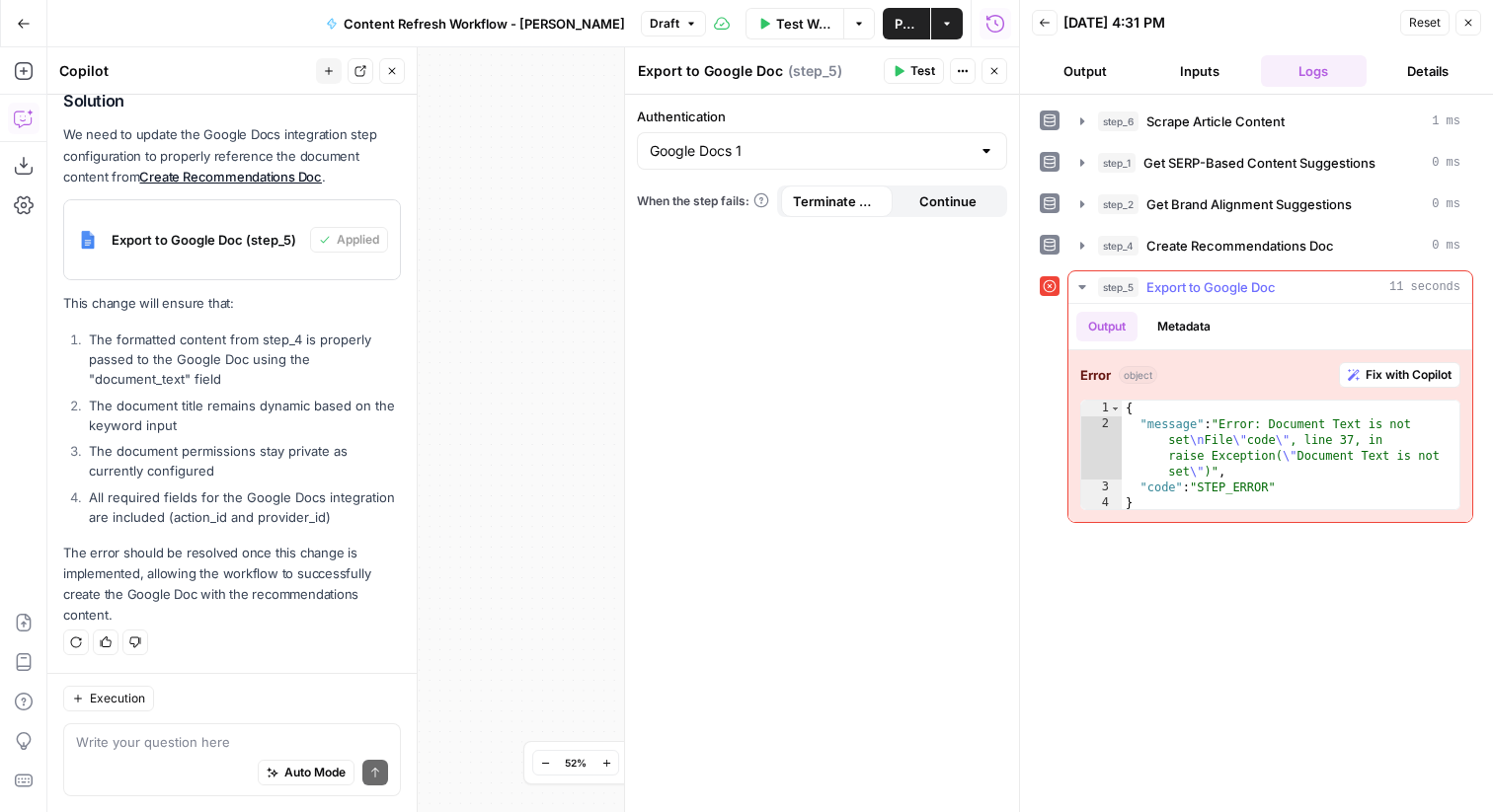
click at [1412, 376] on span "Fix with Copilot" at bounding box center [1409, 375] width 85 height 18
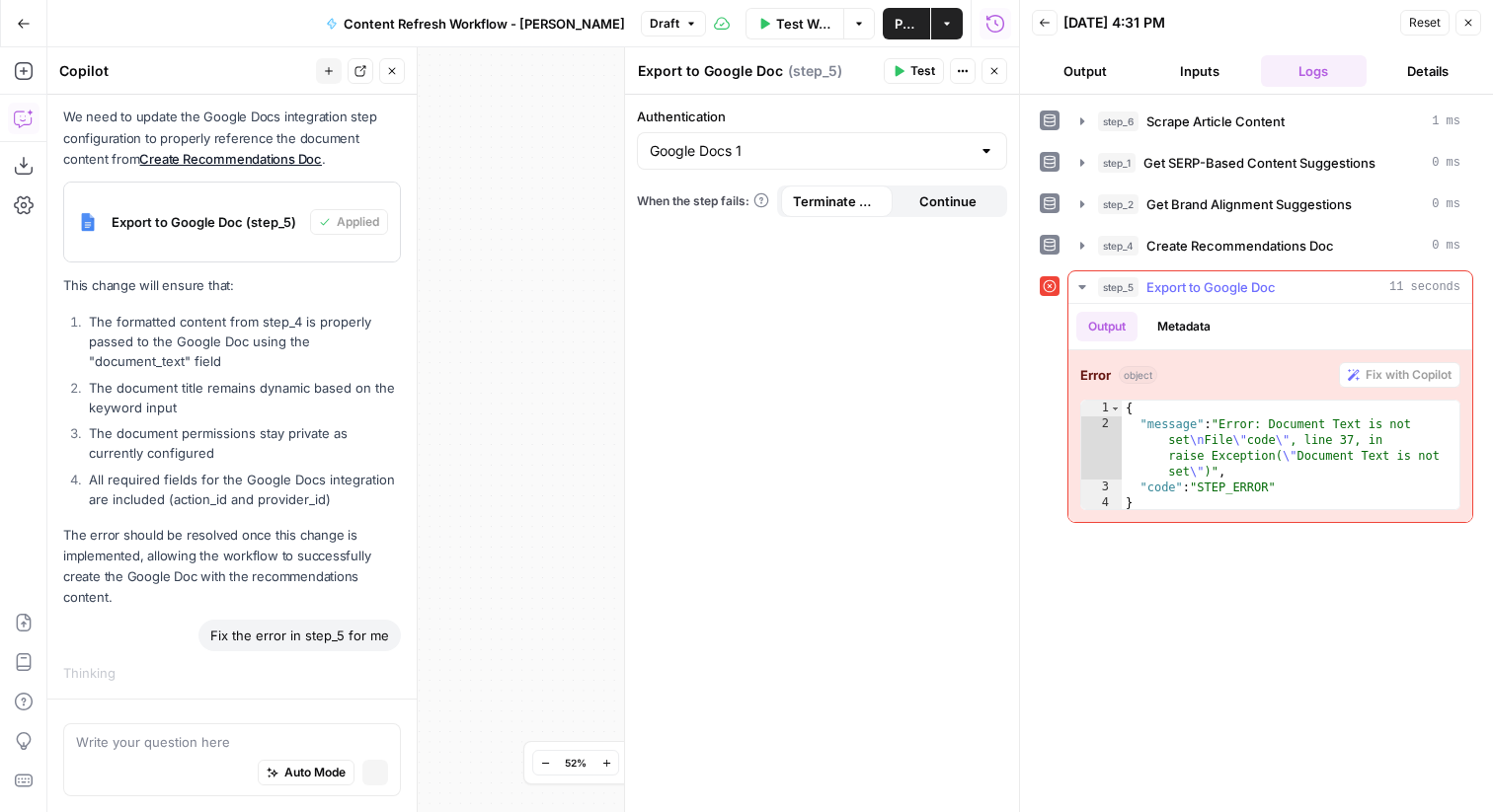
scroll to position [2374, 0]
click at [1188, 324] on button "Metadata" at bounding box center [1183, 327] width 77 height 30
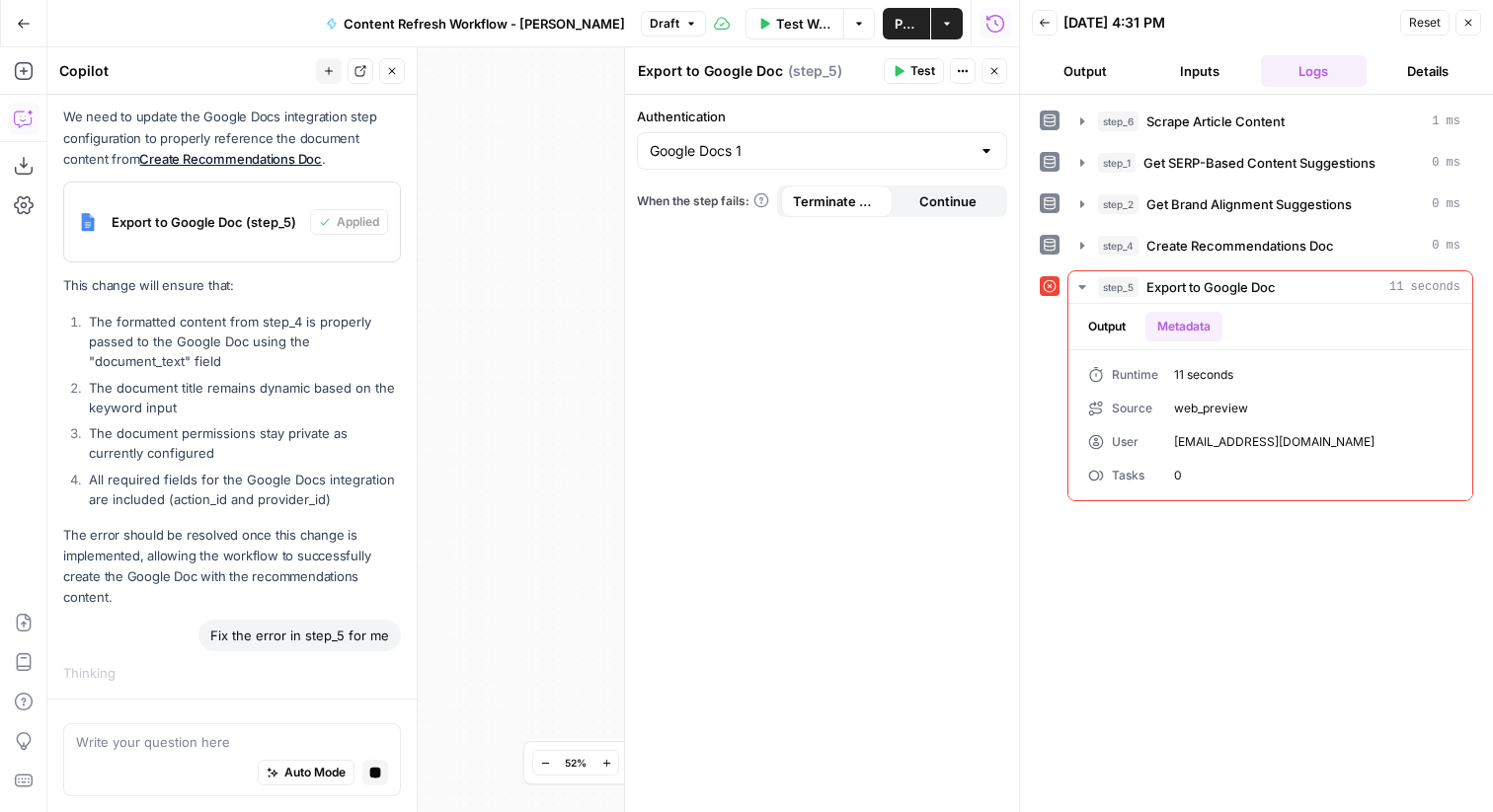
click at [171, 756] on div "Auto Mode Stop generating" at bounding box center [232, 774] width 312 height 44
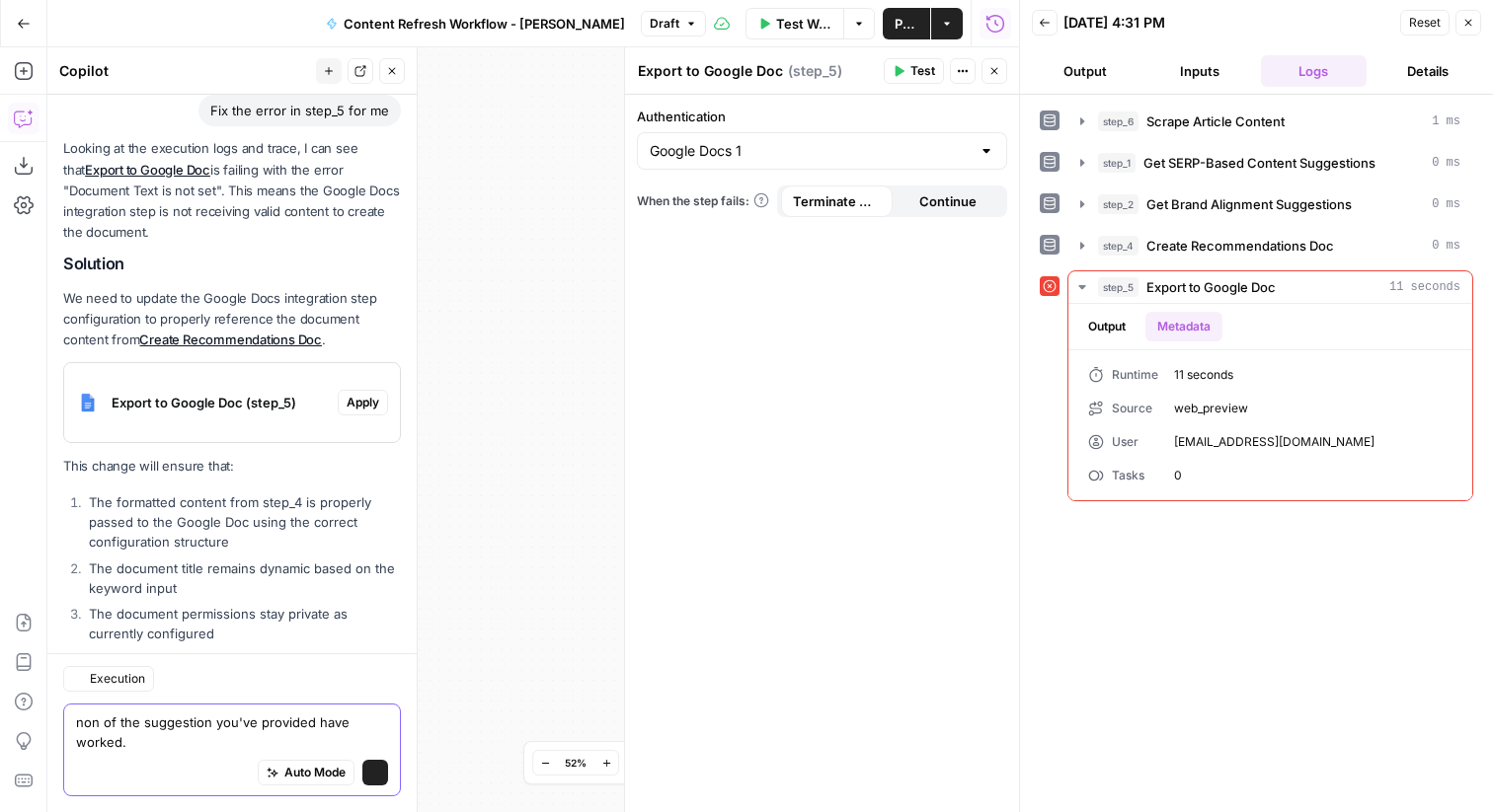
scroll to position [3209, 0]
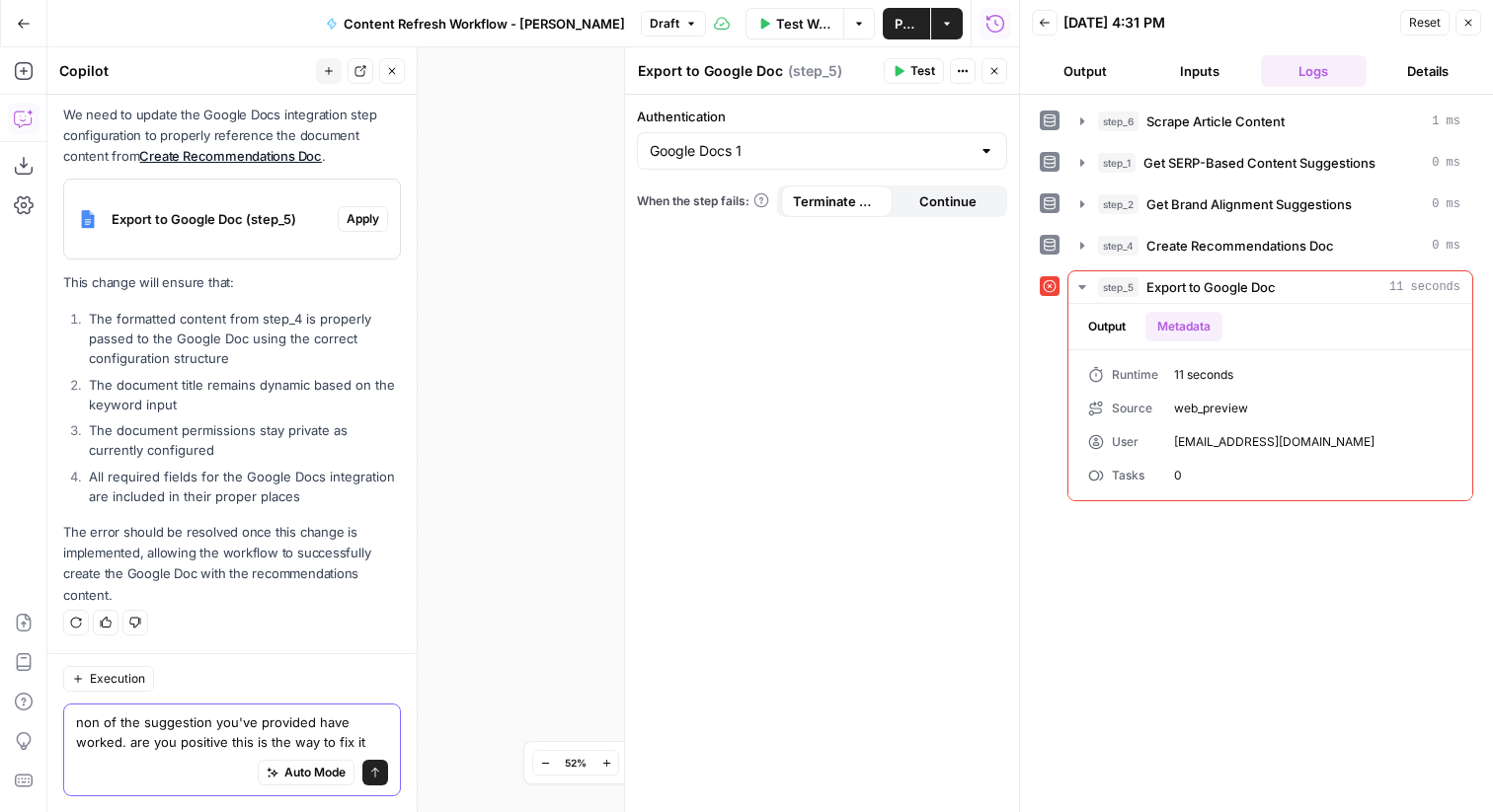
type textarea "non of the suggestion you've provided have worked. are you positive this is the…"
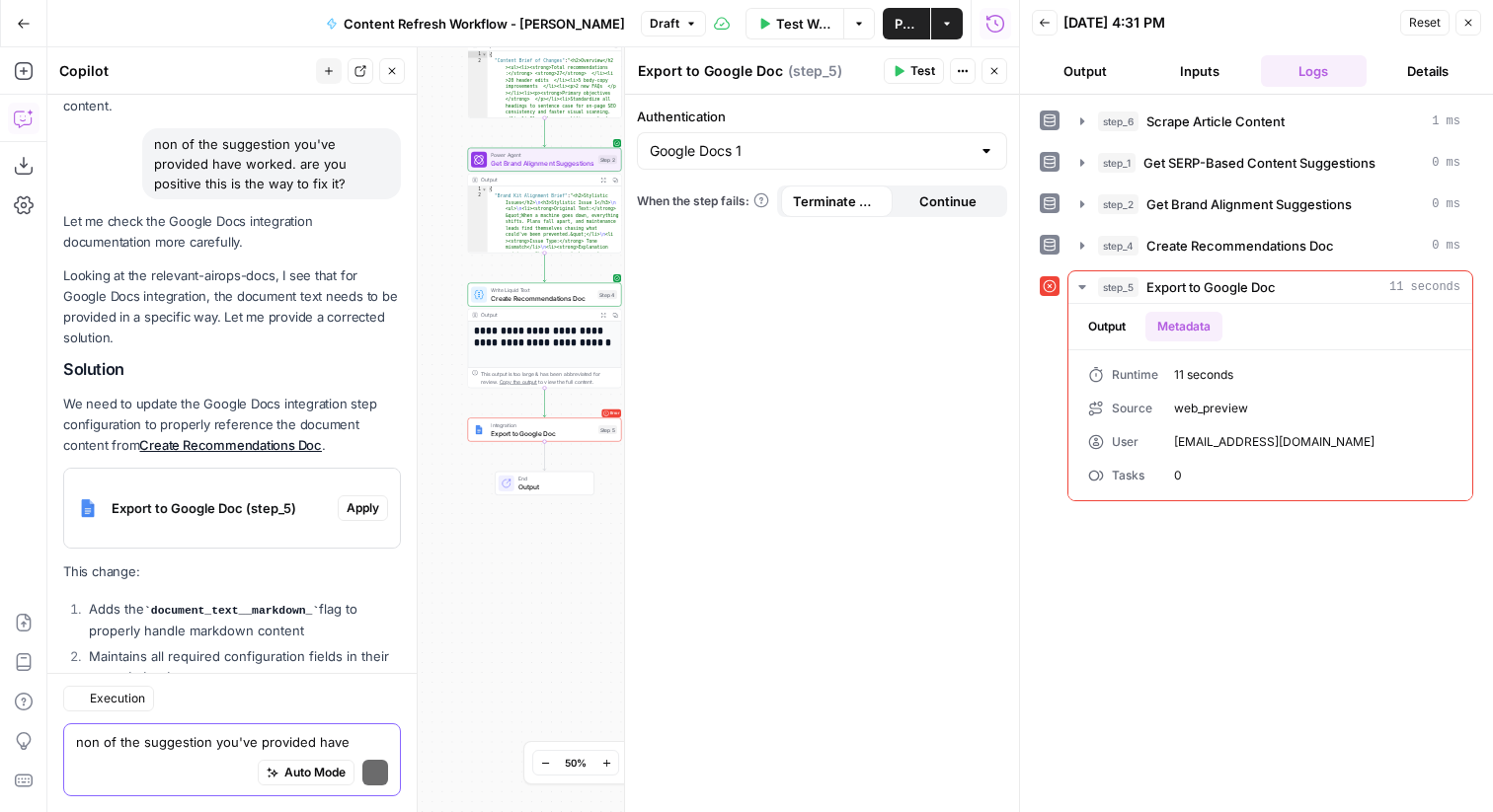
scroll to position [3882, 0]
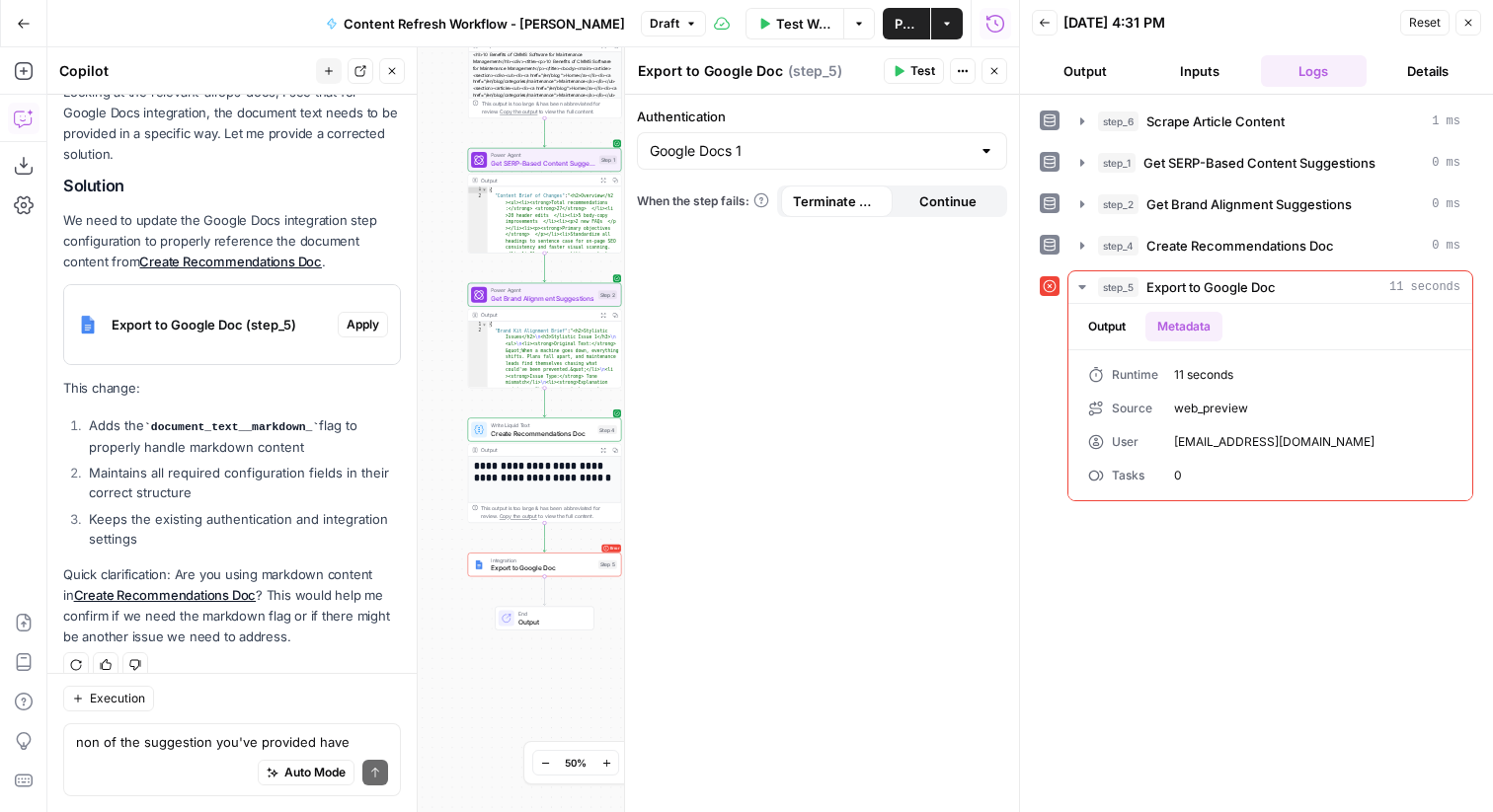
click at [349, 422] on li "Adds the document_text__markdown_ flag to properly handle markdown content" at bounding box center [242, 436] width 317 height 42
click at [201, 753] on div "Auto Mode Send" at bounding box center [232, 774] width 312 height 44
type textarea "no i am not using markdown."
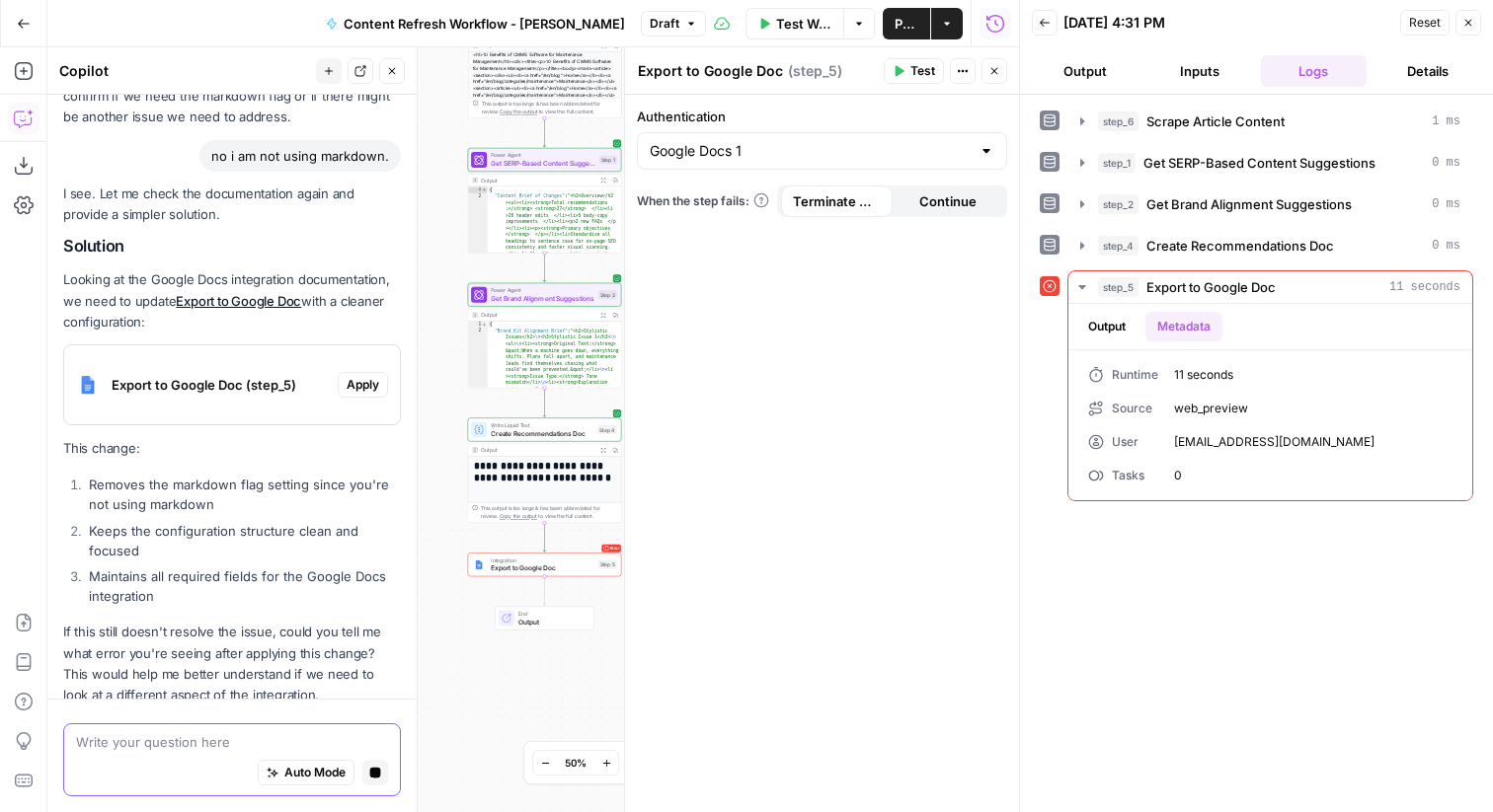
scroll to position [4461, 0]
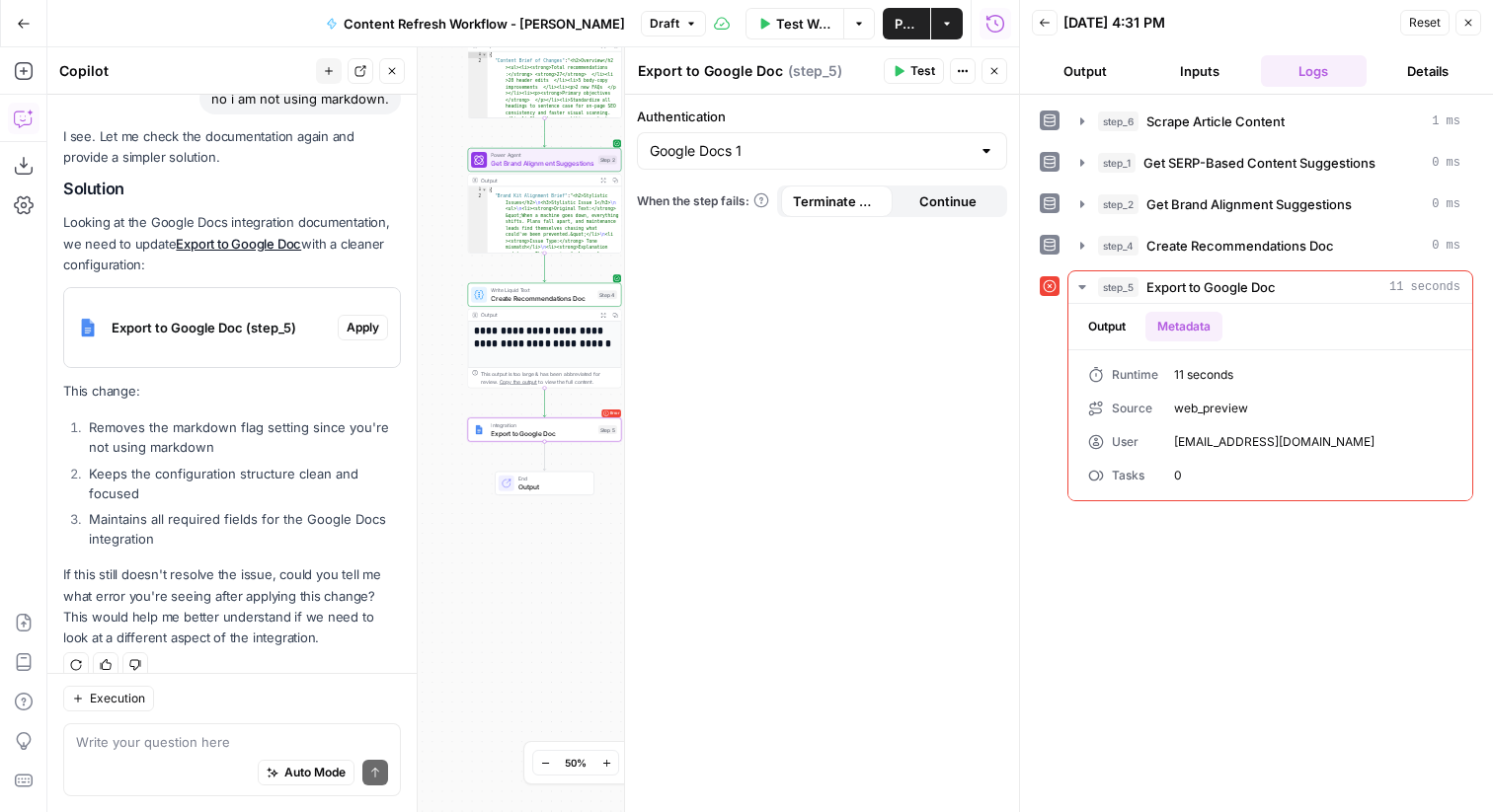
click at [370, 319] on span "Apply" at bounding box center [363, 328] width 33 height 18
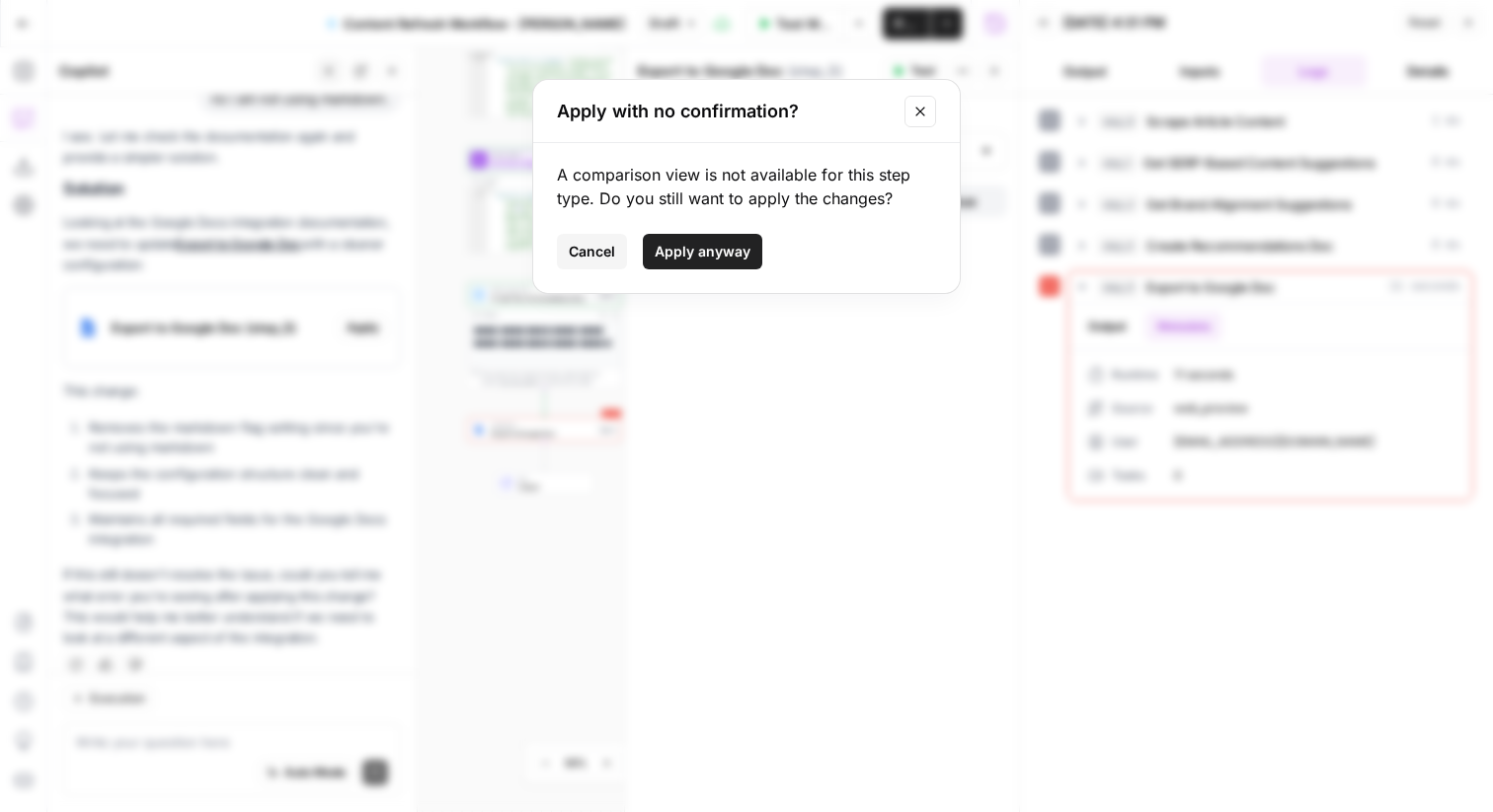
click at [698, 244] on span "Apply anyway" at bounding box center [703, 251] width 95 height 20
